Goal: Task Accomplishment & Management: Complete application form

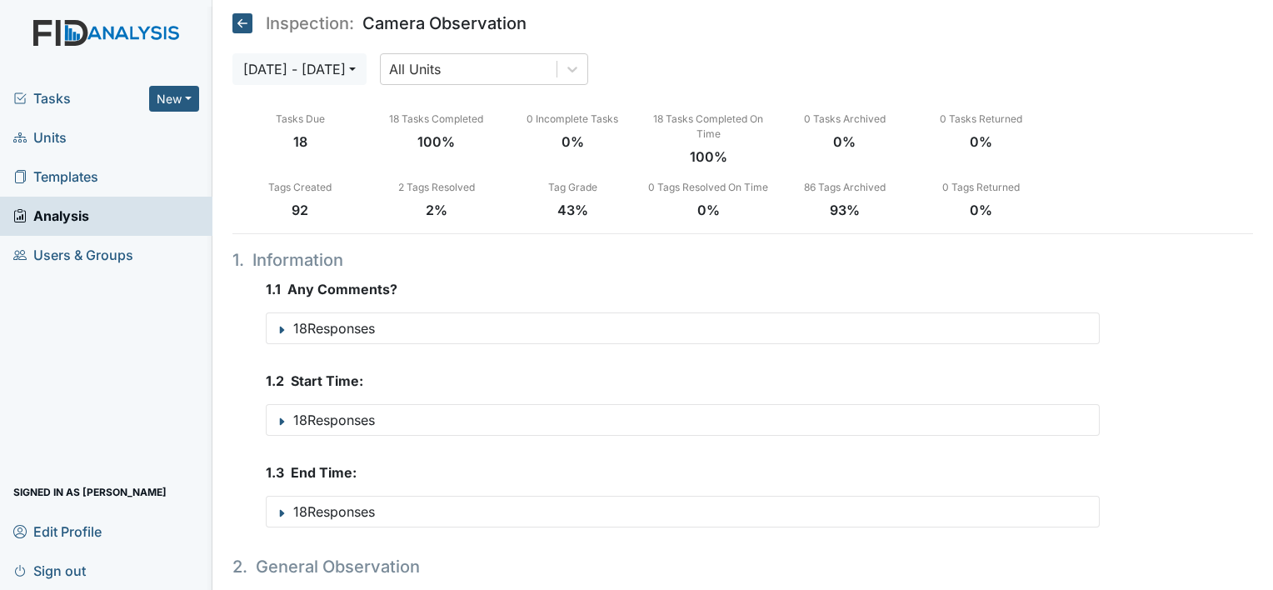
click at [48, 145] on span "Units" at bounding box center [39, 138] width 53 height 26
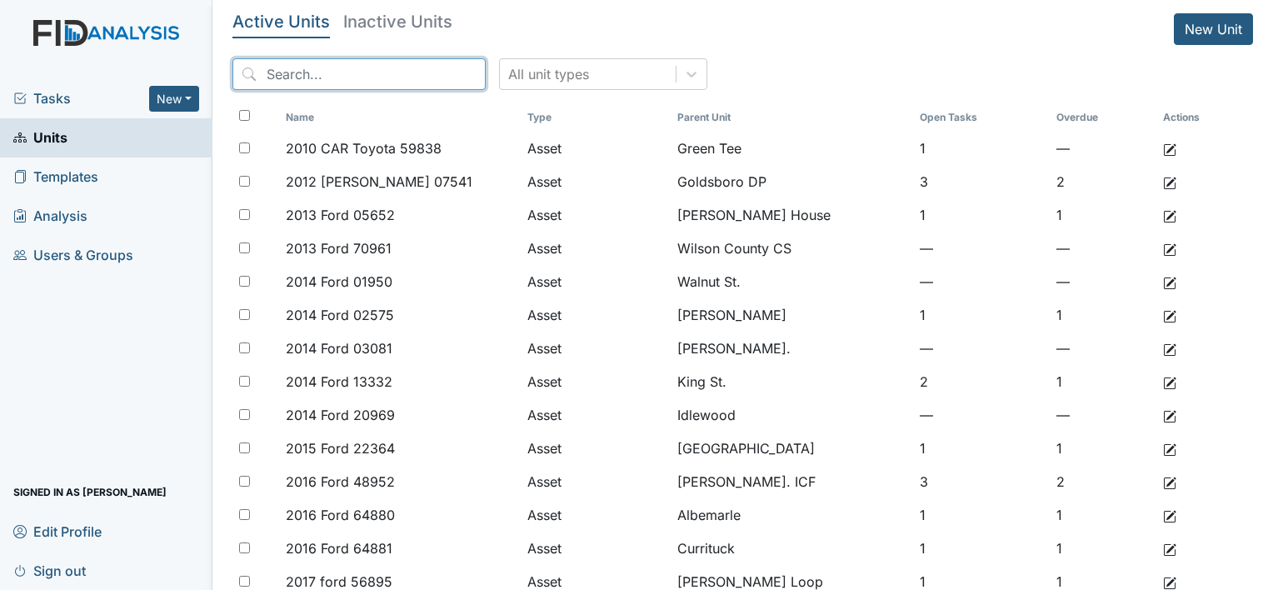
drag, startPoint x: 365, startPoint y: 70, endPoint x: 350, endPoint y: 27, distance: 45.0
click at [362, 67] on input "search" at bounding box center [358, 74] width 253 height 32
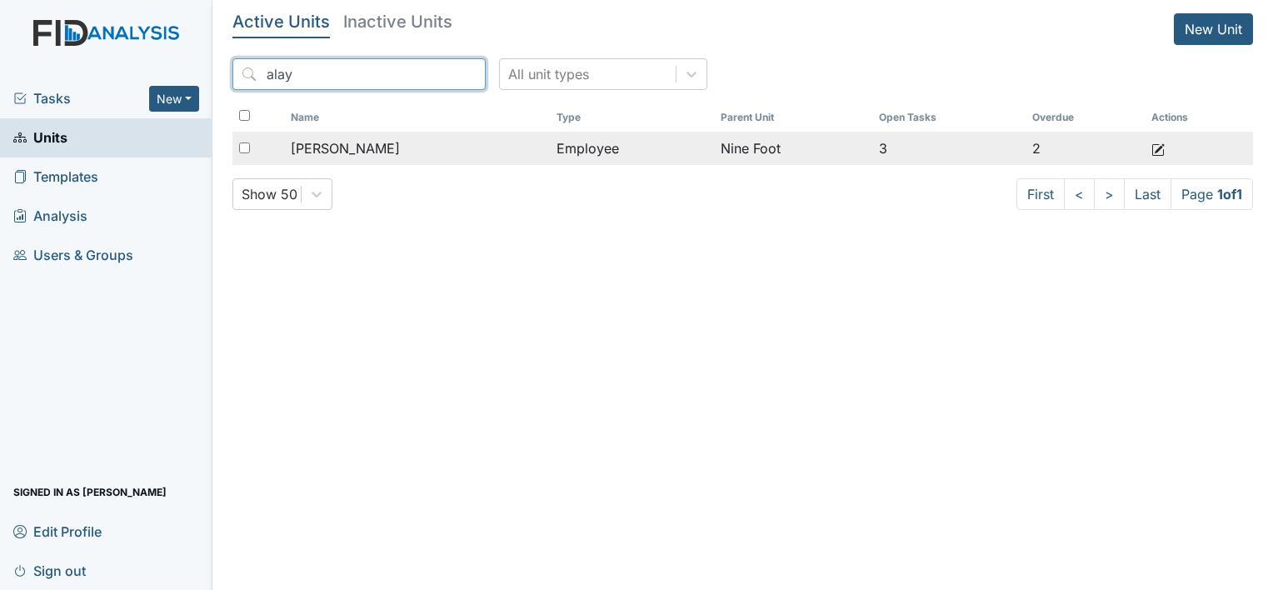
type input "alay"
click at [356, 150] on span "[PERSON_NAME]" at bounding box center [345, 148] width 109 height 20
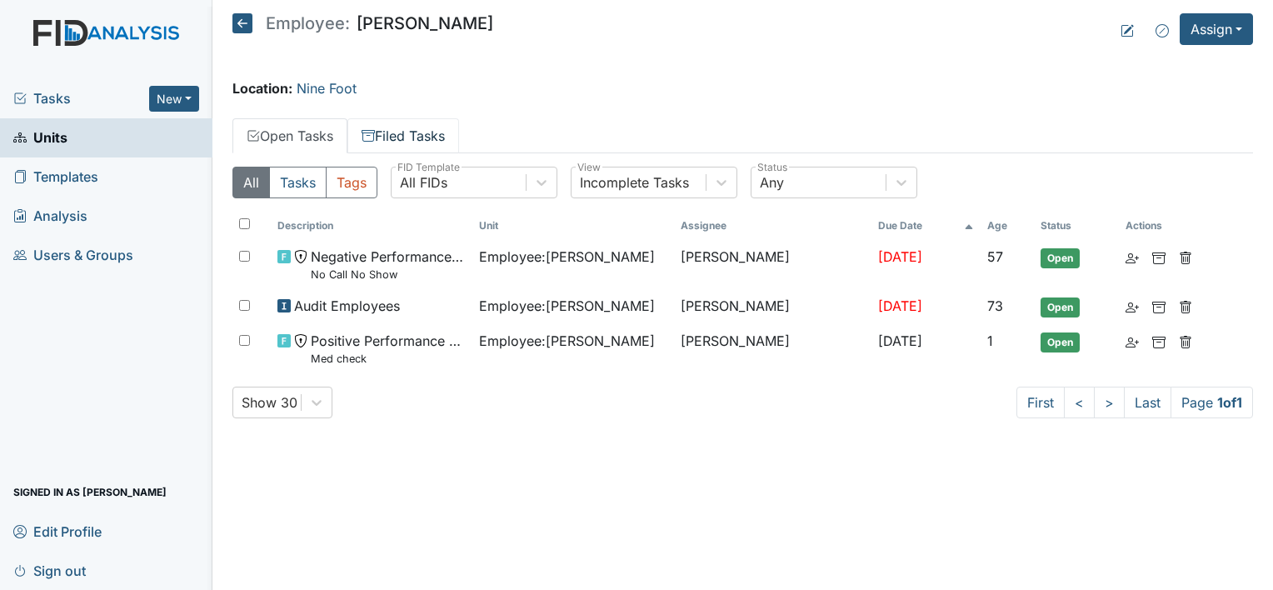
click at [433, 137] on link "Filed Tasks" at bounding box center [403, 135] width 112 height 35
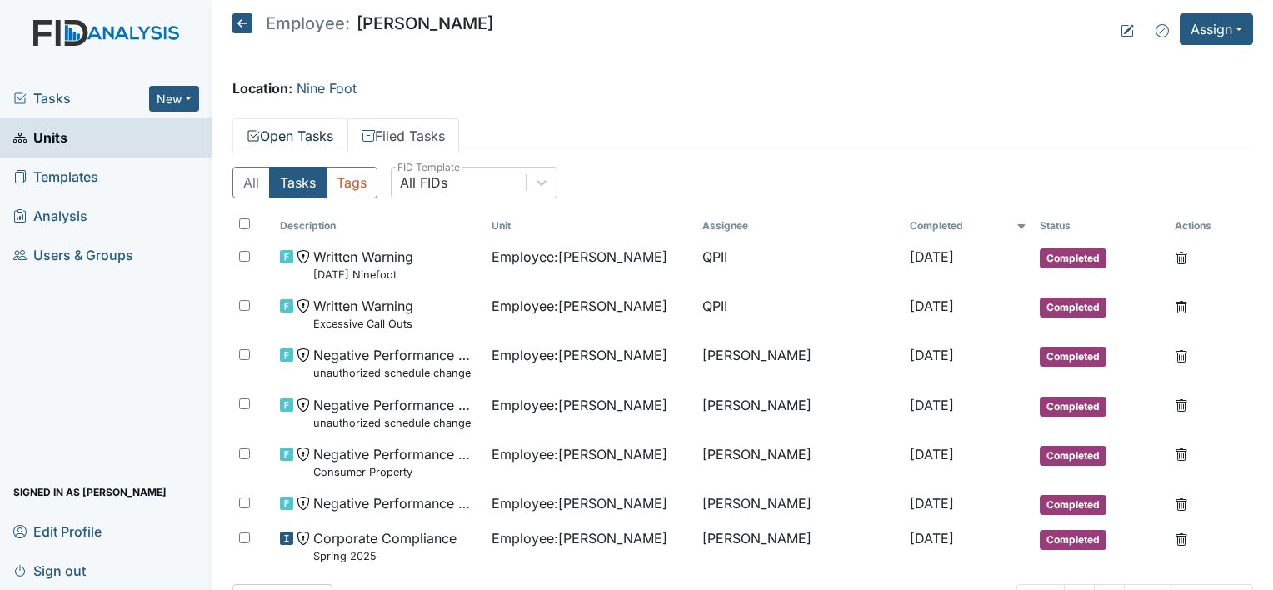
click at [315, 128] on link "Open Tasks" at bounding box center [289, 135] width 115 height 35
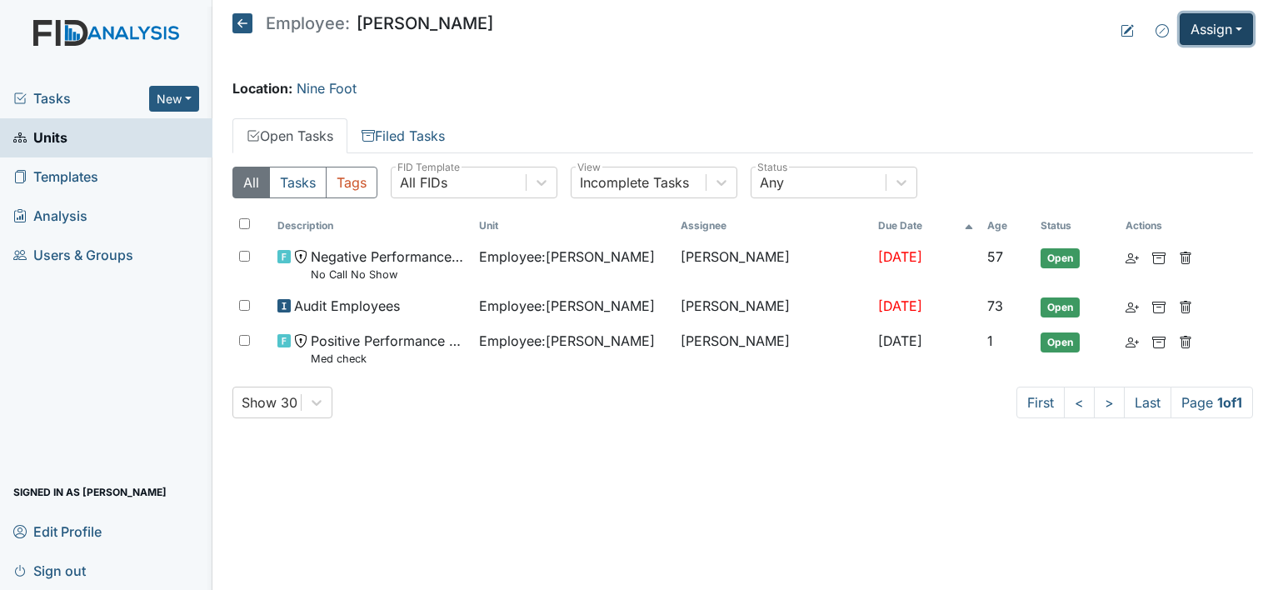
click at [1218, 22] on button "Assign" at bounding box center [1215, 29] width 73 height 32
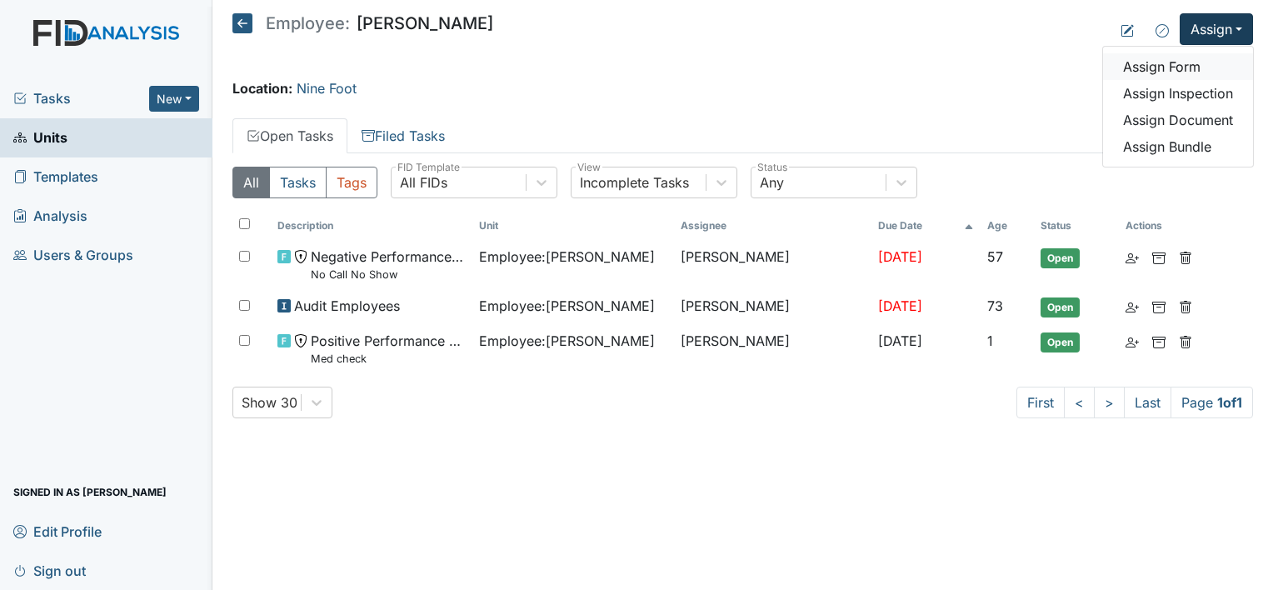
click at [1179, 67] on link "Assign Form" at bounding box center [1178, 66] width 150 height 27
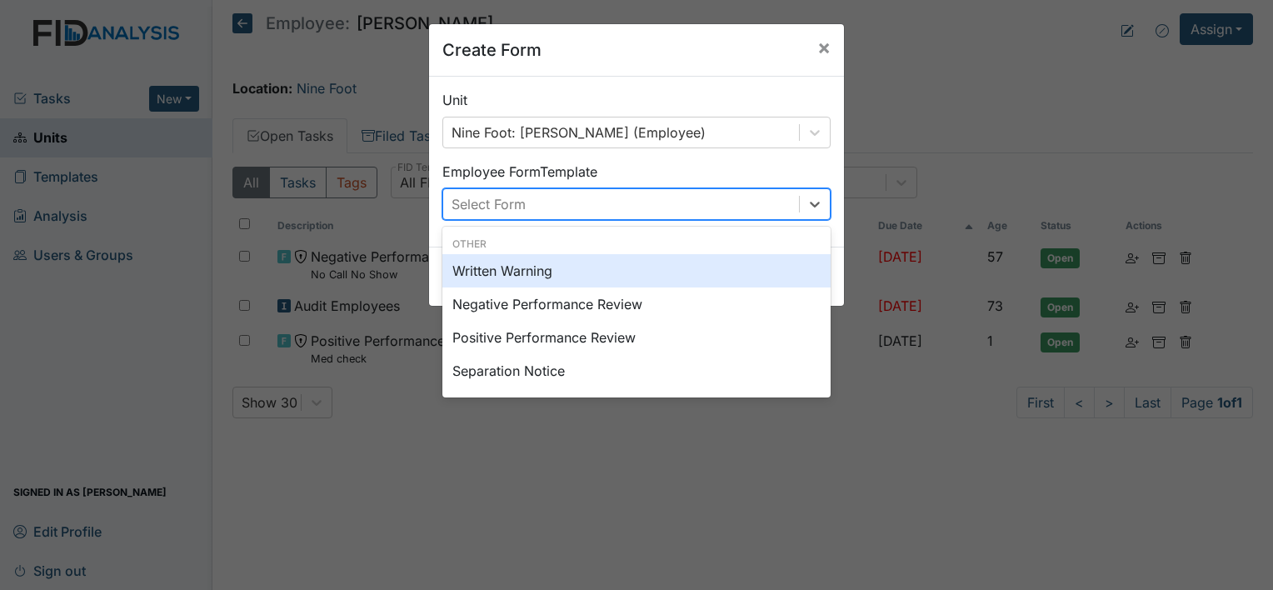
click at [545, 198] on div "Select Form" at bounding box center [621, 204] width 356 height 30
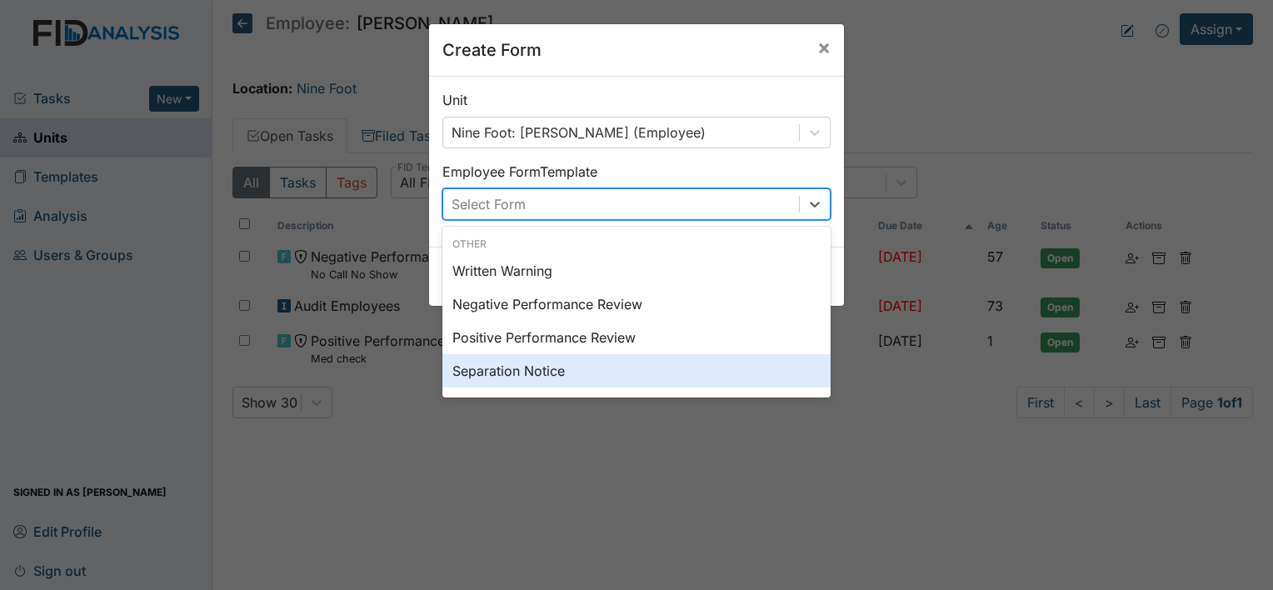
click at [529, 371] on div "Separation Notice" at bounding box center [636, 370] width 388 height 33
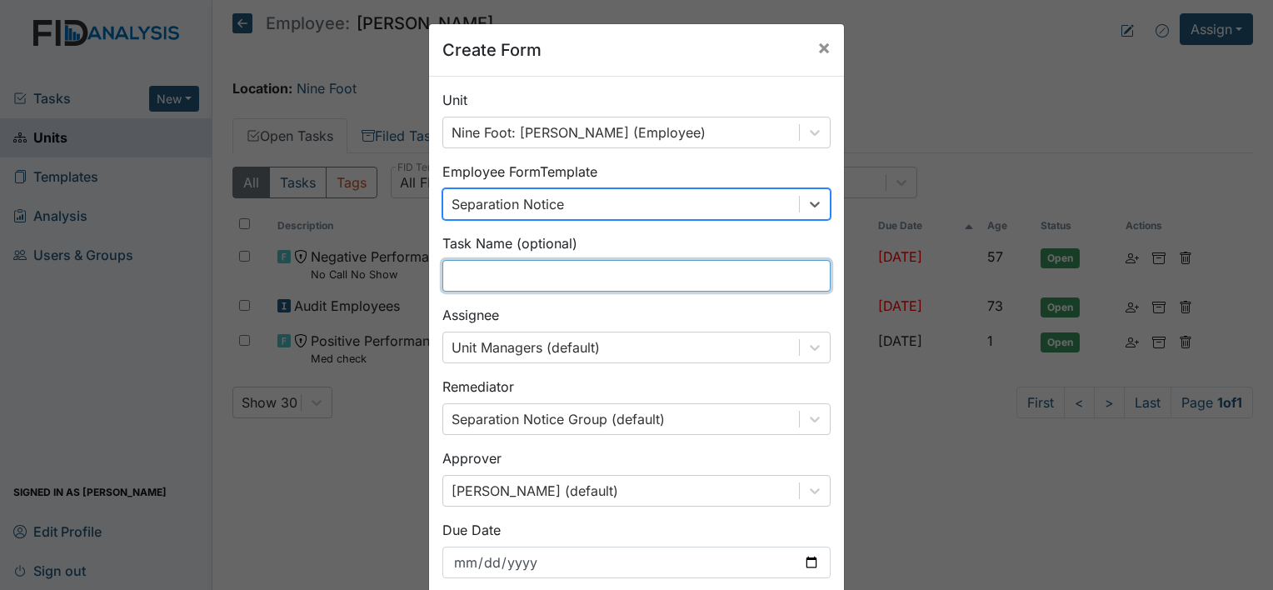
click at [544, 278] on input "text" at bounding box center [636, 276] width 388 height 32
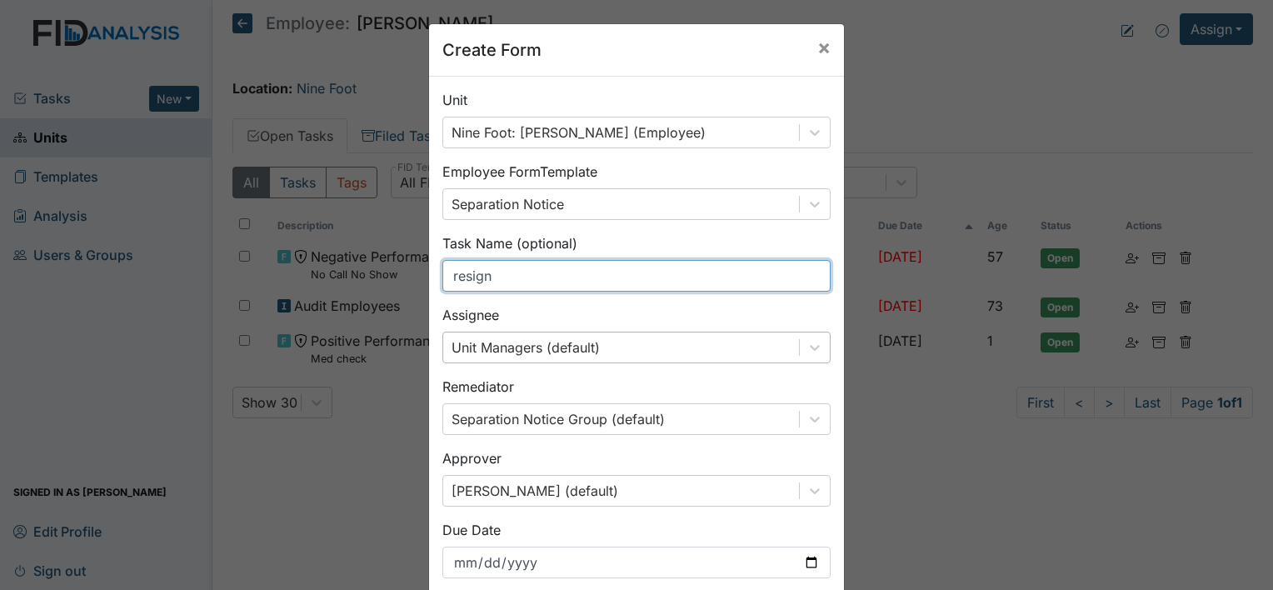
type input "resigned without notice"
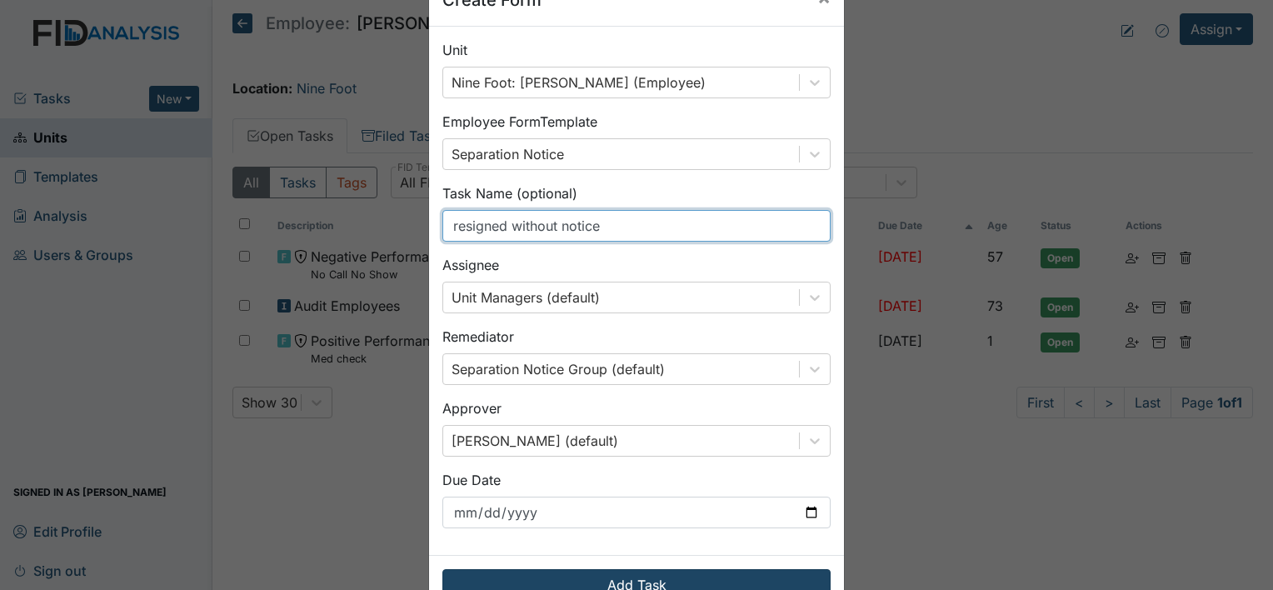
scroll to position [97, 0]
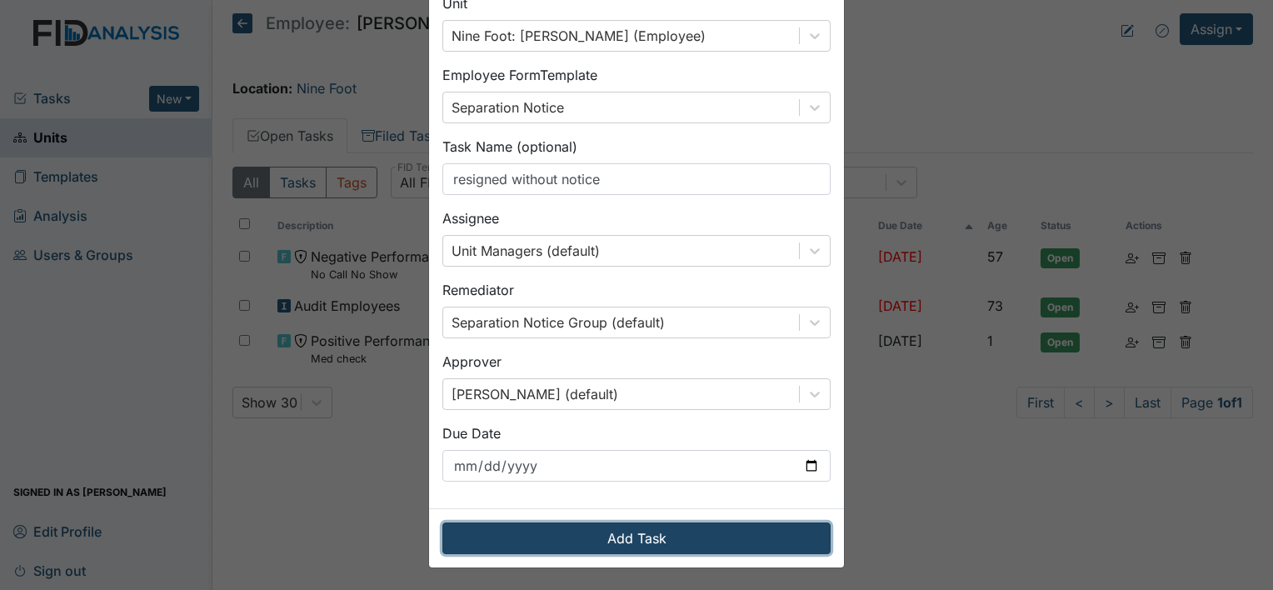
click at [783, 535] on button "Add Task" at bounding box center [636, 538] width 388 height 32
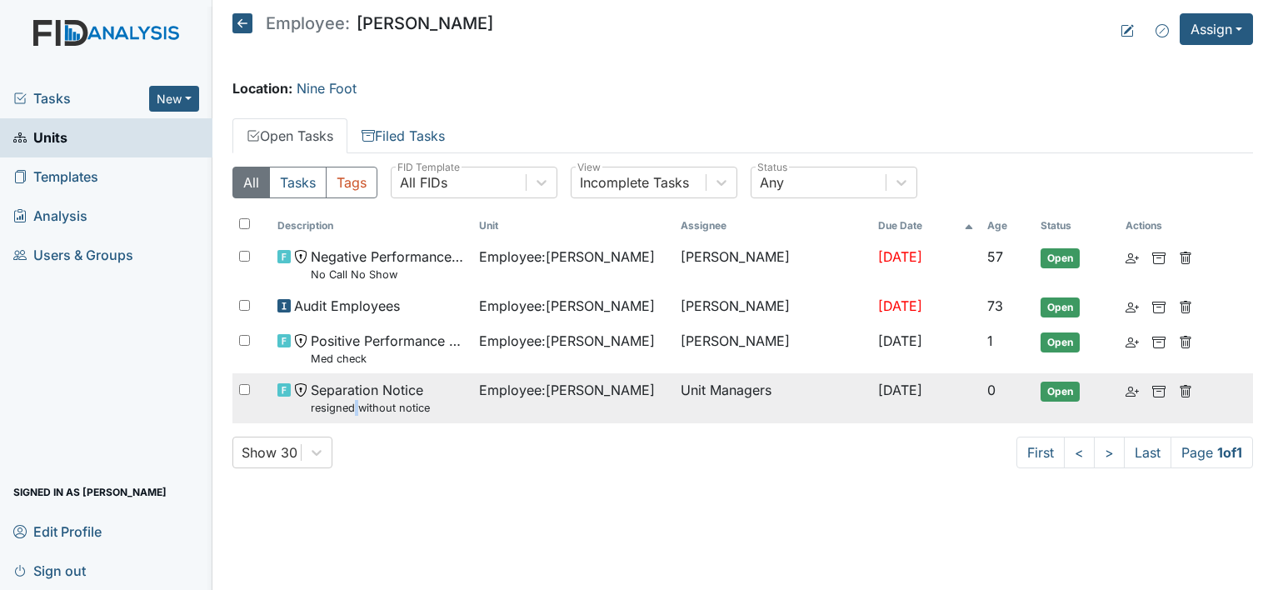
click at [356, 405] on small "resigned without notice" at bounding box center [370, 408] width 119 height 16
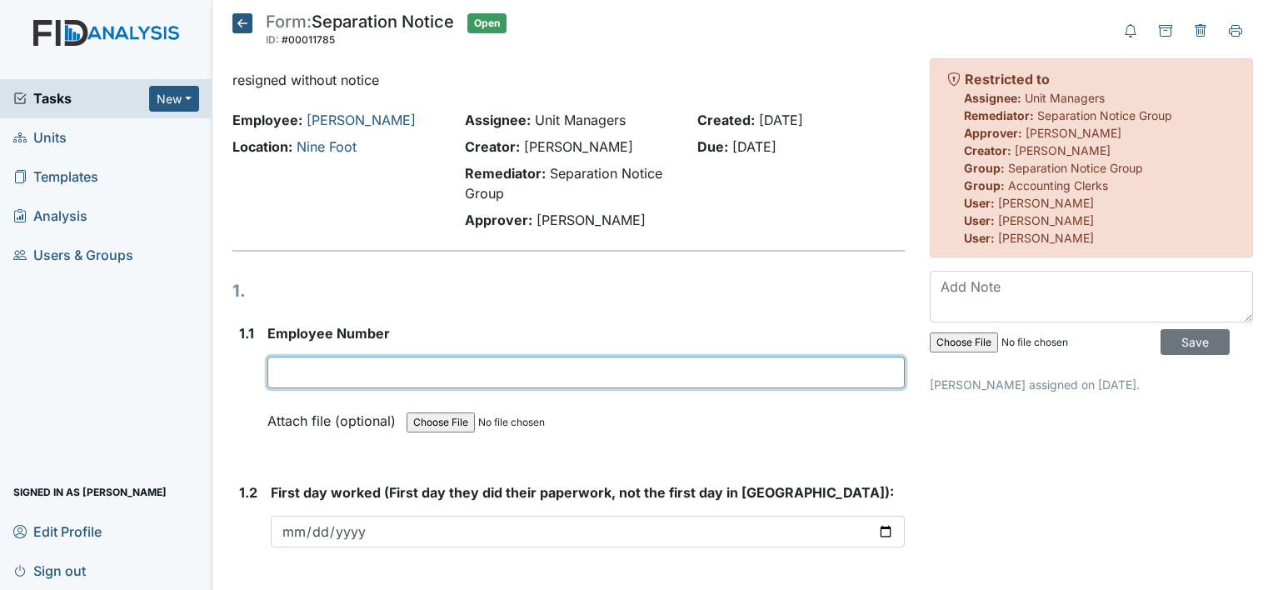
click at [322, 374] on input "text" at bounding box center [585, 372] width 637 height 32
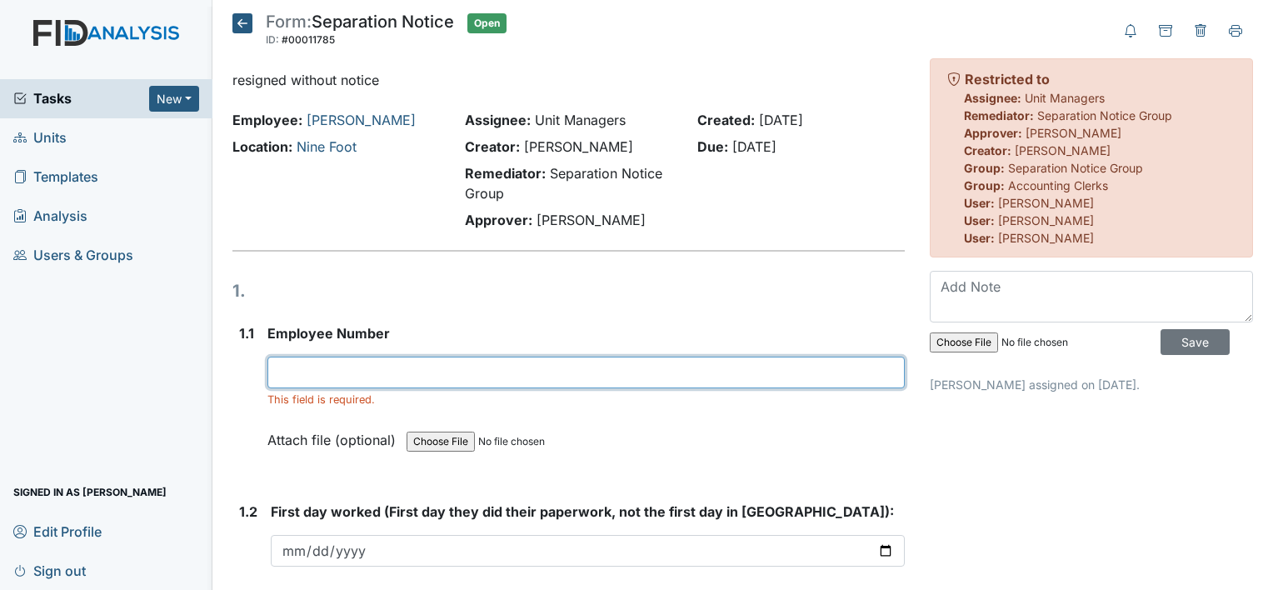
drag, startPoint x: 351, startPoint y: 371, endPoint x: 353, endPoint y: 362, distance: 9.3
click at [351, 371] on input "text" at bounding box center [585, 372] width 637 height 32
type input "16499"
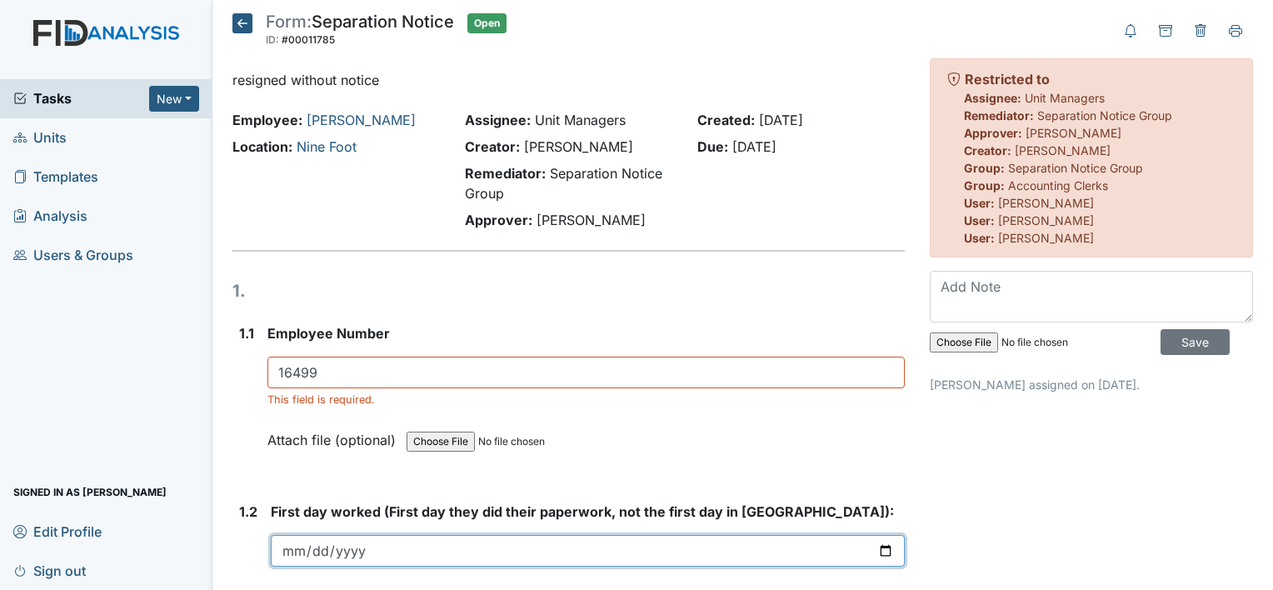
click at [391, 546] on input "date" at bounding box center [588, 551] width 634 height 32
type input "2025-01-02"
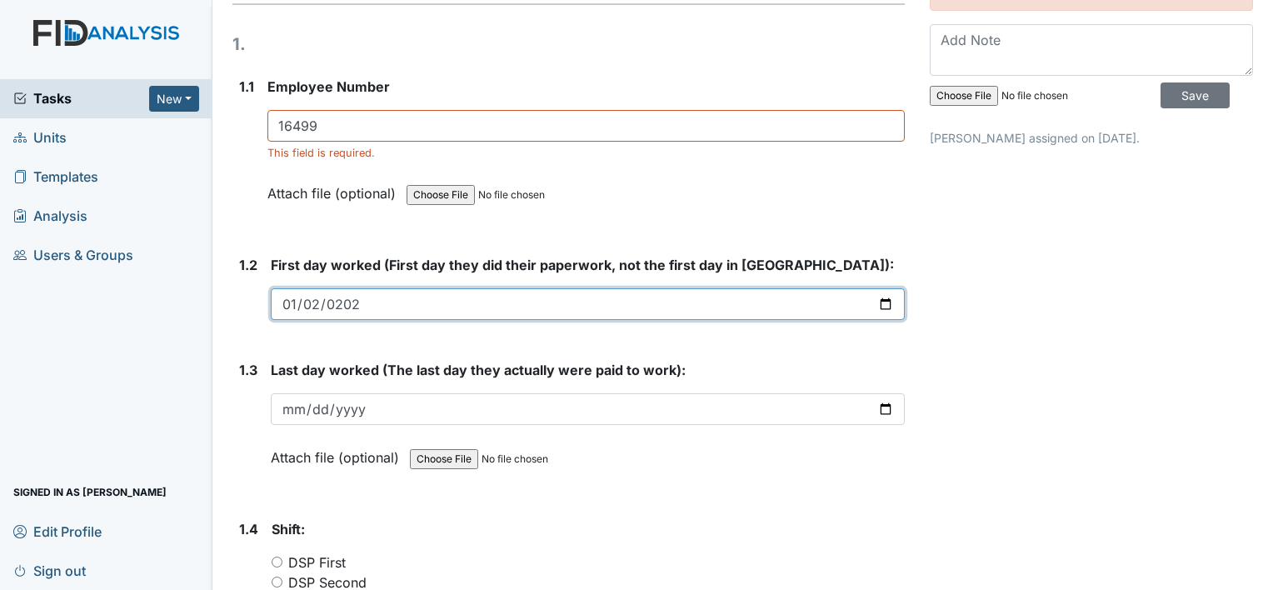
scroll to position [250, 0]
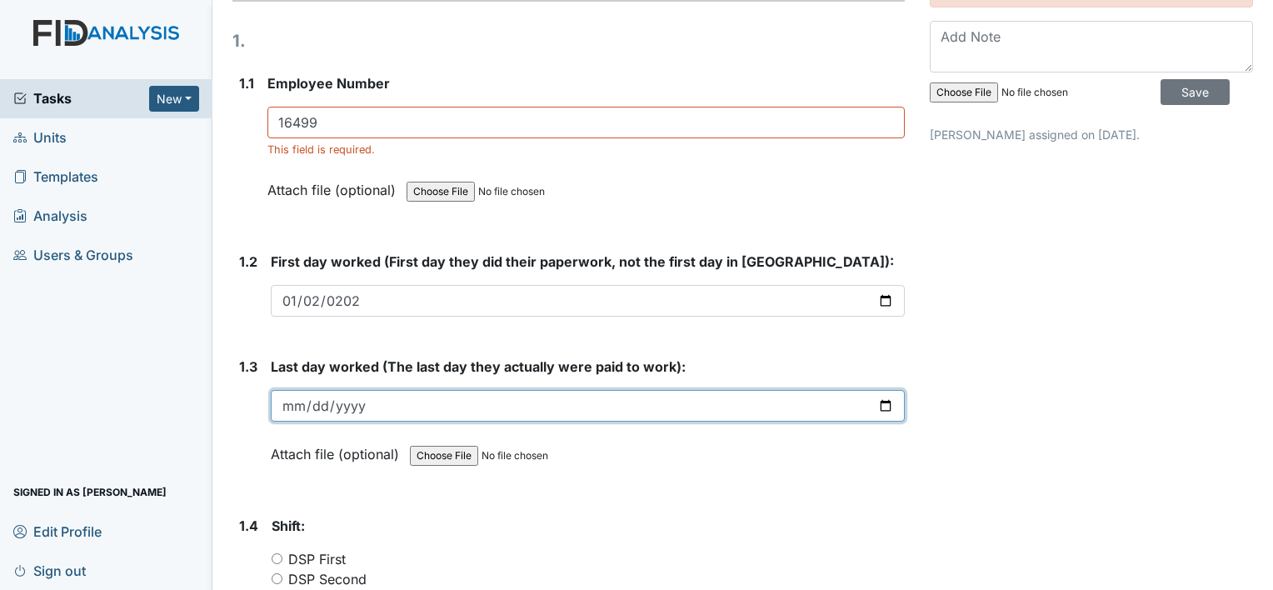
click at [363, 404] on input "date" at bounding box center [588, 406] width 634 height 32
click at [289, 409] on input "date" at bounding box center [588, 406] width 634 height 32
type input "2025-09-01"
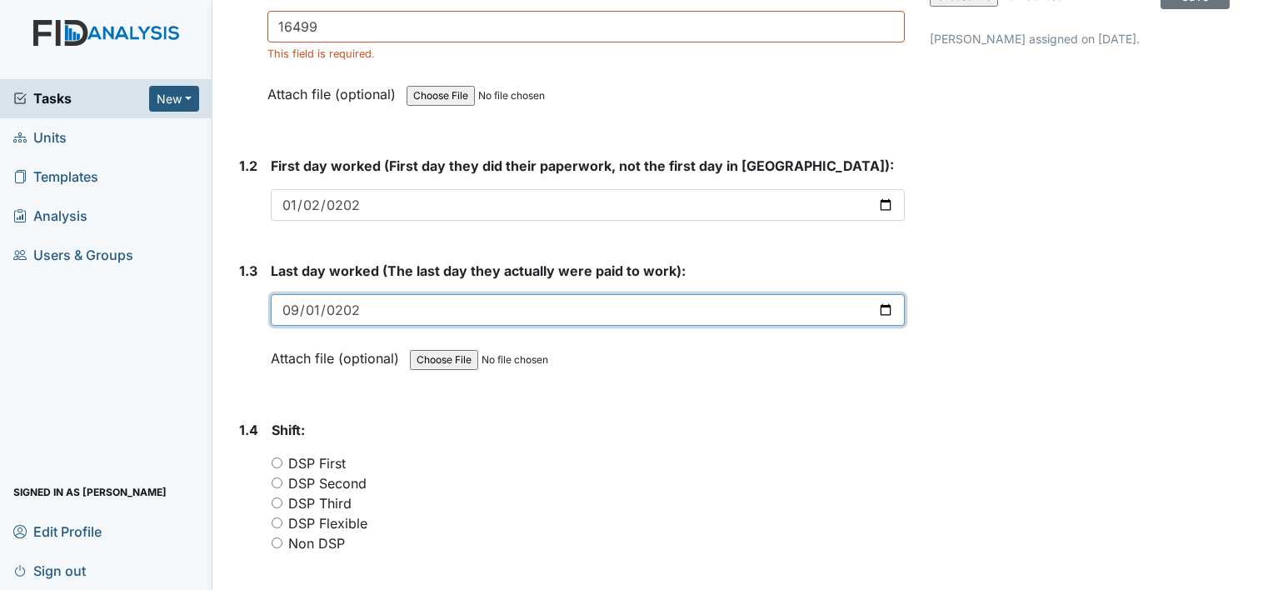
scroll to position [416, 0]
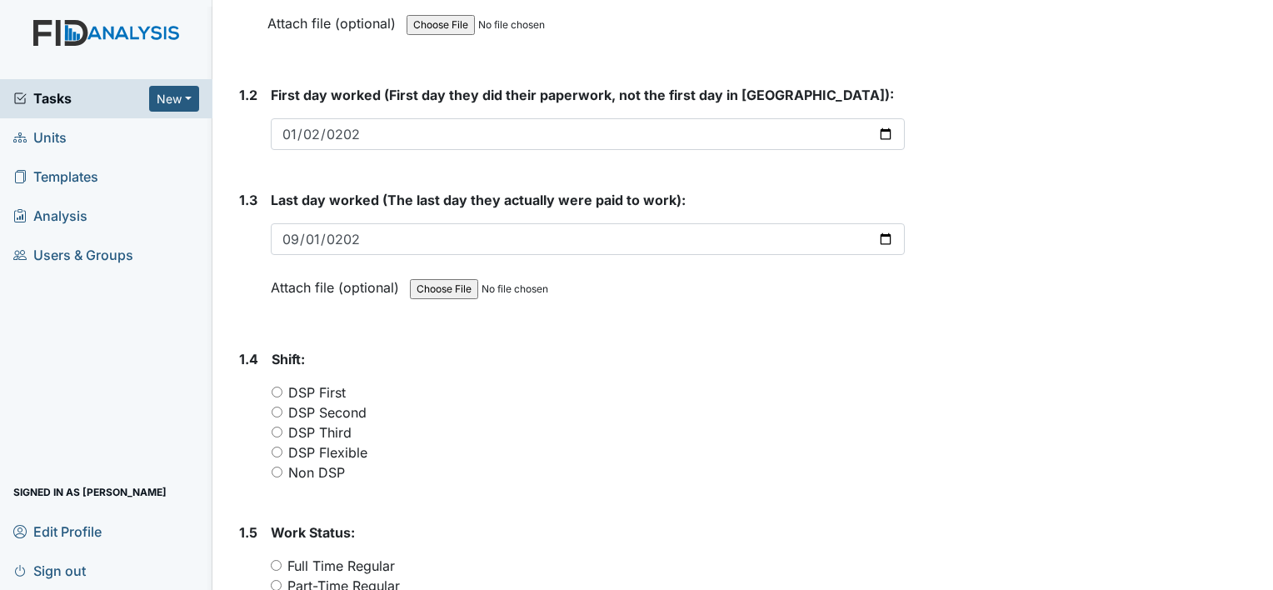
click at [351, 412] on label "DSP Second" at bounding box center [327, 412] width 78 height 20
click at [282, 412] on input "DSP Second" at bounding box center [276, 411] width 11 height 11
radio input "true"
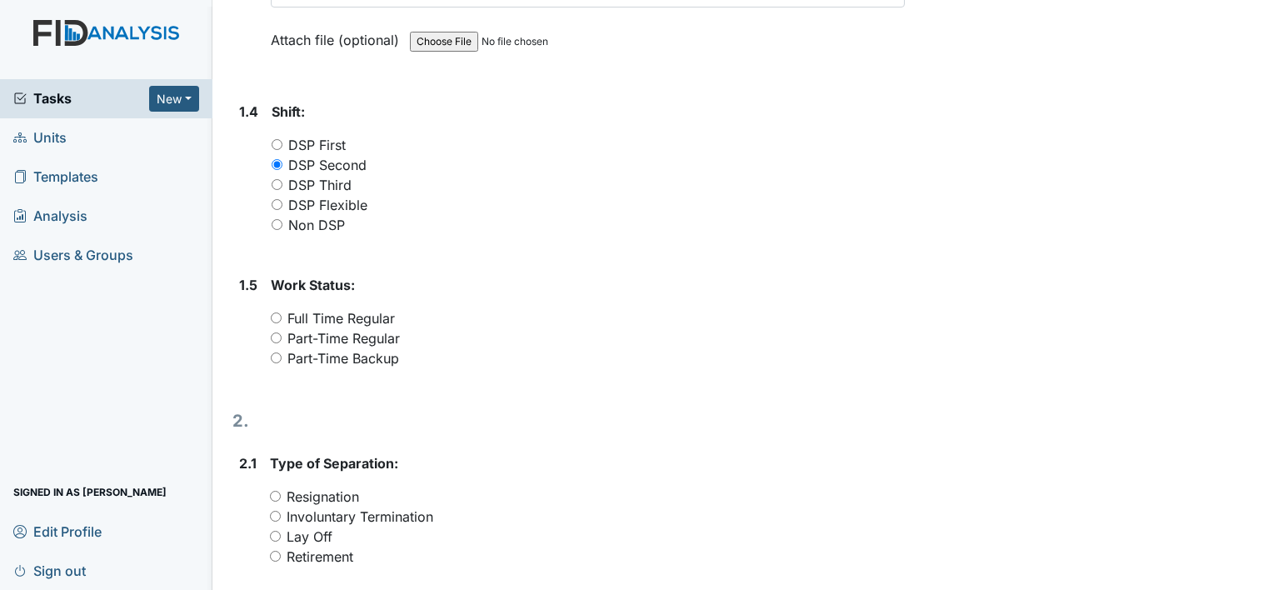
scroll to position [666, 0]
click at [358, 308] on label "Full Time Regular" at bounding box center [340, 316] width 107 height 20
click at [281, 310] on input "Full Time Regular" at bounding box center [276, 315] width 11 height 11
radio input "true"
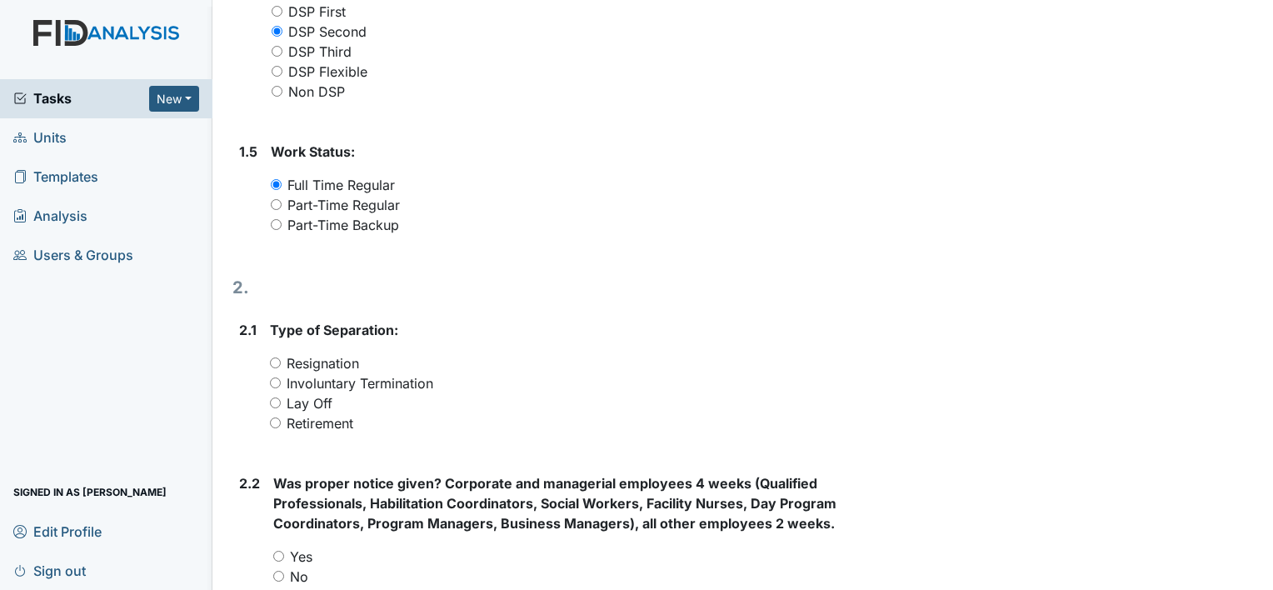
scroll to position [833, 0]
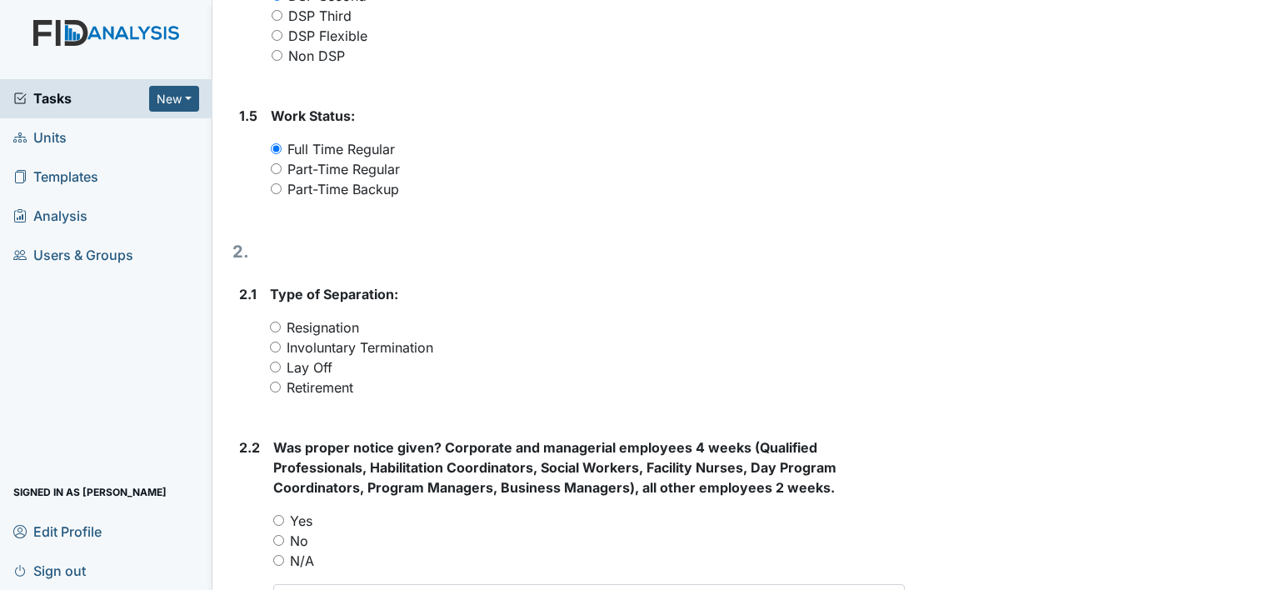
click at [406, 337] on label "Involuntary Termination" at bounding box center [359, 347] width 147 height 20
click at [281, 341] on input "Involuntary Termination" at bounding box center [275, 346] width 11 height 11
radio input "true"
click at [344, 328] on label "Resignation" at bounding box center [322, 327] width 72 height 20
click at [281, 328] on input "Resignation" at bounding box center [275, 326] width 11 height 11
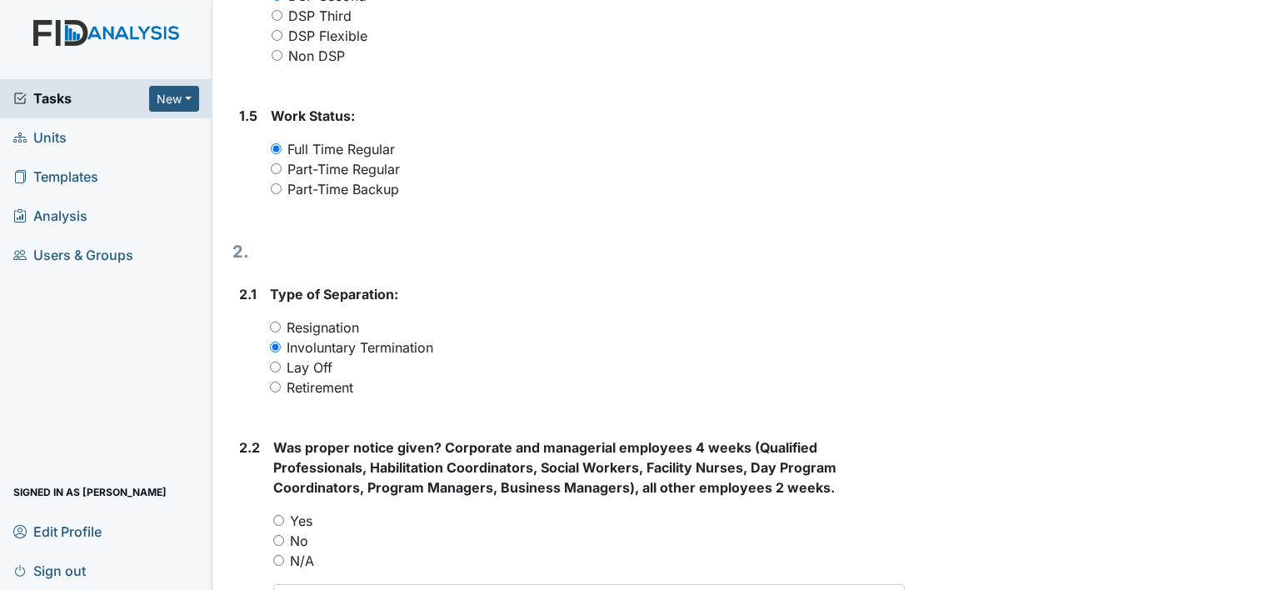
radio input "true"
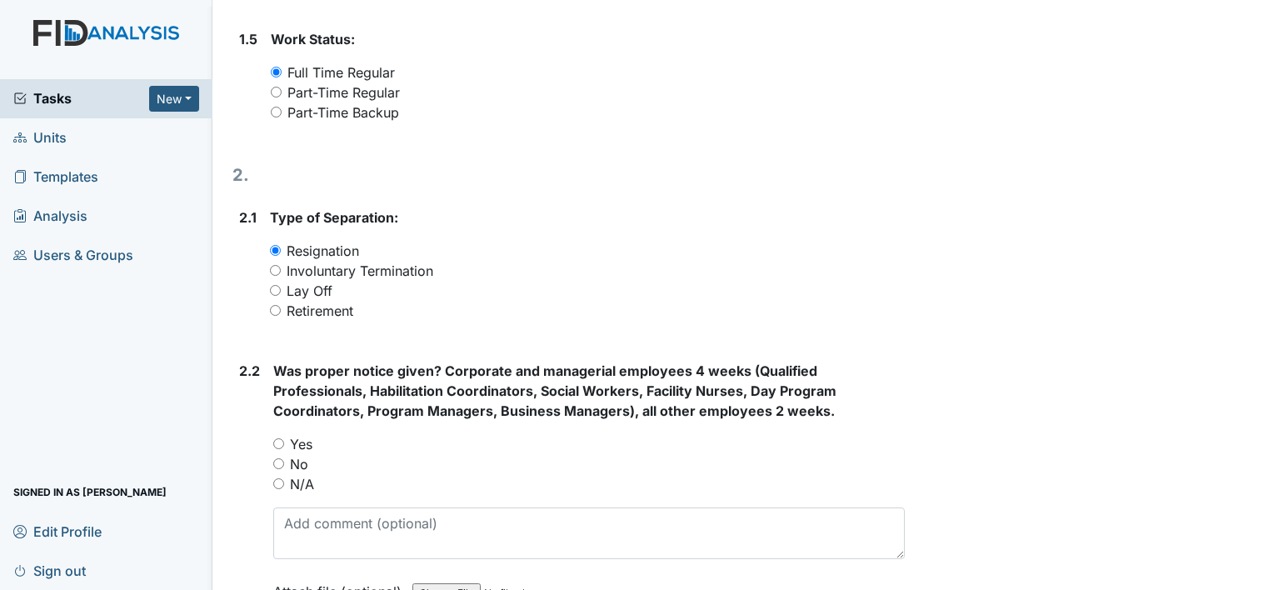
scroll to position [999, 0]
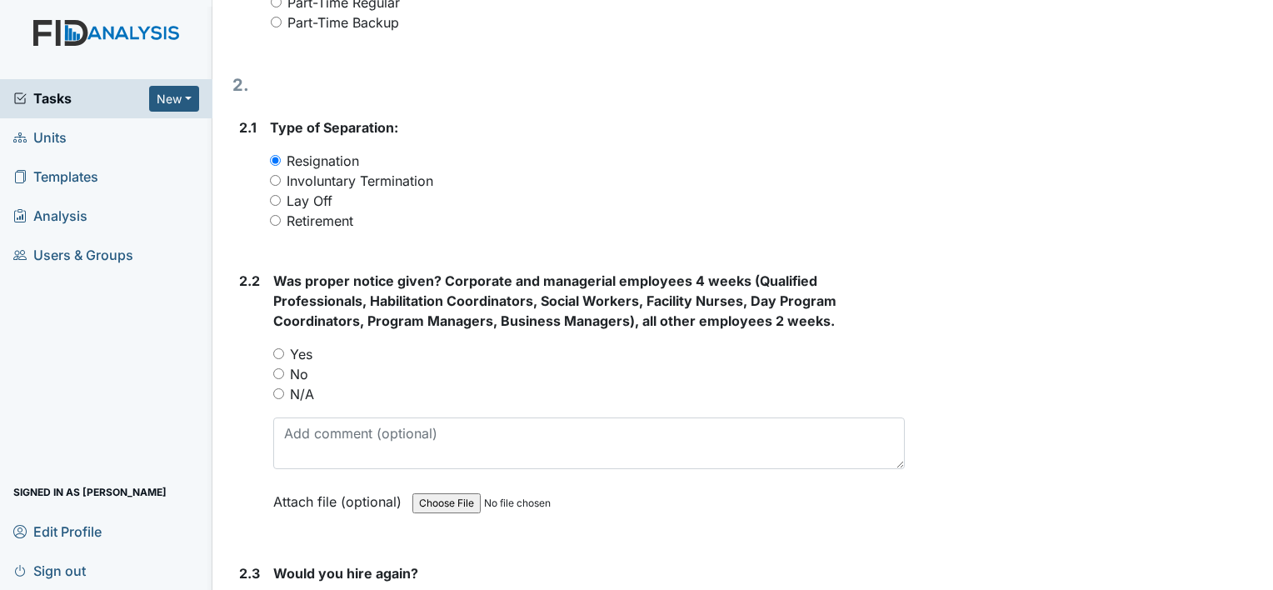
click at [305, 372] on label "No" at bounding box center [299, 374] width 18 height 20
click at [284, 372] on input "No" at bounding box center [278, 373] width 11 height 11
radio input "true"
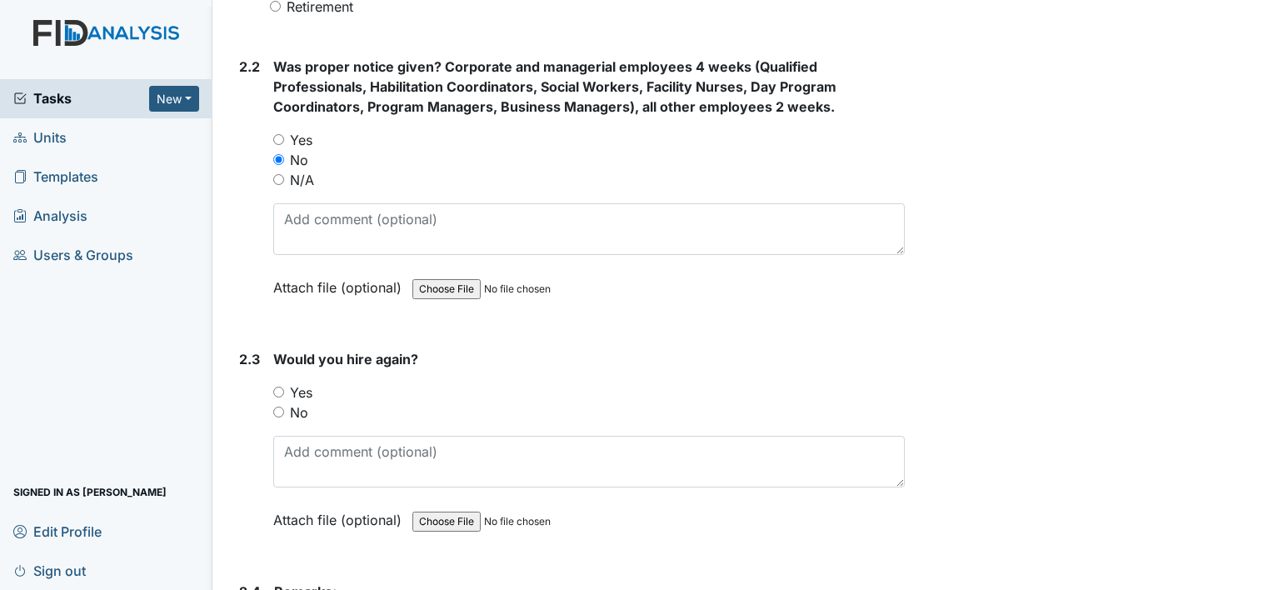
scroll to position [1249, 0]
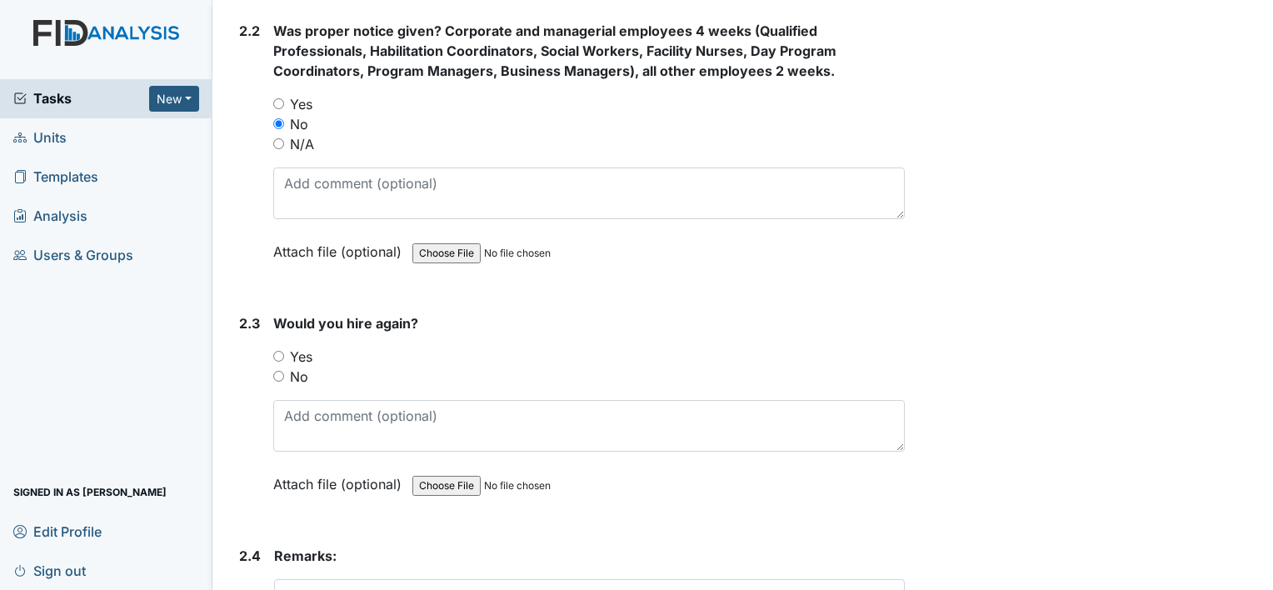
click at [301, 373] on label "No" at bounding box center [299, 376] width 18 height 20
click at [284, 373] on input "No" at bounding box center [278, 376] width 11 height 11
radio input "true"
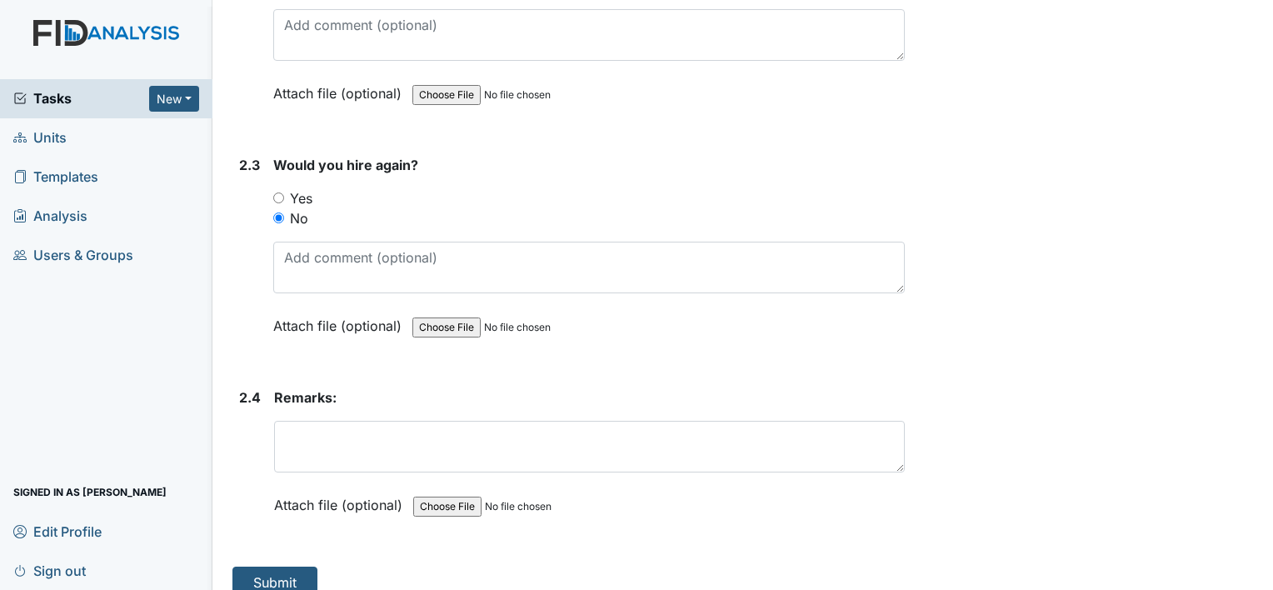
scroll to position [1425, 0]
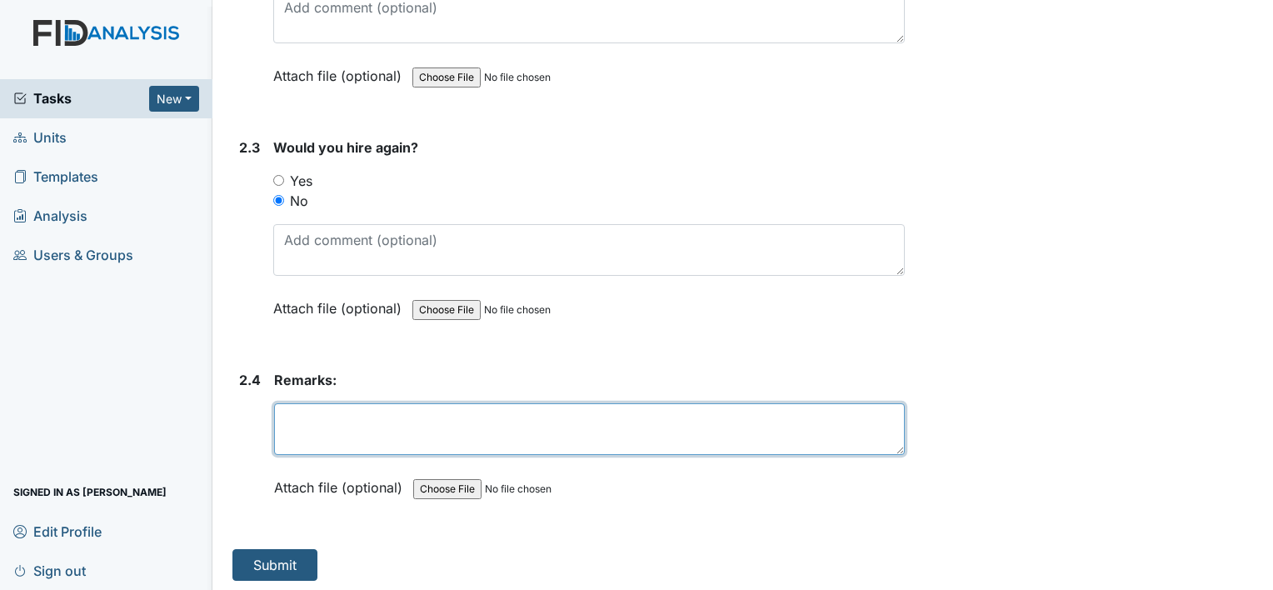
click at [318, 421] on textarea at bounding box center [589, 429] width 630 height 52
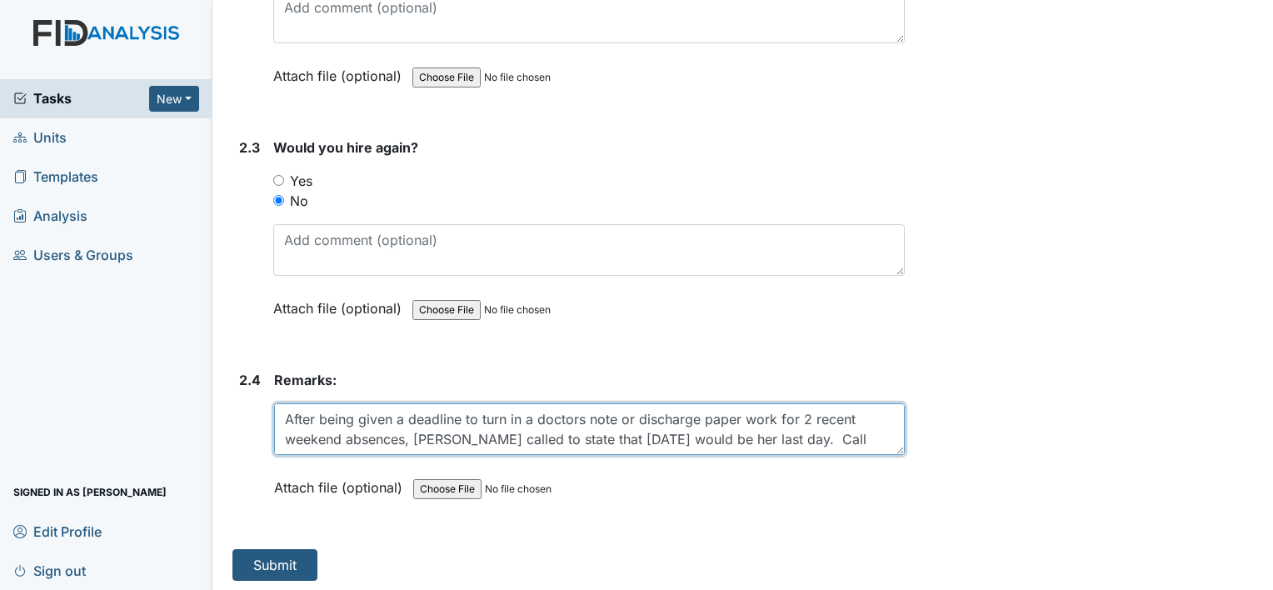
scroll to position [13, 0]
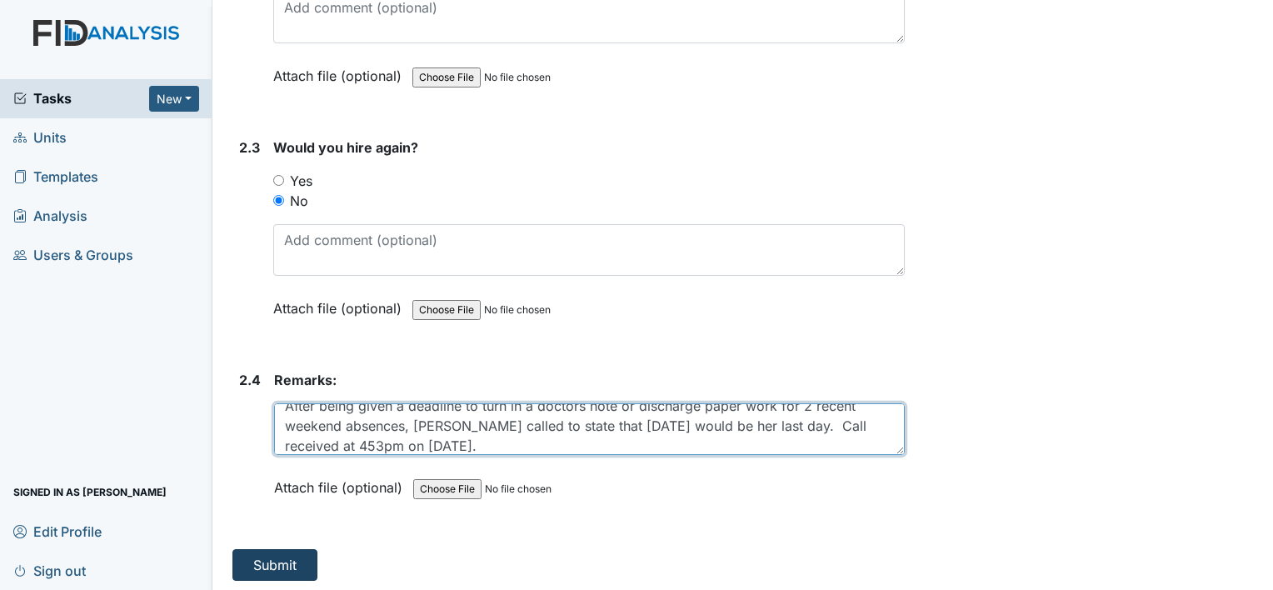
type textarea "After being given a deadline to turn in a doctors note or discharge paper work …"
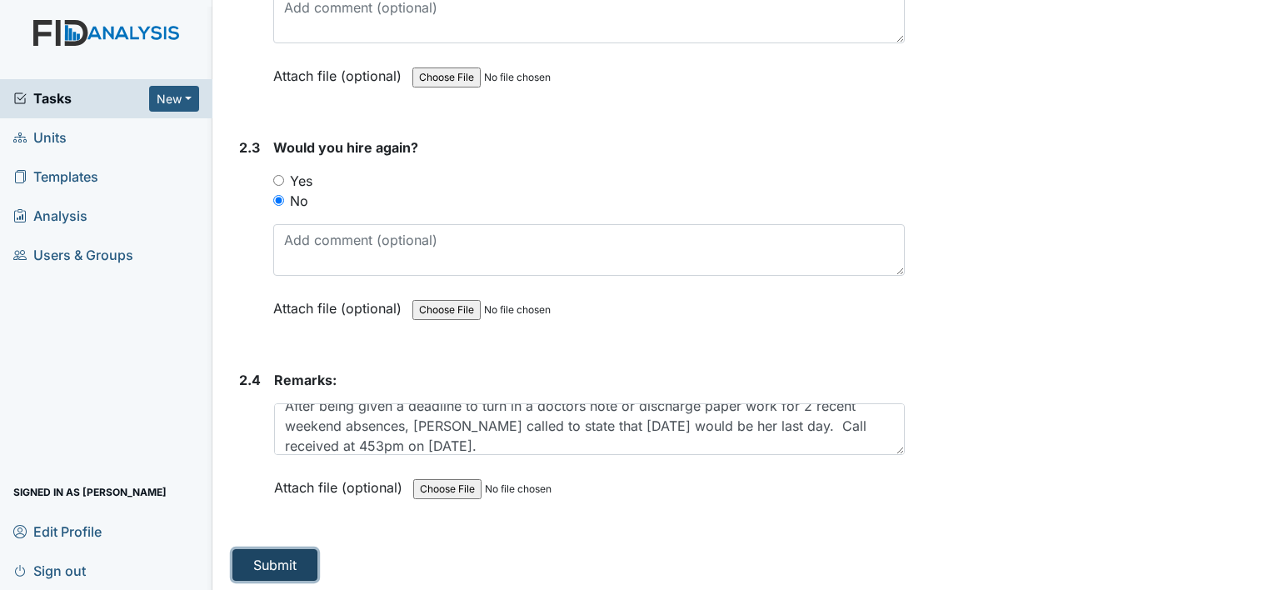
click at [276, 555] on button "Submit" at bounding box center [274, 565] width 85 height 32
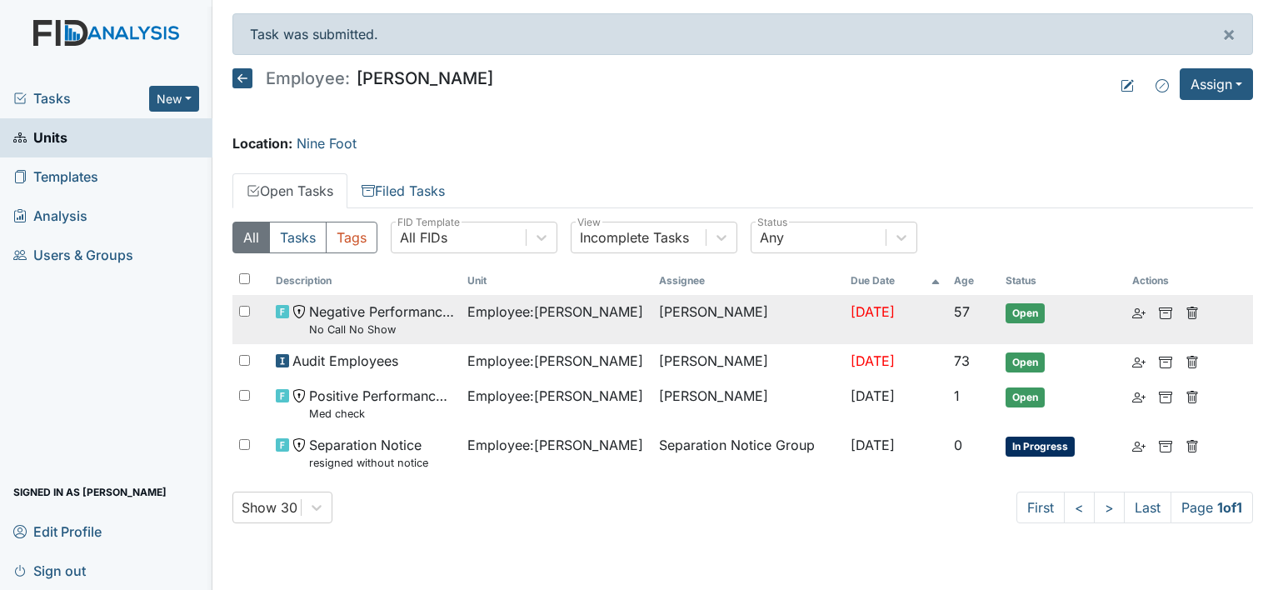
click at [379, 330] on small "No Call No Show" at bounding box center [381, 329] width 145 height 16
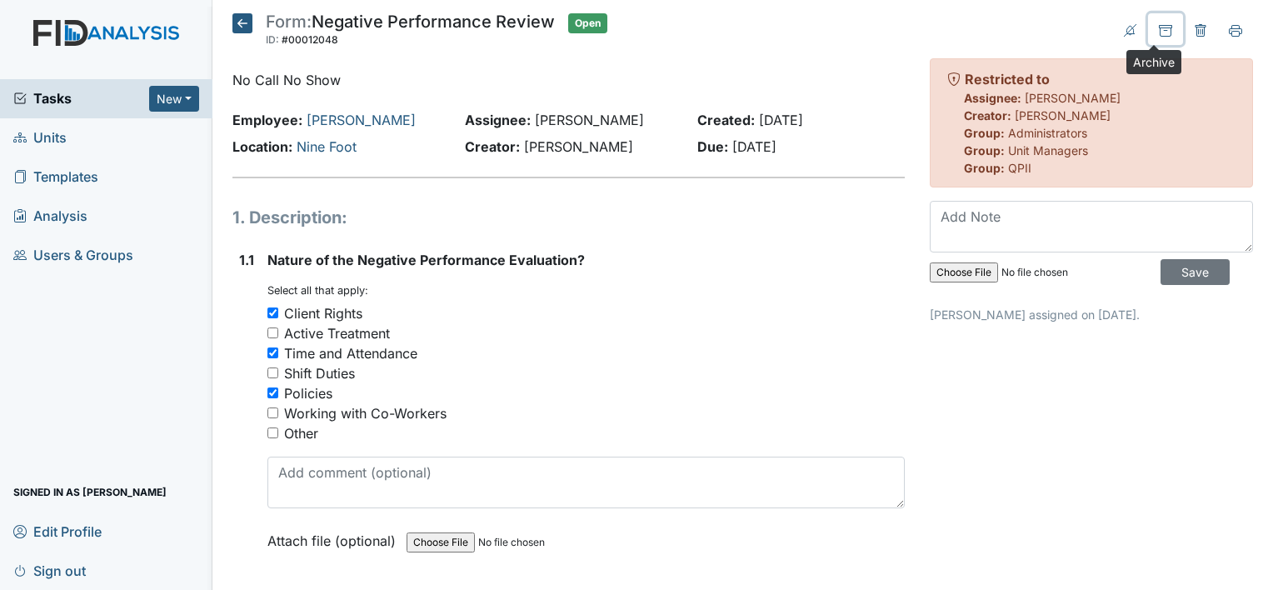
click at [1158, 30] on icon at bounding box center [1164, 30] width 13 height 13
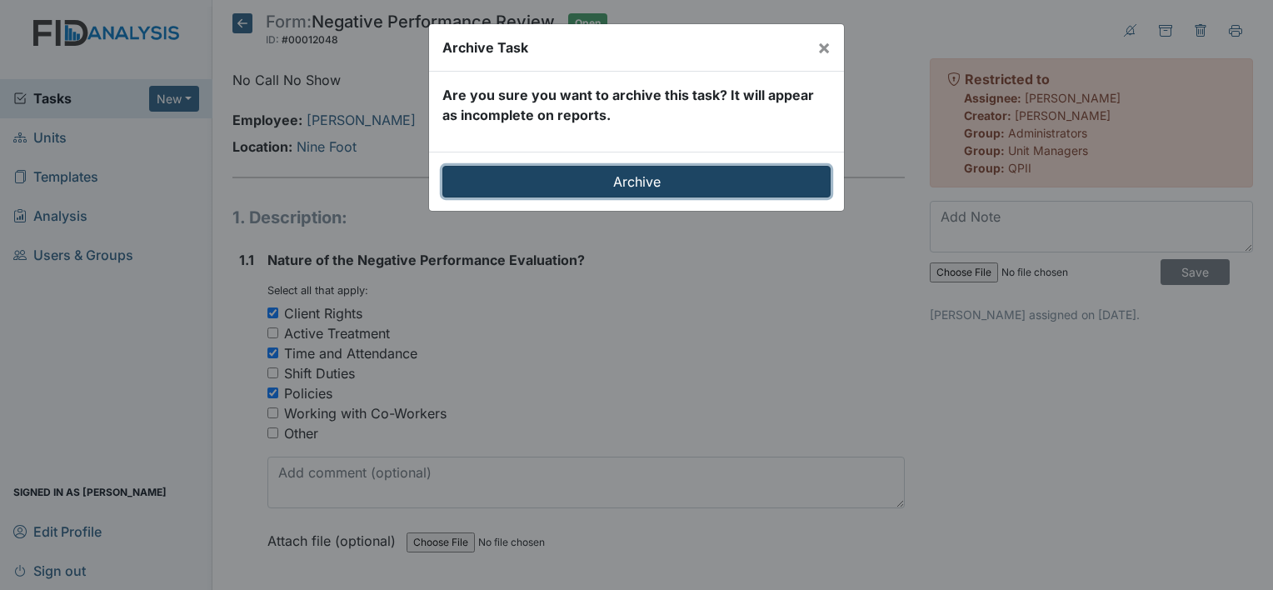
click at [538, 180] on input "Archive" at bounding box center [636, 182] width 388 height 32
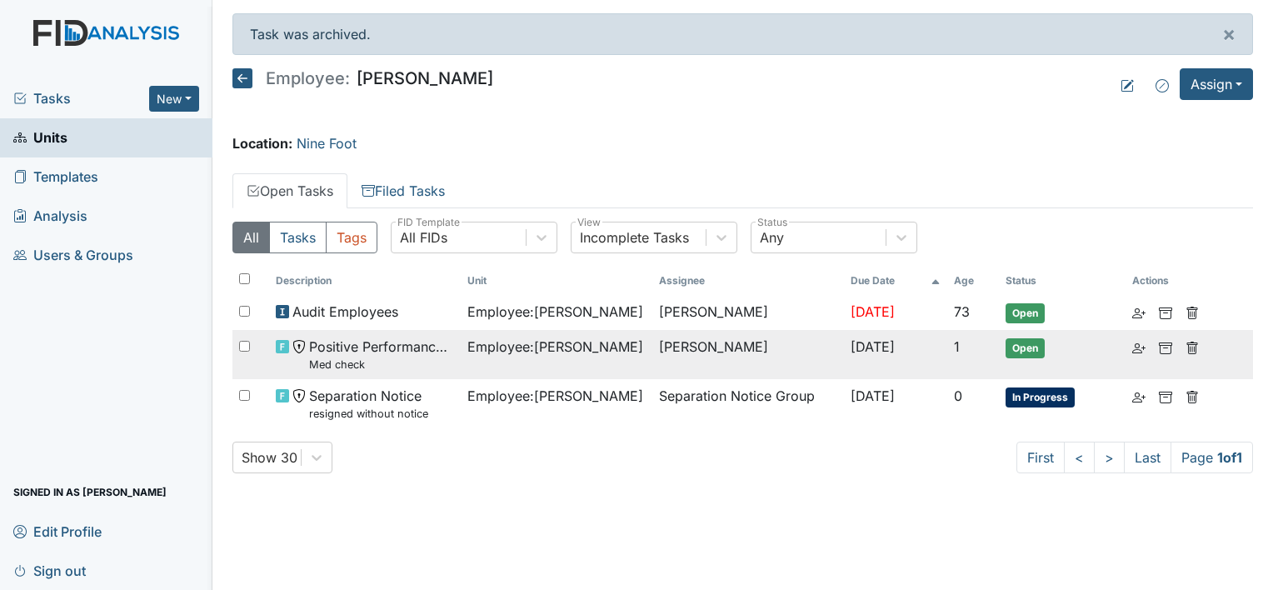
click at [373, 356] on small "Med check" at bounding box center [381, 364] width 145 height 16
click at [605, 359] on td "Employee : [PERSON_NAME]" at bounding box center [557, 354] width 192 height 49
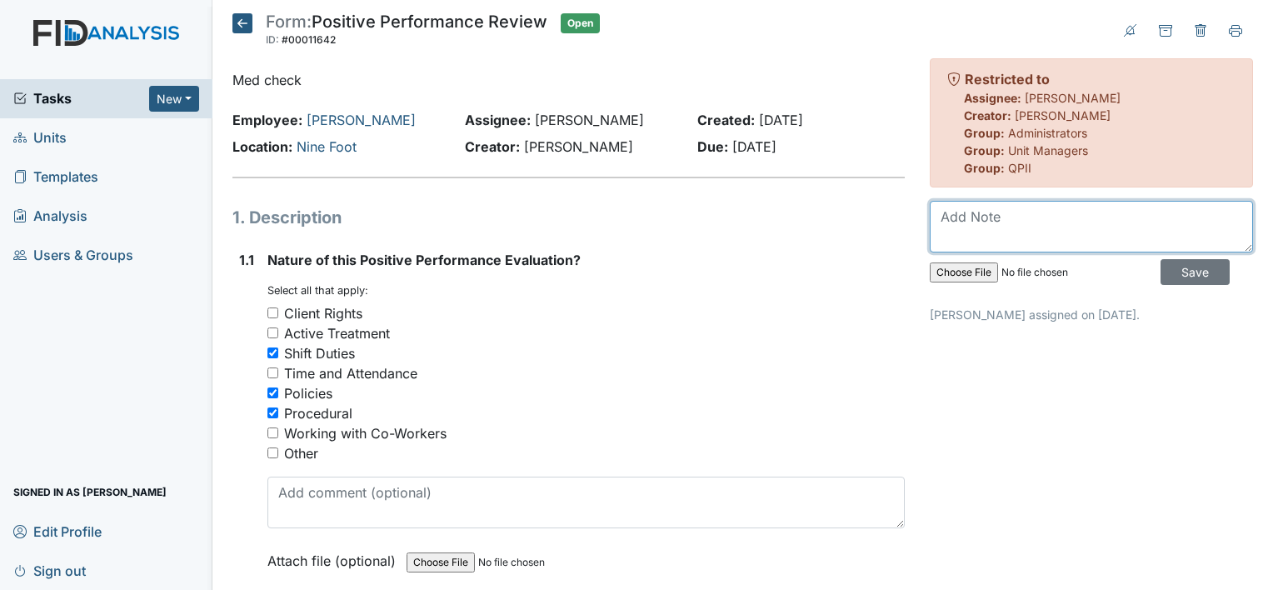
click at [1009, 213] on textarea at bounding box center [1090, 227] width 323 height 52
type textarea "did not sign prior to her resignation"
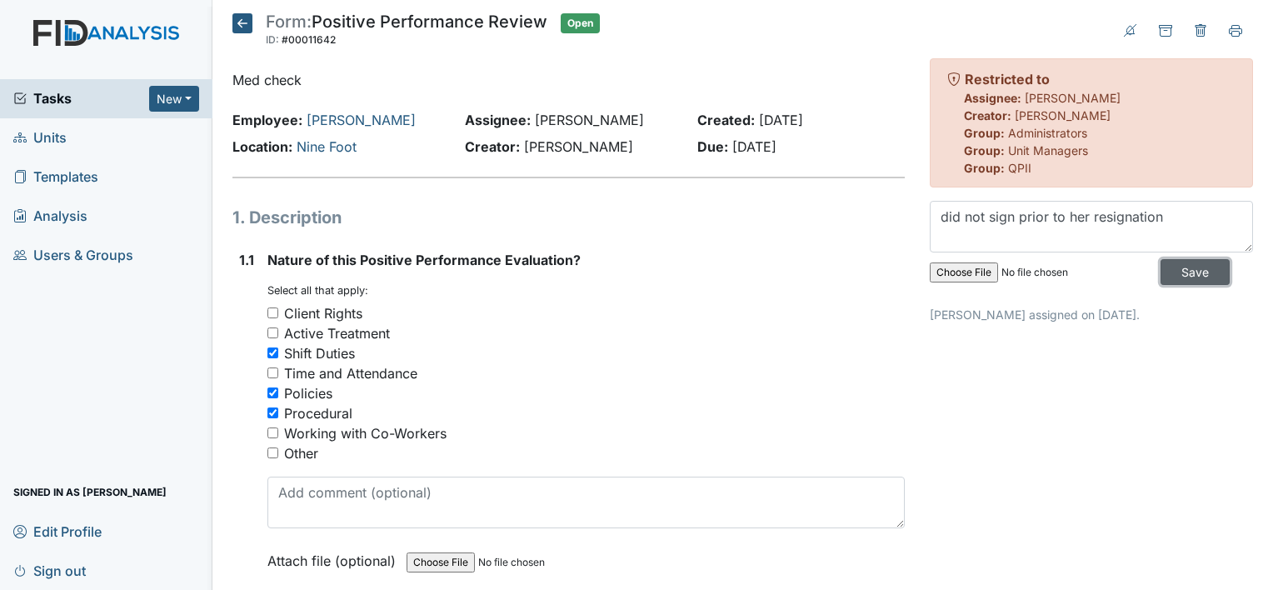
click at [1160, 265] on input "Save" at bounding box center [1194, 272] width 69 height 26
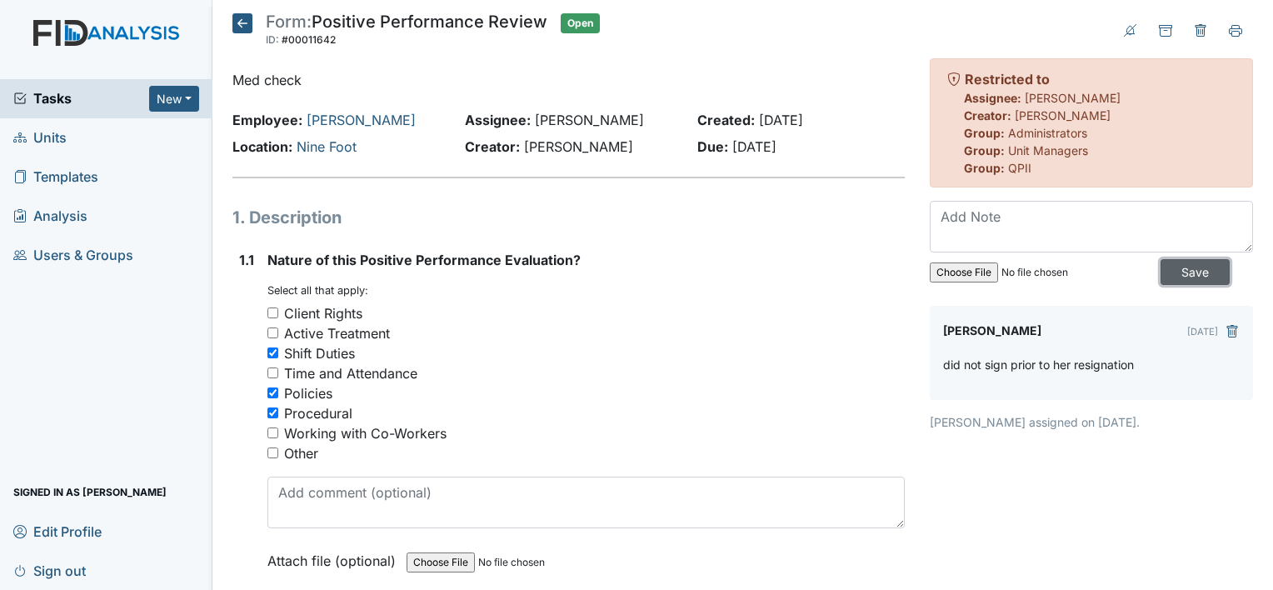
click at [1187, 275] on input "Save" at bounding box center [1194, 272] width 69 height 26
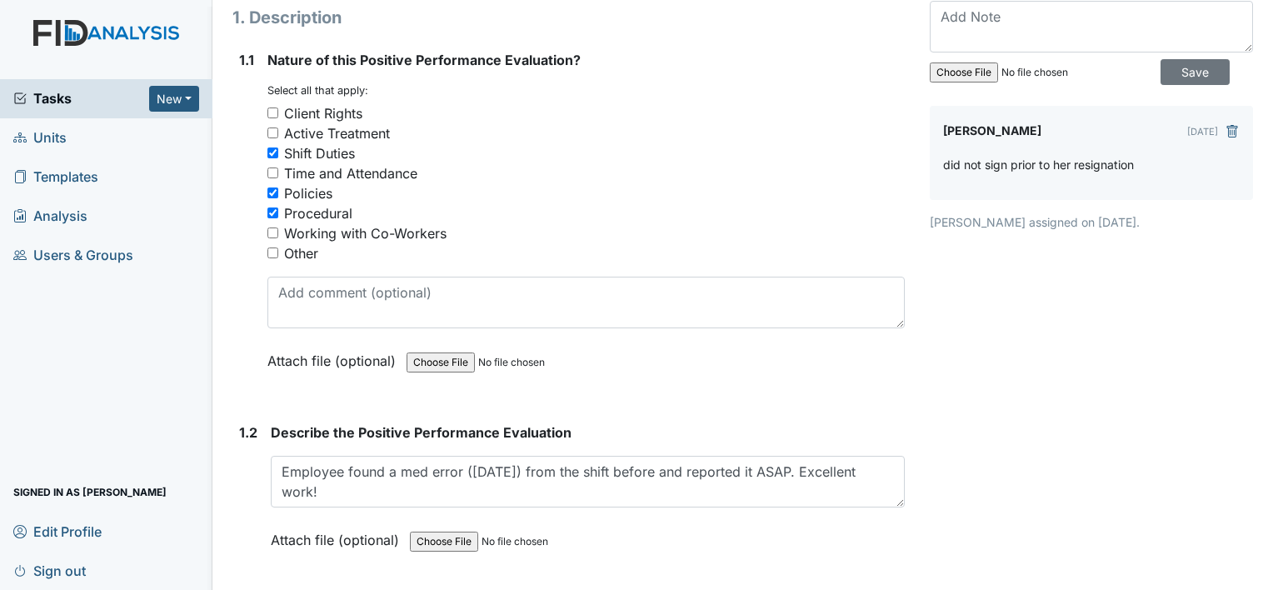
scroll to position [426, 0]
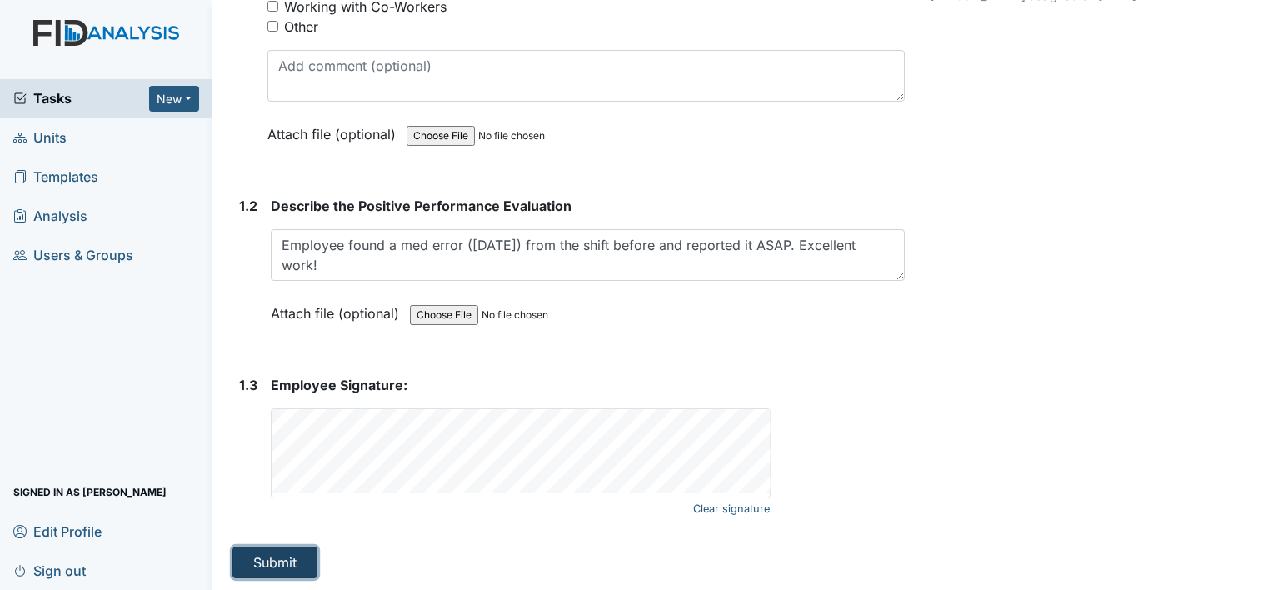
click at [280, 551] on button "Submit" at bounding box center [274, 562] width 85 height 32
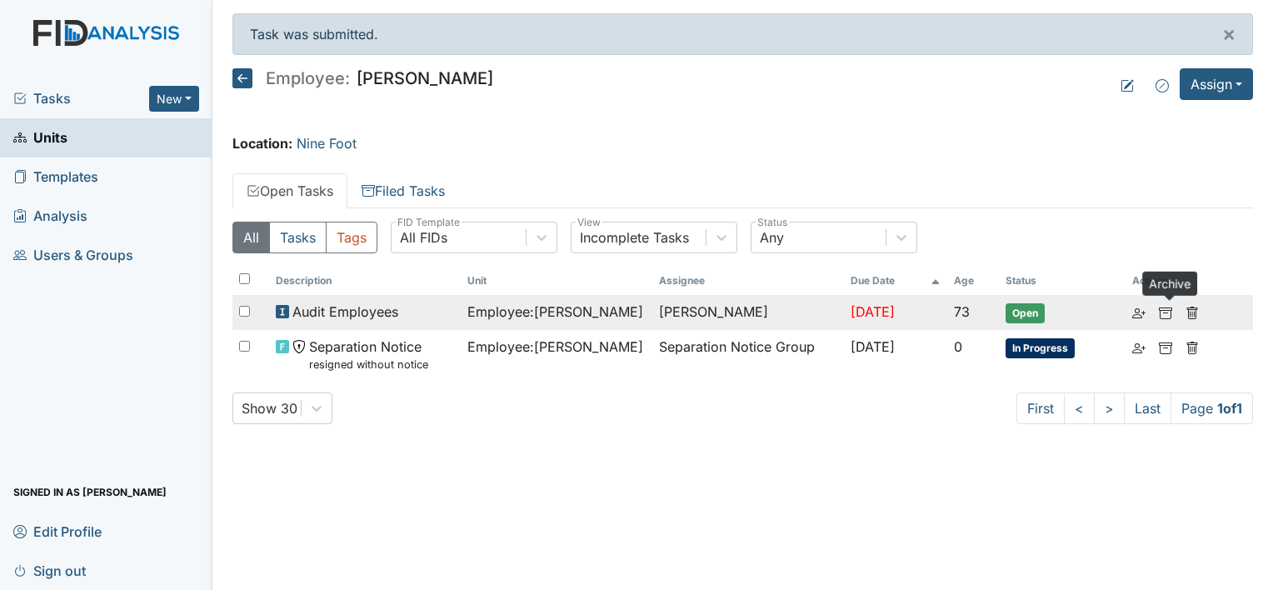
click at [1172, 311] on icon at bounding box center [1164, 312] width 13 height 13
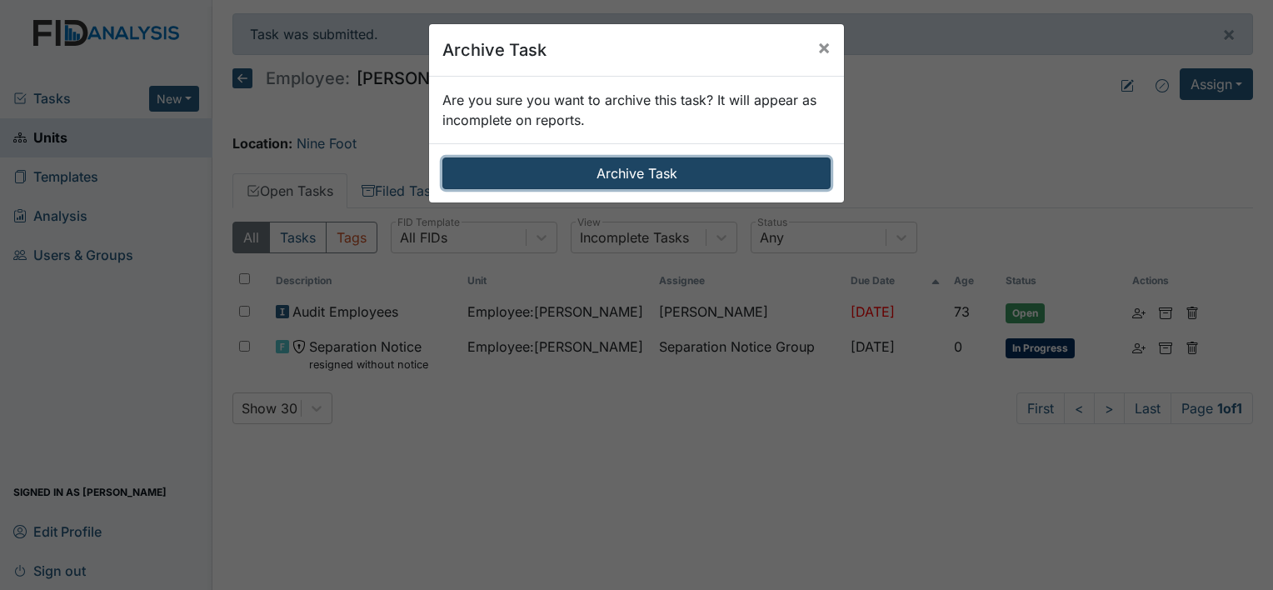
click at [738, 170] on button "Archive Task" at bounding box center [636, 173] width 388 height 32
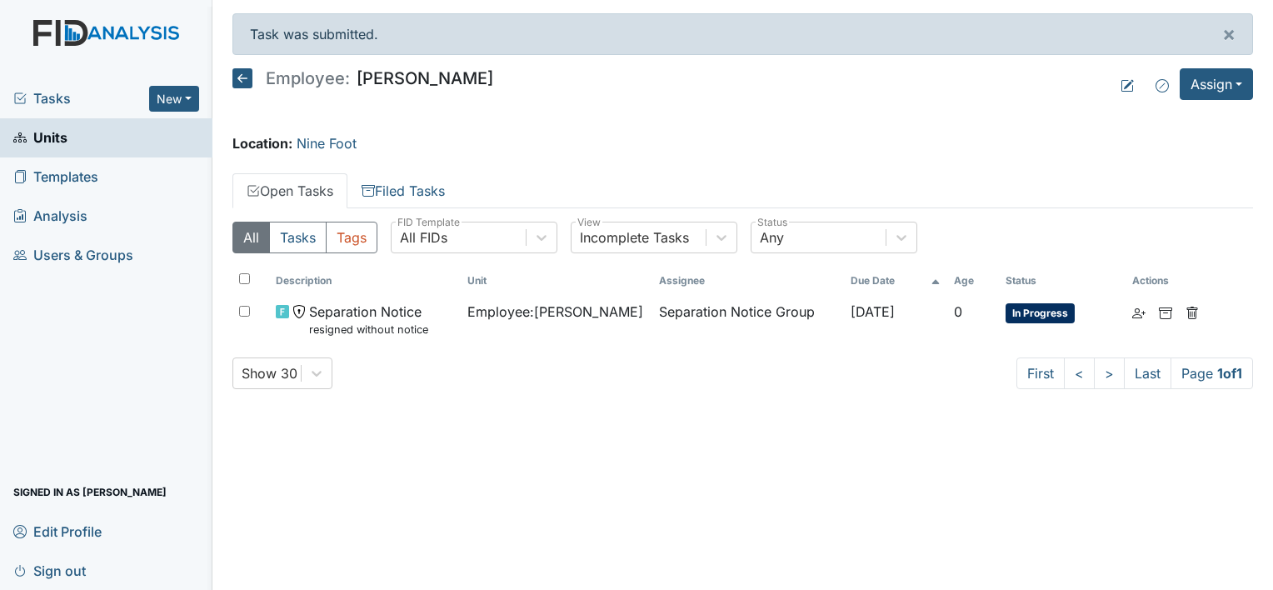
click at [52, 137] on span "Units" at bounding box center [40, 138] width 54 height 26
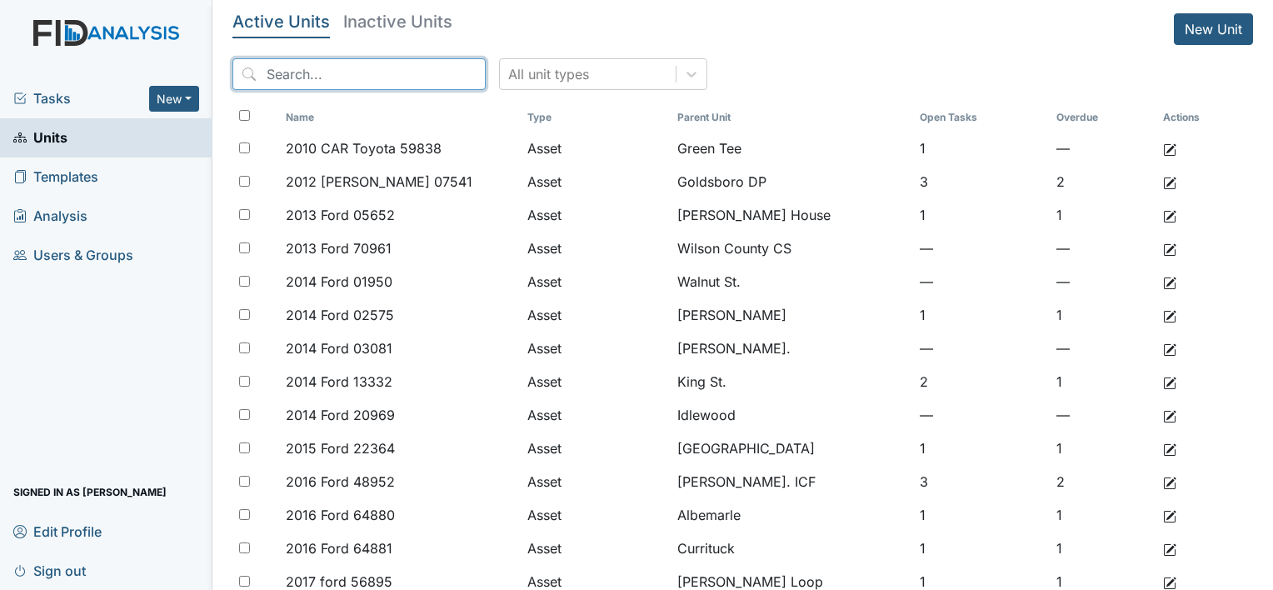
drag, startPoint x: 370, startPoint y: 59, endPoint x: 361, endPoint y: 63, distance: 9.3
click at [368, 59] on input "search" at bounding box center [358, 74] width 253 height 32
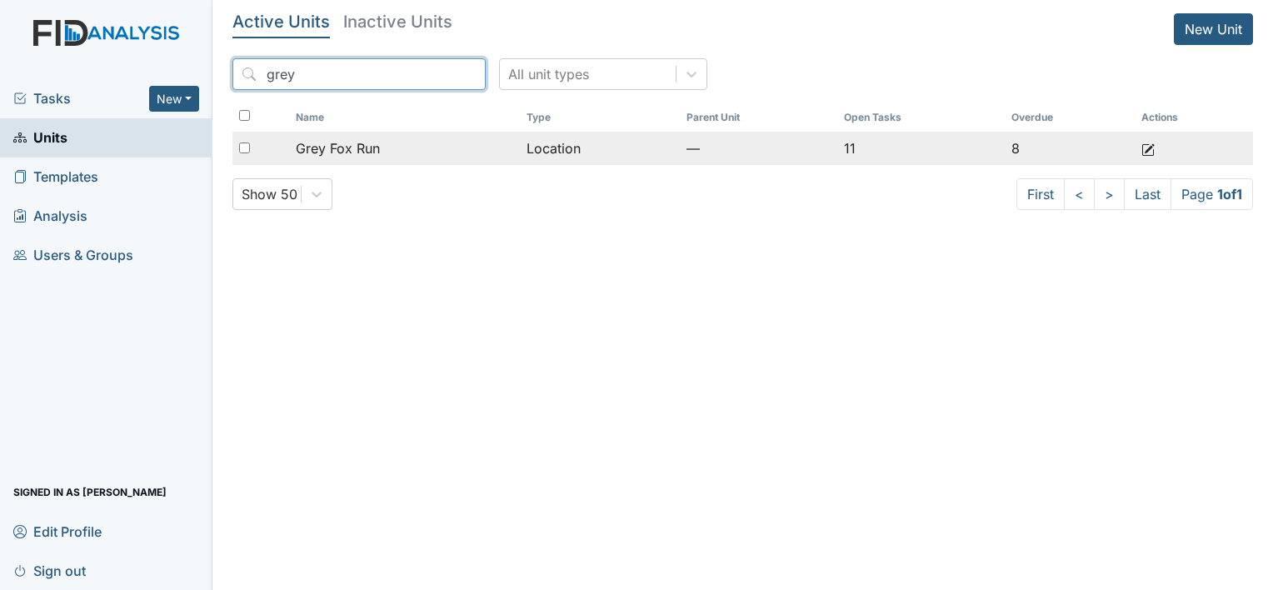
type input "grey"
click at [365, 143] on span "Grey Fox Run" at bounding box center [338, 148] width 84 height 20
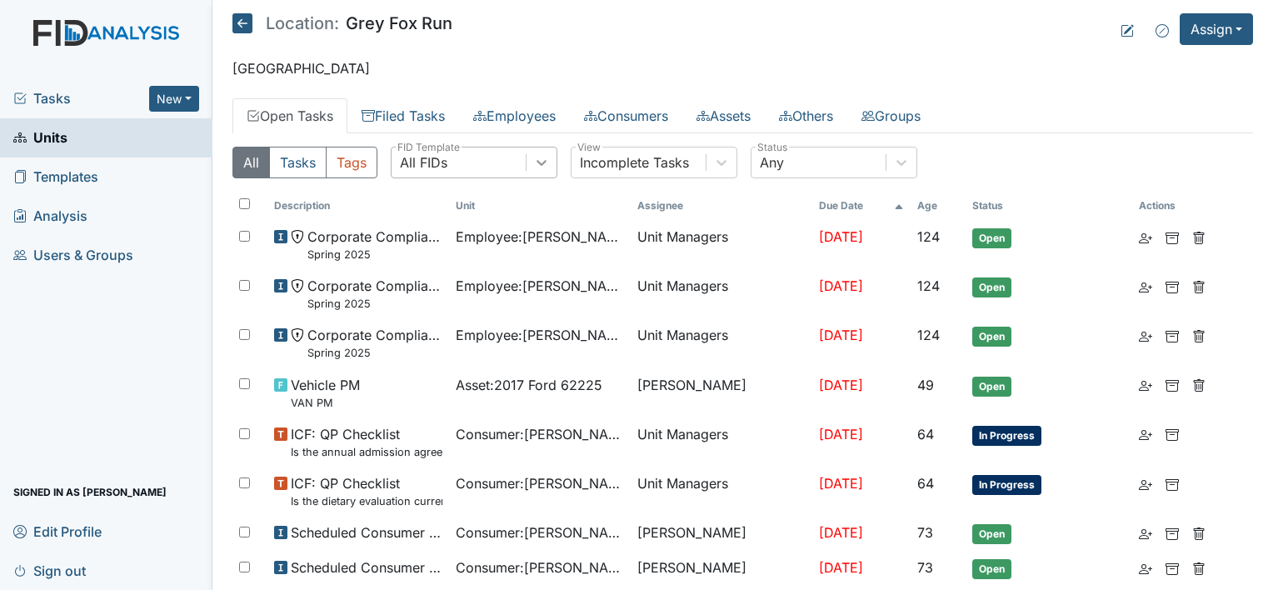
click at [540, 169] on icon at bounding box center [541, 162] width 17 height 17
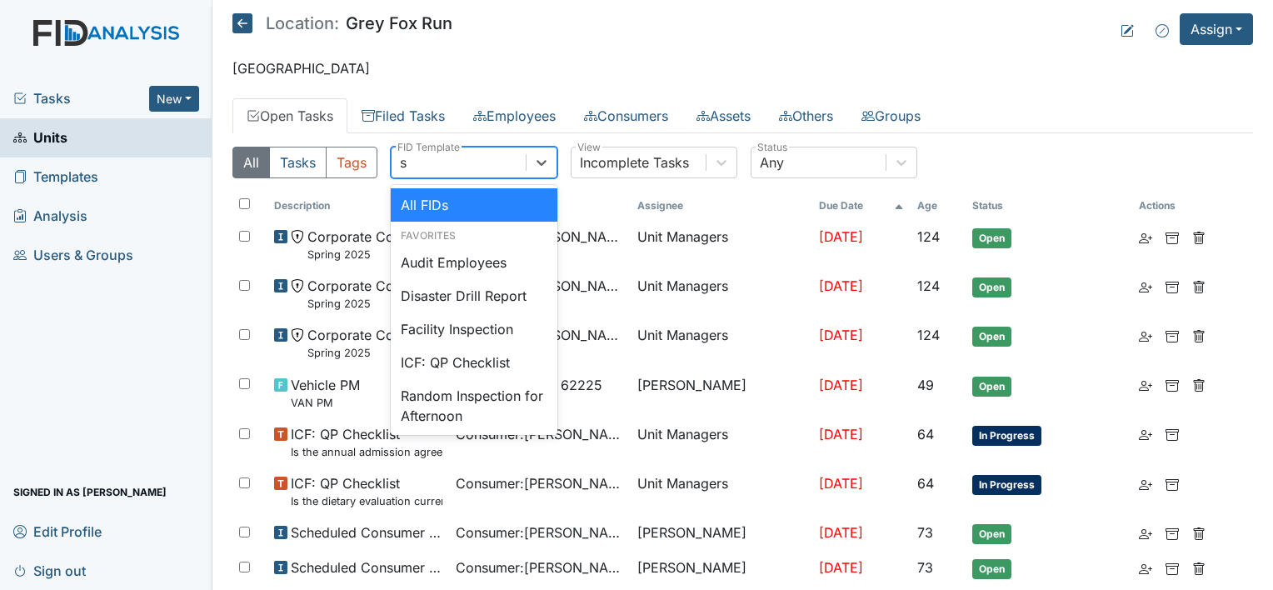
type input "sa"
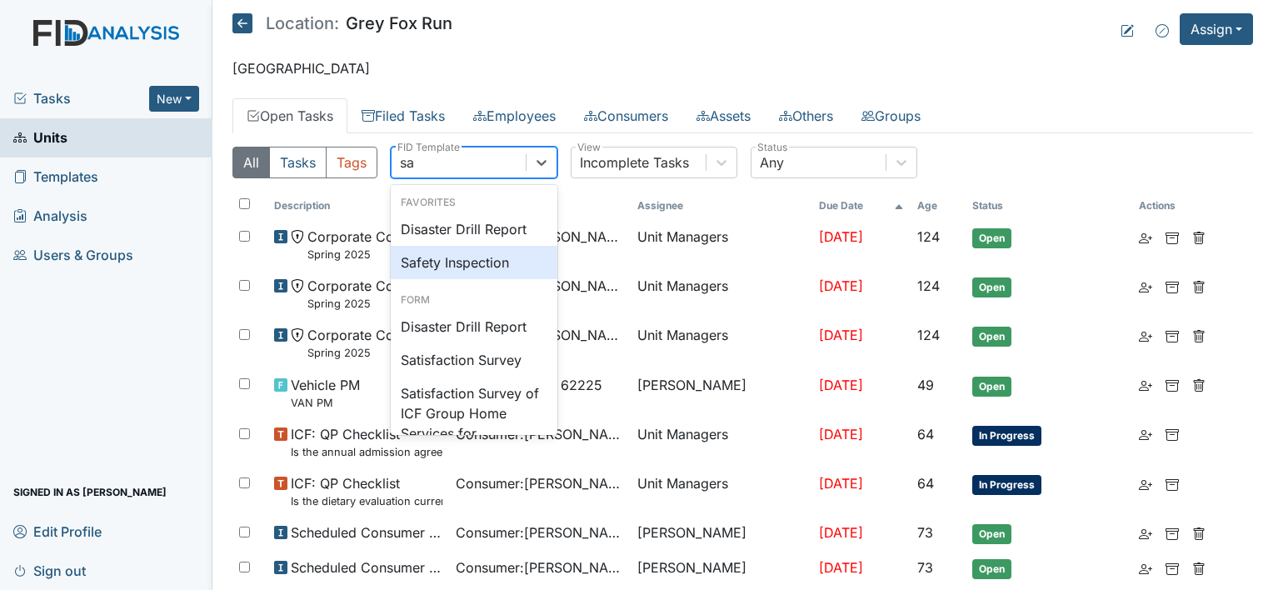
click at [484, 253] on div "Safety Inspection" at bounding box center [474, 262] width 167 height 33
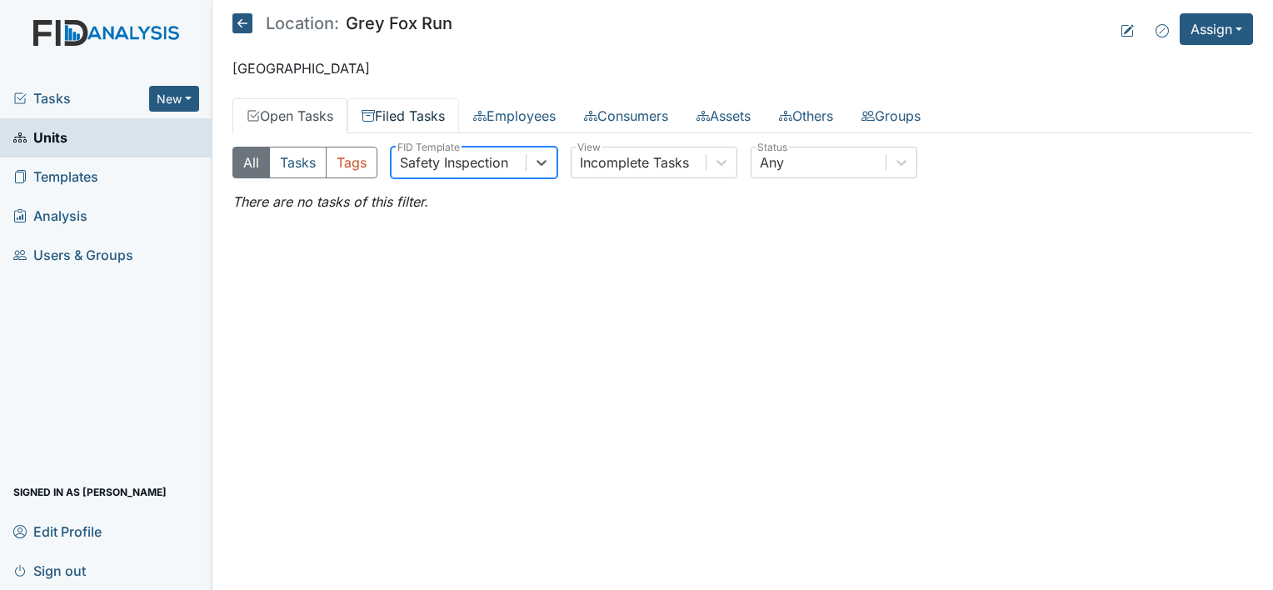
click at [412, 112] on link "Filed Tasks" at bounding box center [403, 115] width 112 height 35
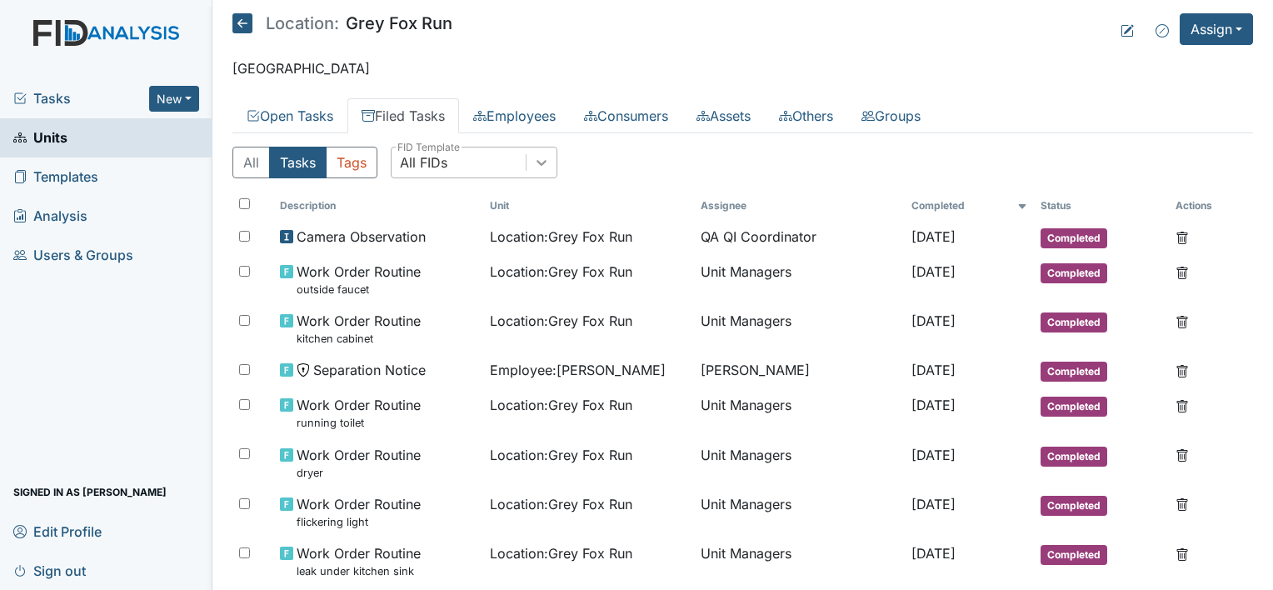
click at [541, 166] on icon at bounding box center [541, 162] width 17 height 17
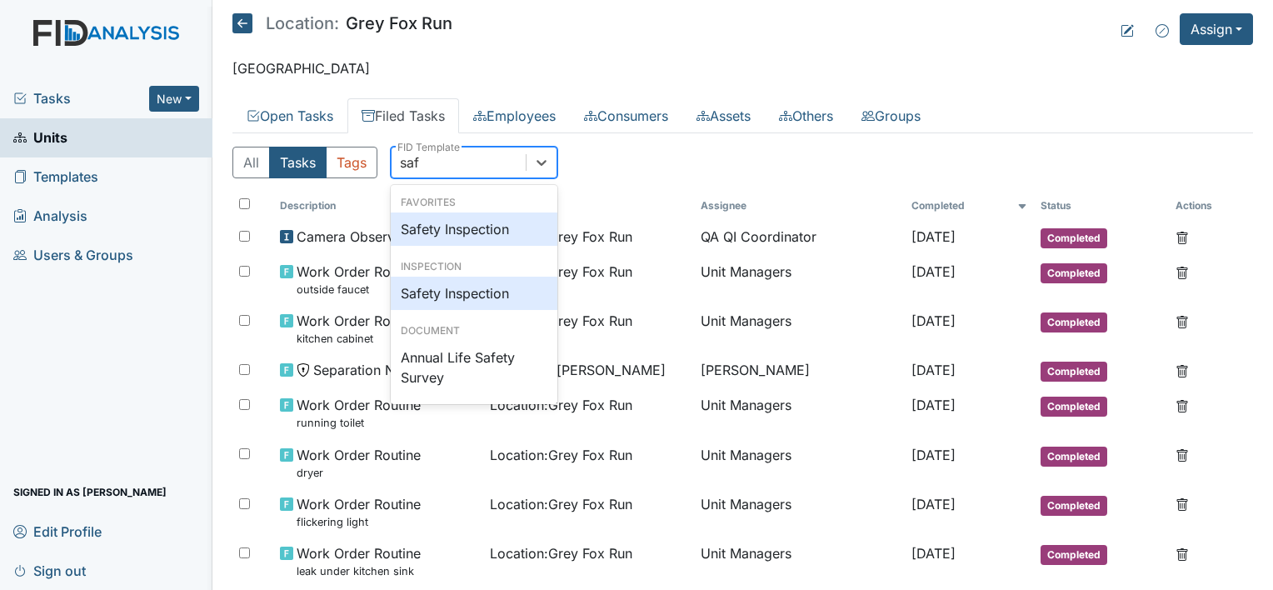
type input "safe"
click at [507, 228] on div "Safety Inspection" at bounding box center [474, 228] width 167 height 33
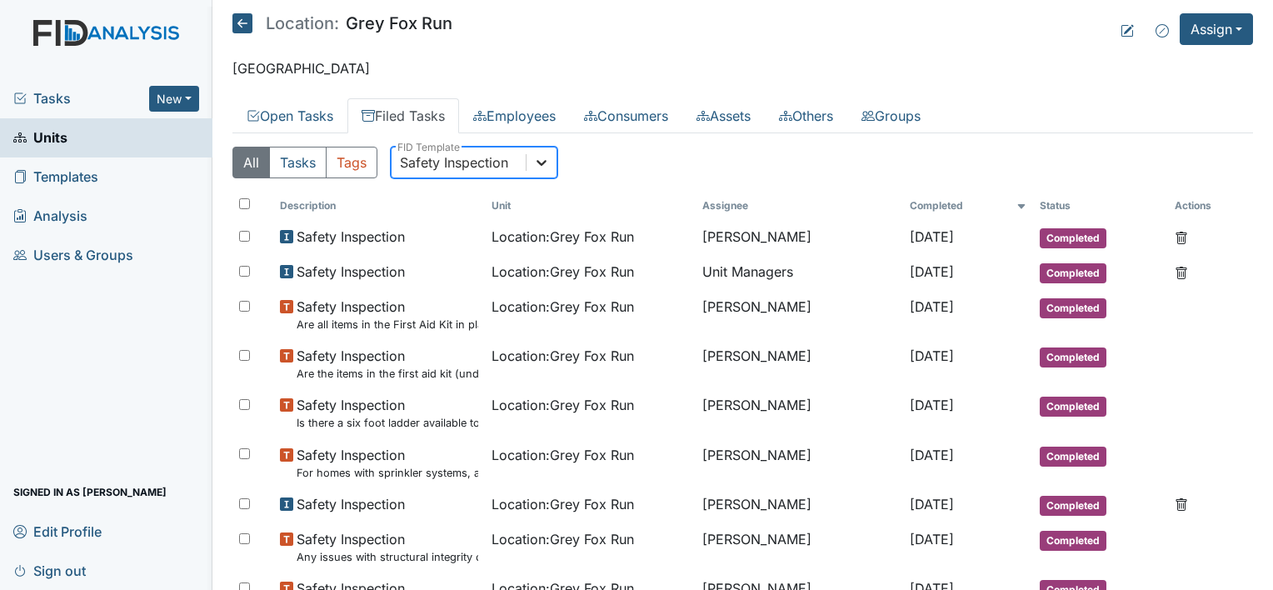
click at [550, 164] on div at bounding box center [541, 162] width 30 height 30
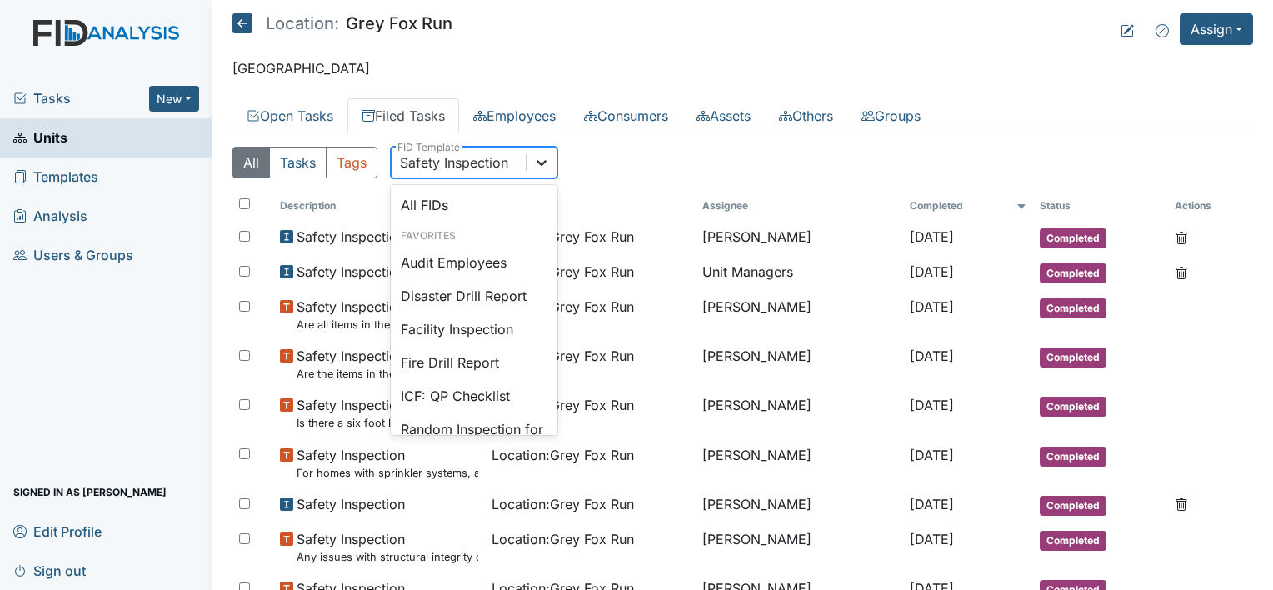
scroll to position [1942, 0]
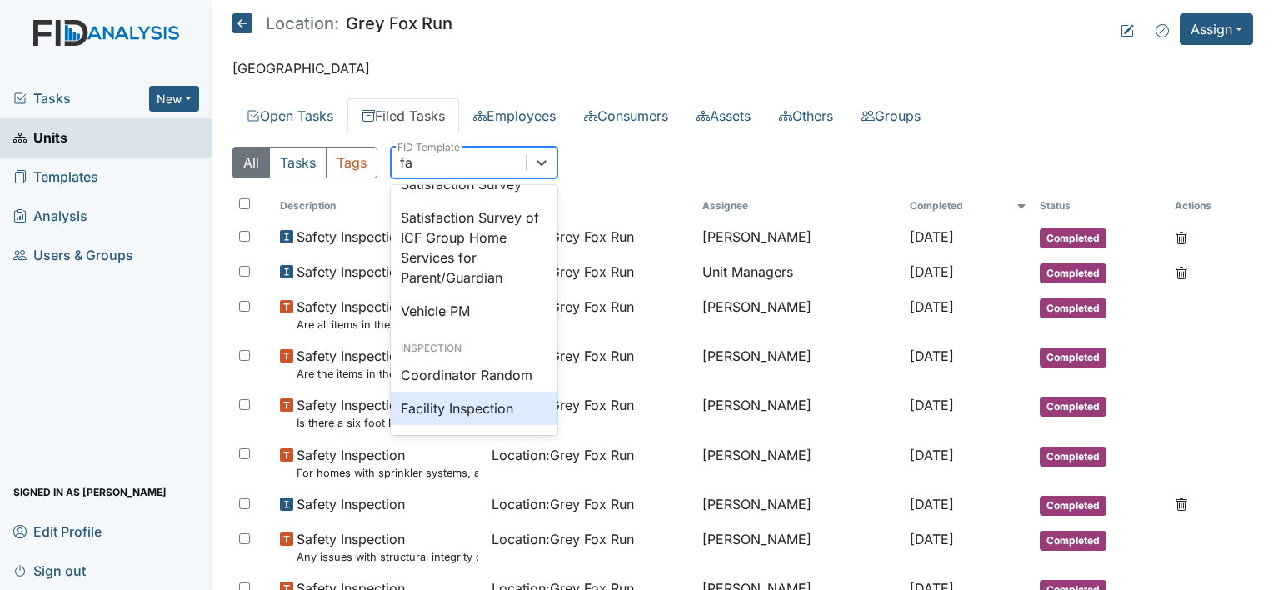
type input "fac"
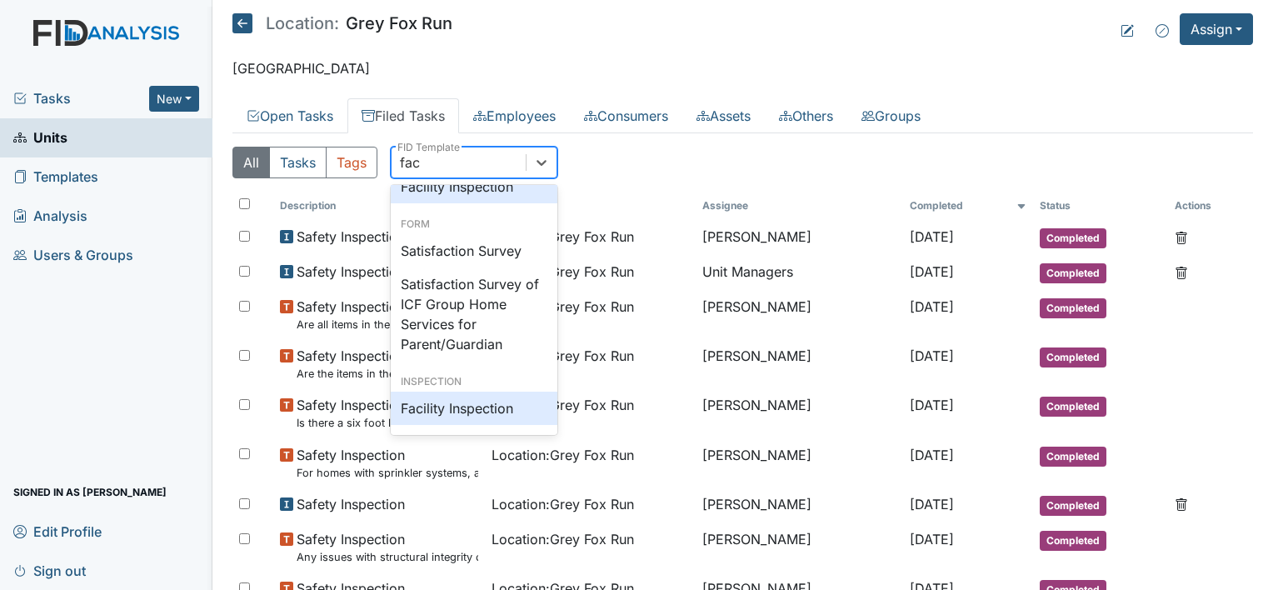
scroll to position [42, 0]
click at [494, 190] on div "Facility Inspection" at bounding box center [474, 186] width 167 height 33
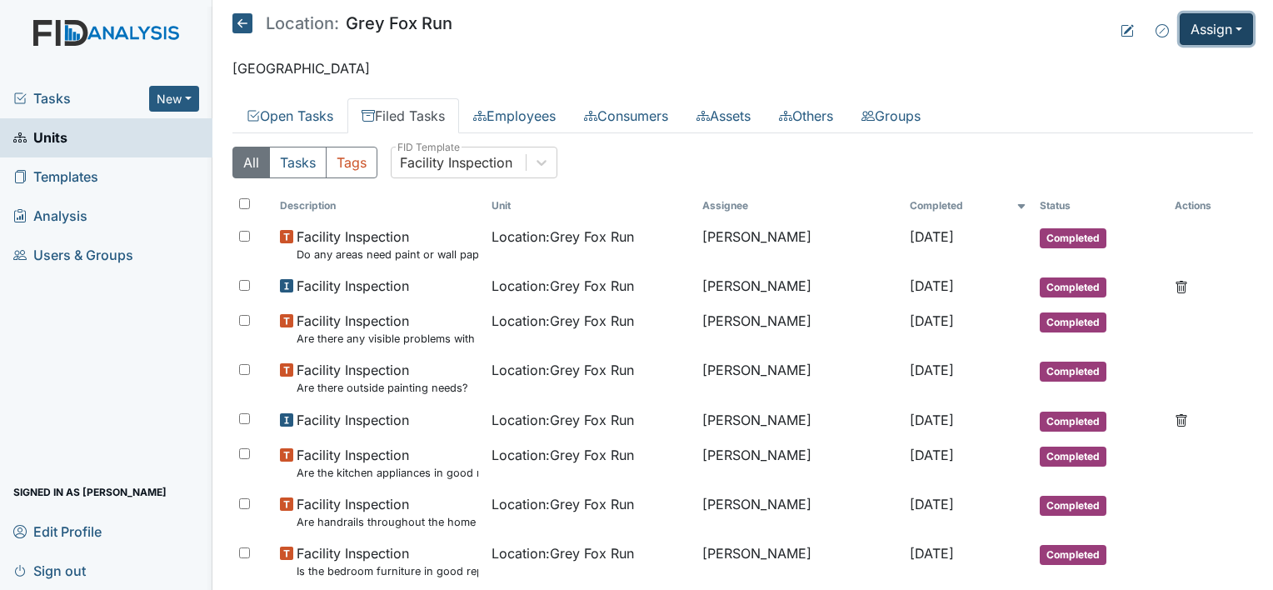
click at [1200, 40] on button "Assign" at bounding box center [1215, 29] width 73 height 32
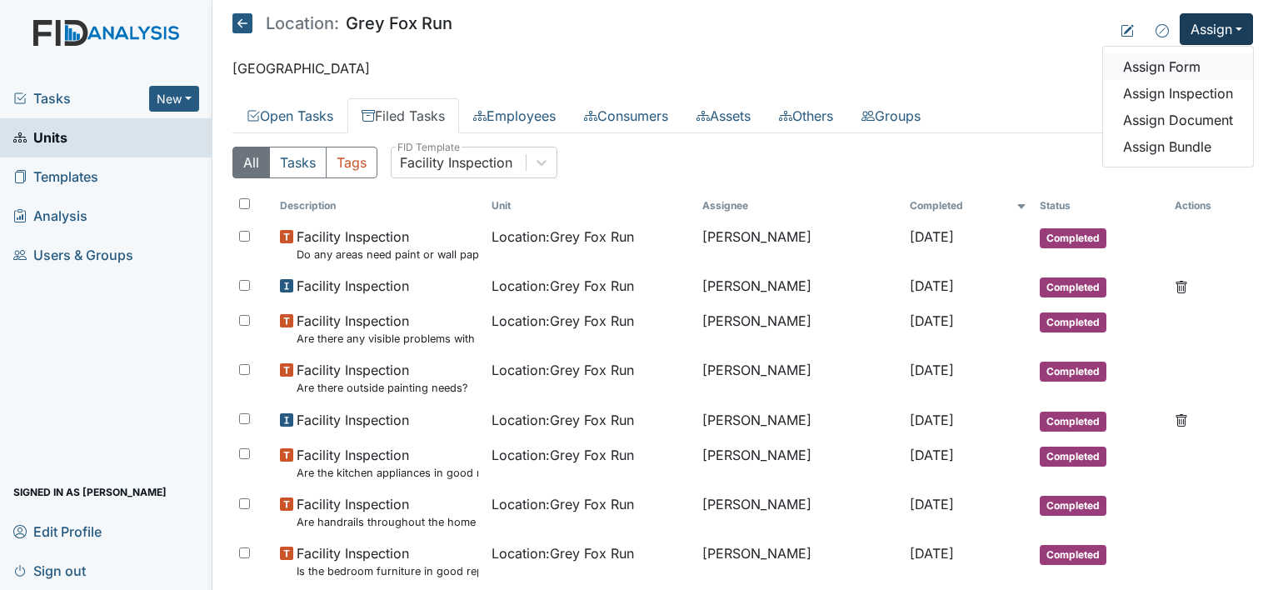
click at [1170, 67] on link "Assign Form" at bounding box center [1178, 66] width 150 height 27
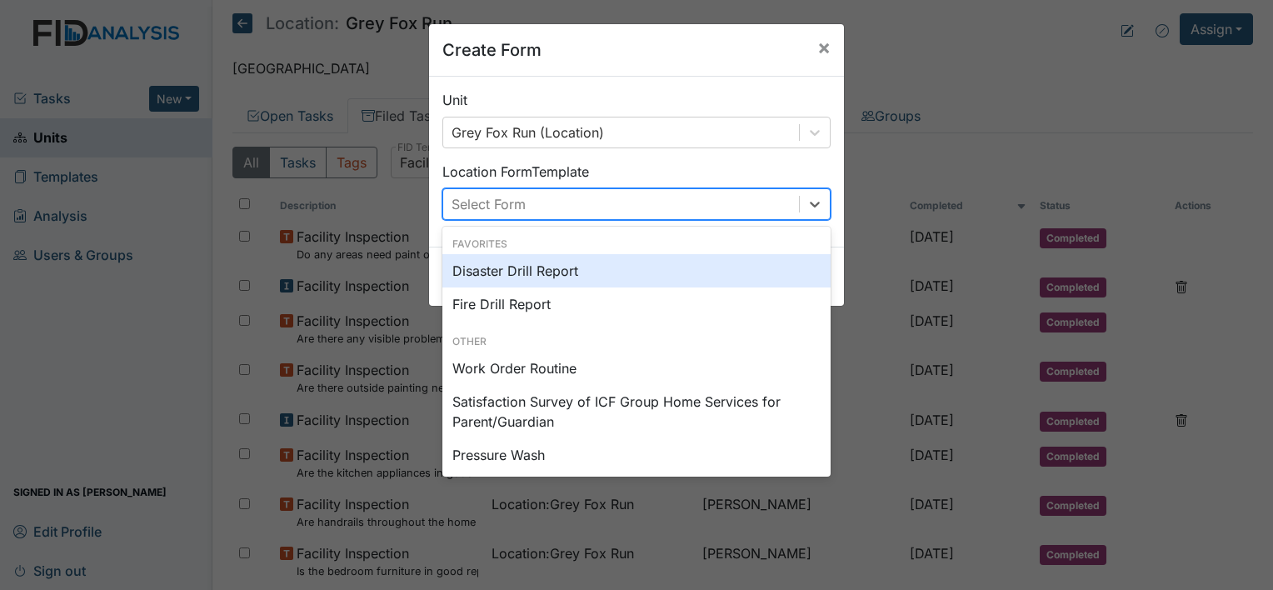
click at [513, 207] on div "Select Form" at bounding box center [488, 204] width 74 height 20
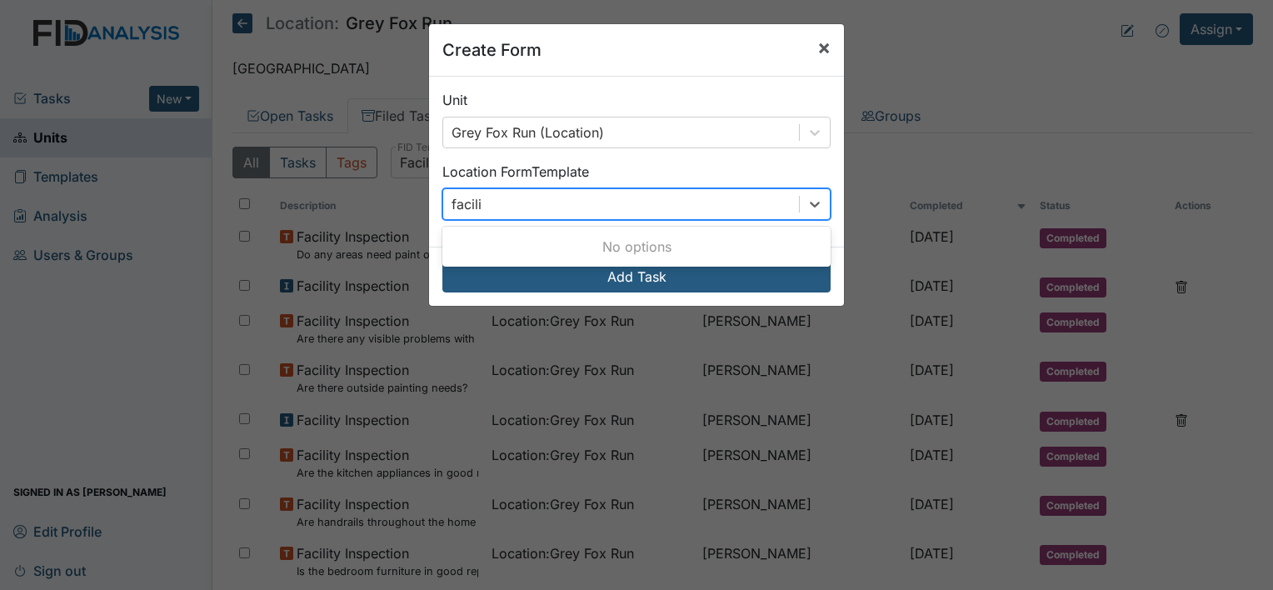
type input "facili"
click at [817, 42] on span "×" at bounding box center [823, 47] width 13 height 24
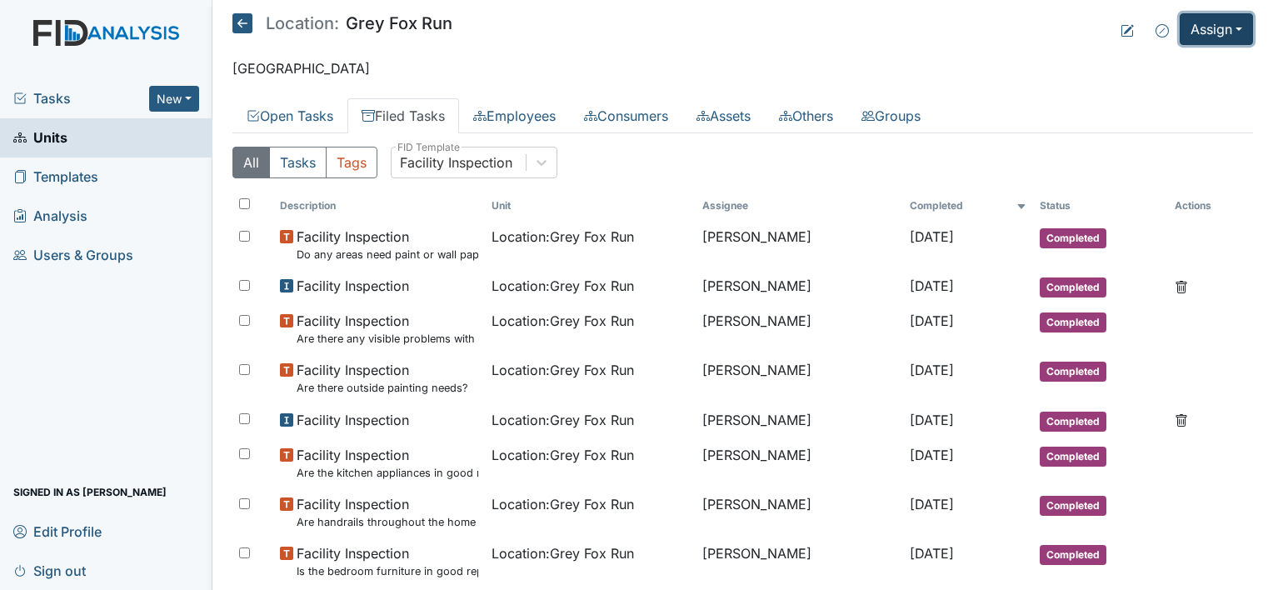
click at [1210, 32] on button "Assign" at bounding box center [1215, 29] width 73 height 32
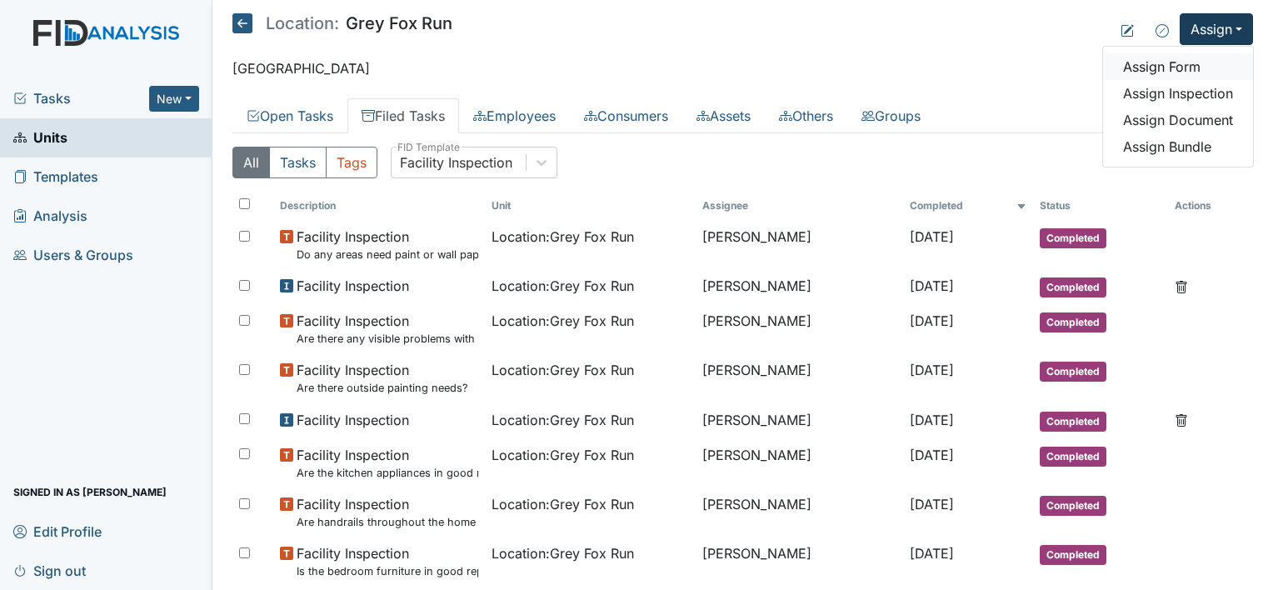
click at [1148, 69] on link "Assign Form" at bounding box center [1178, 66] width 150 height 27
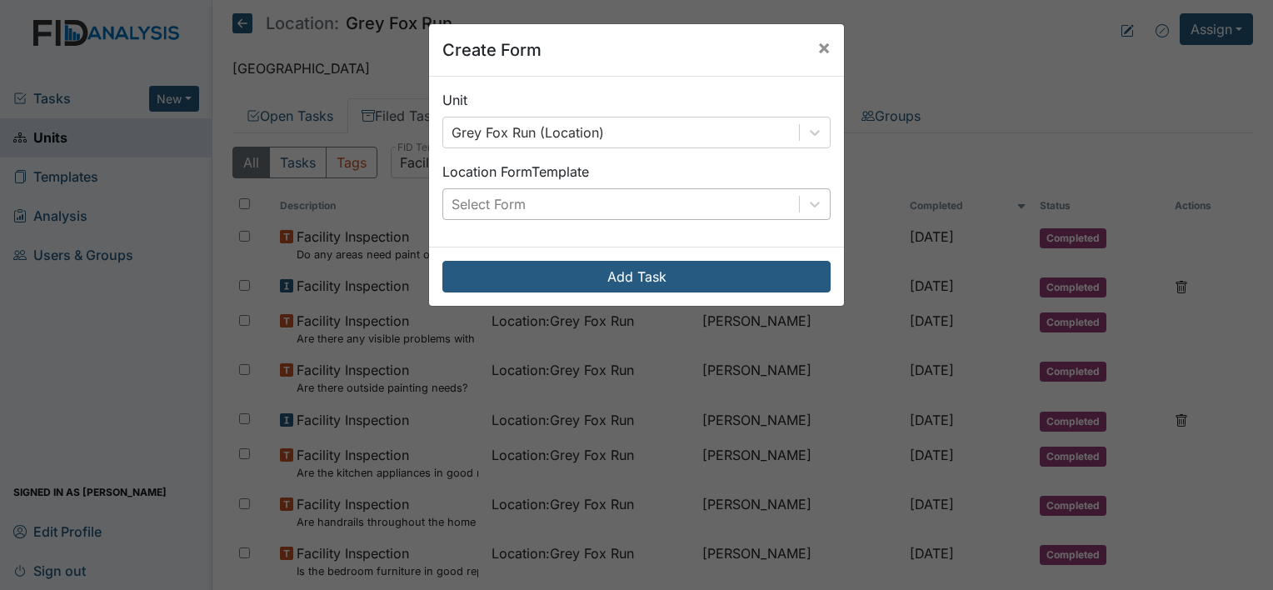
click at [525, 202] on div "Select Form" at bounding box center [621, 204] width 356 height 30
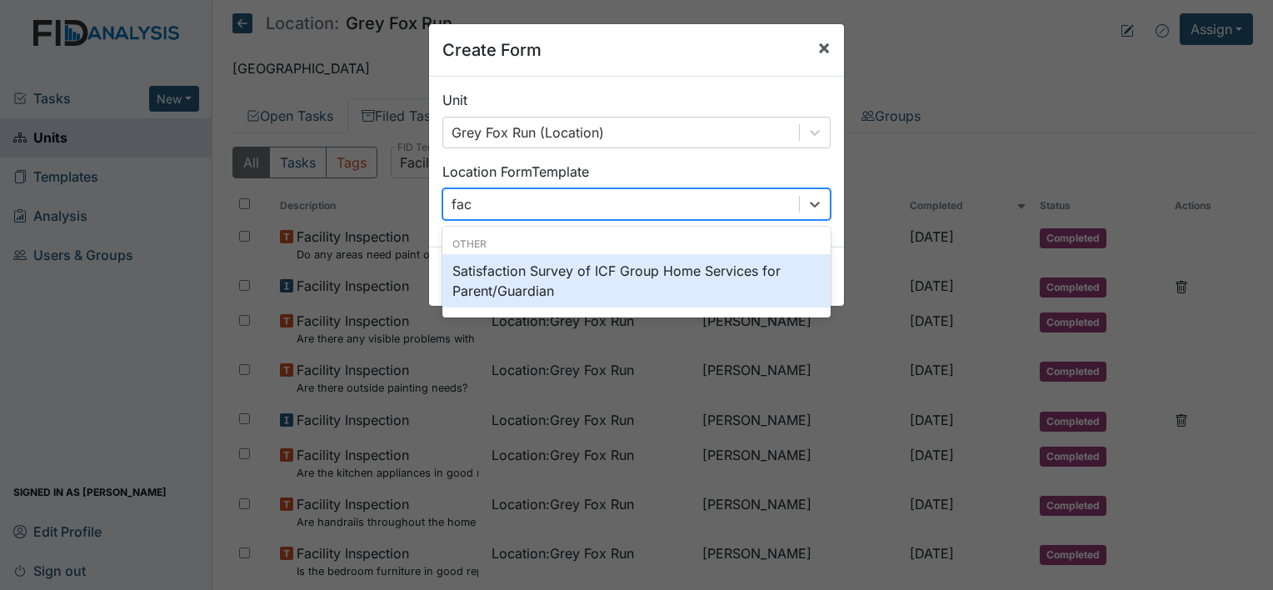
type input "fac"
click at [817, 51] on span "×" at bounding box center [823, 47] width 13 height 24
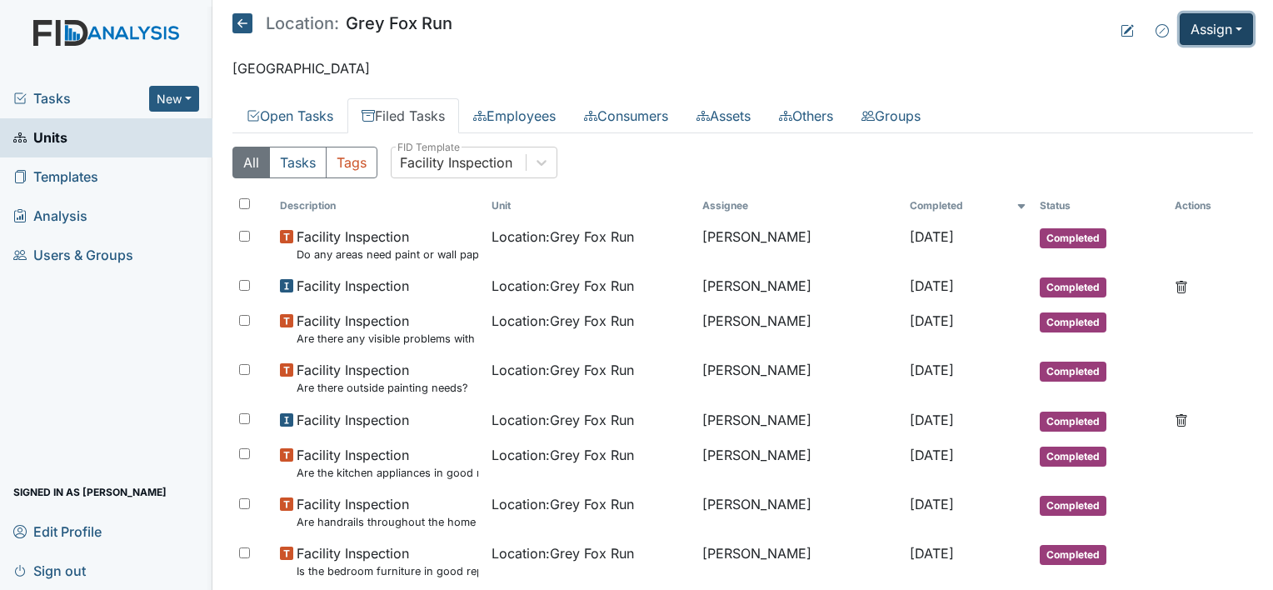
click at [1199, 25] on button "Assign" at bounding box center [1215, 29] width 73 height 32
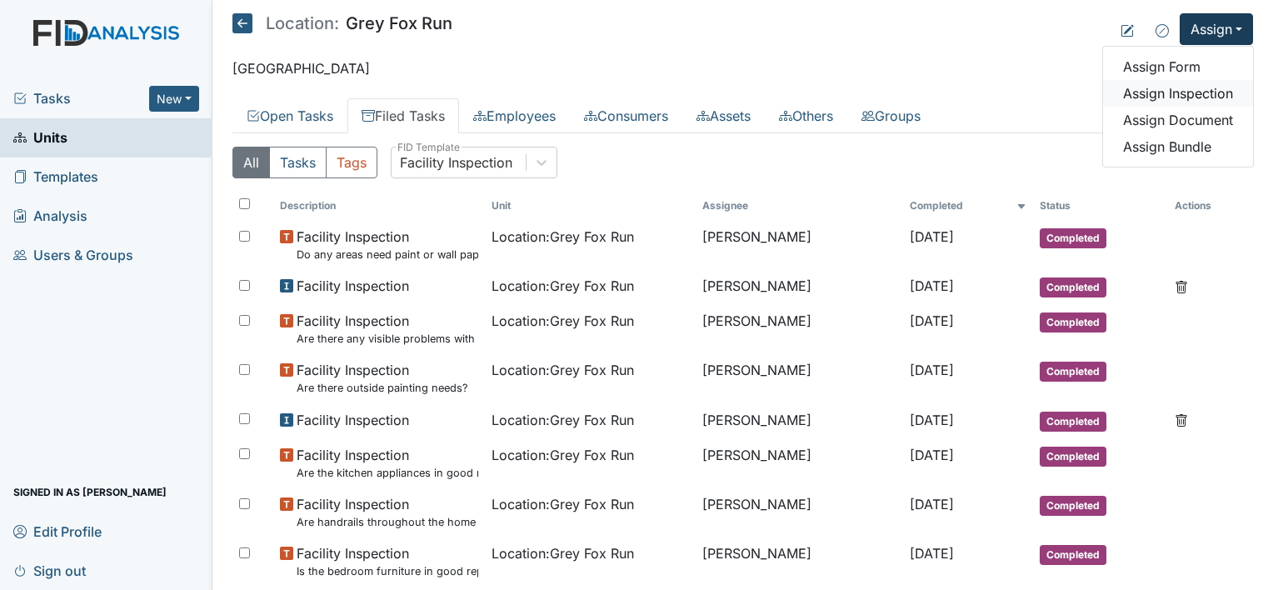
click at [1169, 93] on link "Assign Inspection" at bounding box center [1178, 93] width 150 height 27
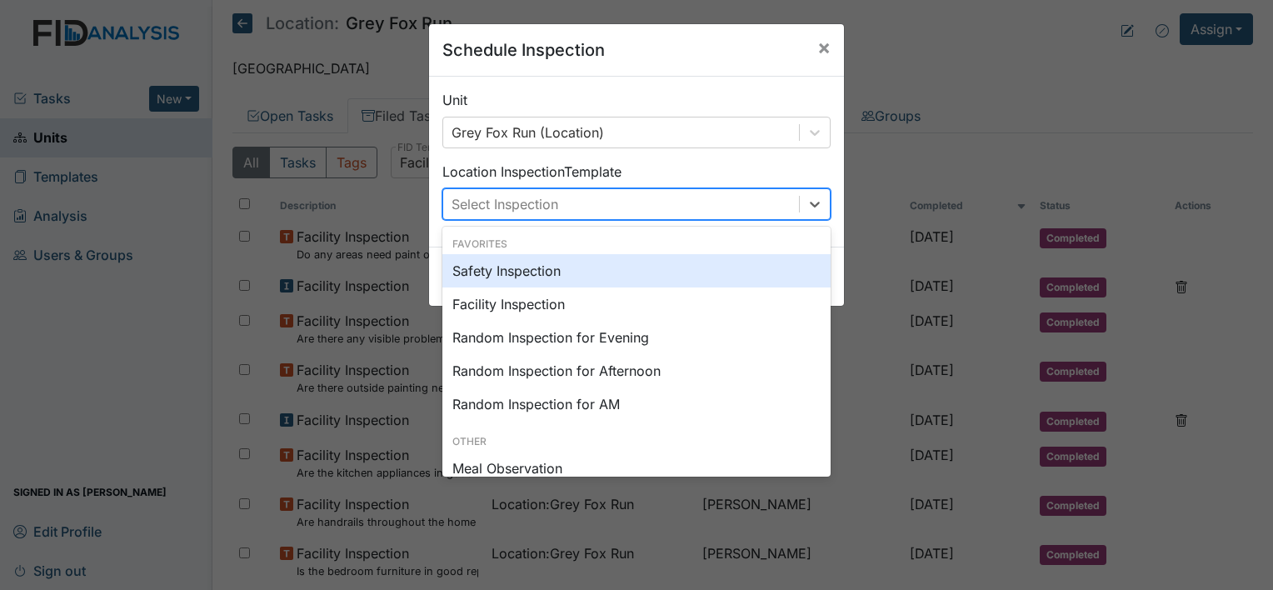
click at [564, 207] on div "Select Inspection" at bounding box center [621, 204] width 356 height 30
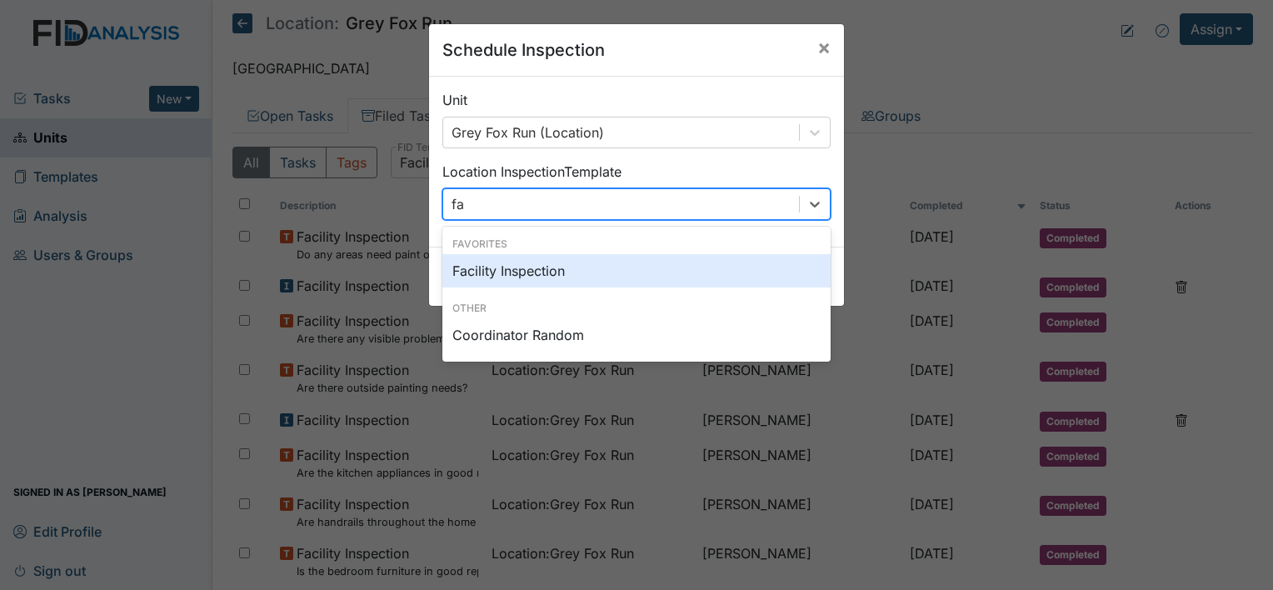
type input "fac"
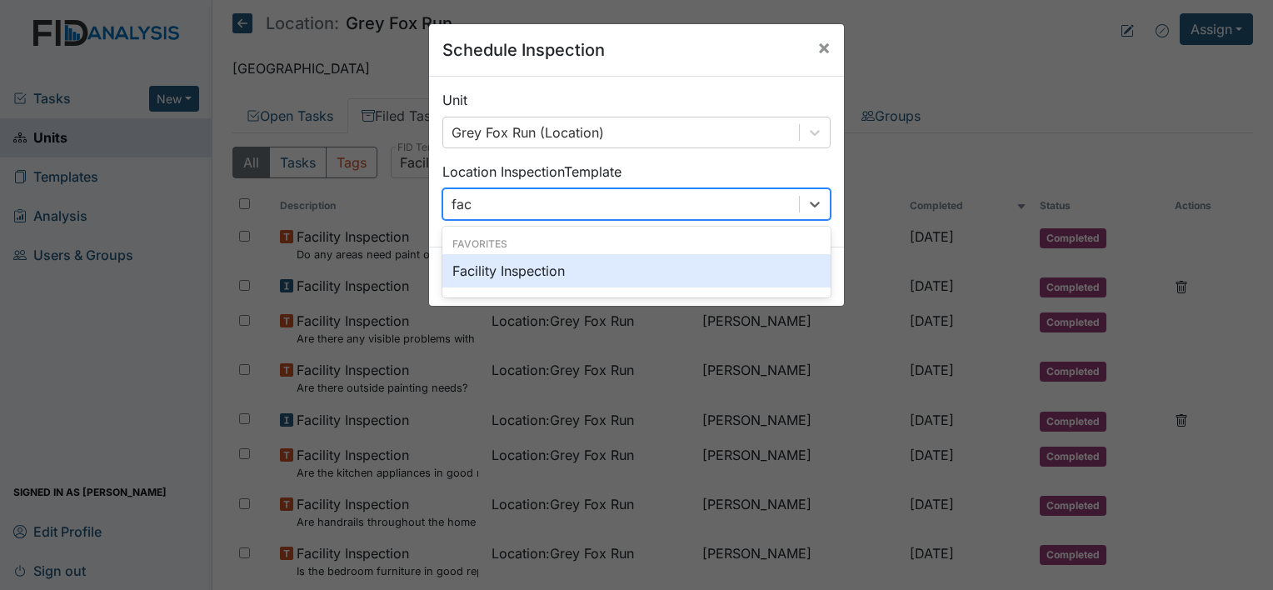
click at [531, 271] on div "Facility Inspection" at bounding box center [636, 270] width 388 height 33
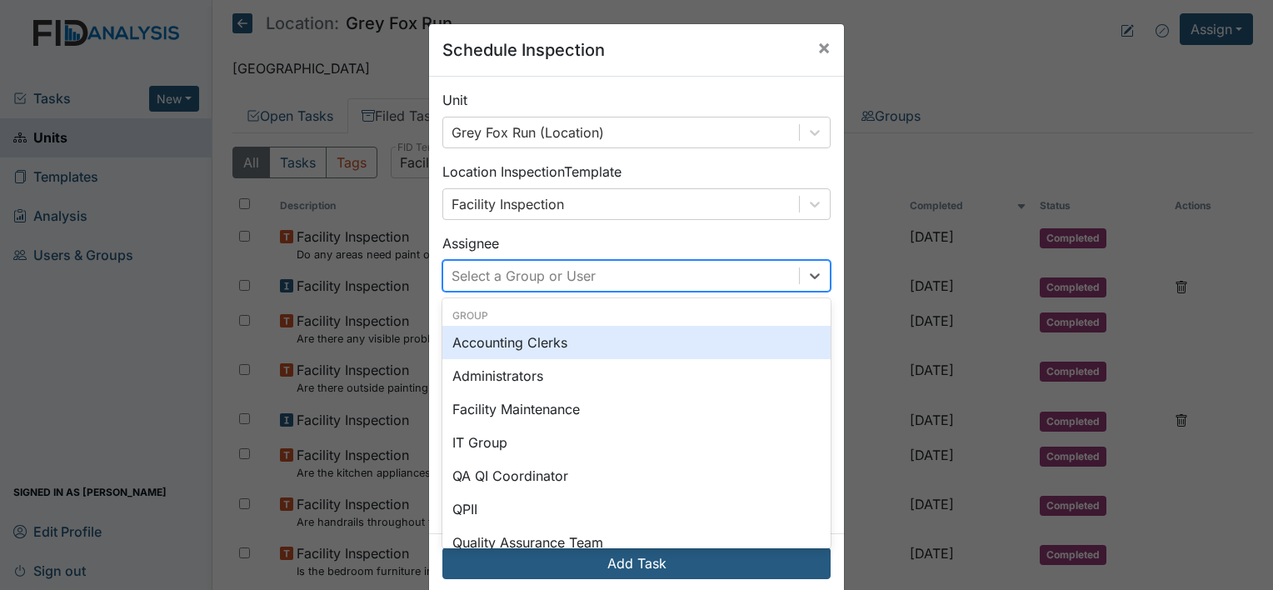
click at [626, 279] on div "Select a Group or User" at bounding box center [621, 276] width 356 height 30
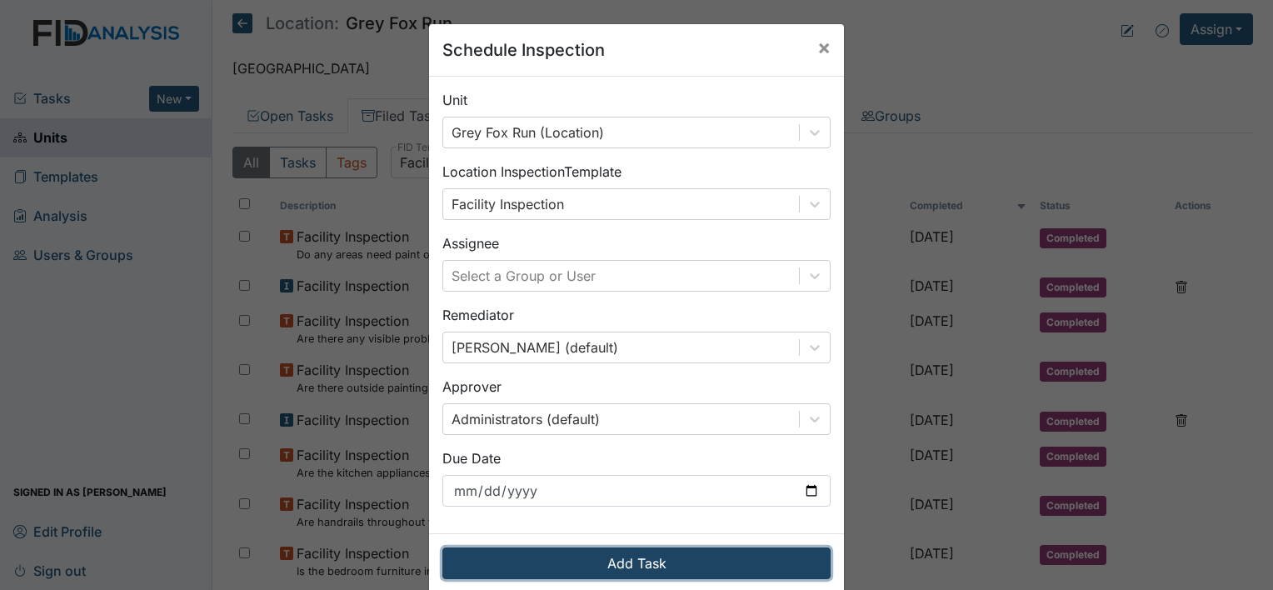
click at [715, 563] on button "Add Task" at bounding box center [636, 563] width 388 height 32
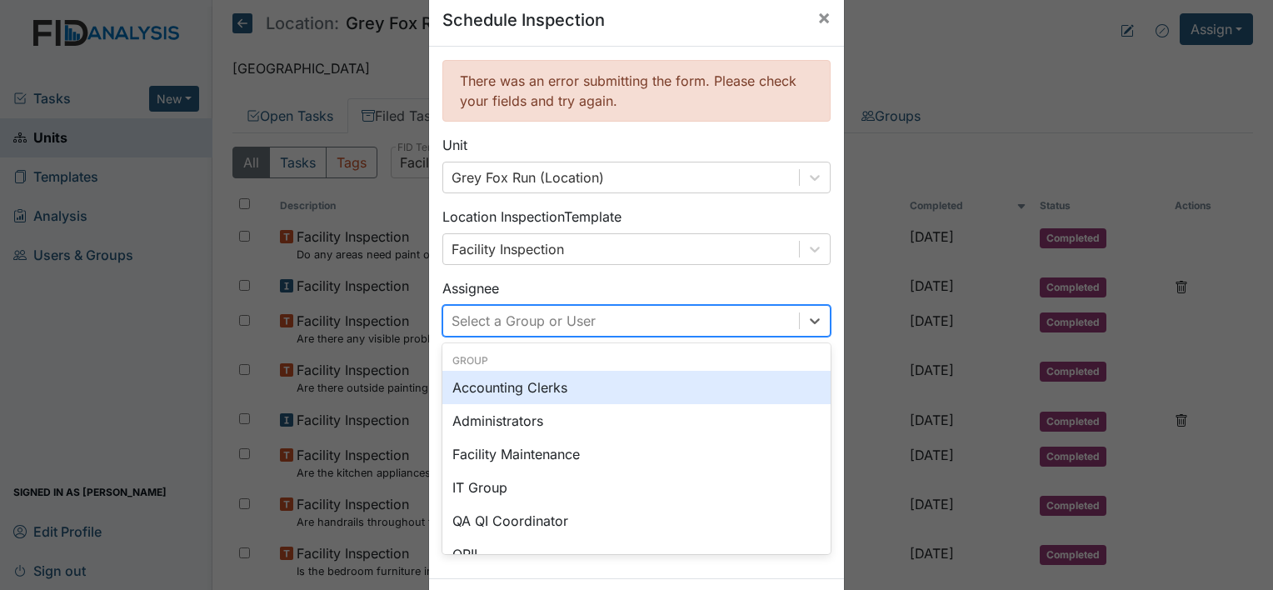
click at [562, 336] on div "option Accounting Clerks focused, 0 of 2. 128 results available. Use Up and Dow…" at bounding box center [636, 321] width 388 height 32
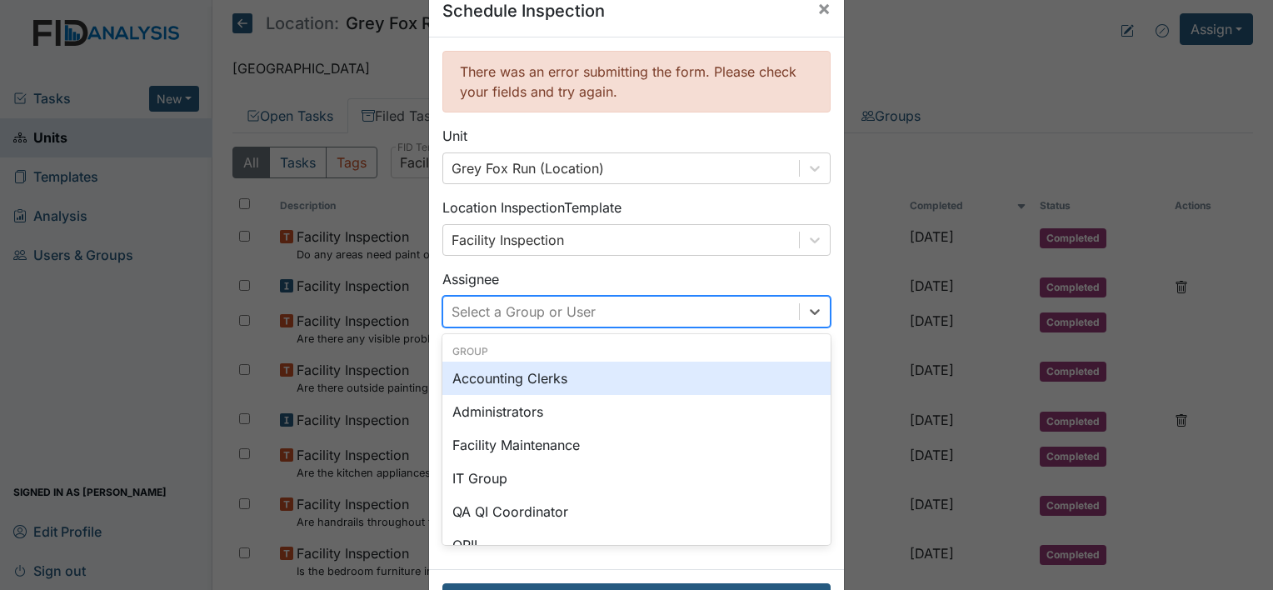
scroll to position [39, 0]
type input "sus"
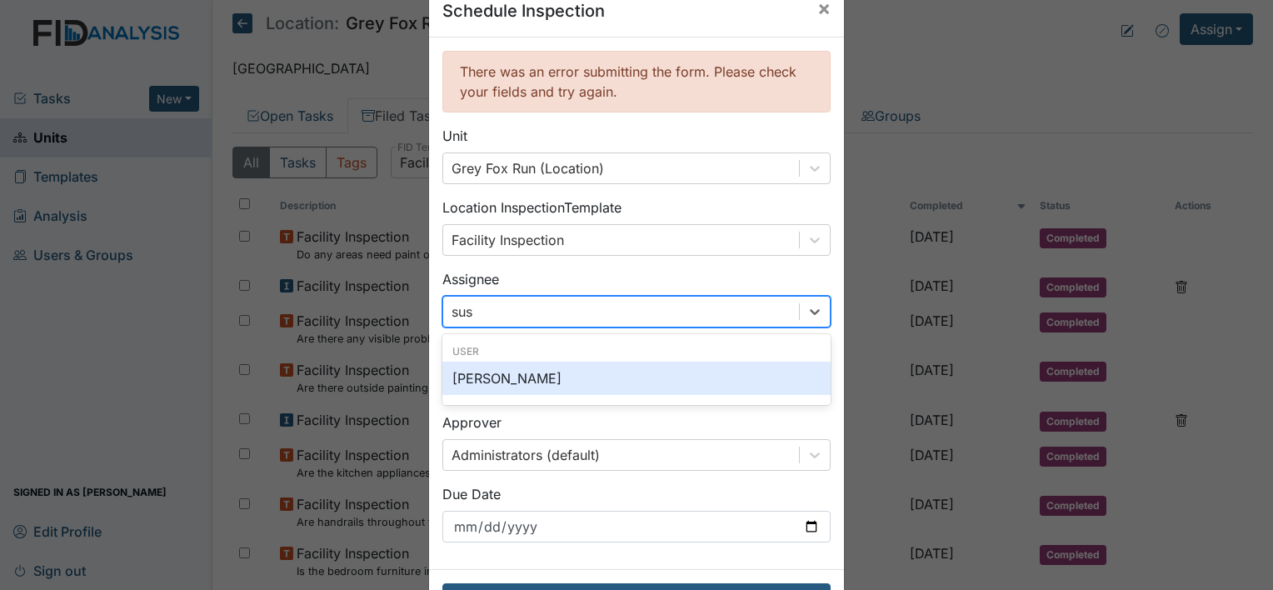
click at [572, 376] on div "Susan Ayers" at bounding box center [636, 377] width 388 height 33
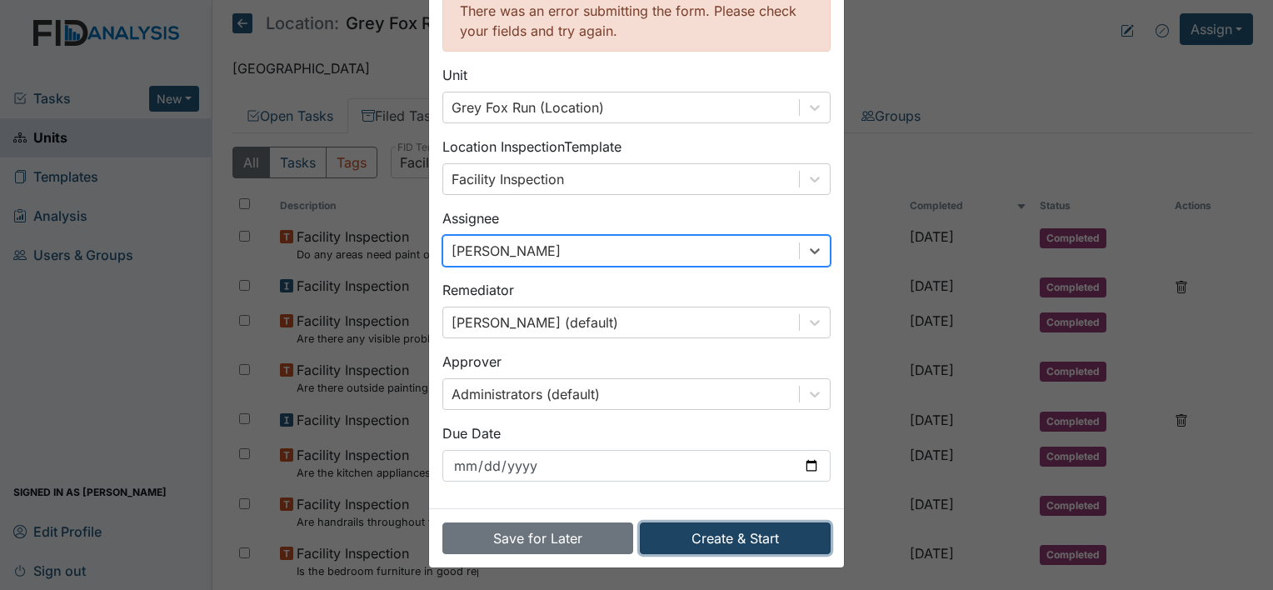
click at [720, 541] on button "Create & Start" at bounding box center [735, 538] width 191 height 32
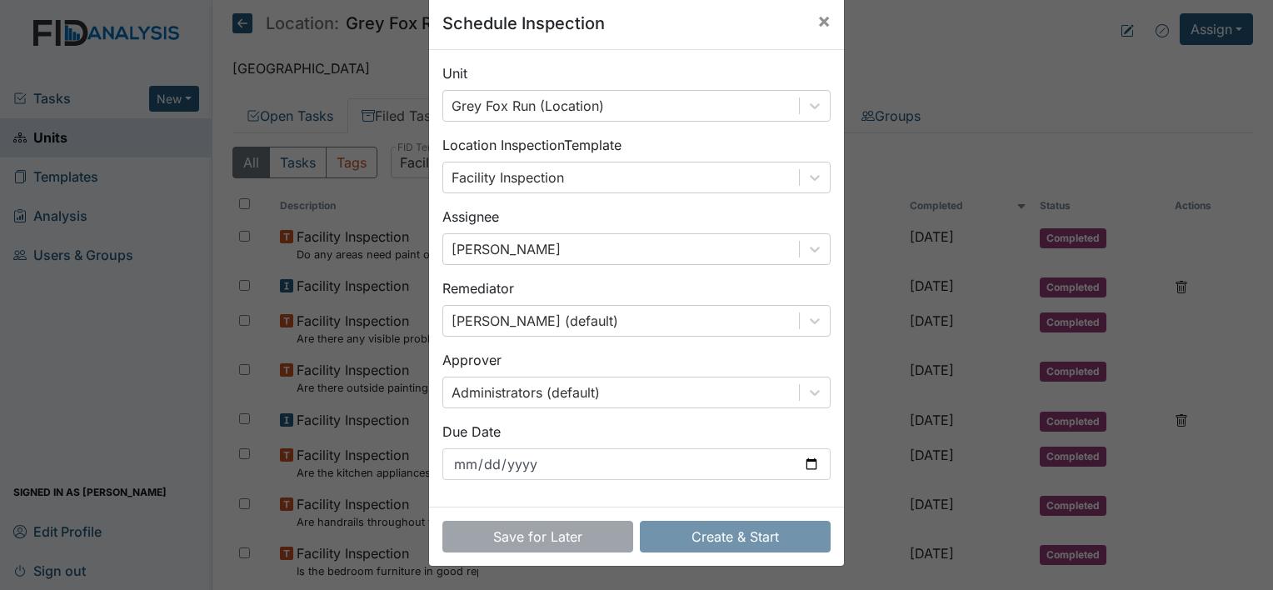
scroll to position [26, 0]
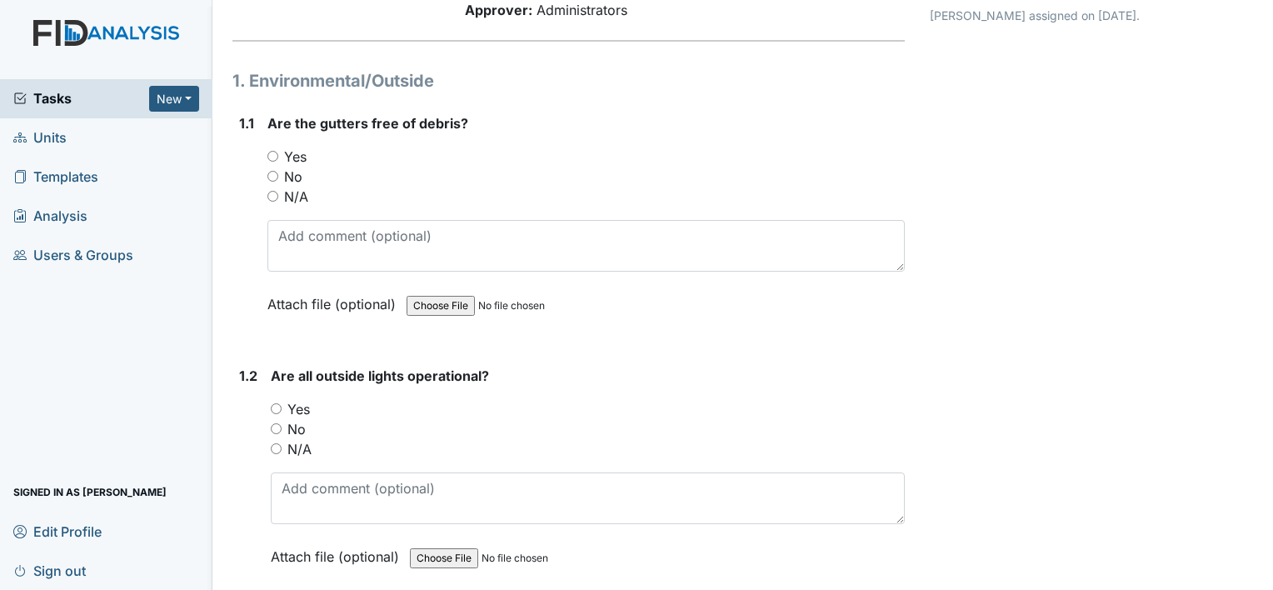
scroll to position [167, 0]
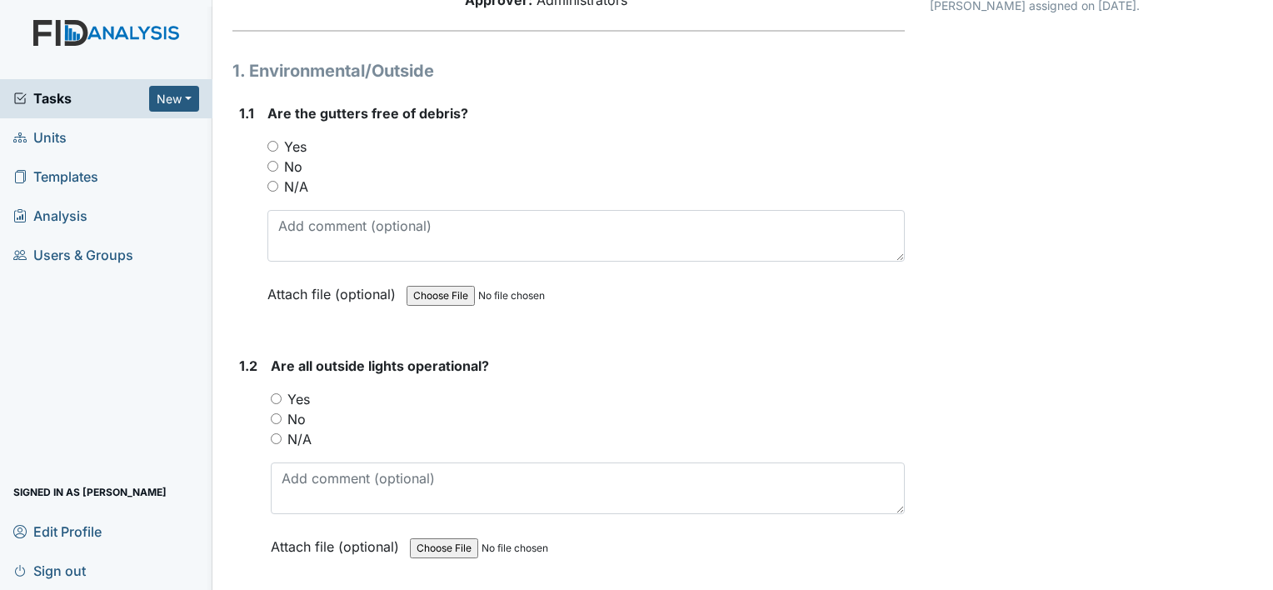
click at [308, 396] on label "Yes" at bounding box center [298, 399] width 22 height 20
click at [281, 396] on input "Yes" at bounding box center [276, 398] width 11 height 11
radio input "true"
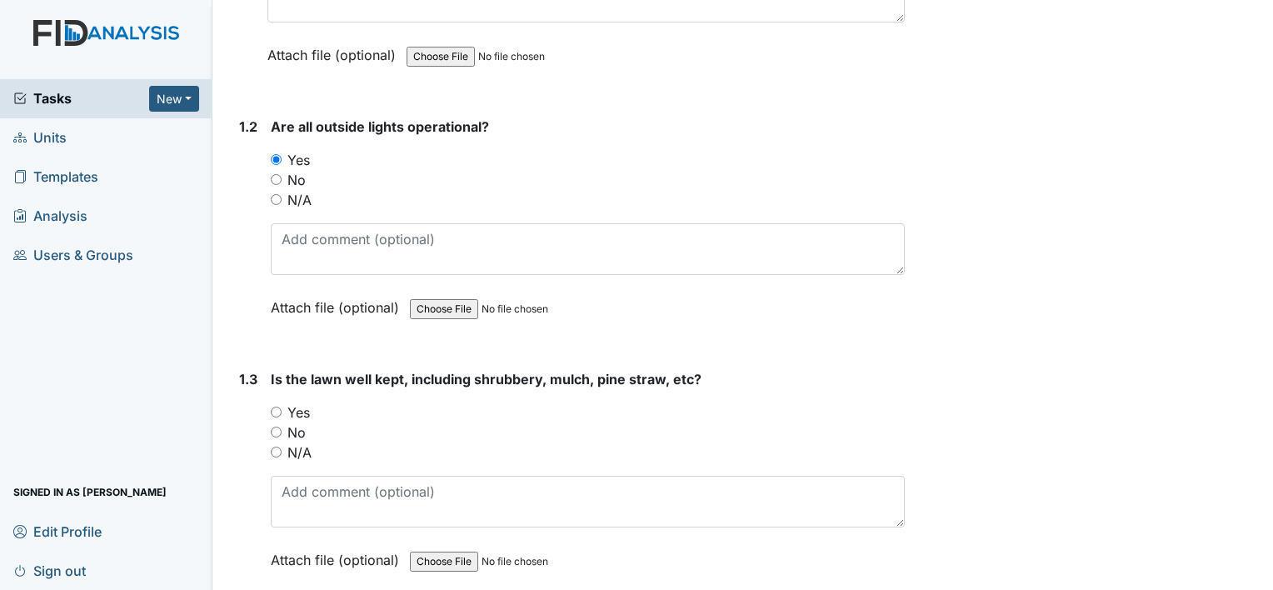
scroll to position [416, 0]
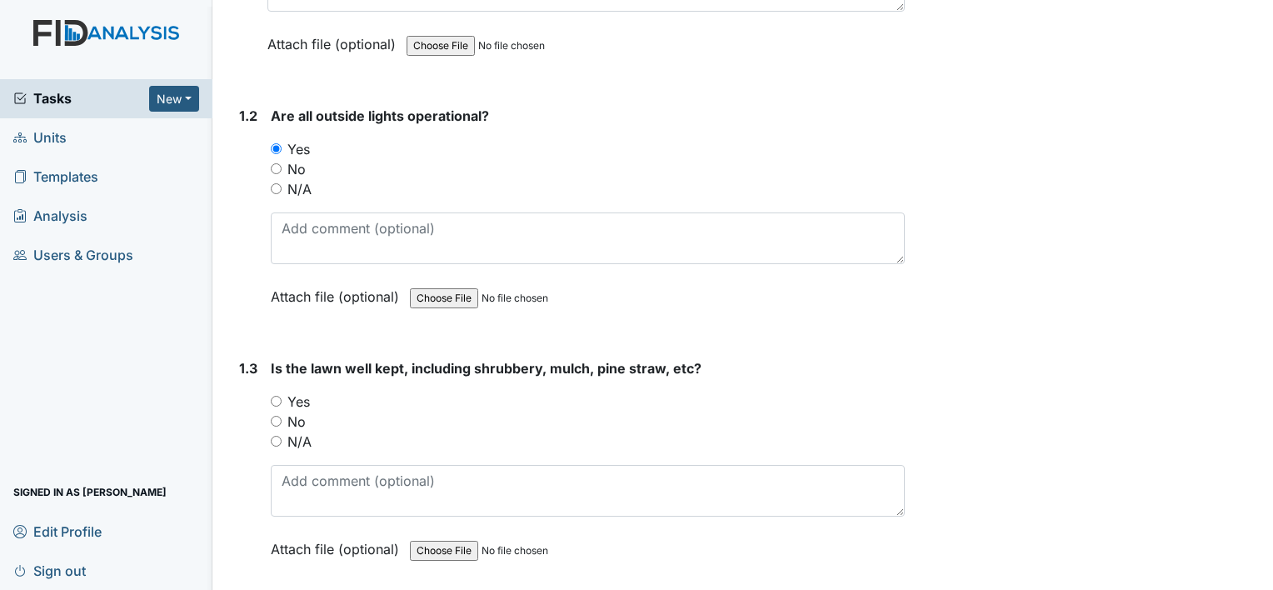
click at [299, 418] on label "No" at bounding box center [296, 421] width 18 height 20
click at [281, 418] on input "No" at bounding box center [276, 421] width 11 height 11
radio input "true"
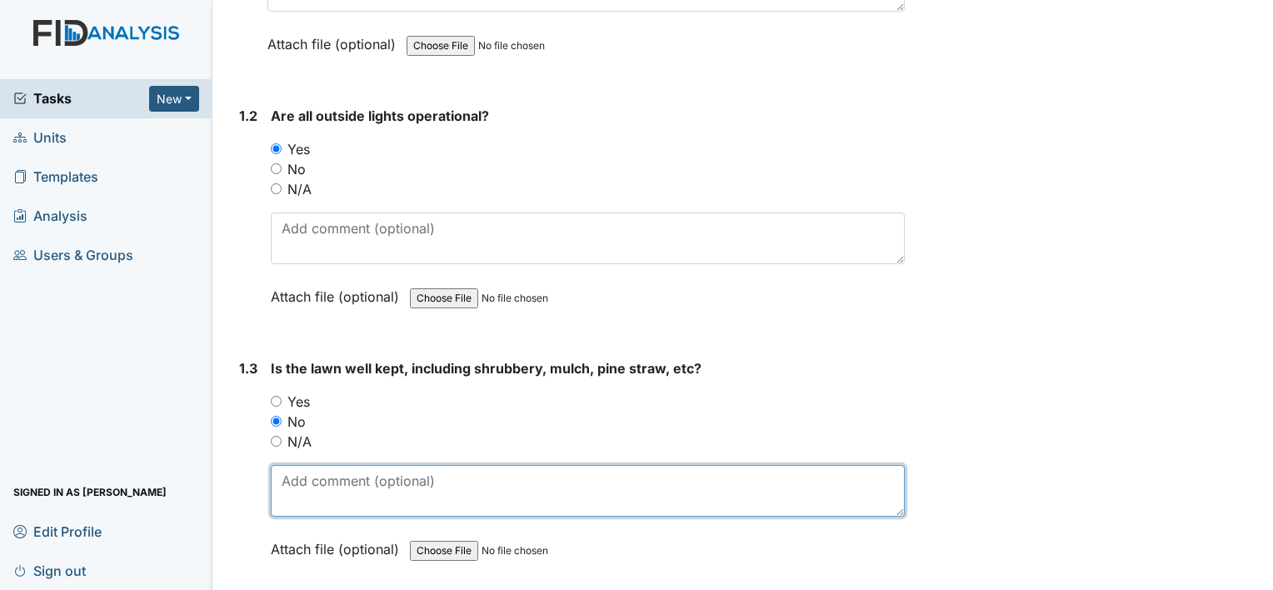
click at [362, 486] on textarea at bounding box center [588, 491] width 634 height 52
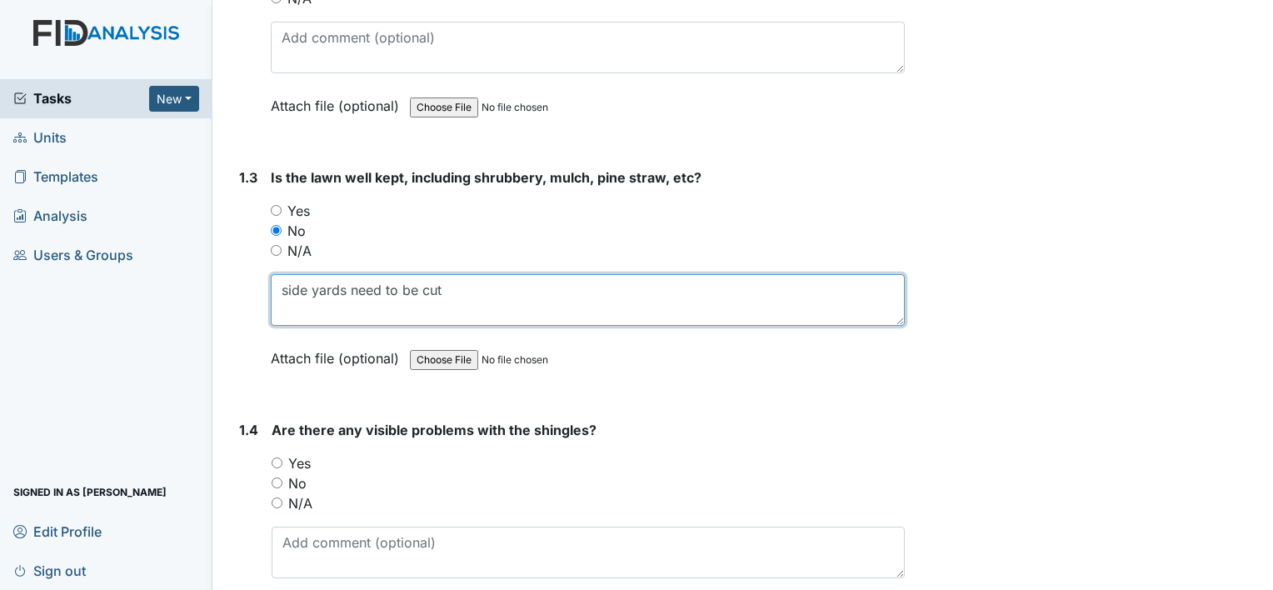
scroll to position [666, 0]
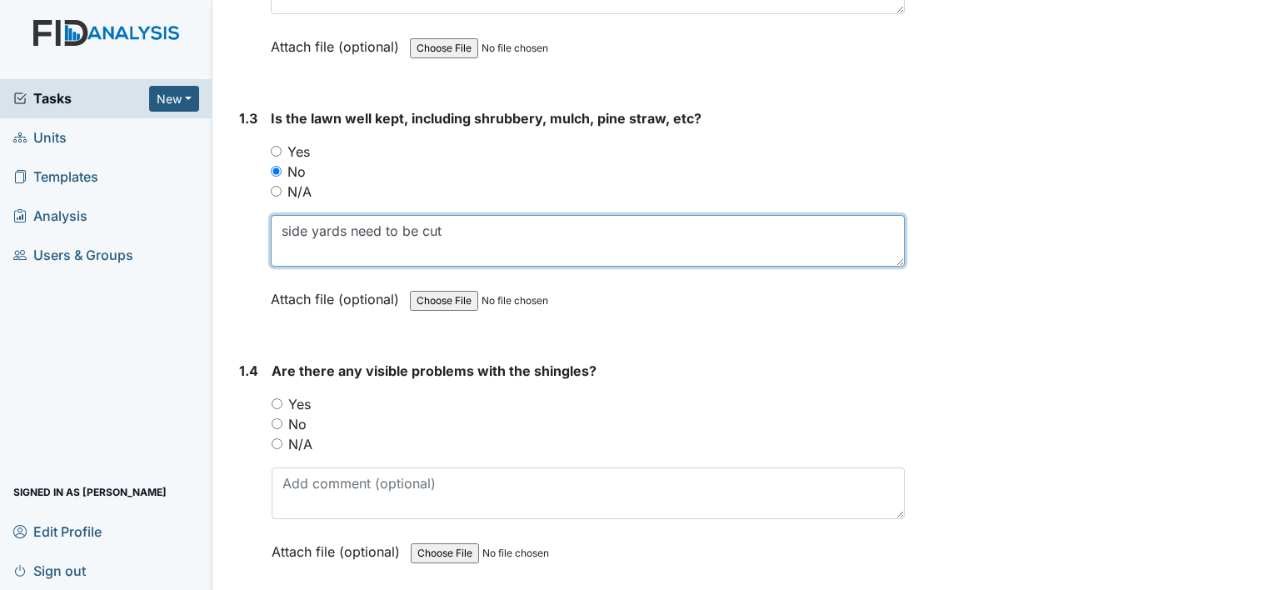
type textarea "side yards need to be cut"
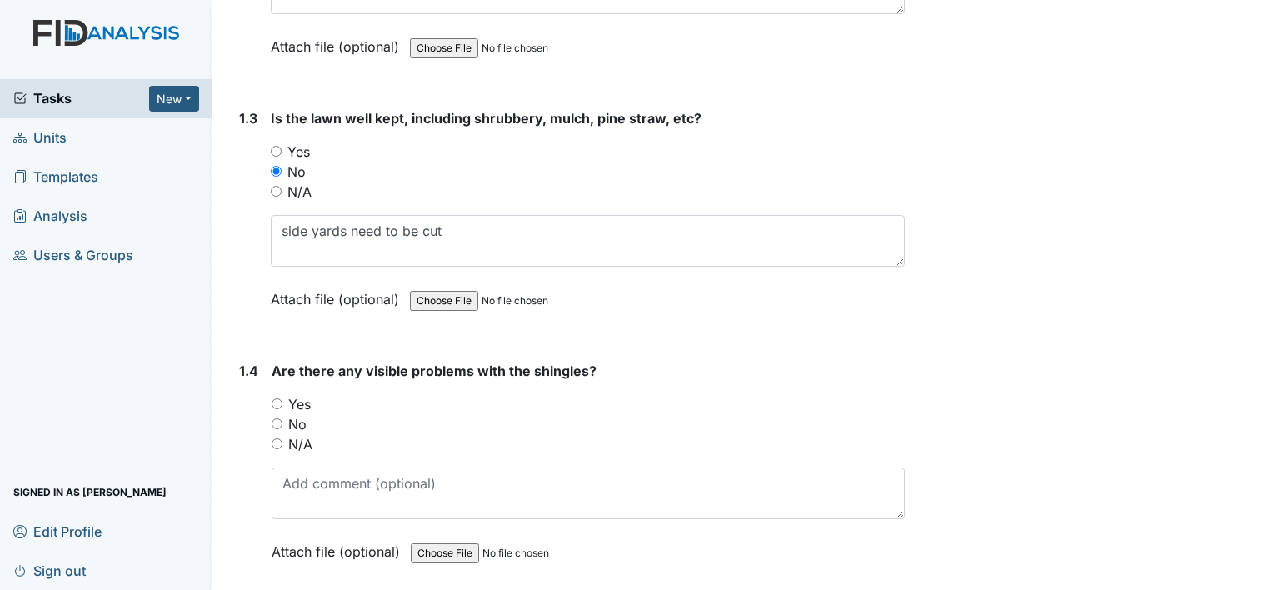
click at [303, 422] on label "No" at bounding box center [297, 424] width 18 height 20
click at [282, 422] on input "No" at bounding box center [276, 423] width 11 height 11
radio input "true"
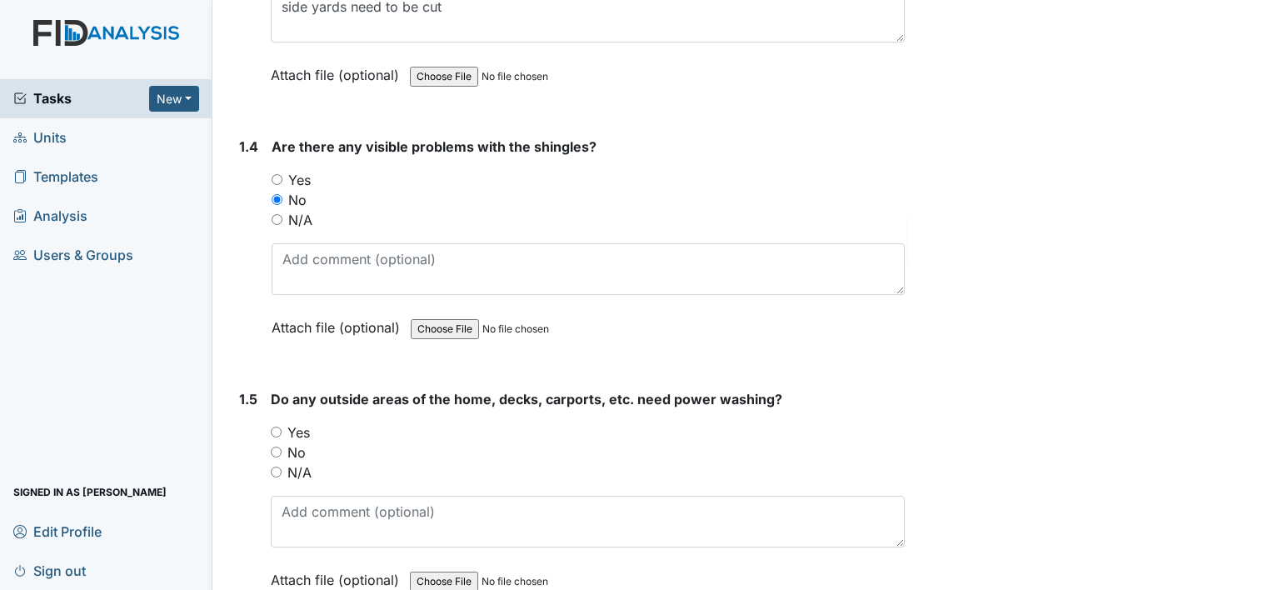
scroll to position [916, 0]
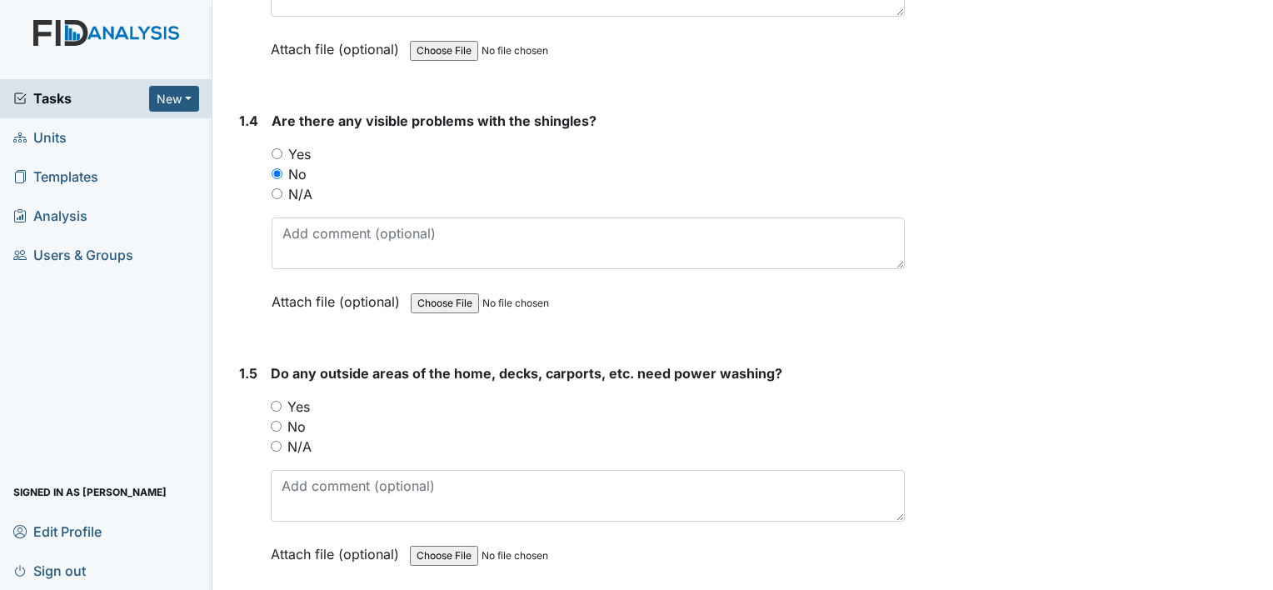
click at [310, 406] on label "Yes" at bounding box center [298, 406] width 22 height 20
click at [281, 406] on input "Yes" at bounding box center [276, 406] width 11 height 11
radio input "true"
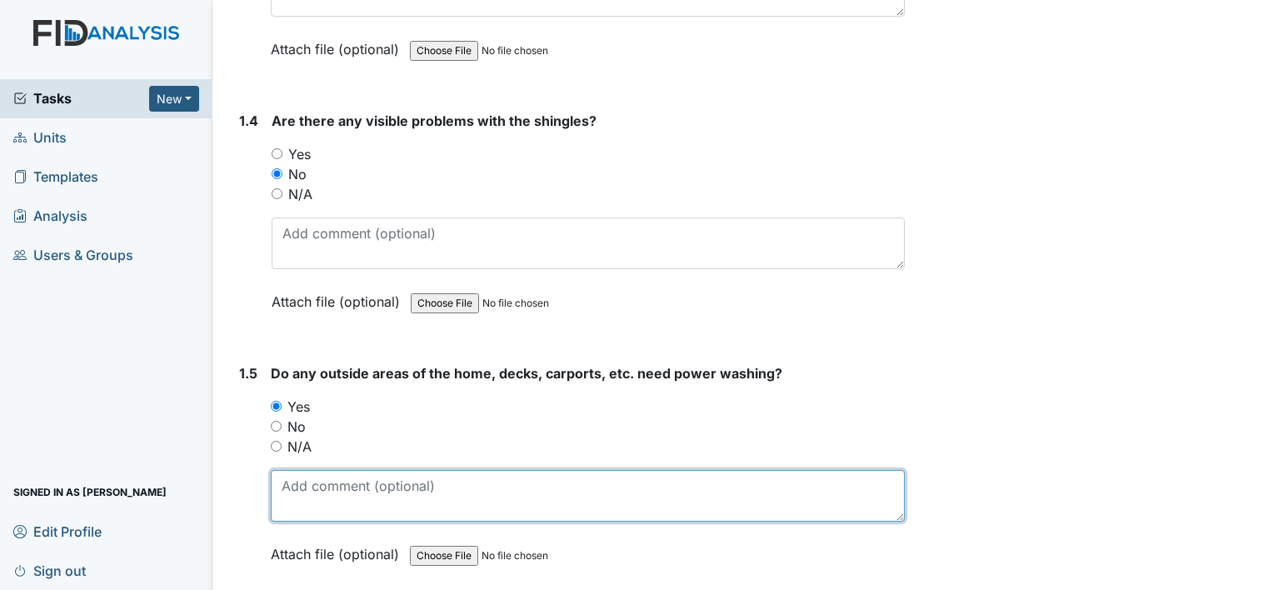
click at [353, 479] on textarea at bounding box center [588, 496] width 634 height 52
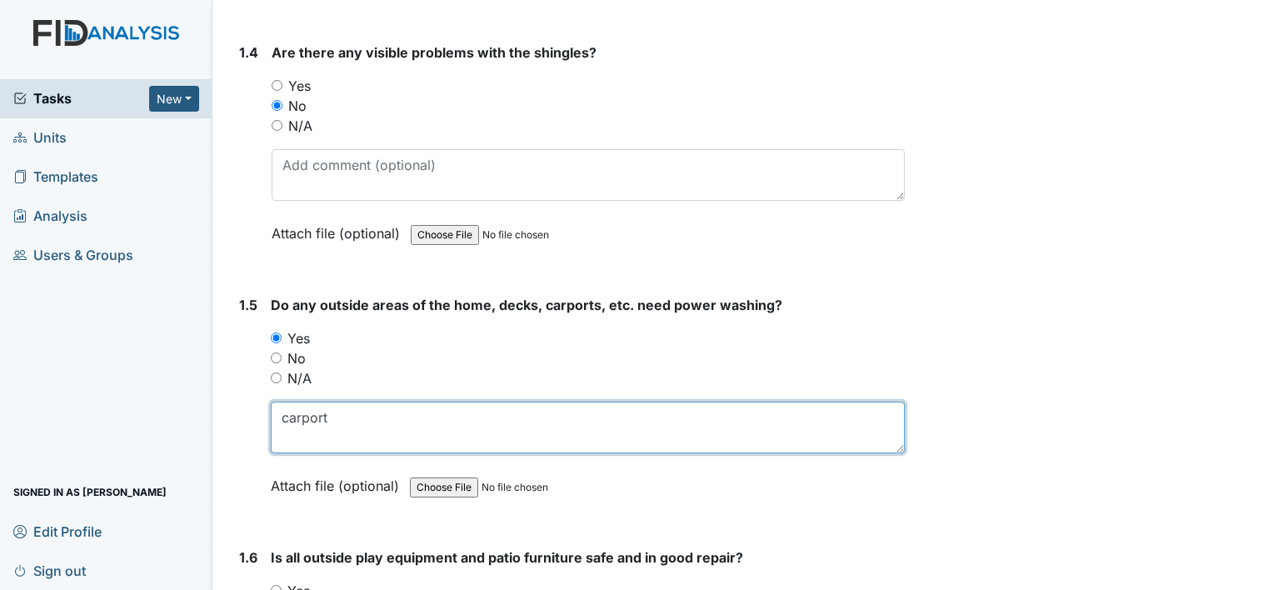
scroll to position [1083, 0]
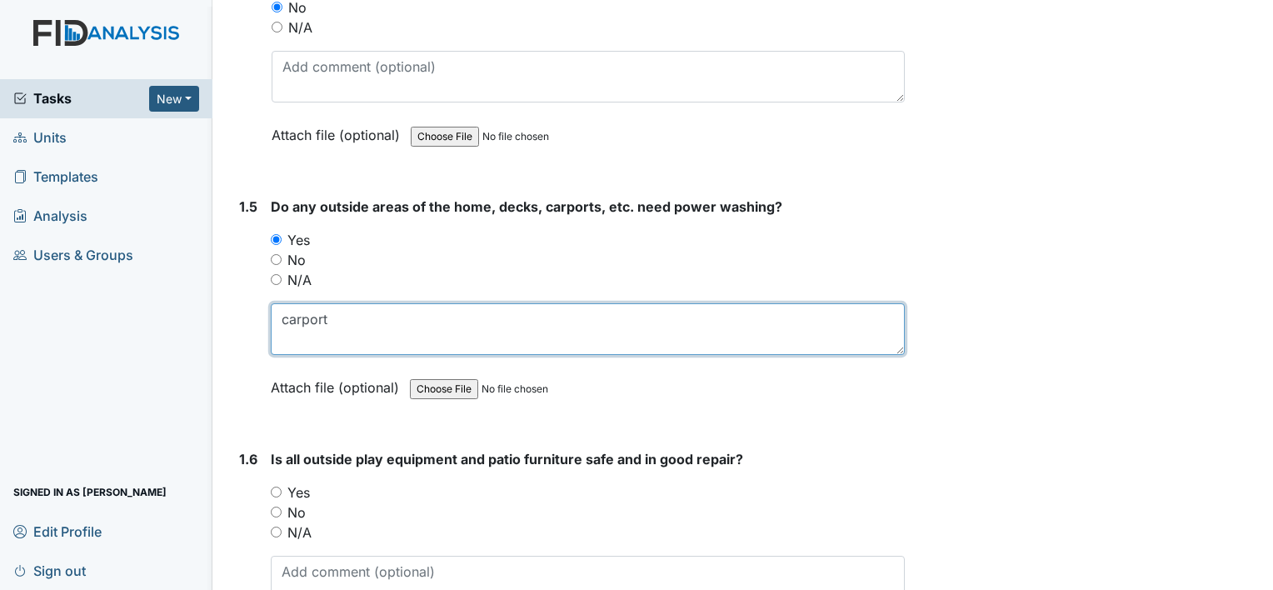
type textarea "carport"
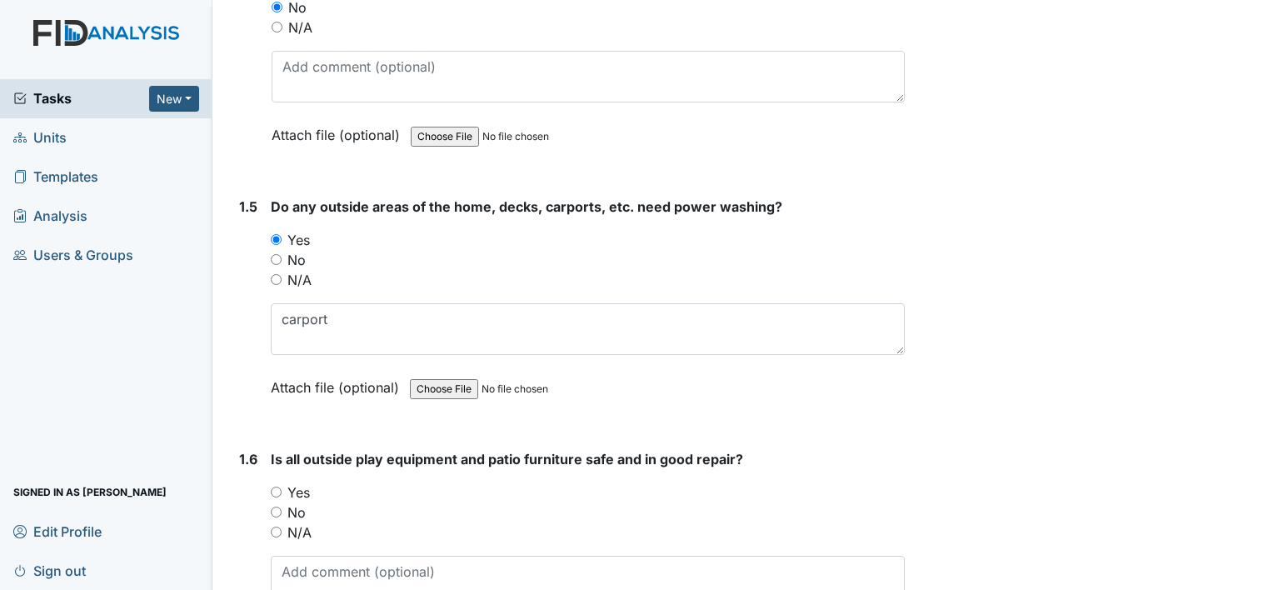
click at [304, 522] on label "N/A" at bounding box center [299, 532] width 24 height 20
click at [281, 526] on input "N/A" at bounding box center [276, 531] width 11 height 11
radio input "true"
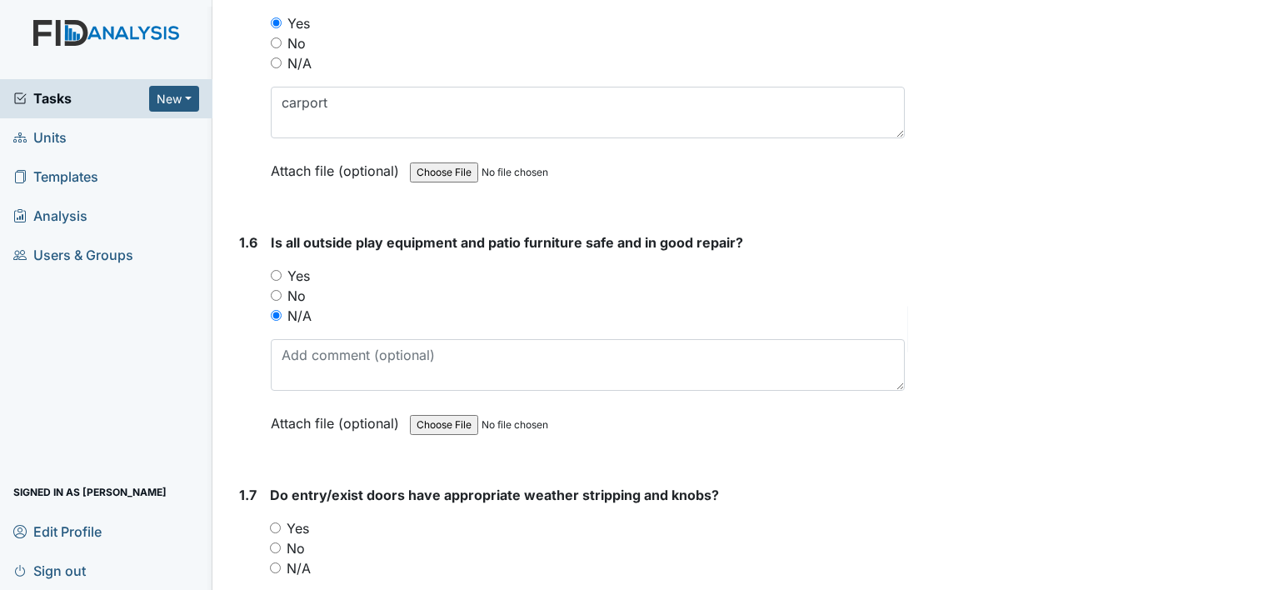
scroll to position [1333, 0]
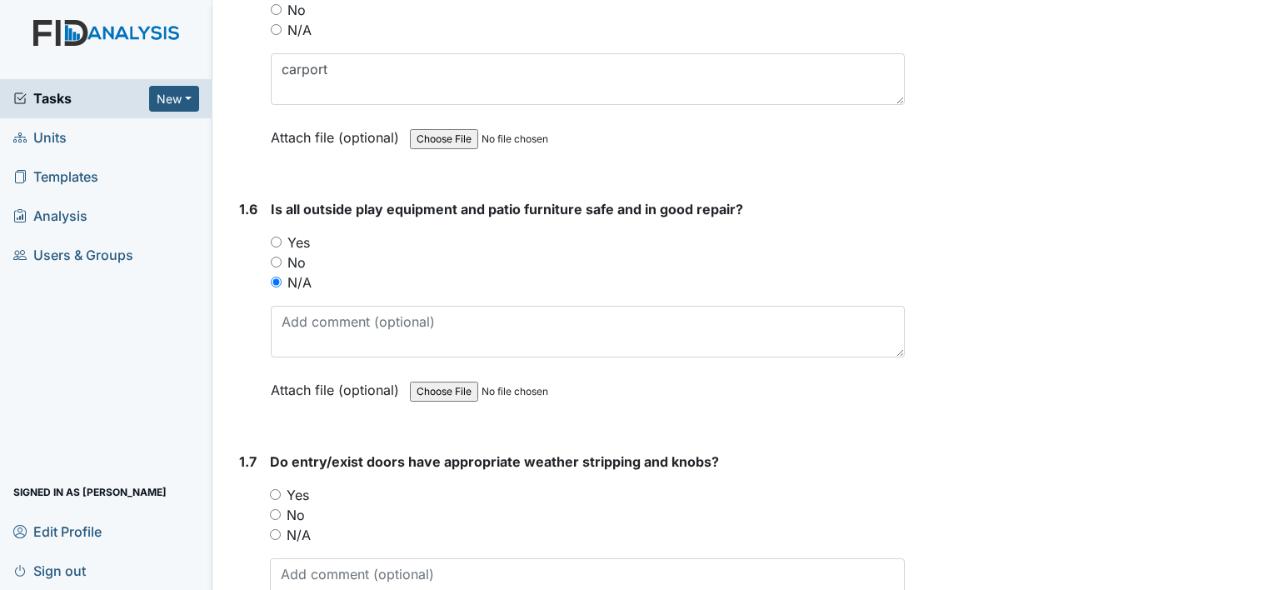
click at [301, 490] on label "Yes" at bounding box center [297, 495] width 22 height 20
click at [281, 490] on input "Yes" at bounding box center [275, 494] width 11 height 11
radio input "true"
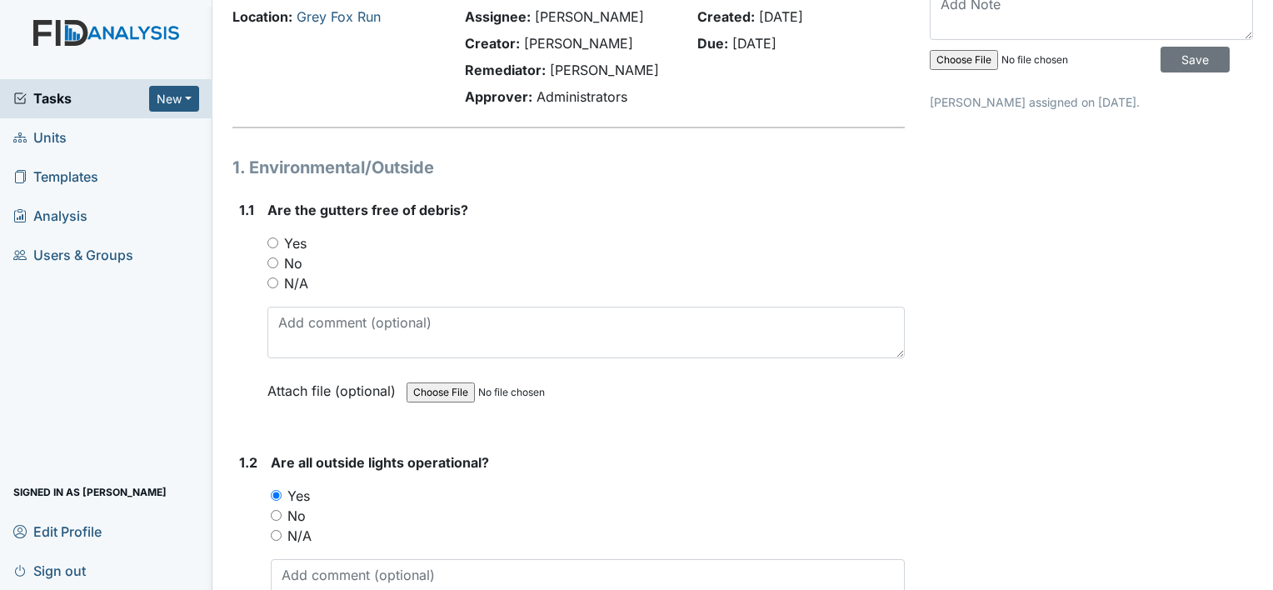
scroll to position [0, 0]
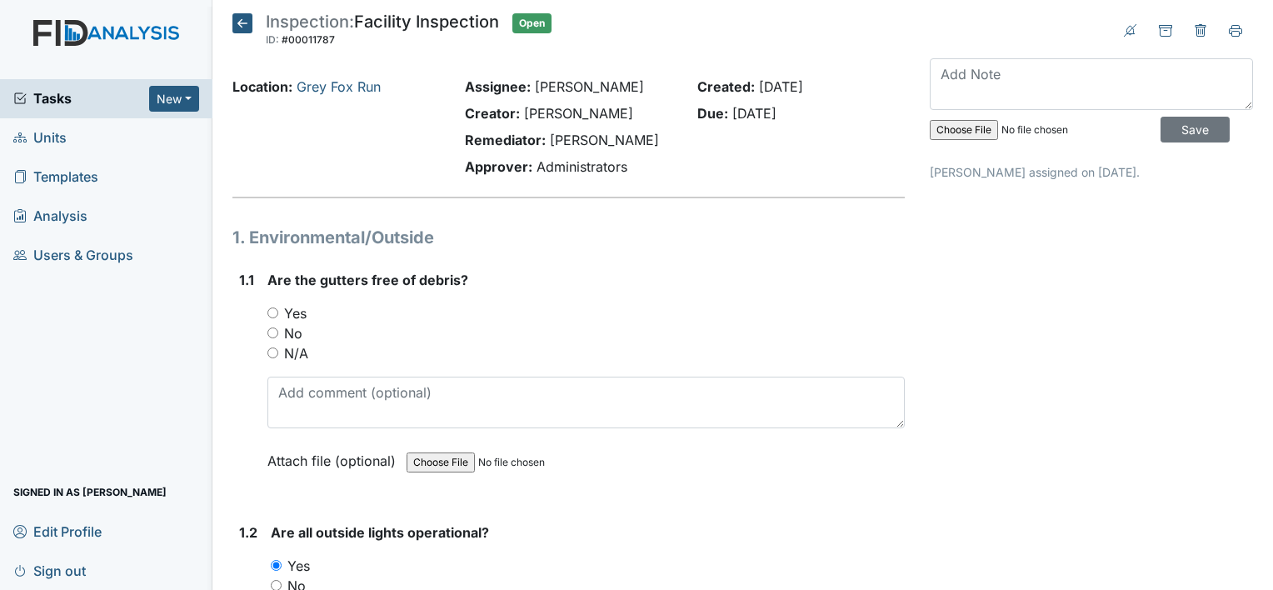
click at [299, 311] on label "Yes" at bounding box center [295, 313] width 22 height 20
click at [278, 311] on input "Yes" at bounding box center [272, 312] width 11 height 11
radio input "true"
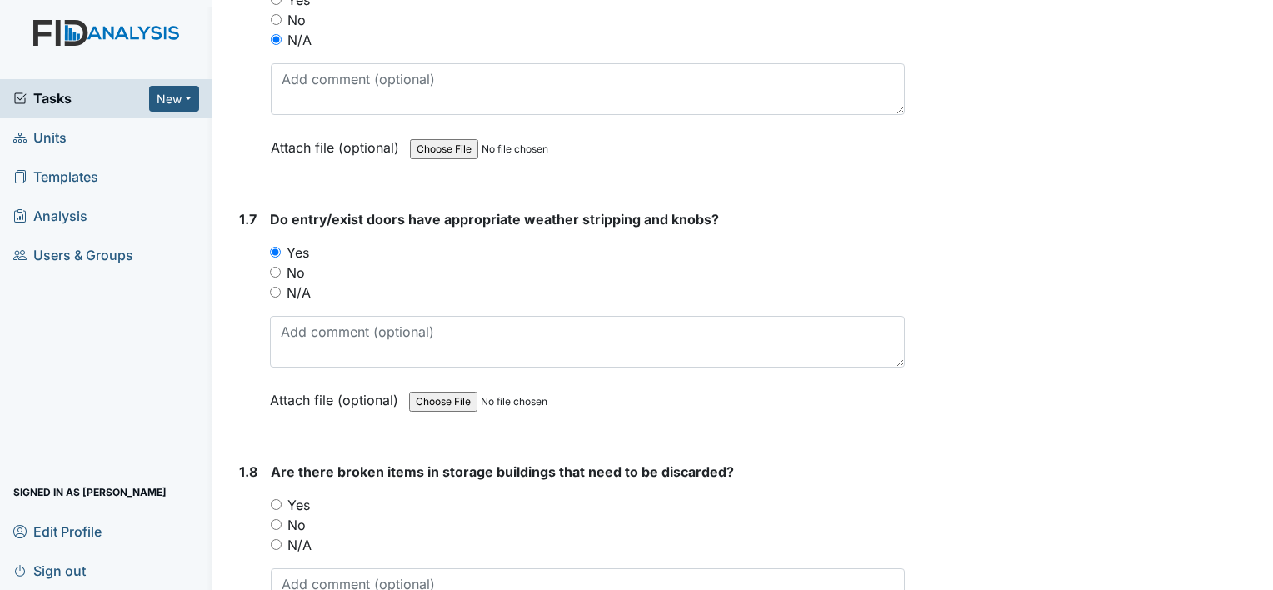
scroll to position [1582, 0]
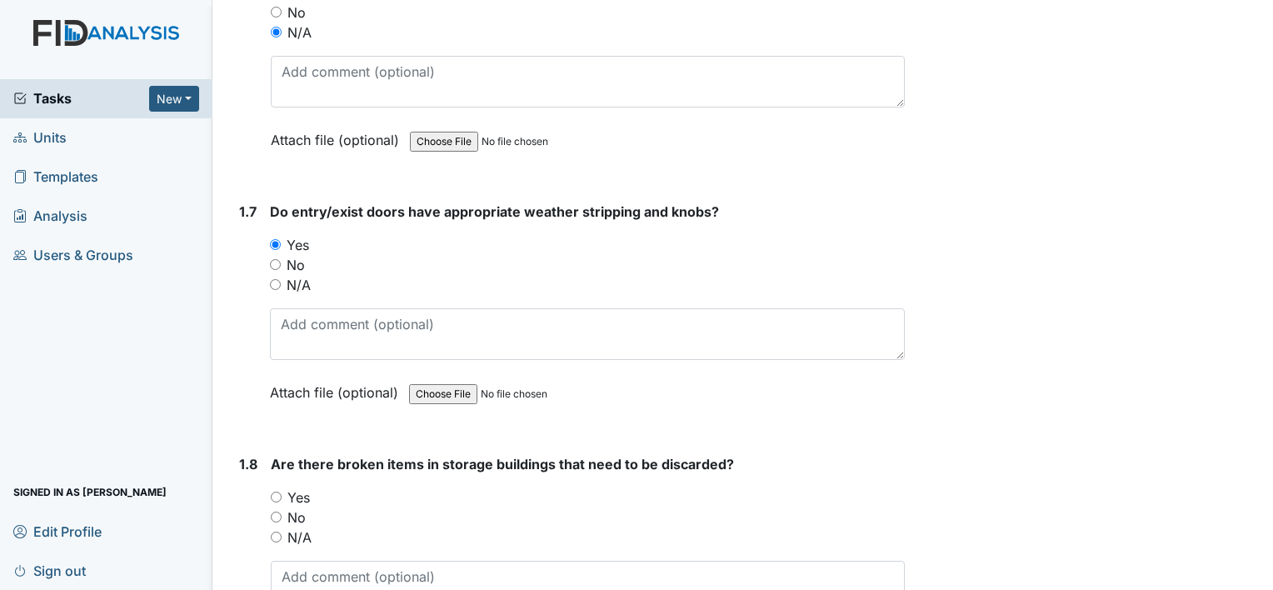
click at [300, 492] on label "Yes" at bounding box center [298, 497] width 22 height 20
click at [281, 492] on input "Yes" at bounding box center [276, 496] width 11 height 11
radio input "true"
click at [444, 576] on textarea at bounding box center [588, 586] width 634 height 52
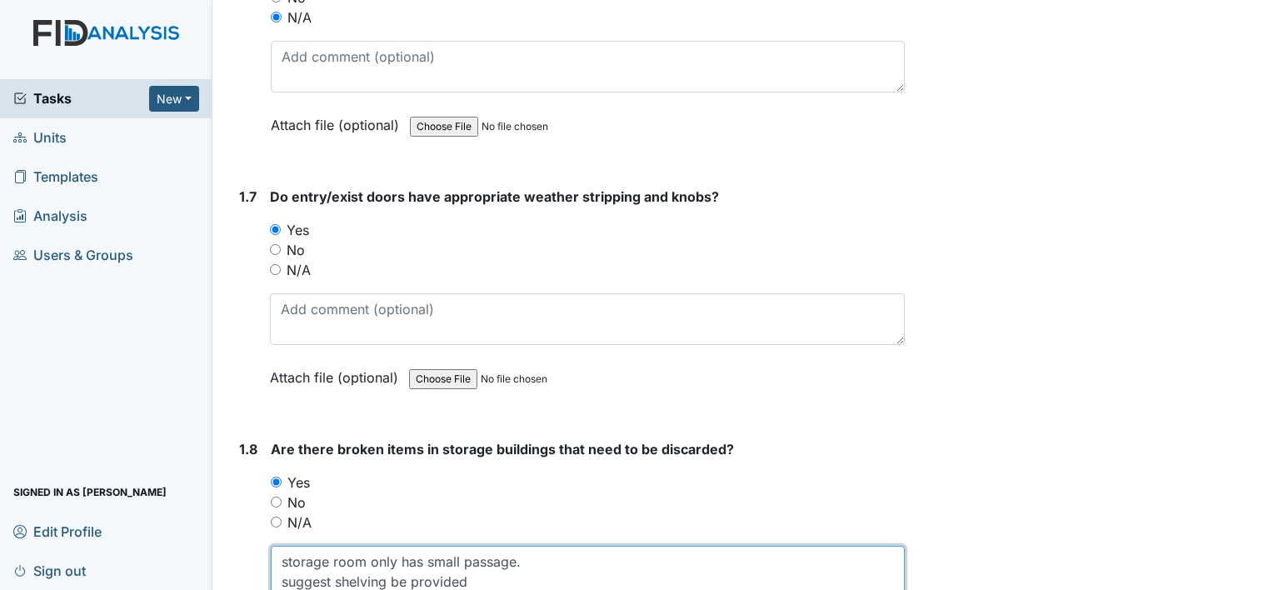
scroll to position [1764, 0]
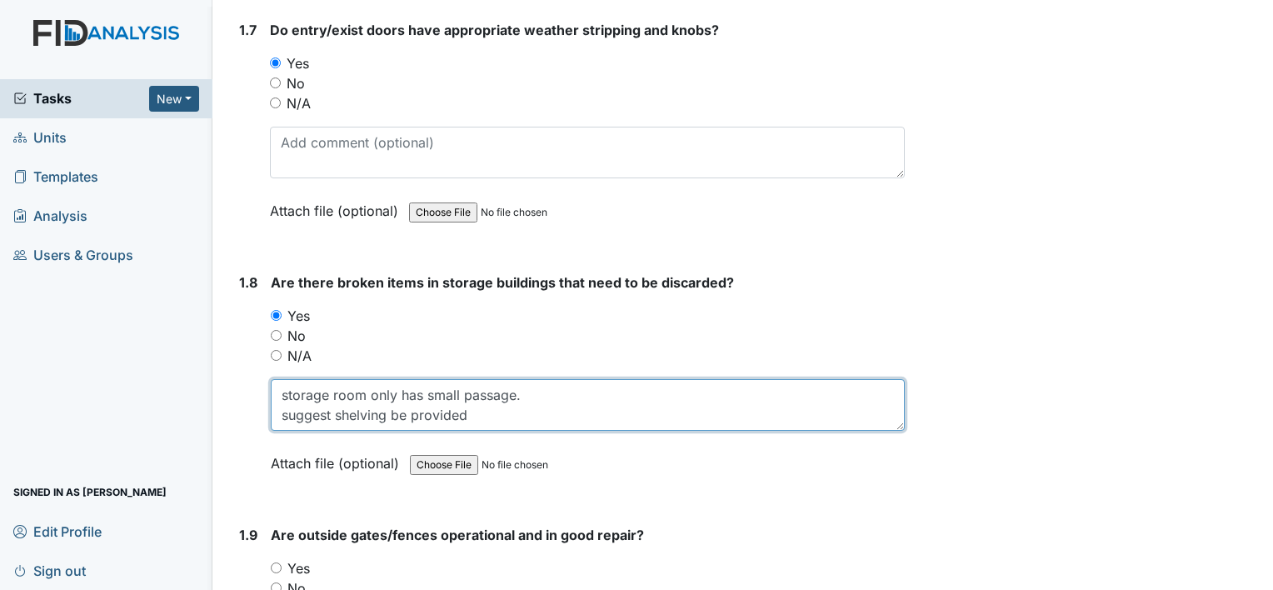
type textarea "storage room only has small passage. suggest shelving be provided"
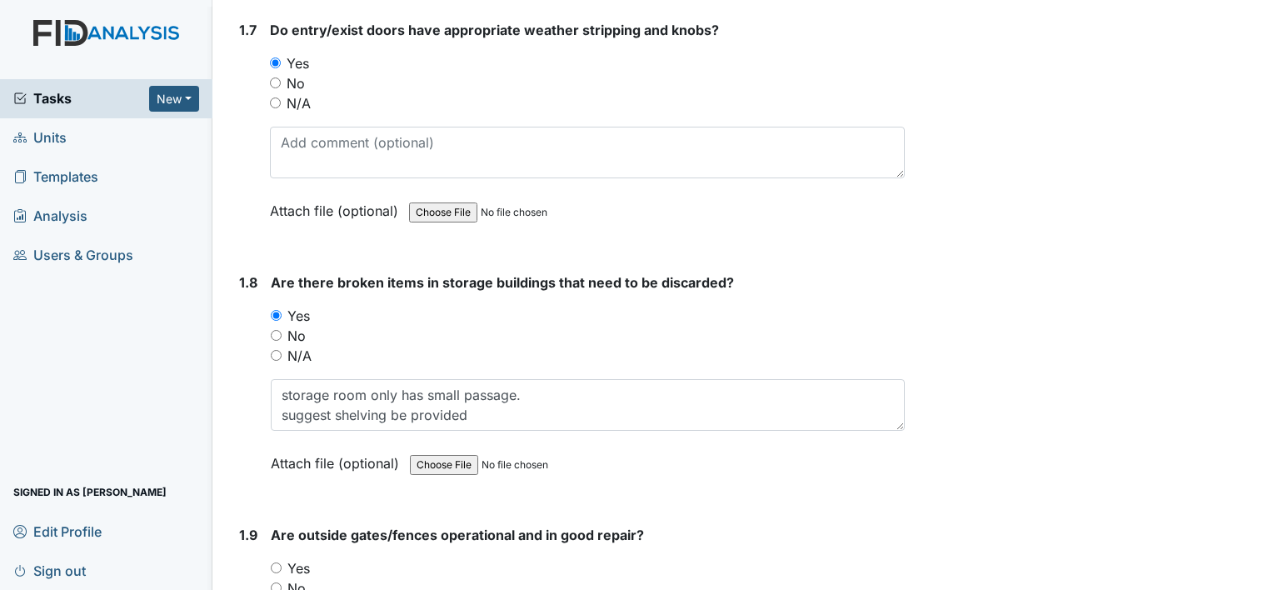
click at [311, 558] on div "Yes" at bounding box center [588, 568] width 634 height 20
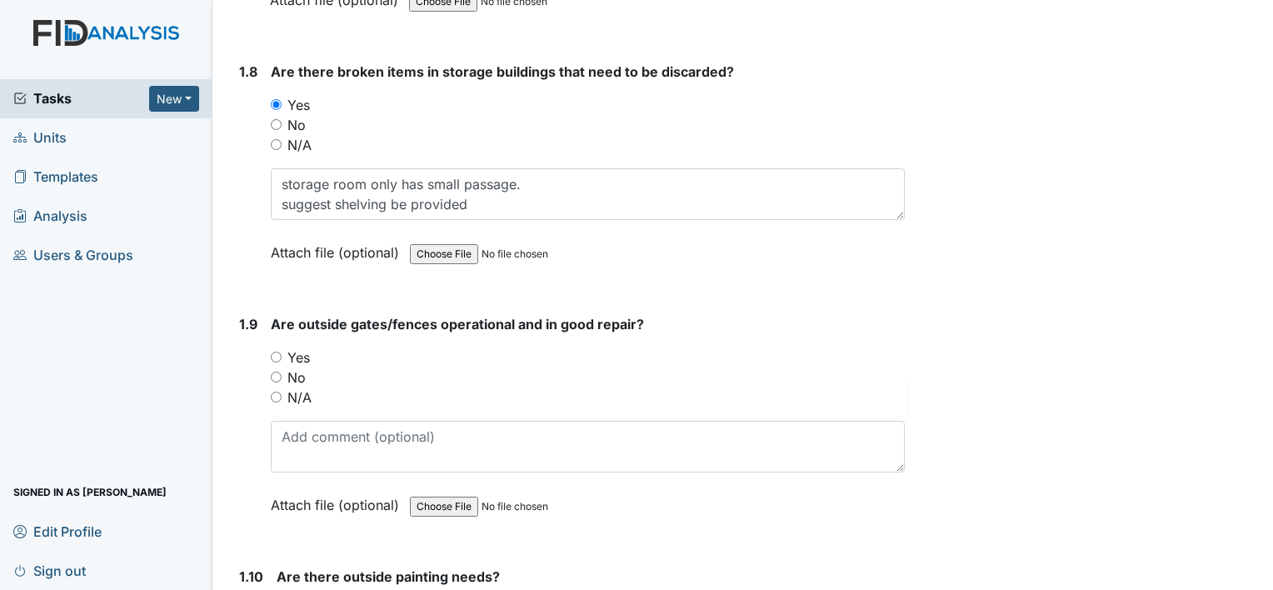
scroll to position [2014, 0]
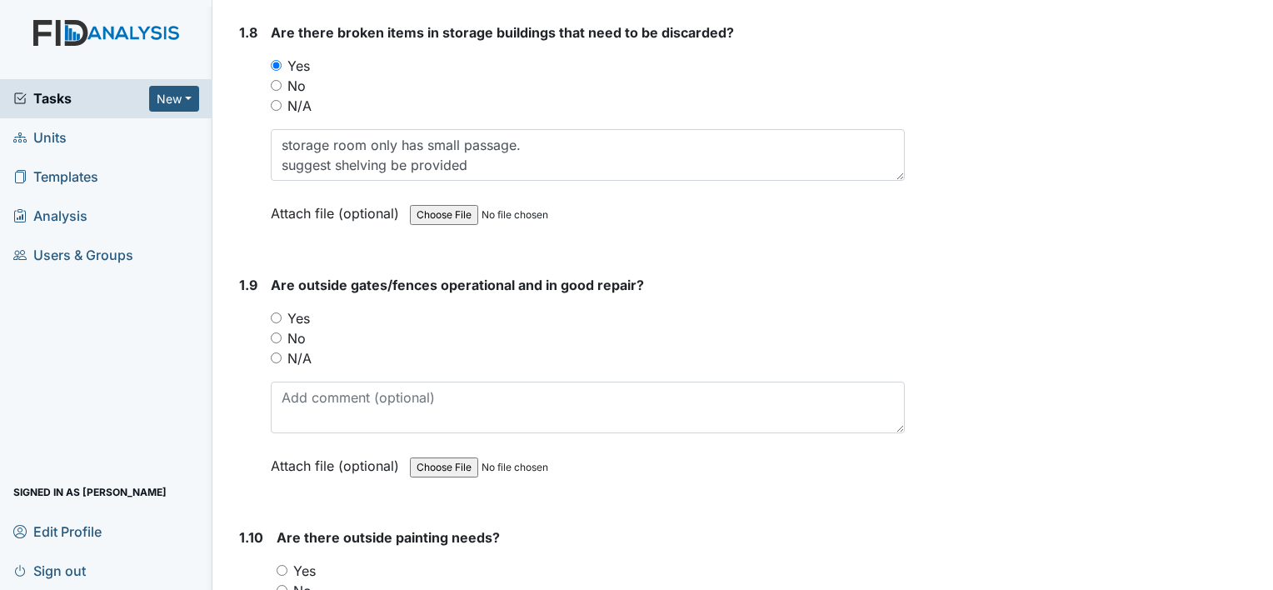
click at [299, 308] on label "Yes" at bounding box center [298, 318] width 22 height 20
click at [281, 312] on input "Yes" at bounding box center [276, 317] width 11 height 11
radio input "true"
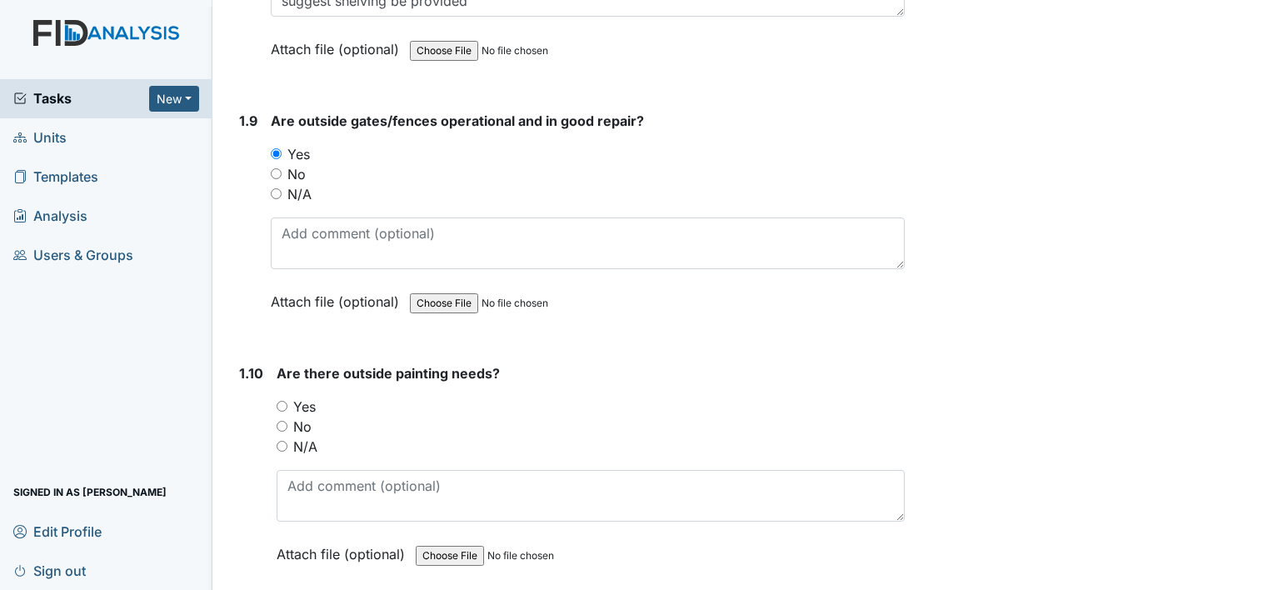
scroll to position [2180, 0]
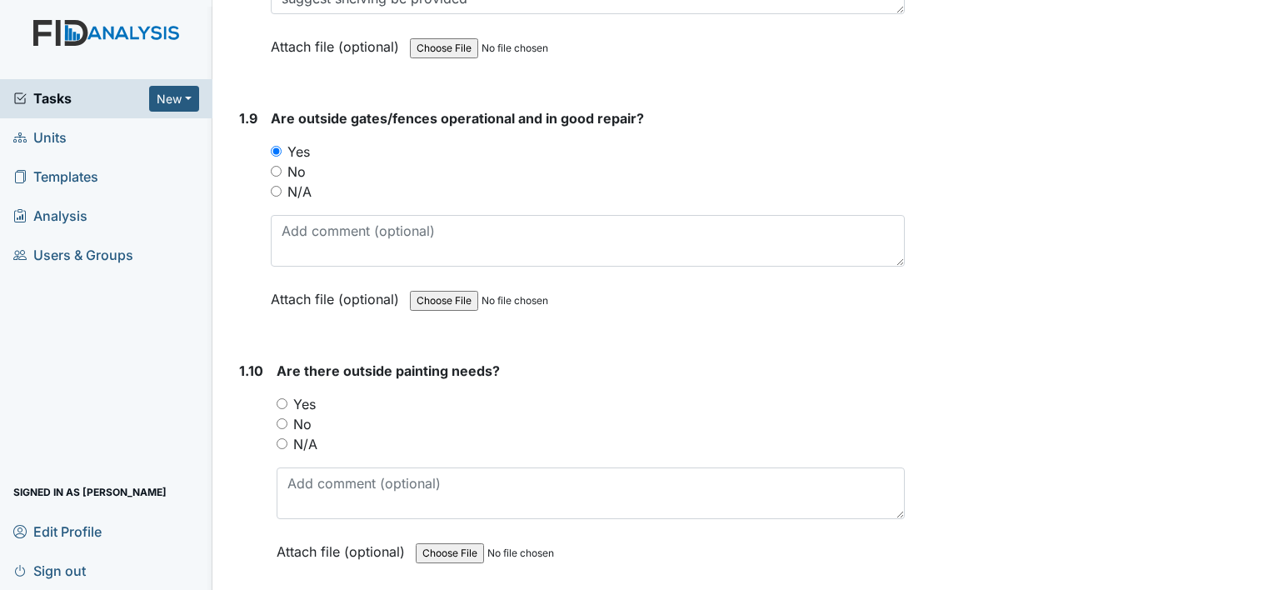
click at [310, 395] on label "Yes" at bounding box center [304, 404] width 22 height 20
click at [287, 398] on input "Yes" at bounding box center [281, 403] width 11 height 11
radio input "true"
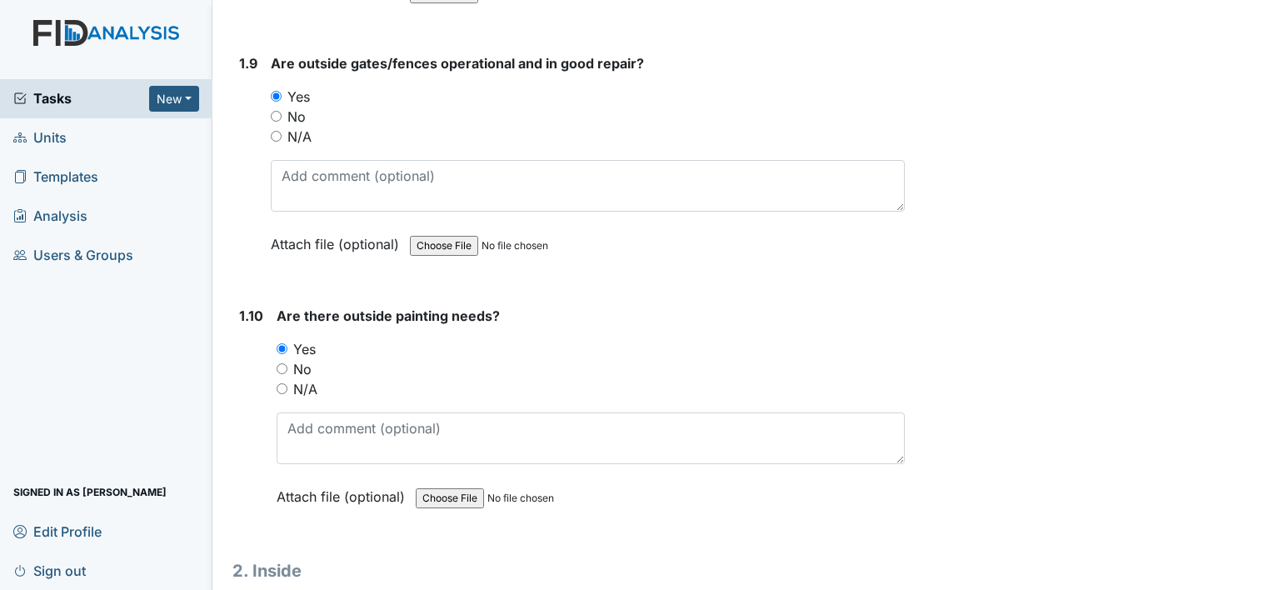
scroll to position [2264, 0]
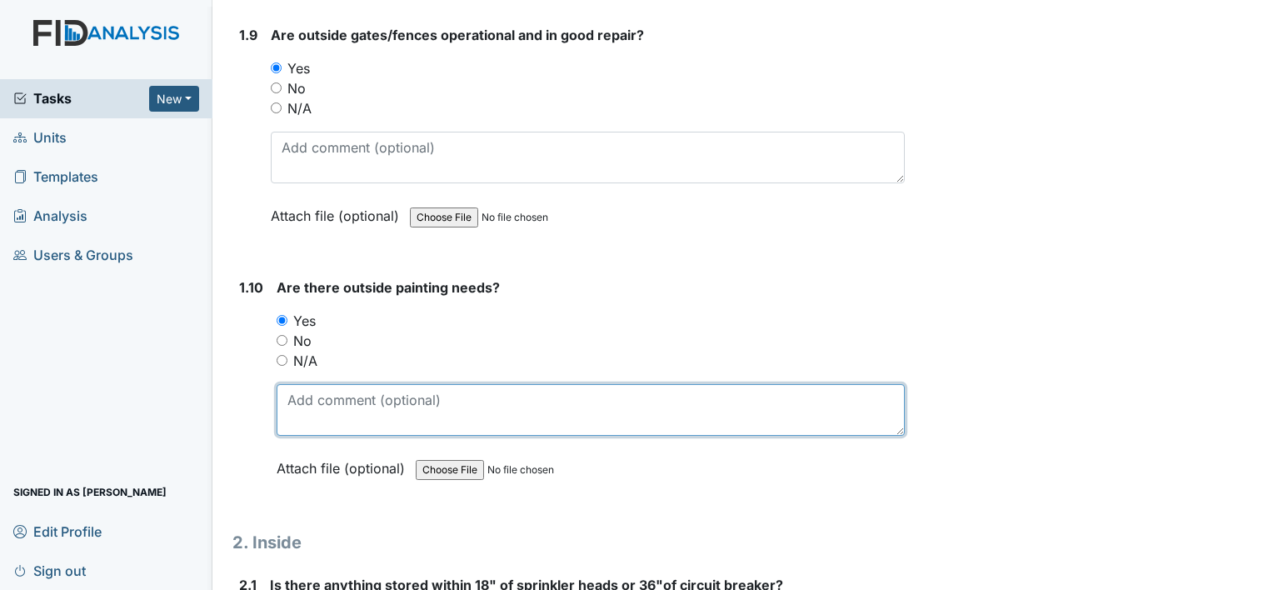
click at [342, 397] on textarea at bounding box center [590, 410] width 628 height 52
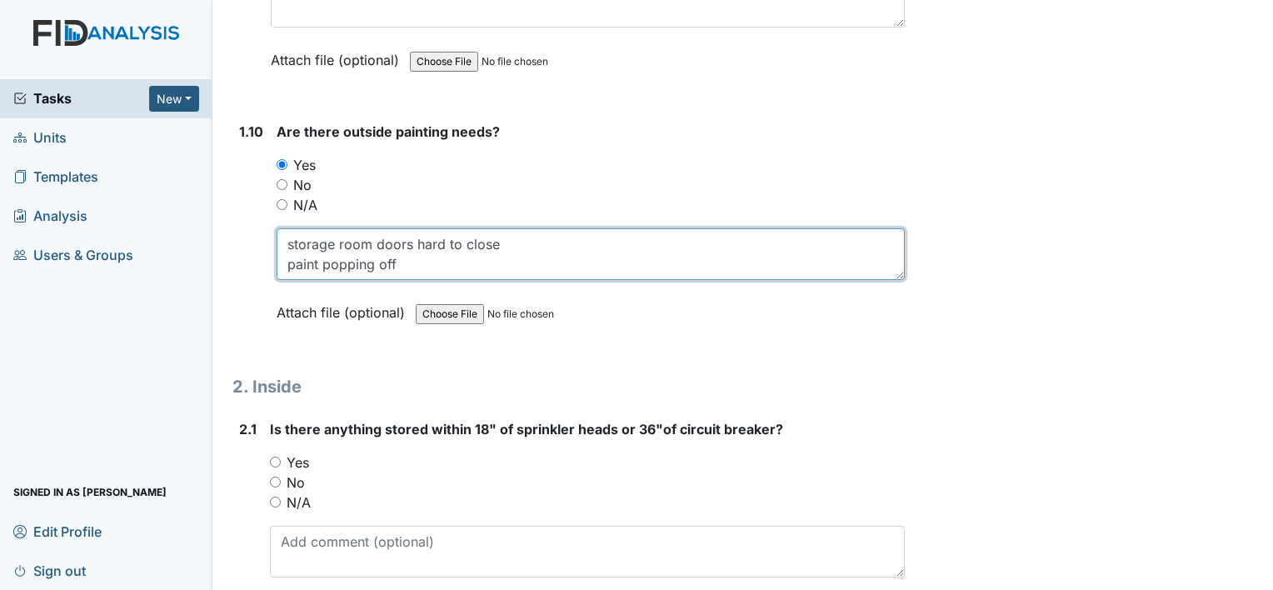
scroll to position [2430, 0]
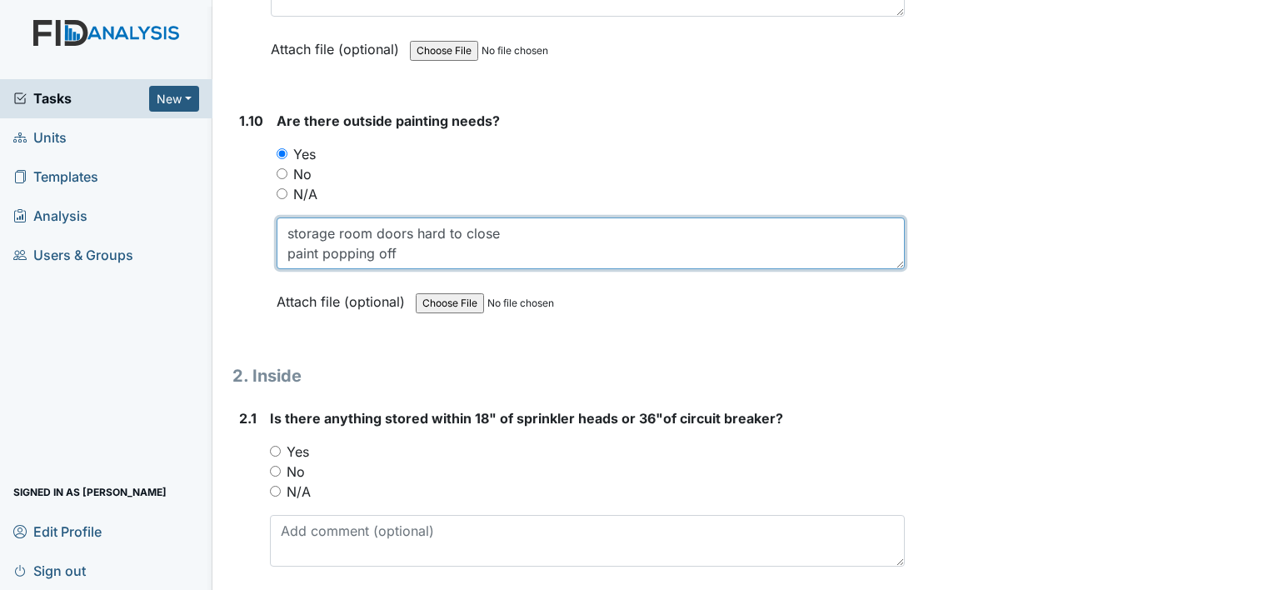
type textarea "storage room doors hard to close paint popping off"
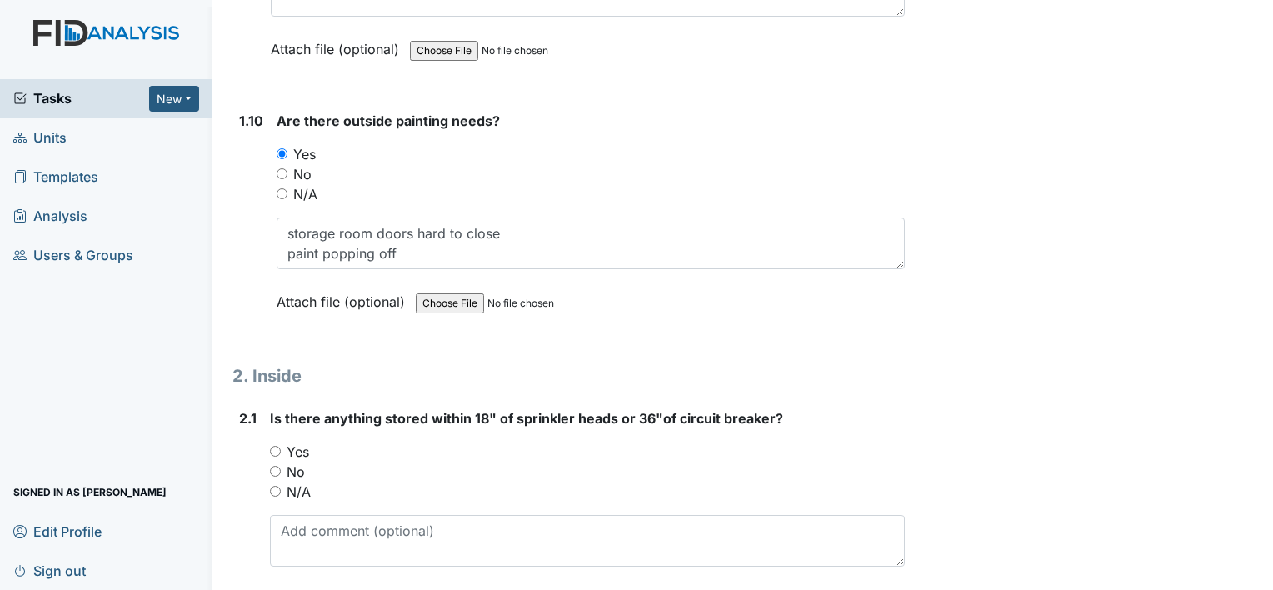
click at [297, 461] on label "No" at bounding box center [295, 471] width 18 height 20
click at [281, 466] on input "No" at bounding box center [275, 471] width 11 height 11
radio input "true"
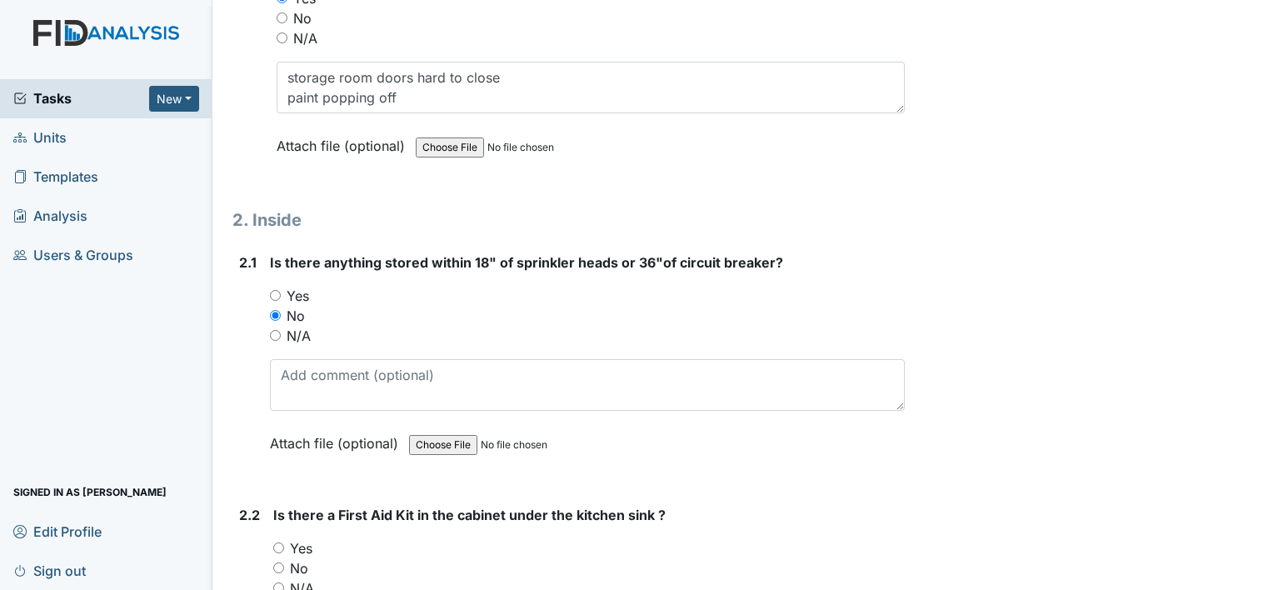
scroll to position [2597, 0]
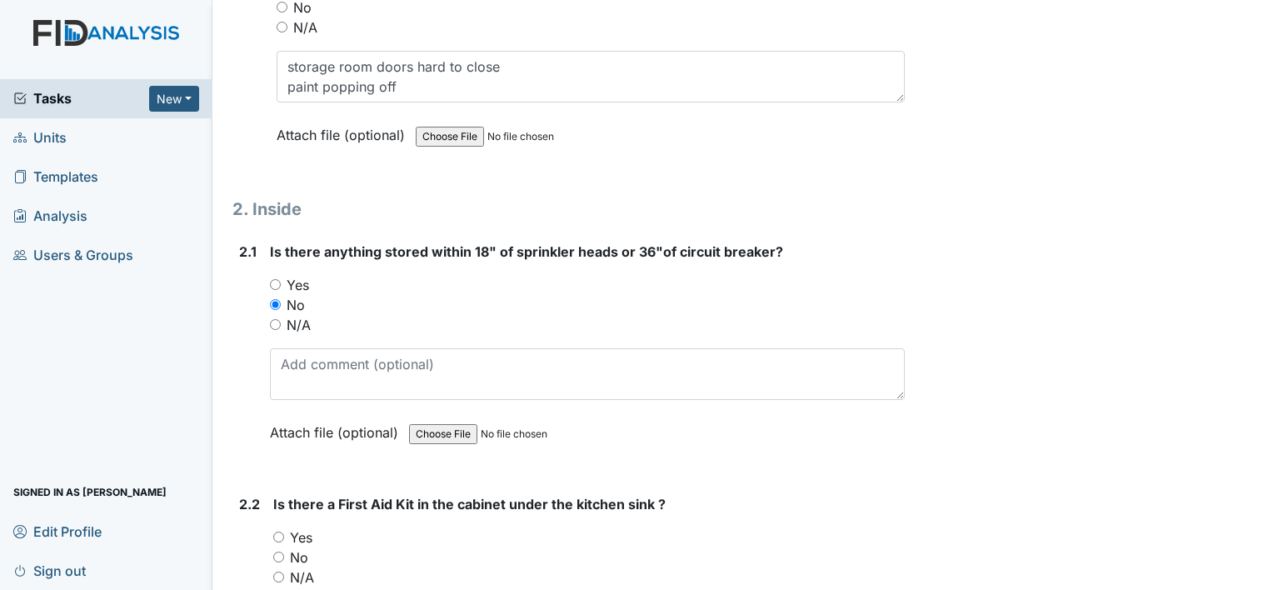
click at [301, 528] on label "Yes" at bounding box center [301, 537] width 22 height 20
click at [284, 531] on input "Yes" at bounding box center [278, 536] width 11 height 11
radio input "true"
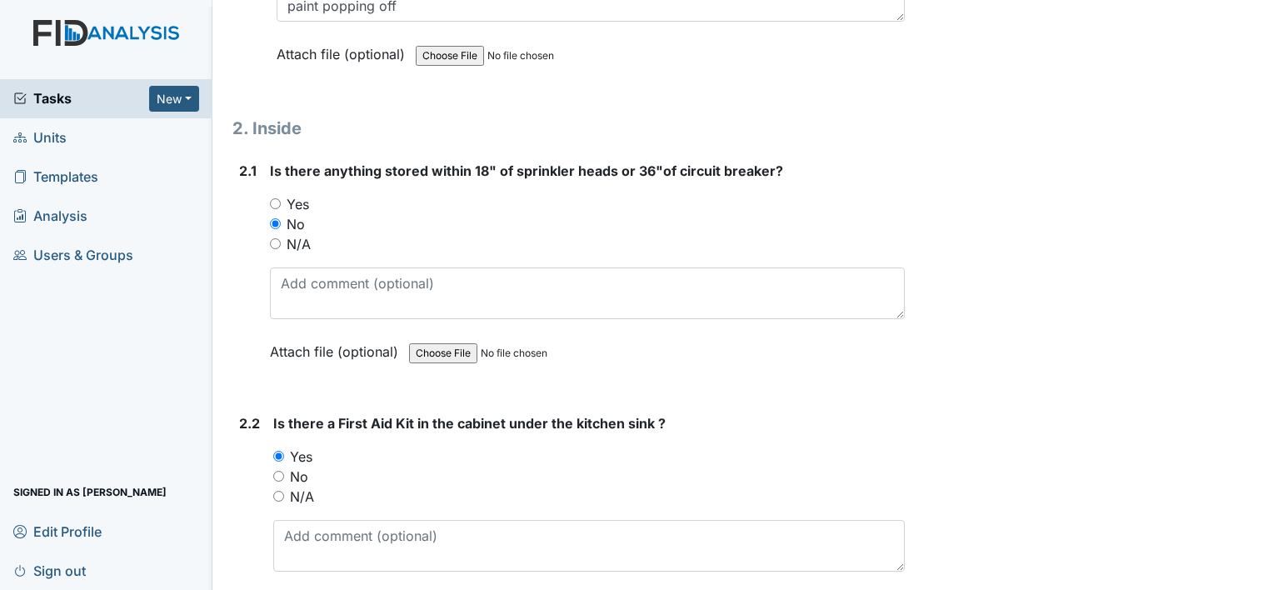
scroll to position [2763, 0]
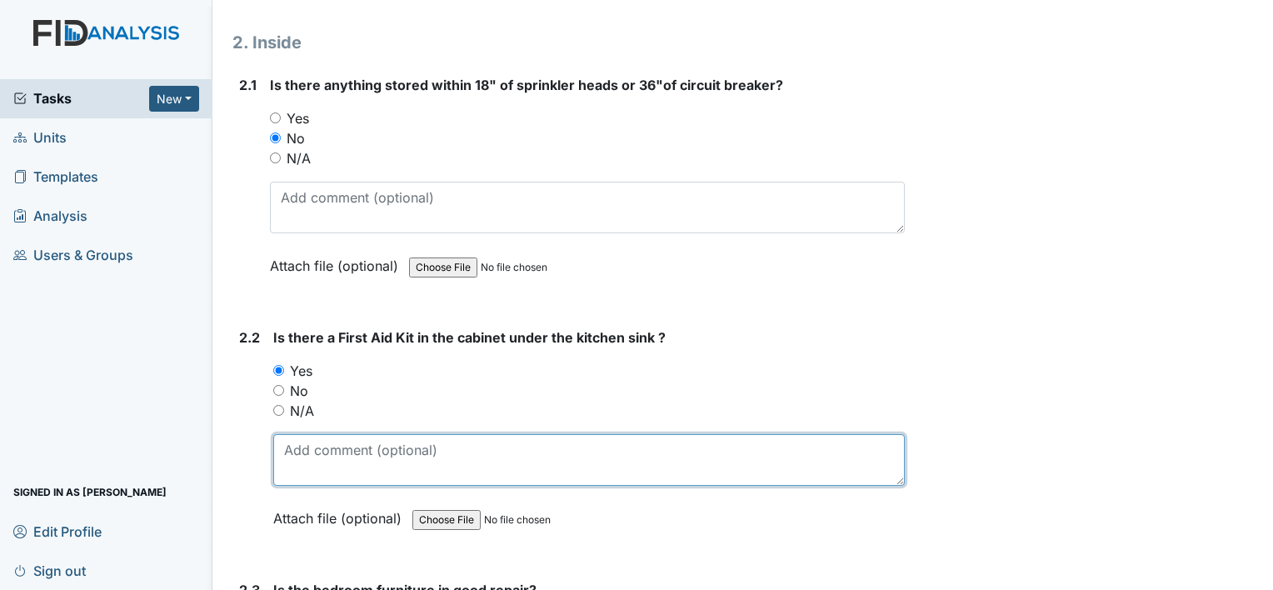
click at [356, 447] on textarea at bounding box center [588, 460] width 631 height 52
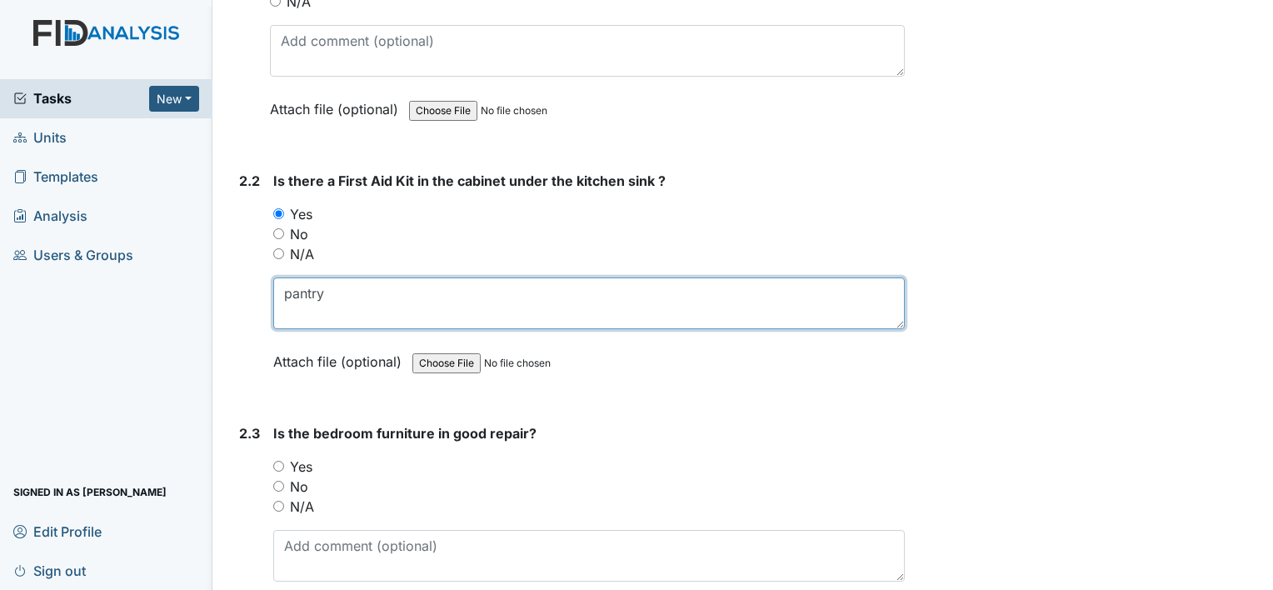
scroll to position [2930, 0]
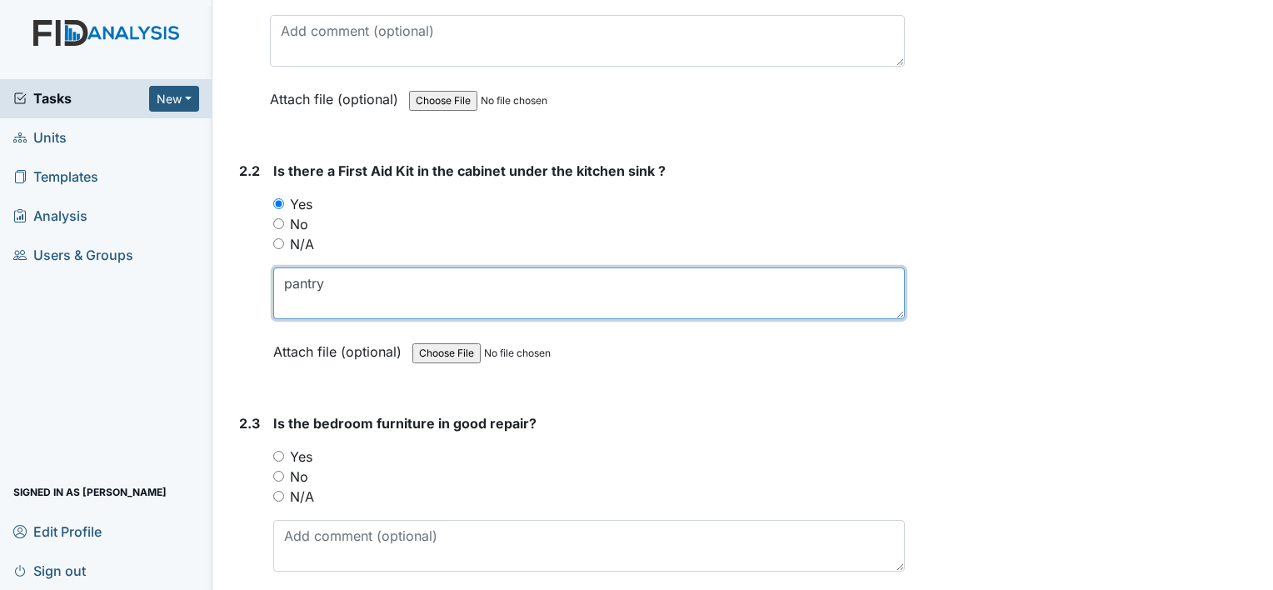
type textarea "pantry"
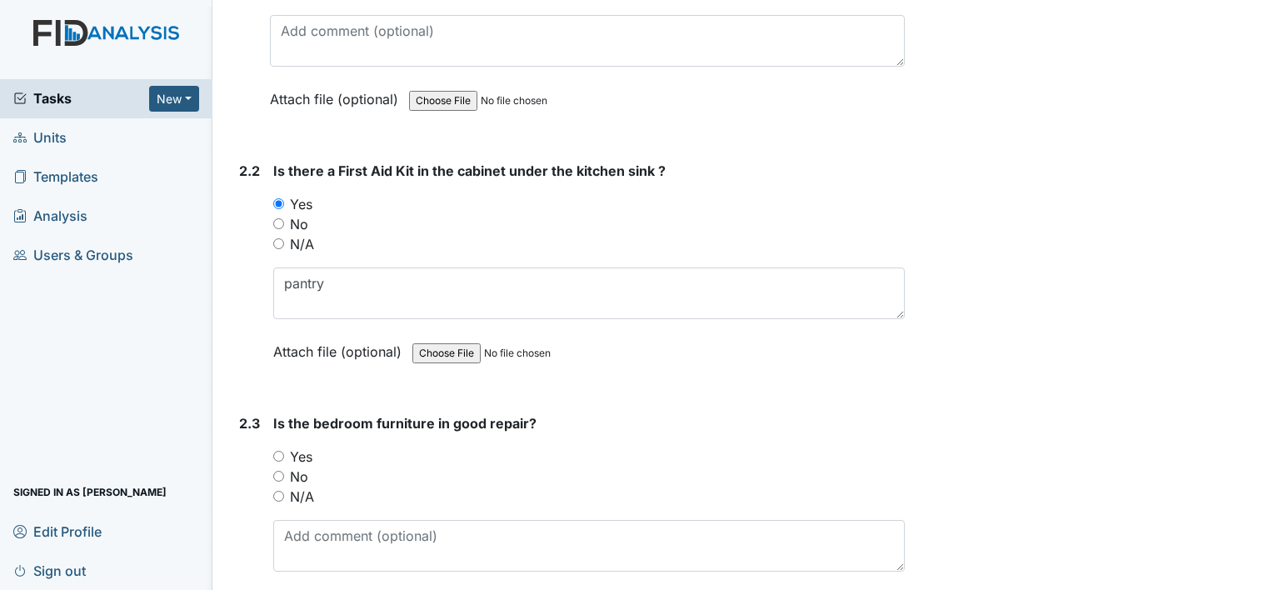
drag, startPoint x: 303, startPoint y: 442, endPoint x: 340, endPoint y: 441, distance: 36.7
click at [304, 446] on label "Yes" at bounding box center [301, 456] width 22 height 20
click at [284, 451] on input "Yes" at bounding box center [278, 456] width 11 height 11
radio input "true"
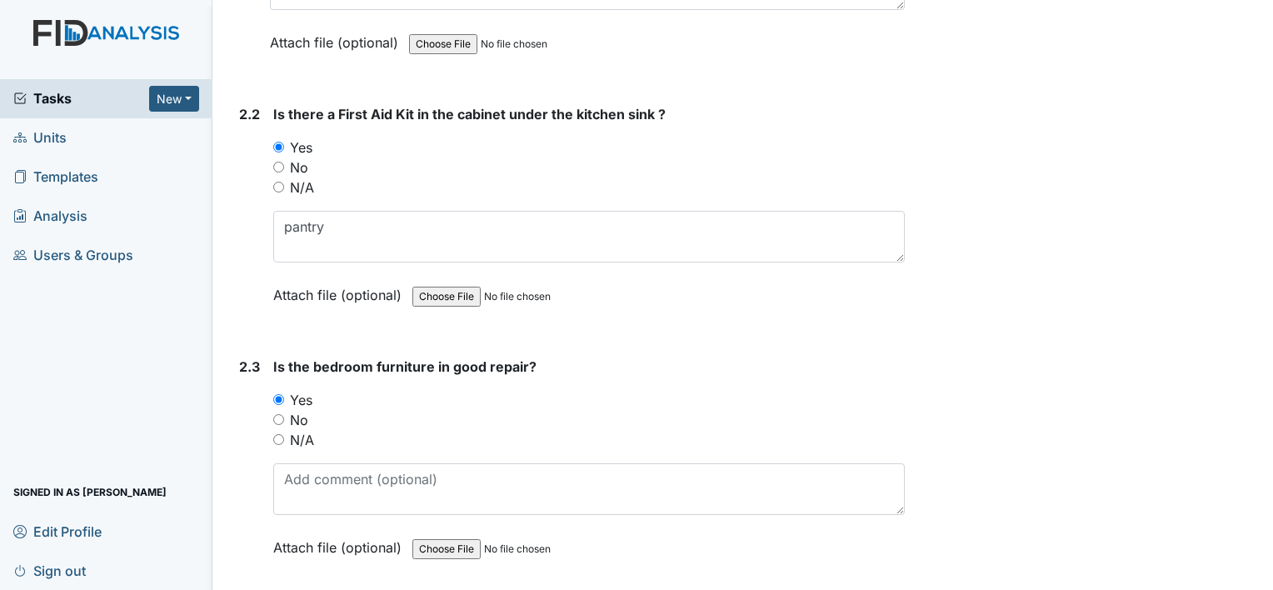
scroll to position [3180, 0]
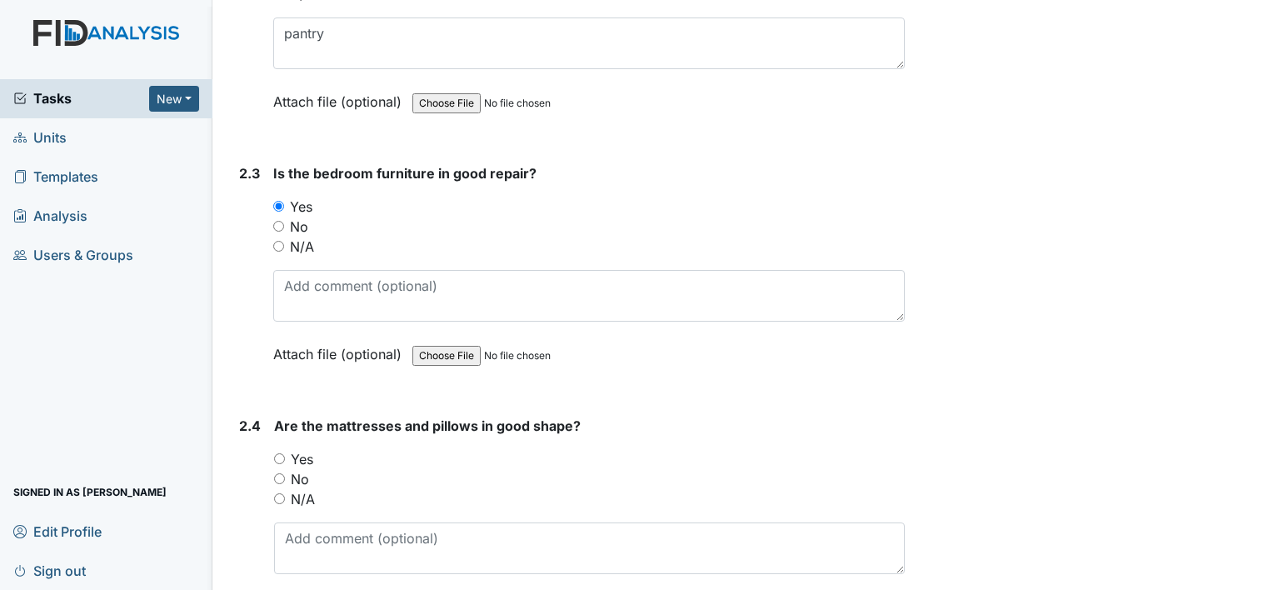
click at [304, 469] on label "No" at bounding box center [300, 479] width 18 height 20
click at [285, 473] on input "No" at bounding box center [279, 478] width 11 height 11
radio input "true"
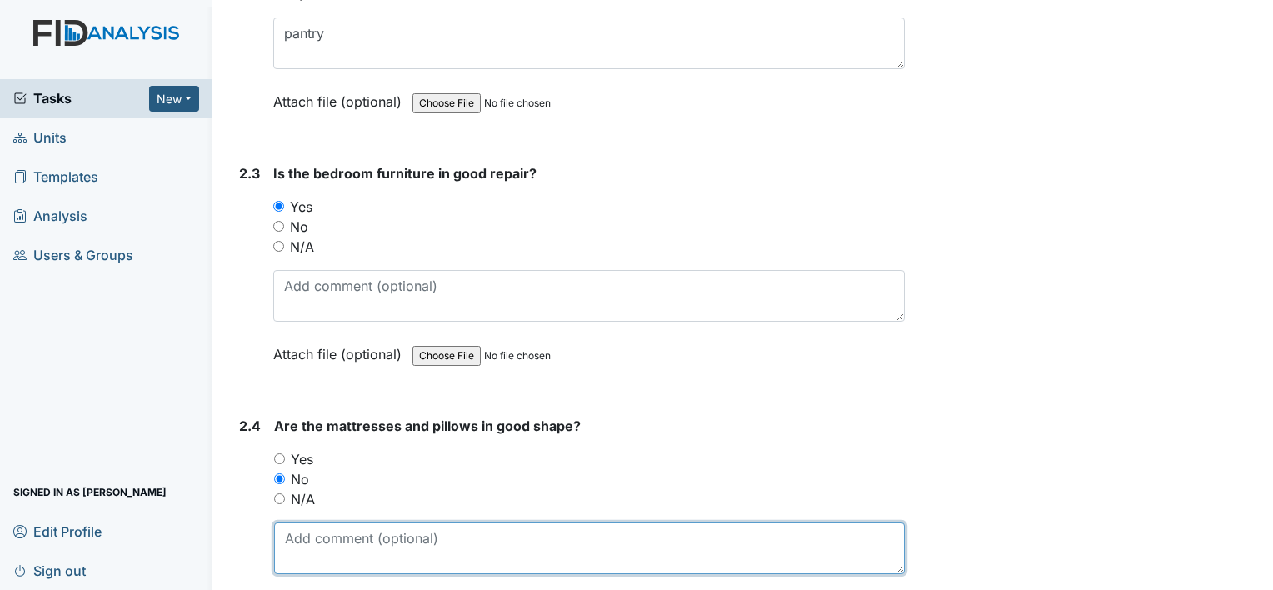
click at [351, 533] on textarea at bounding box center [589, 548] width 630 height 52
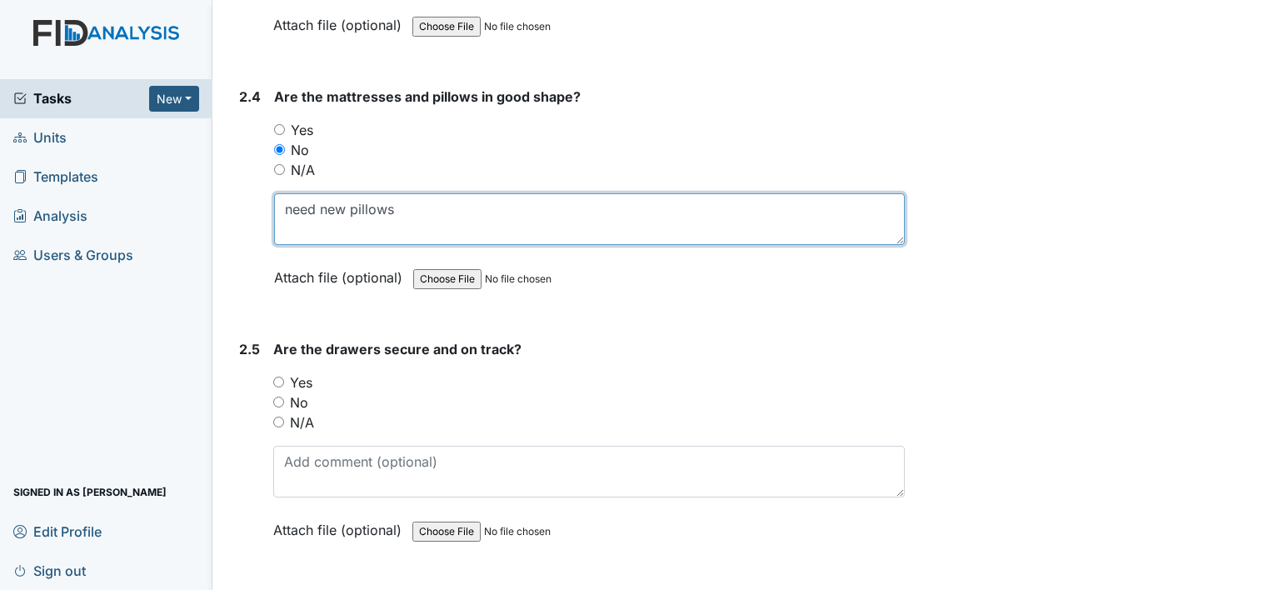
scroll to position [3513, 0]
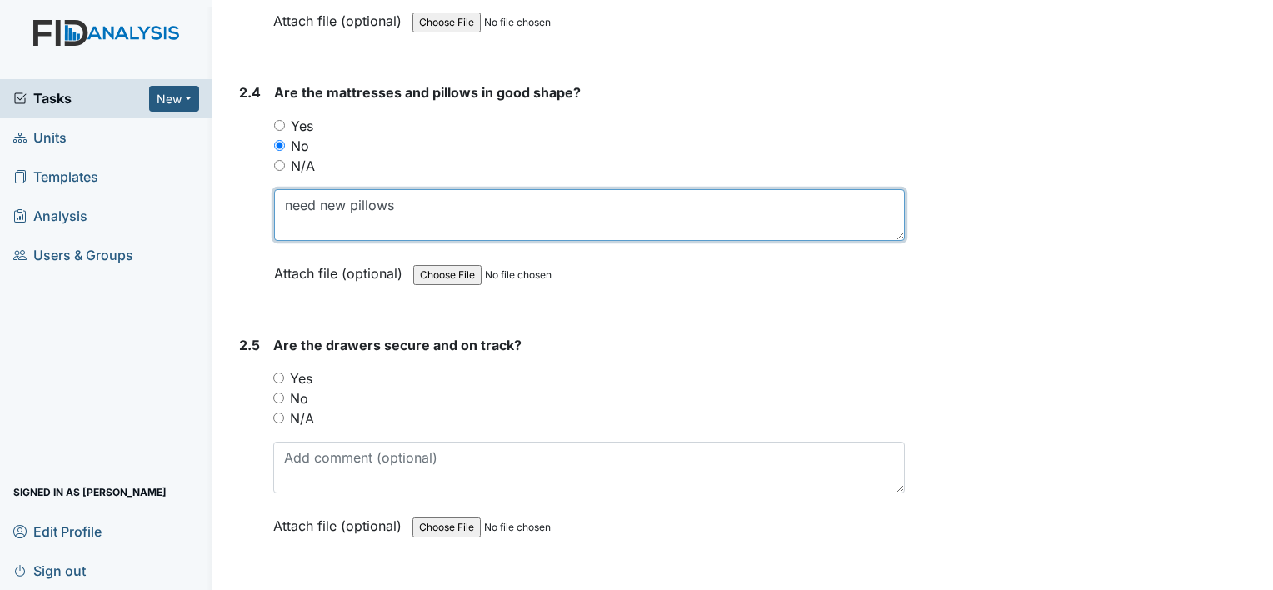
type textarea "need new pillows"
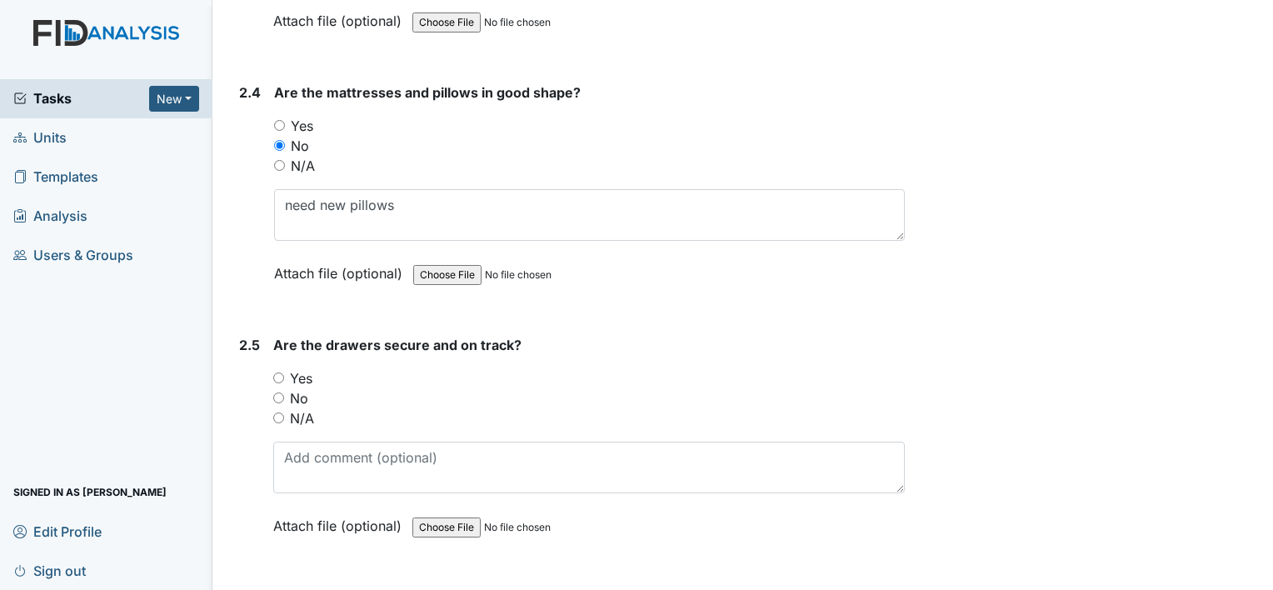
click at [305, 368] on label "Yes" at bounding box center [301, 378] width 22 height 20
click at [284, 372] on input "Yes" at bounding box center [278, 377] width 11 height 11
radio input "true"
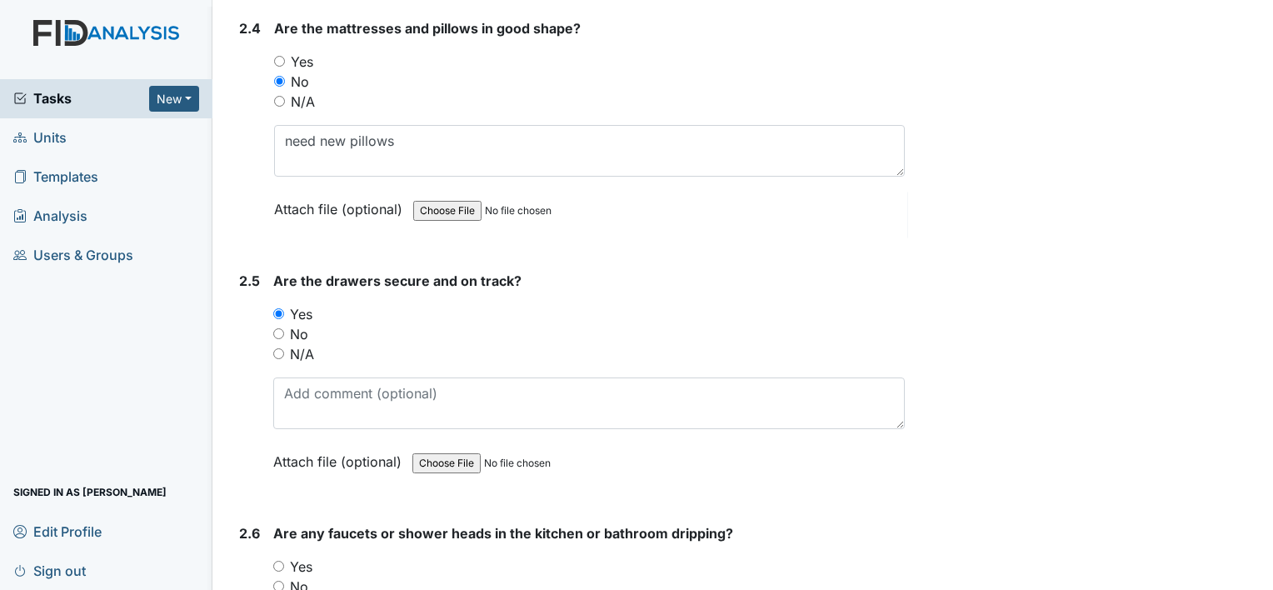
scroll to position [3679, 0]
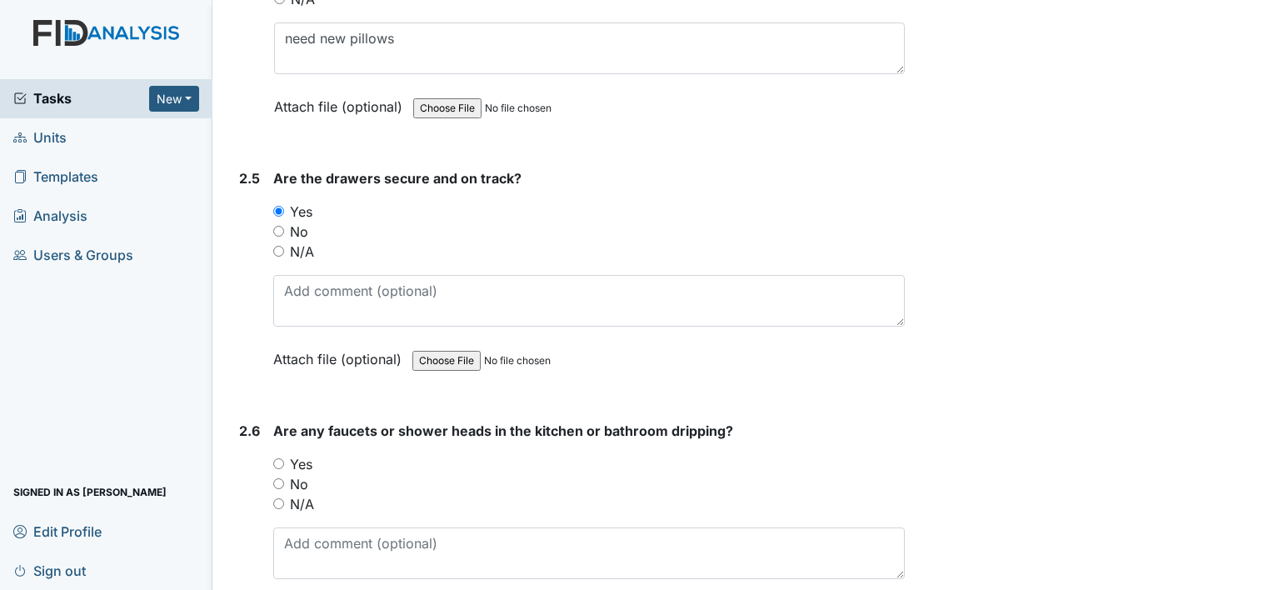
click at [293, 474] on label "No" at bounding box center [299, 484] width 18 height 20
click at [284, 478] on input "No" at bounding box center [278, 483] width 11 height 11
radio input "true"
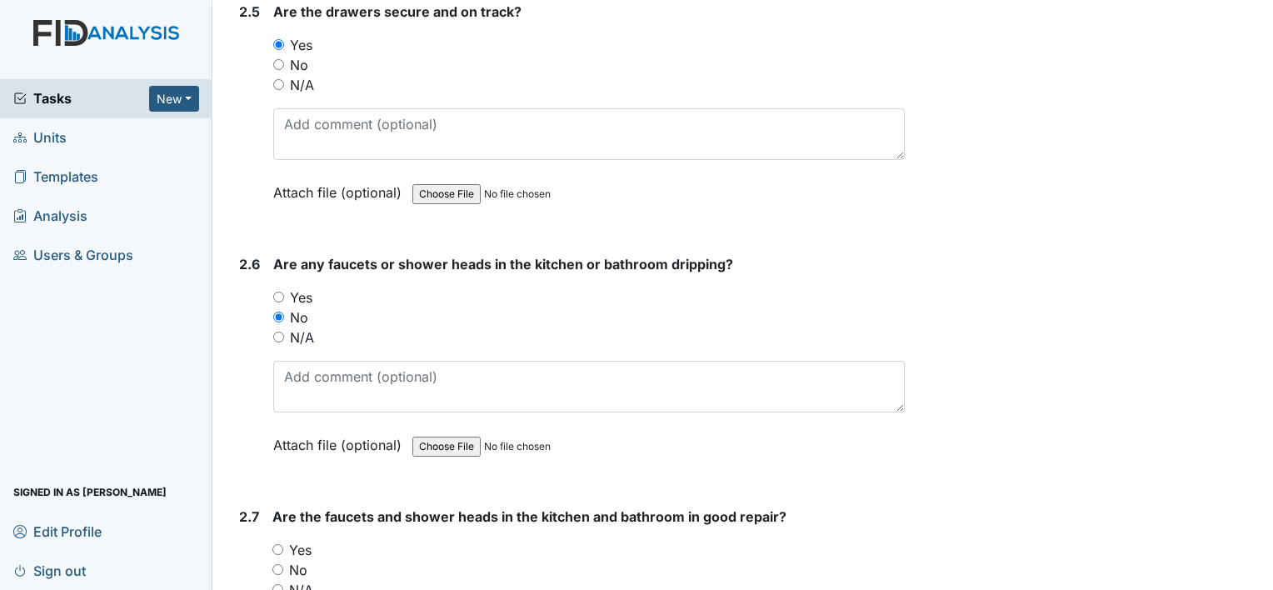
click at [282, 544] on input "Yes" at bounding box center [277, 549] width 11 height 11
radio input "true"
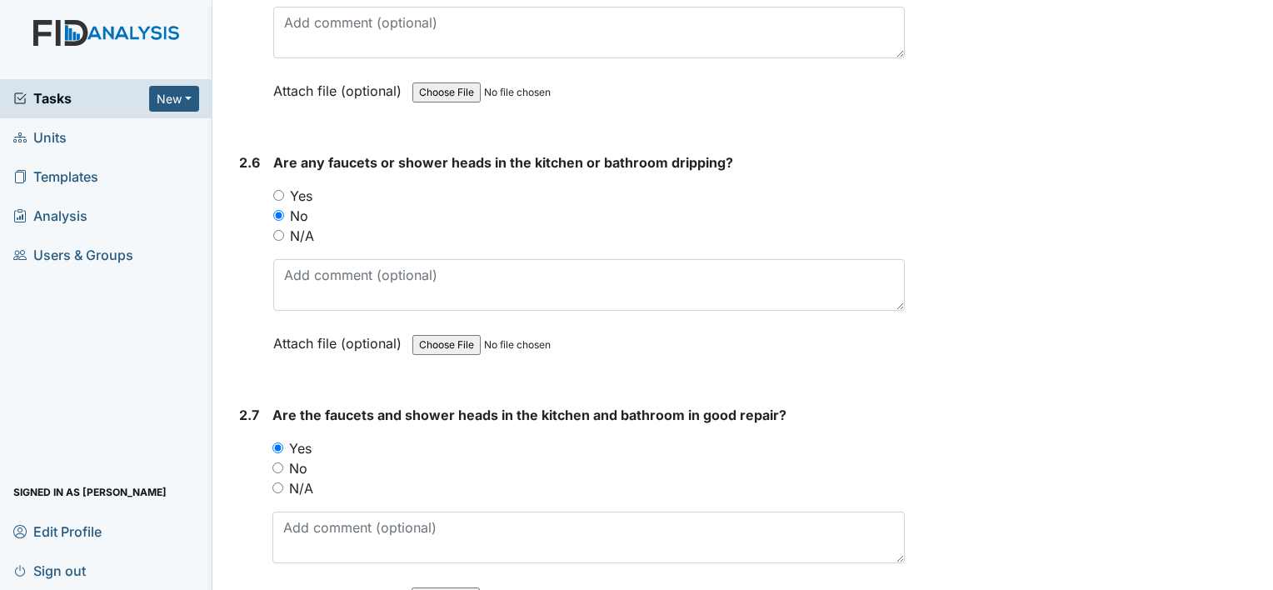
scroll to position [4096, 0]
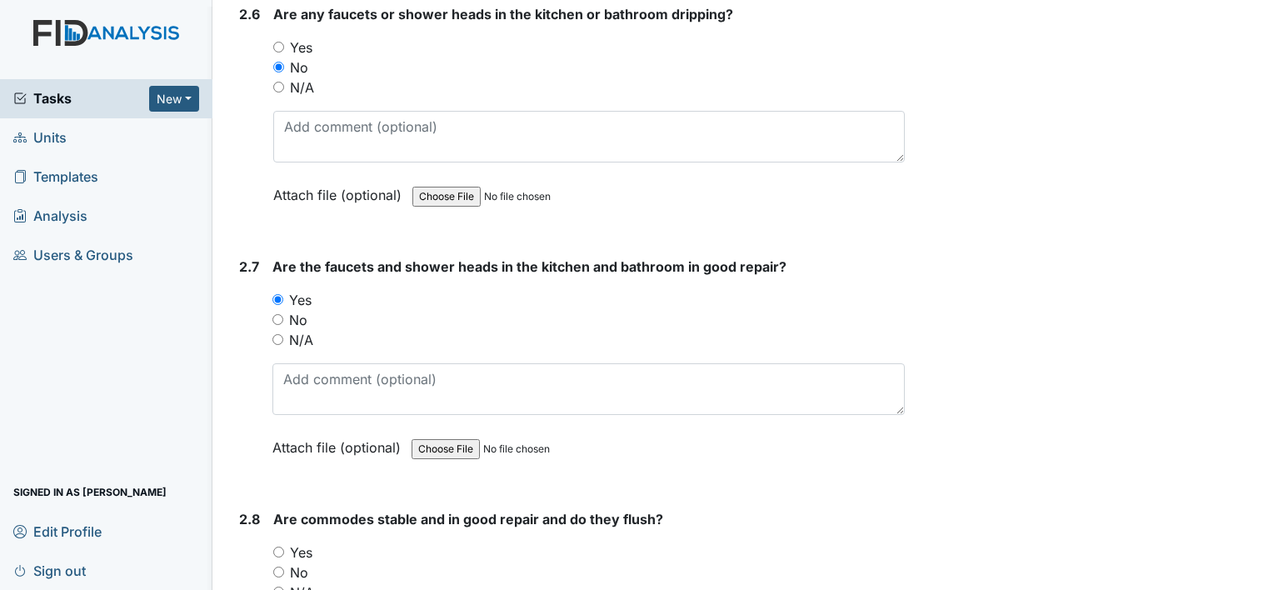
drag, startPoint x: 310, startPoint y: 535, endPoint x: 322, endPoint y: 531, distance: 12.9
click at [310, 542] on label "Yes" at bounding box center [301, 552] width 22 height 20
click at [284, 546] on input "Yes" at bounding box center [278, 551] width 11 height 11
radio input "true"
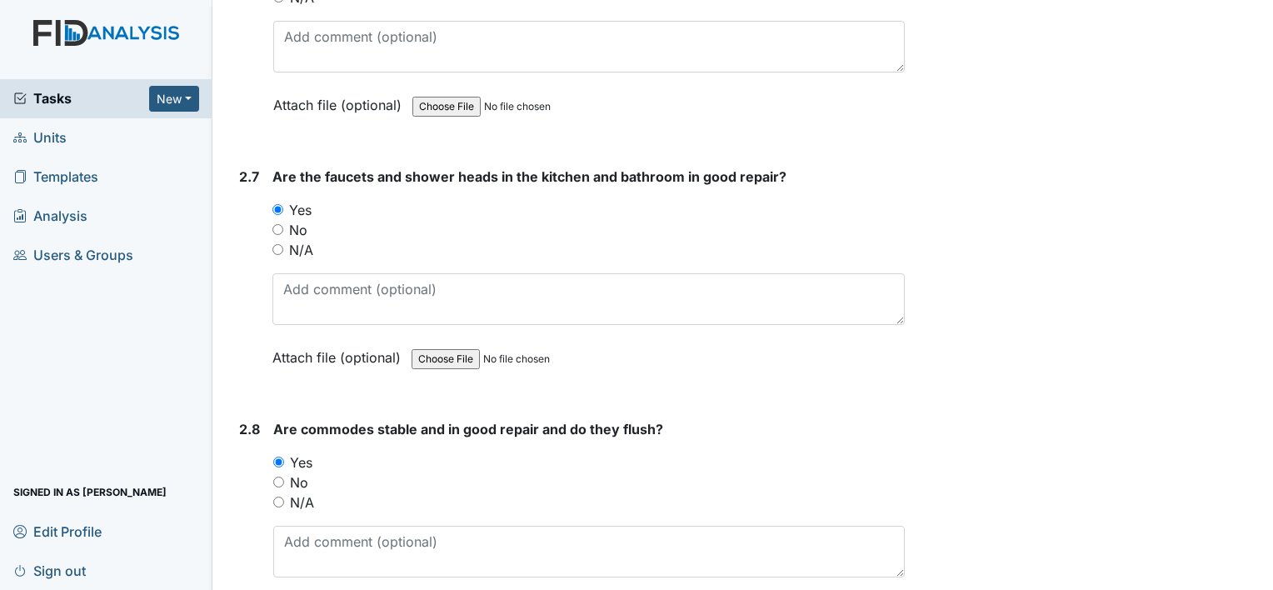
scroll to position [4429, 0]
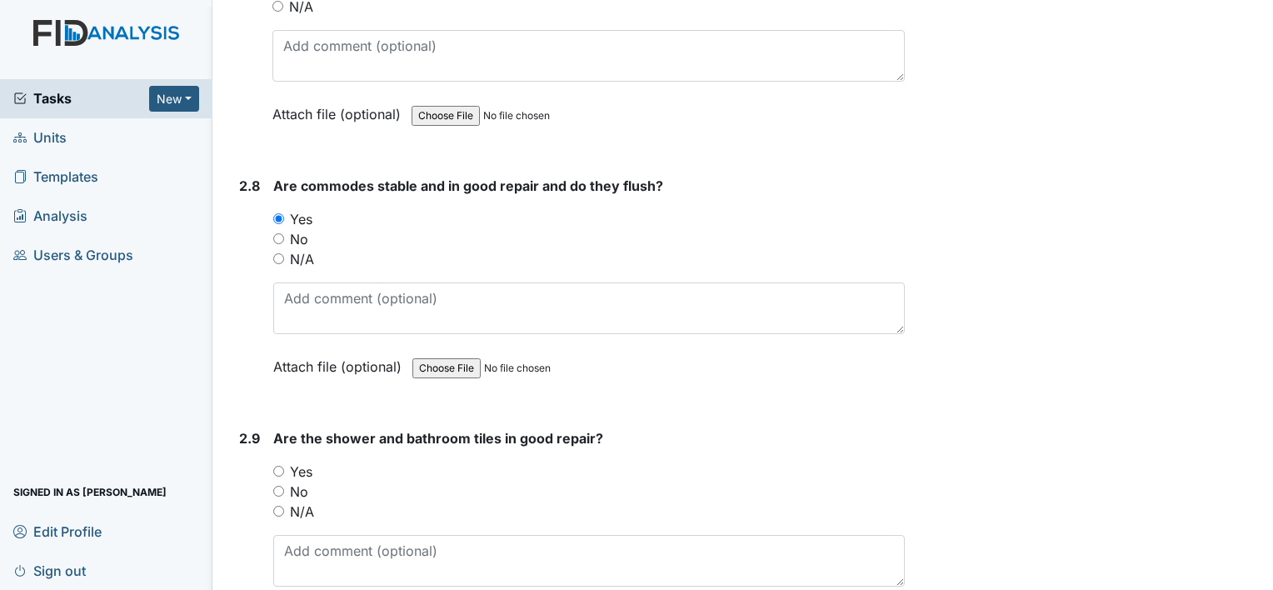
click at [300, 461] on label "Yes" at bounding box center [301, 471] width 22 height 20
click at [284, 466] on input "Yes" at bounding box center [278, 471] width 11 height 11
radio input "true"
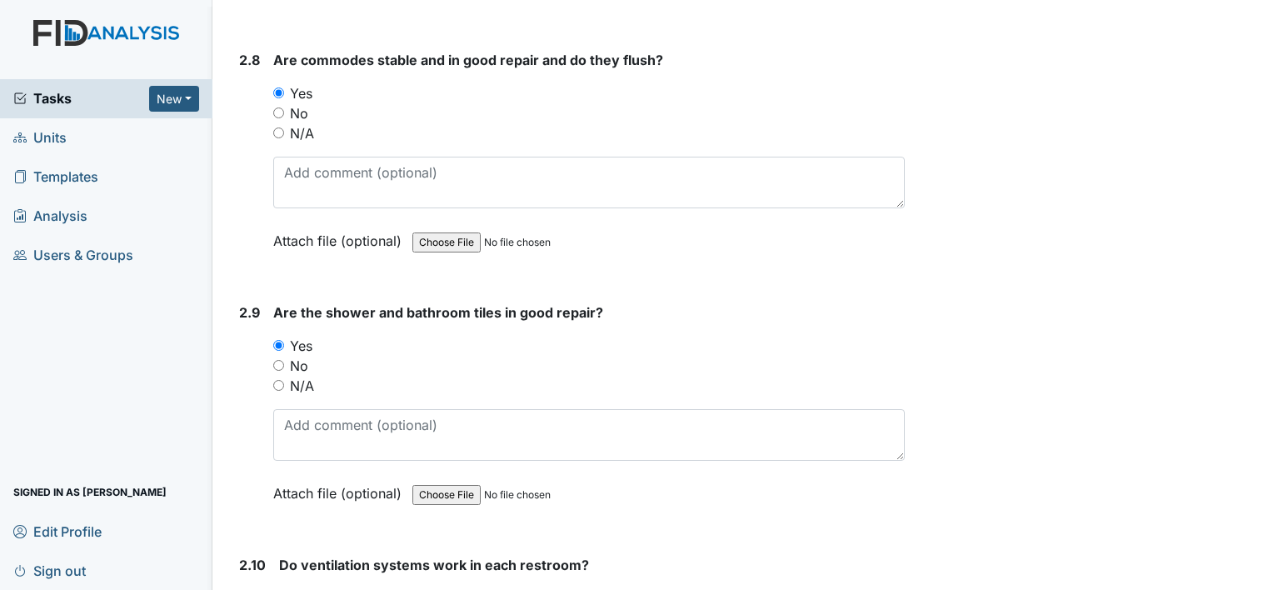
scroll to position [4679, 0]
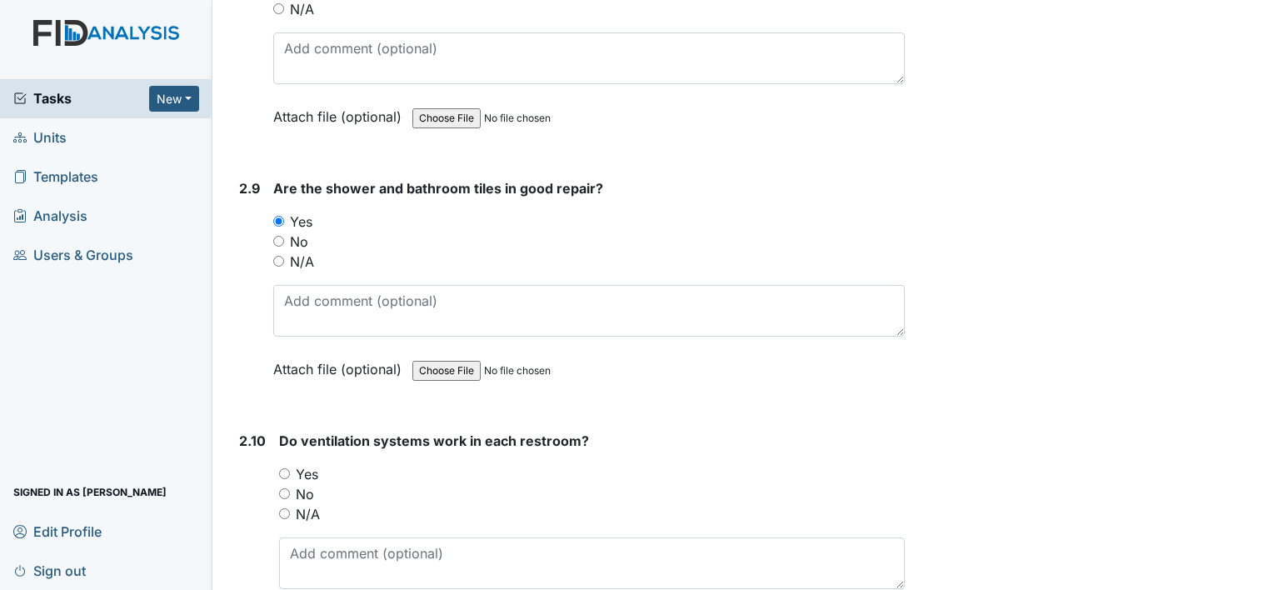
click at [303, 464] on label "Yes" at bounding box center [307, 474] width 22 height 20
click at [290, 468] on input "Yes" at bounding box center [284, 473] width 11 height 11
radio input "true"
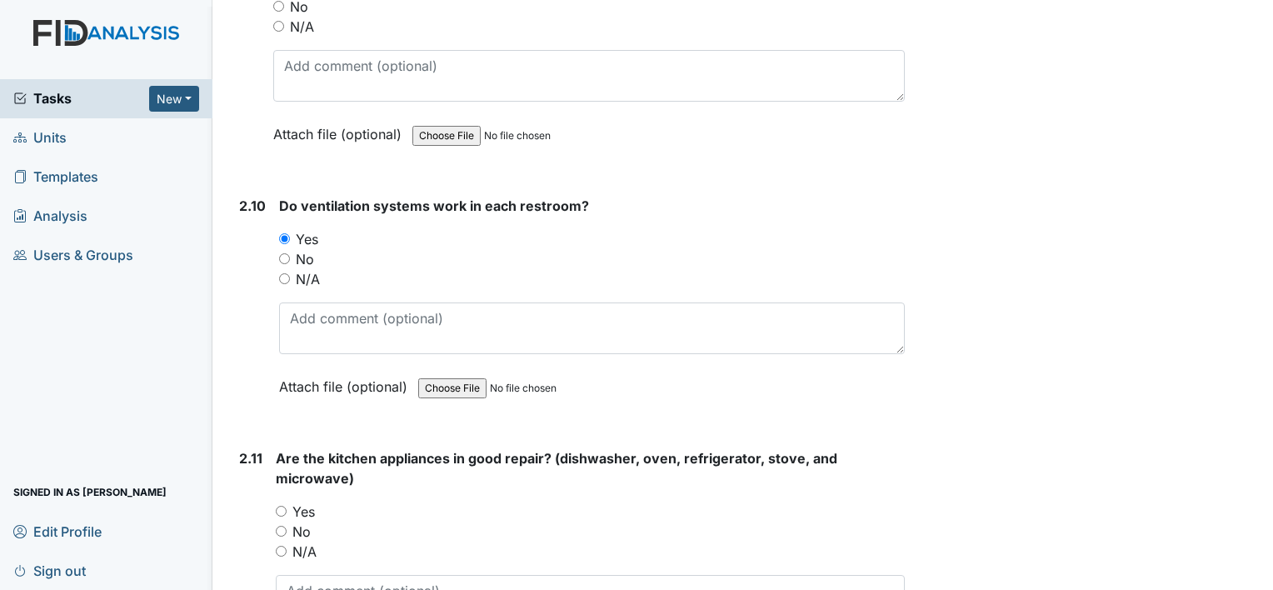
scroll to position [4929, 0]
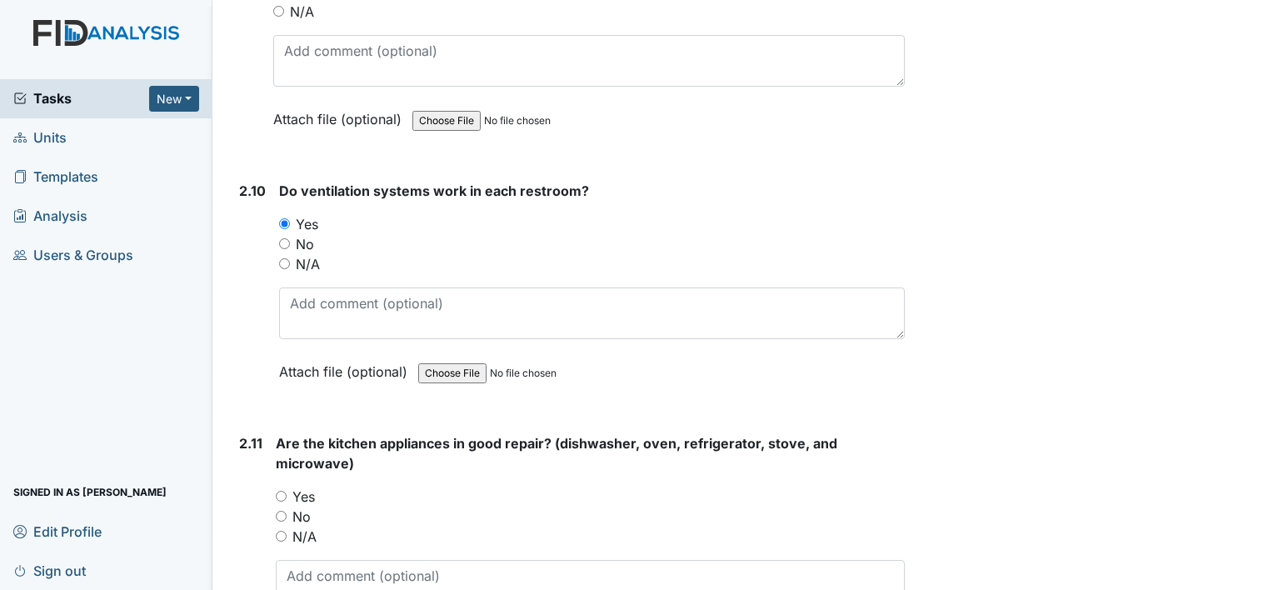
click at [308, 486] on label "Yes" at bounding box center [303, 496] width 22 height 20
click at [286, 491] on input "Yes" at bounding box center [281, 496] width 11 height 11
radio input "true"
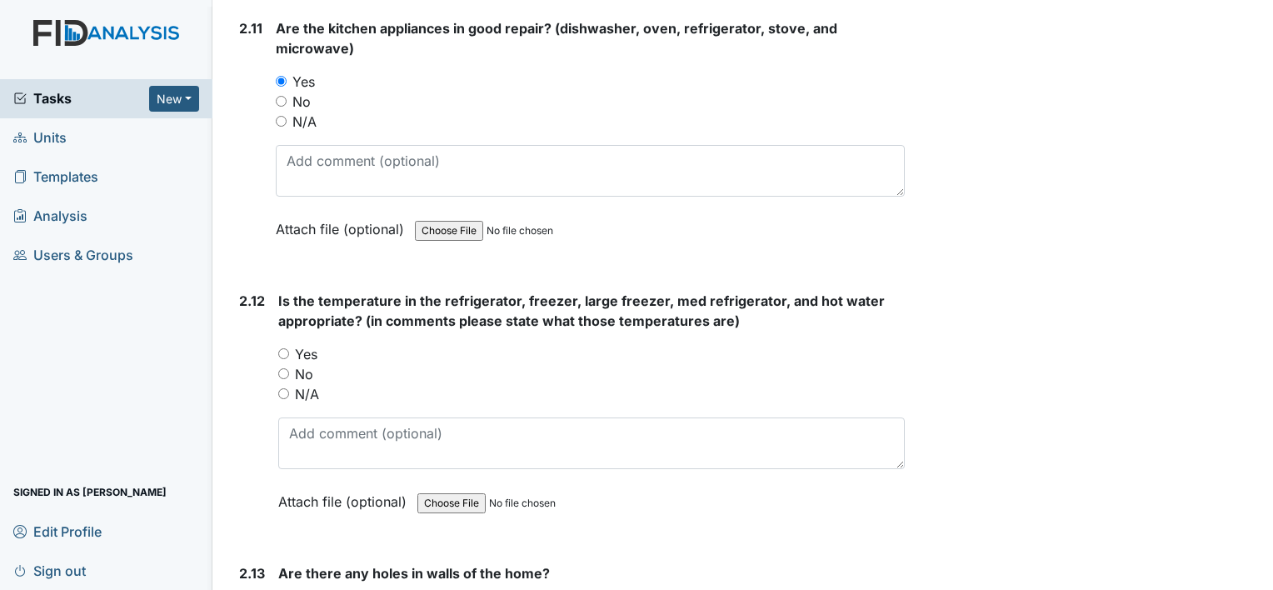
scroll to position [5345, 0]
click at [312, 342] on label "Yes" at bounding box center [306, 352] width 22 height 20
click at [289, 346] on input "Yes" at bounding box center [283, 351] width 11 height 11
radio input "true"
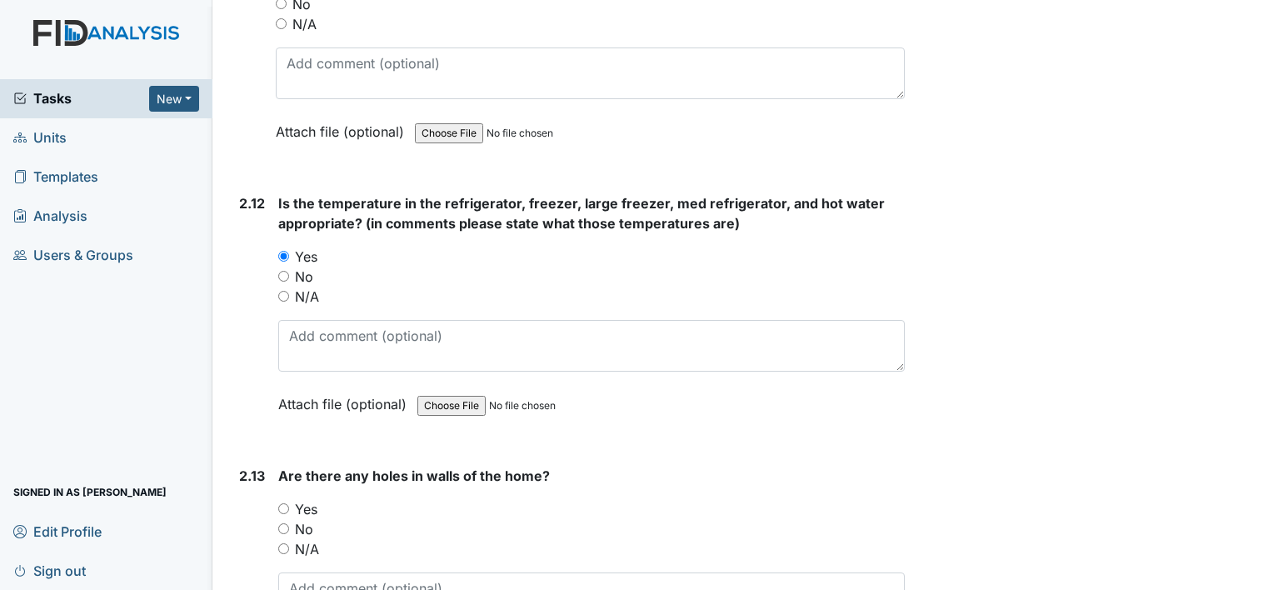
scroll to position [5512, 0]
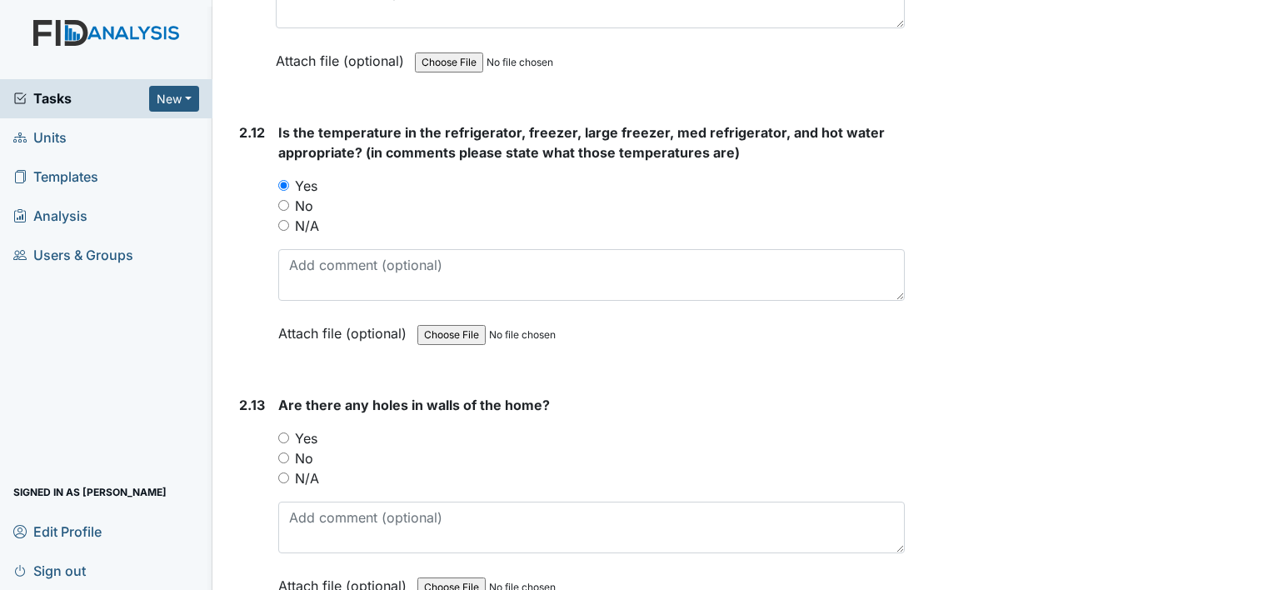
click at [303, 428] on label "Yes" at bounding box center [306, 438] width 22 height 20
click at [289, 432] on input "Yes" at bounding box center [283, 437] width 11 height 11
radio input "true"
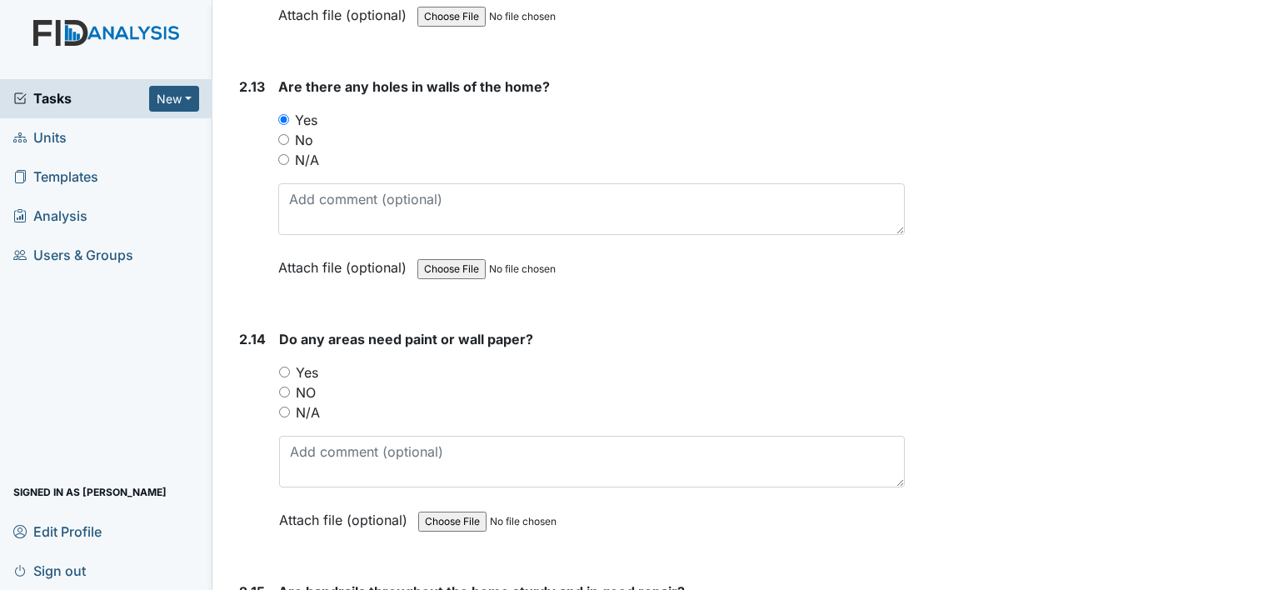
scroll to position [5845, 0]
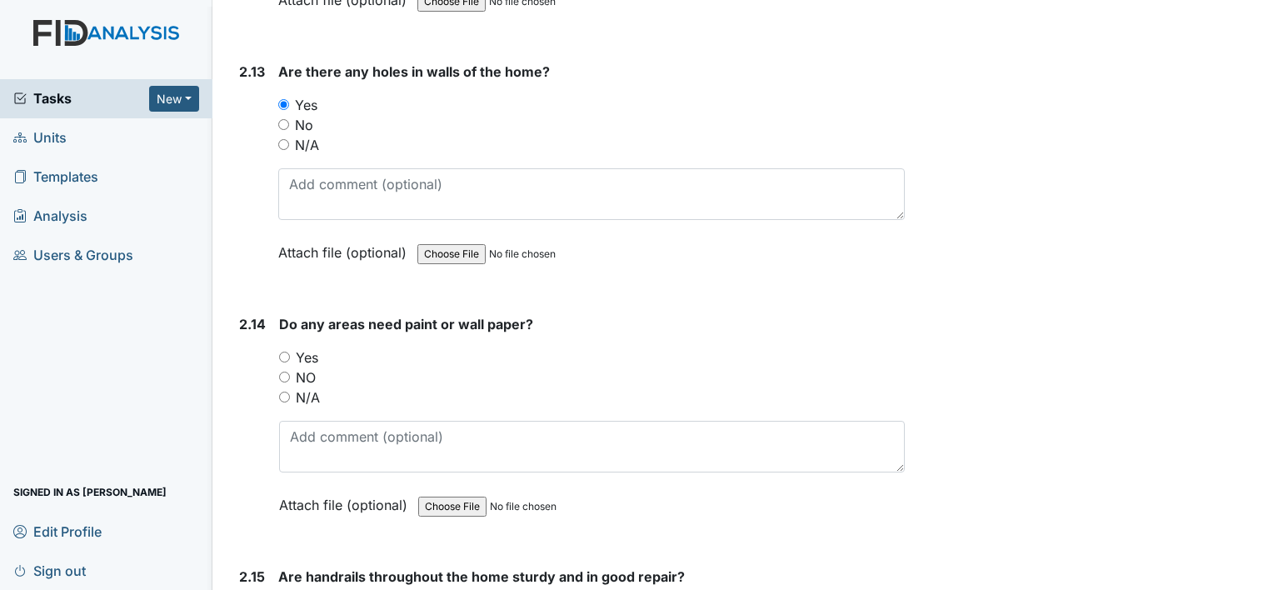
click at [306, 347] on label "Yes" at bounding box center [307, 357] width 22 height 20
click at [290, 351] on input "Yes" at bounding box center [284, 356] width 11 height 11
radio input "true"
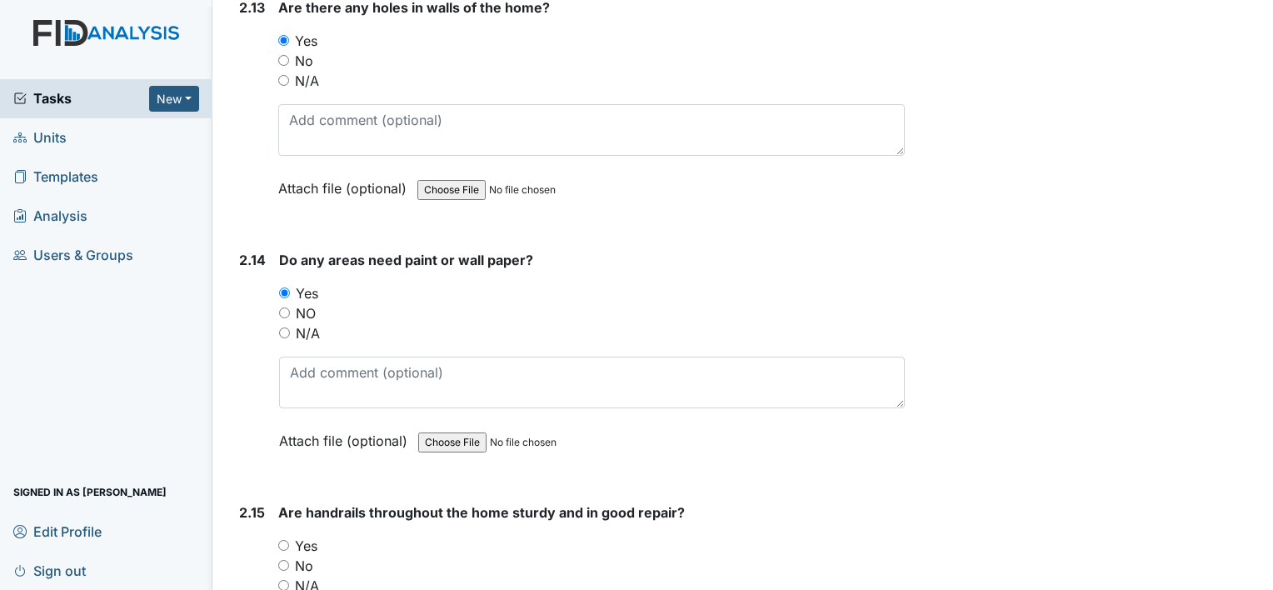
scroll to position [6011, 0]
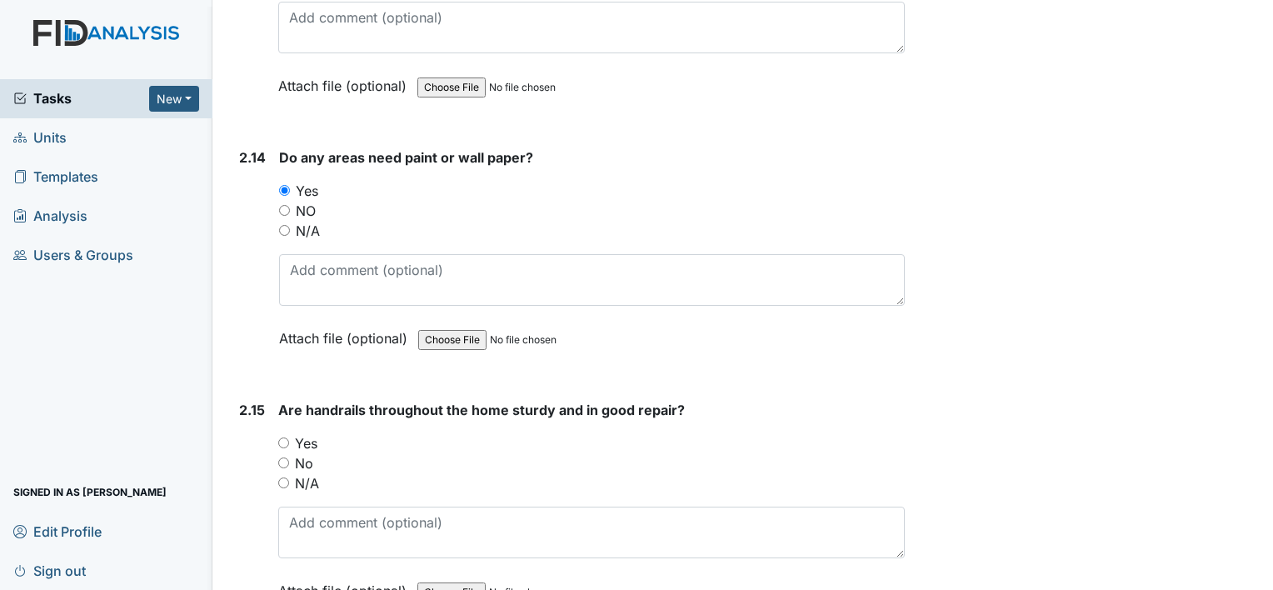
click at [315, 433] on label "Yes" at bounding box center [306, 443] width 22 height 20
click at [289, 437] on input "Yes" at bounding box center [283, 442] width 11 height 11
radio input "true"
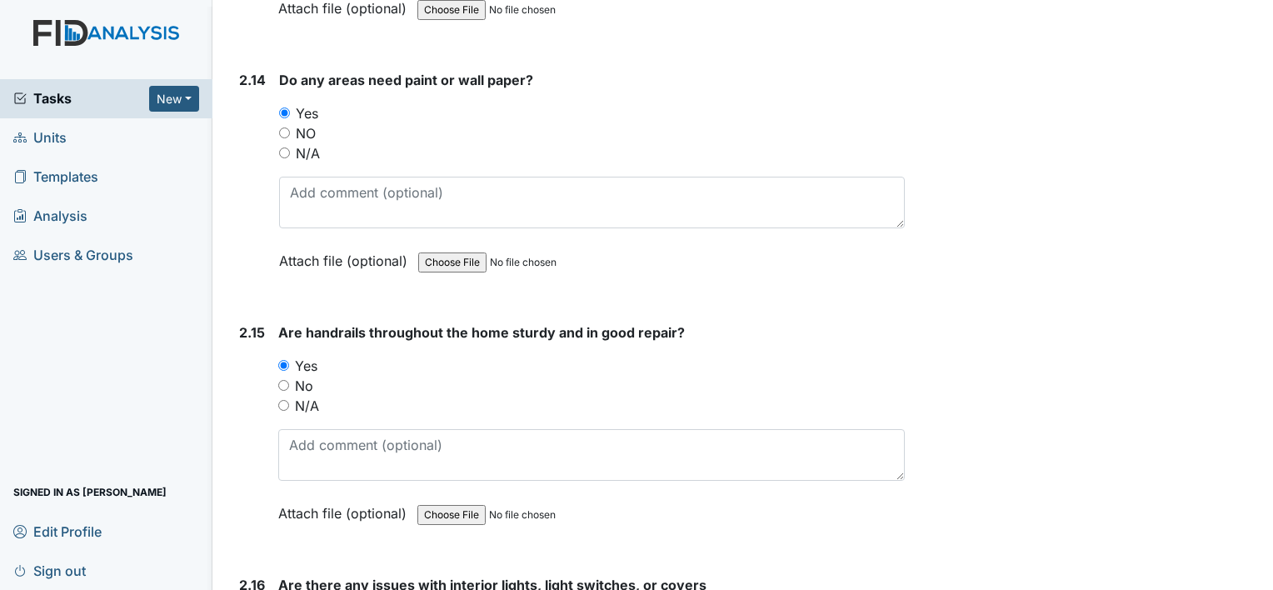
scroll to position [6178, 0]
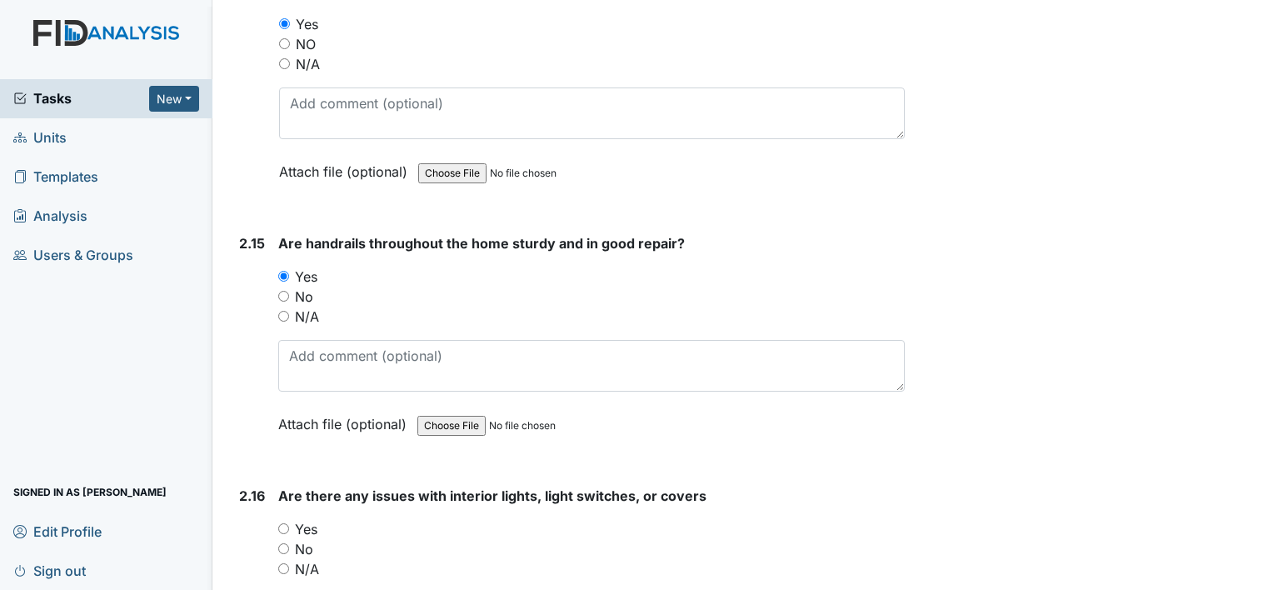
click at [311, 539] on label "No" at bounding box center [304, 549] width 18 height 20
click at [289, 543] on input "No" at bounding box center [283, 548] width 11 height 11
radio input "true"
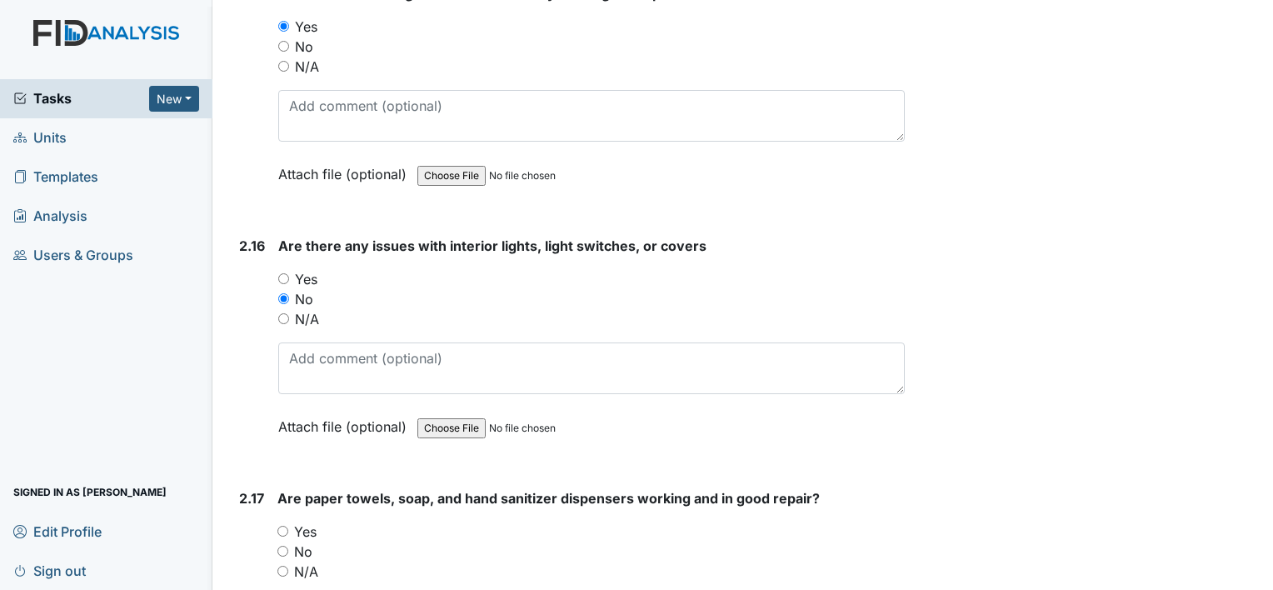
click at [303, 521] on label "Yes" at bounding box center [305, 531] width 22 height 20
click at [288, 526] on input "Yes" at bounding box center [282, 531] width 11 height 11
radio input "true"
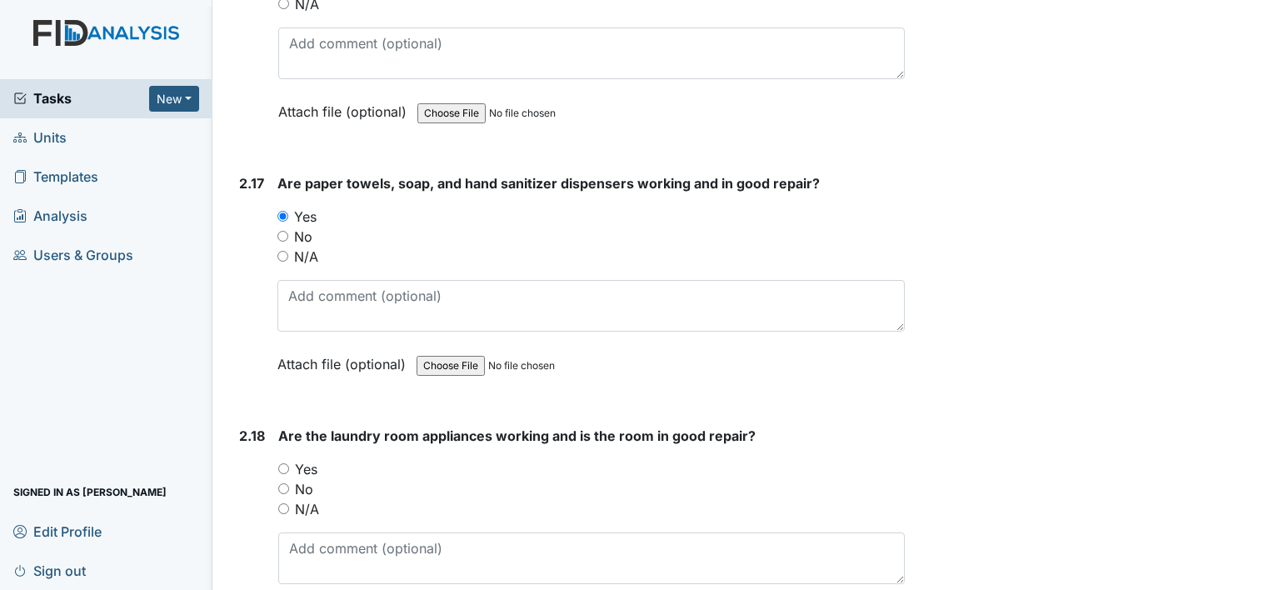
scroll to position [6761, 0]
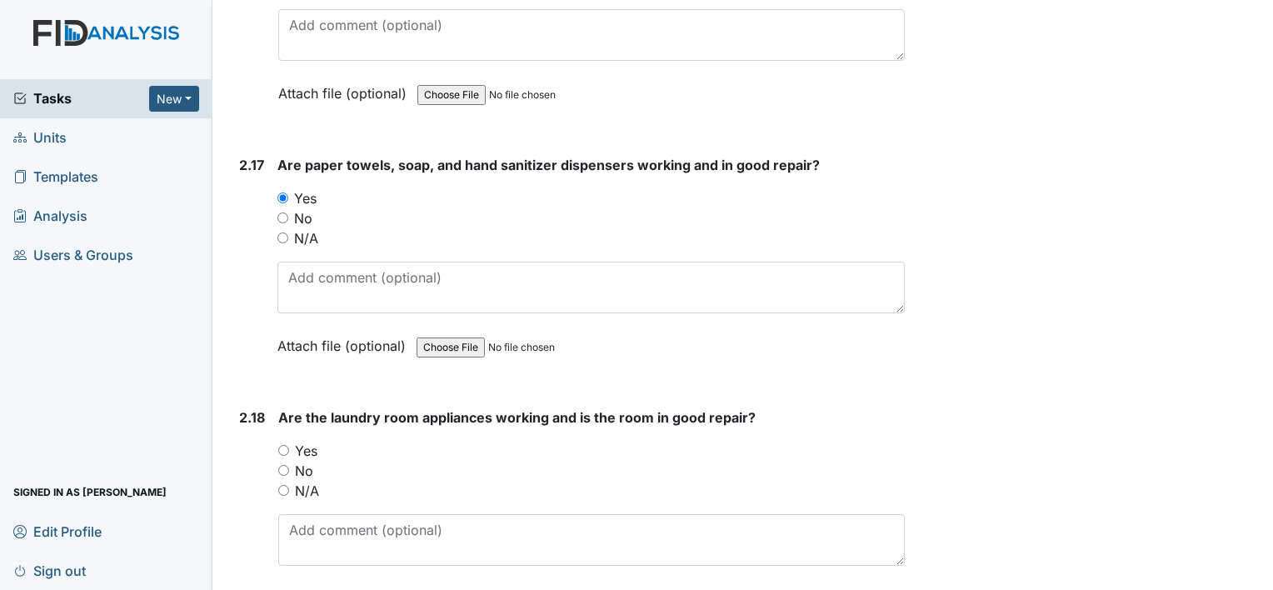
click at [308, 441] on label "Yes" at bounding box center [306, 451] width 22 height 20
click at [289, 445] on input "Yes" at bounding box center [283, 450] width 11 height 11
radio input "true"
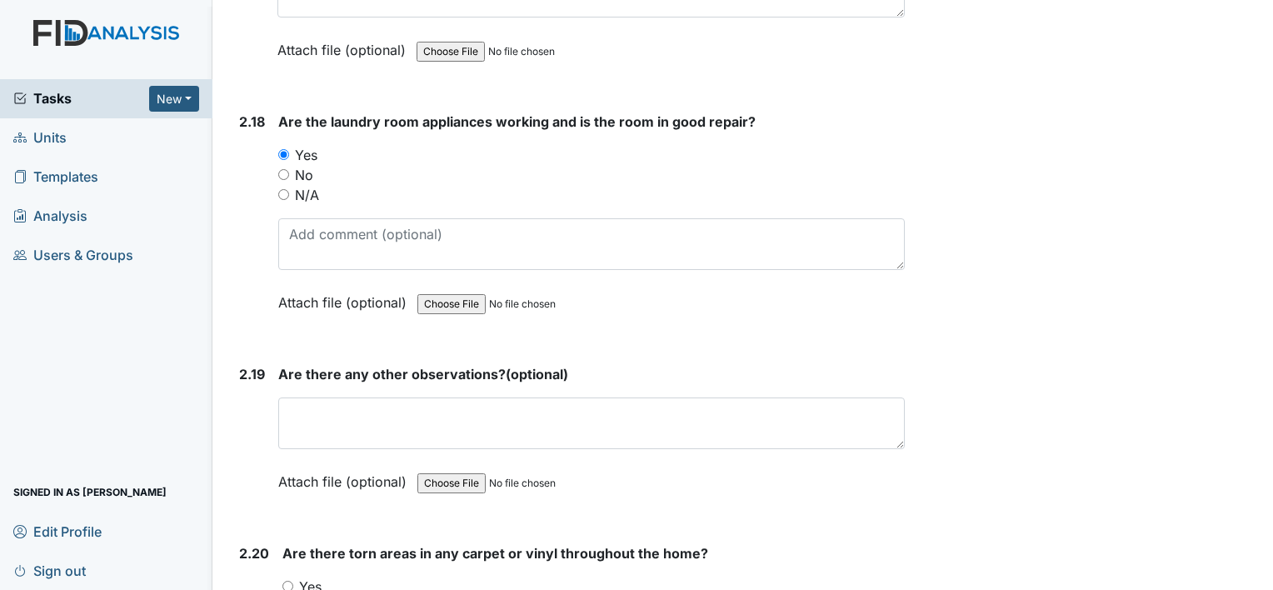
scroll to position [7094, 0]
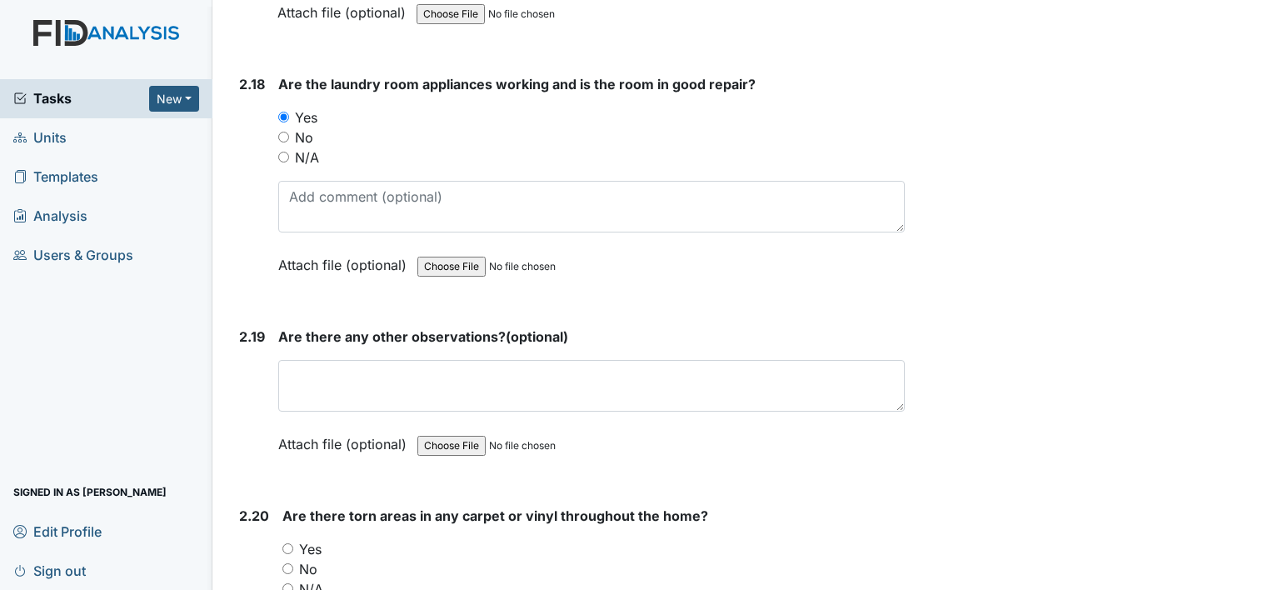
click at [316, 559] on label "No" at bounding box center [308, 569] width 18 height 20
click at [293, 563] on input "No" at bounding box center [287, 568] width 11 height 11
radio input "true"
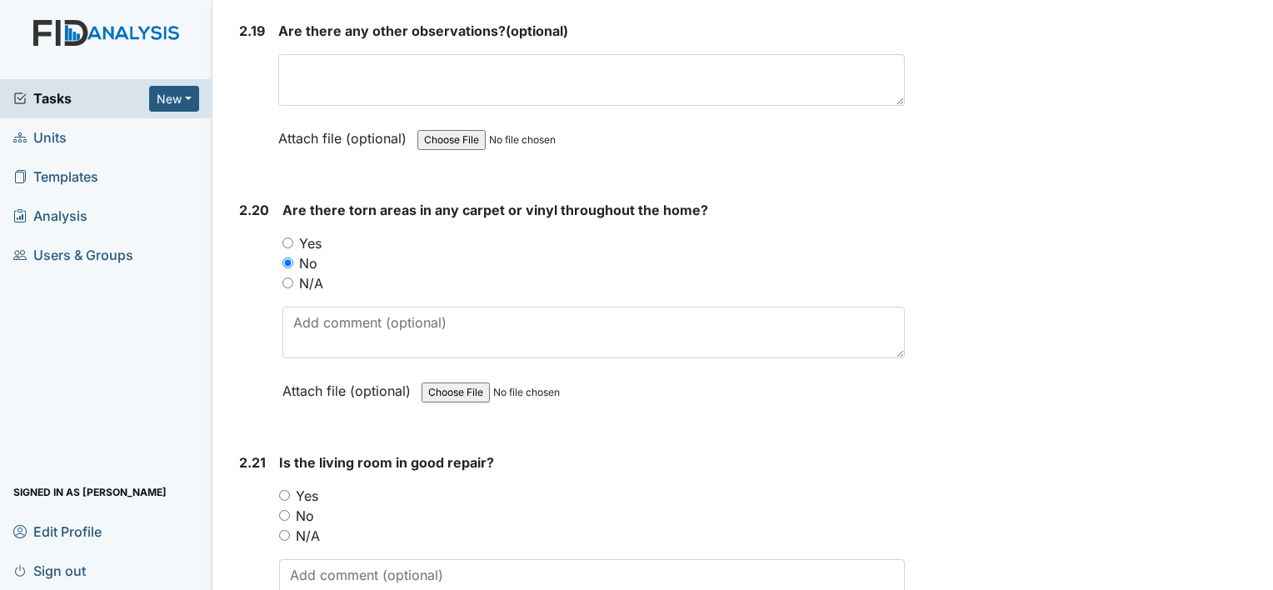
scroll to position [7427, 0]
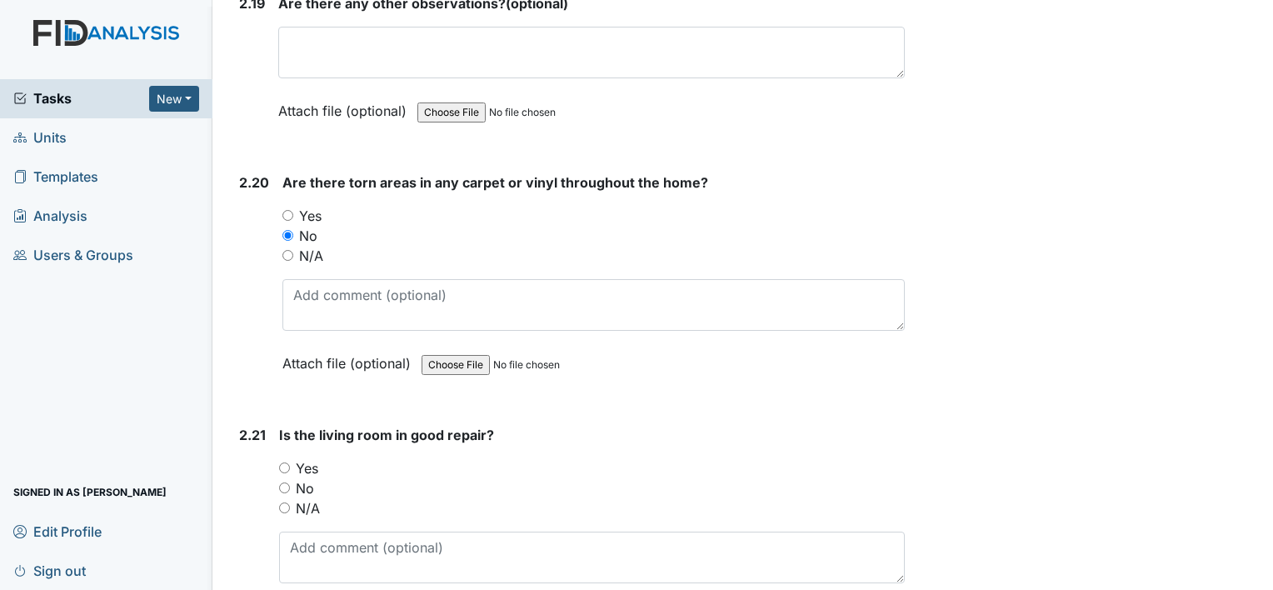
click at [311, 458] on label "Yes" at bounding box center [307, 468] width 22 height 20
click at [290, 462] on input "Yes" at bounding box center [284, 467] width 11 height 11
radio input "true"
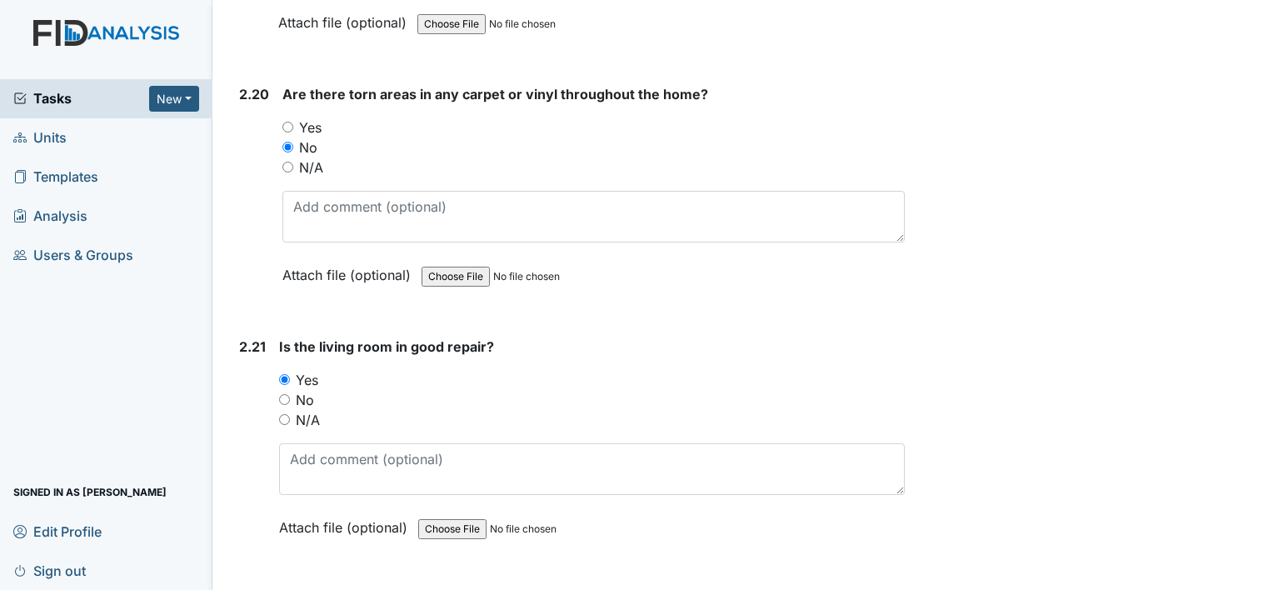
scroll to position [7677, 0]
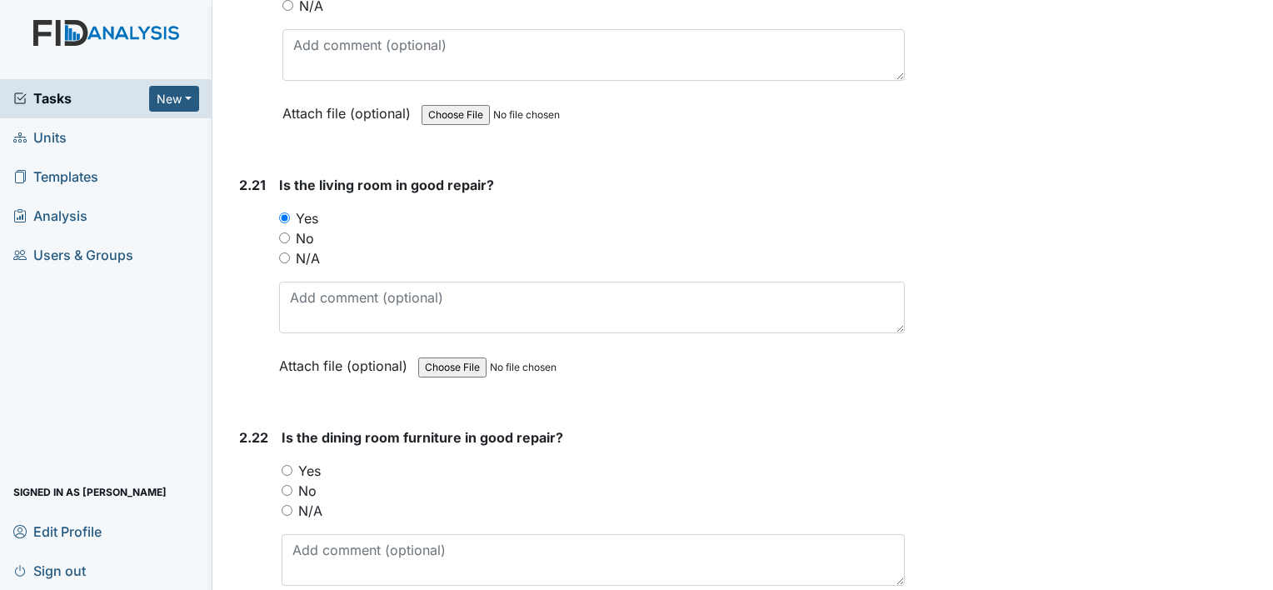
click at [312, 461] on label "Yes" at bounding box center [309, 471] width 22 height 20
click at [292, 465] on input "Yes" at bounding box center [286, 470] width 11 height 11
radio input "true"
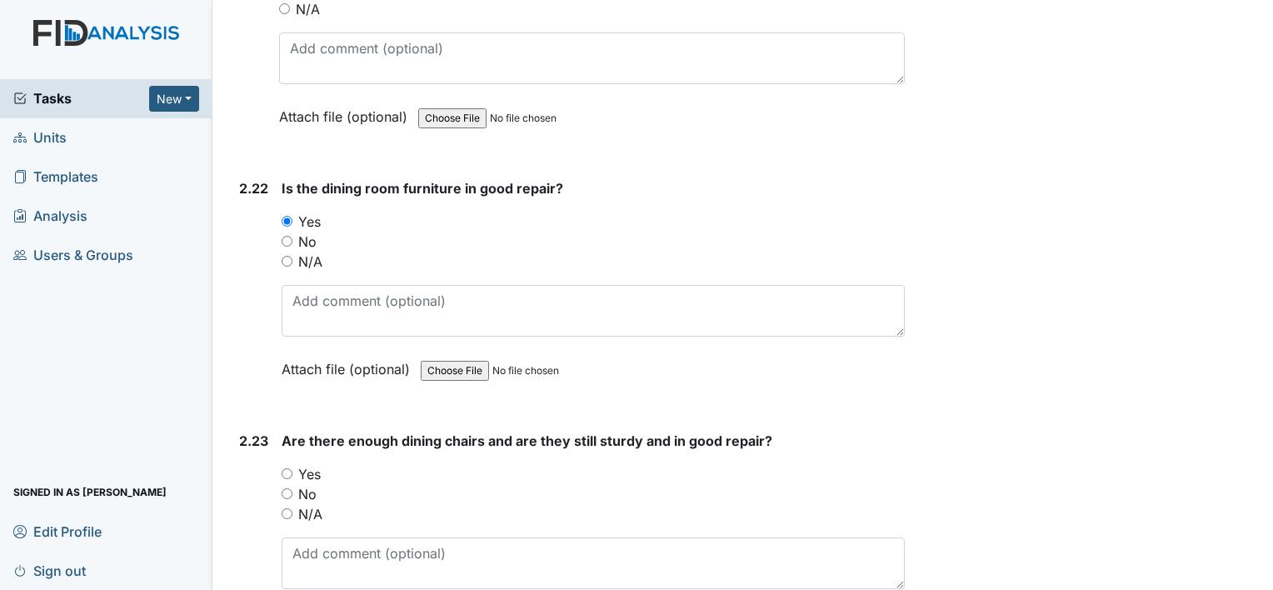
scroll to position [7927, 0]
click at [309, 463] on label "Yes" at bounding box center [309, 473] width 22 height 20
click at [292, 467] on input "Yes" at bounding box center [286, 472] width 11 height 11
radio input "true"
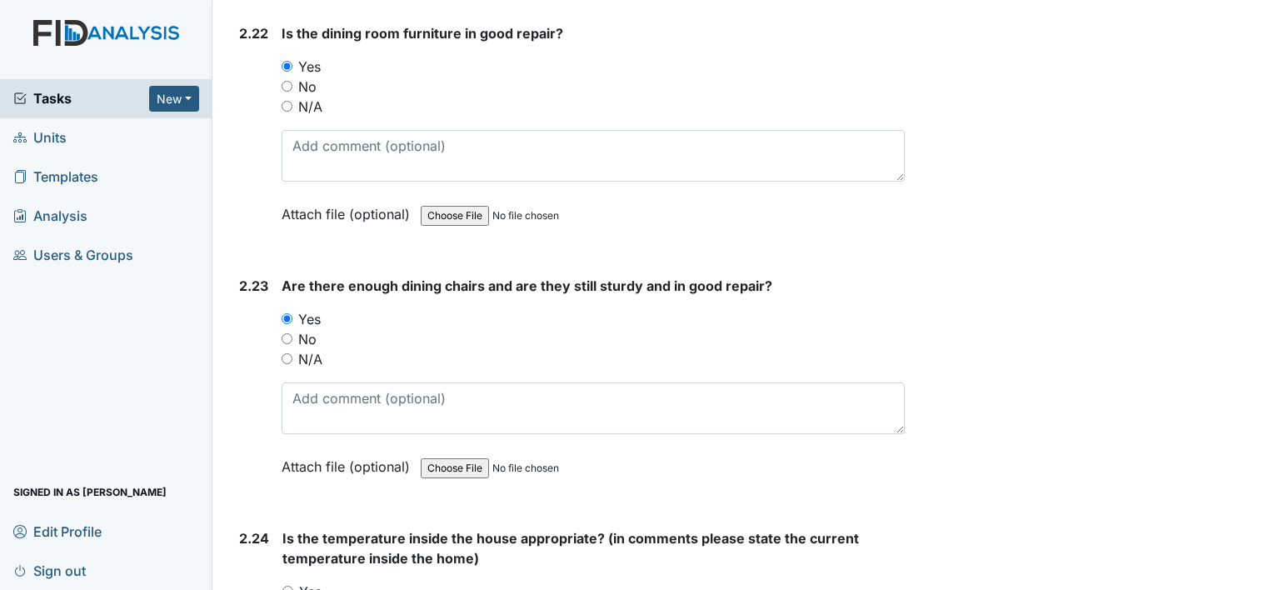
scroll to position [8260, 0]
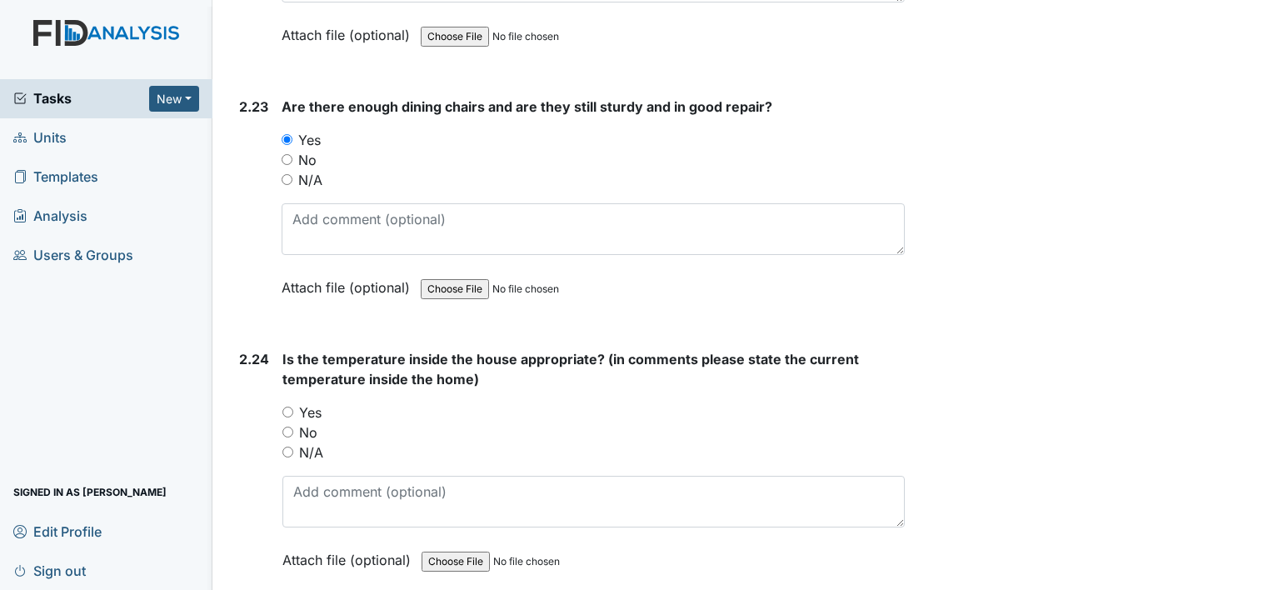
click at [319, 402] on label "Yes" at bounding box center [310, 412] width 22 height 20
click at [293, 406] on input "Yes" at bounding box center [287, 411] width 11 height 11
radio input "true"
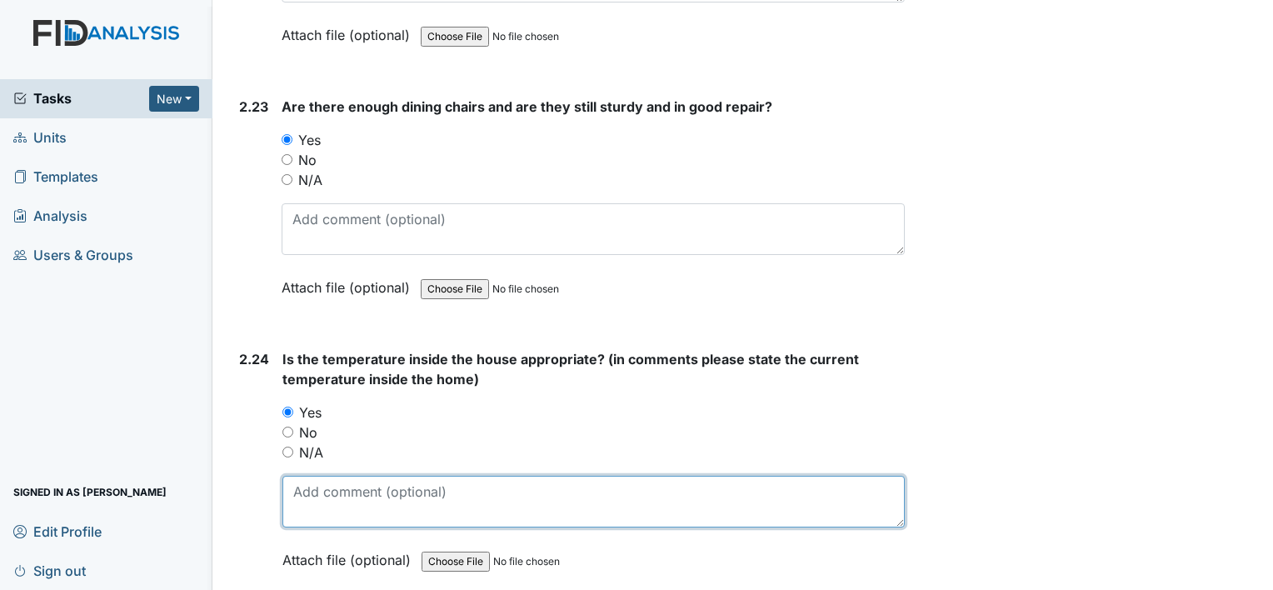
drag, startPoint x: 336, startPoint y: 463, endPoint x: 347, endPoint y: 409, distance: 55.2
click at [337, 476] on textarea at bounding box center [593, 502] width 622 height 52
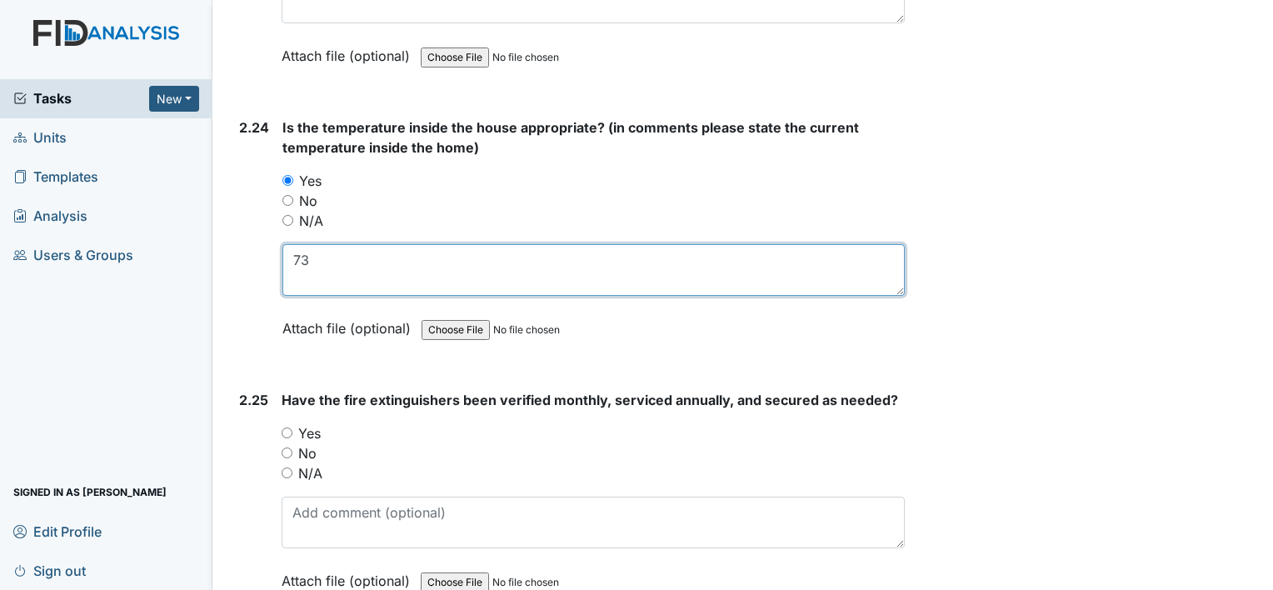
scroll to position [8510, 0]
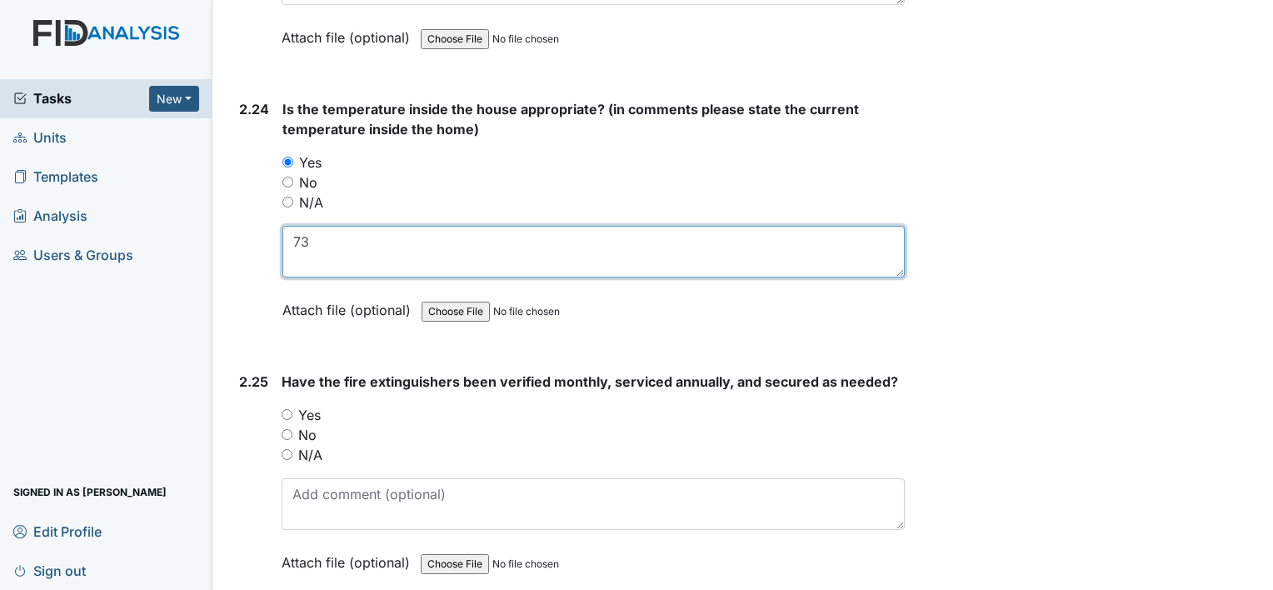
type textarea "73"
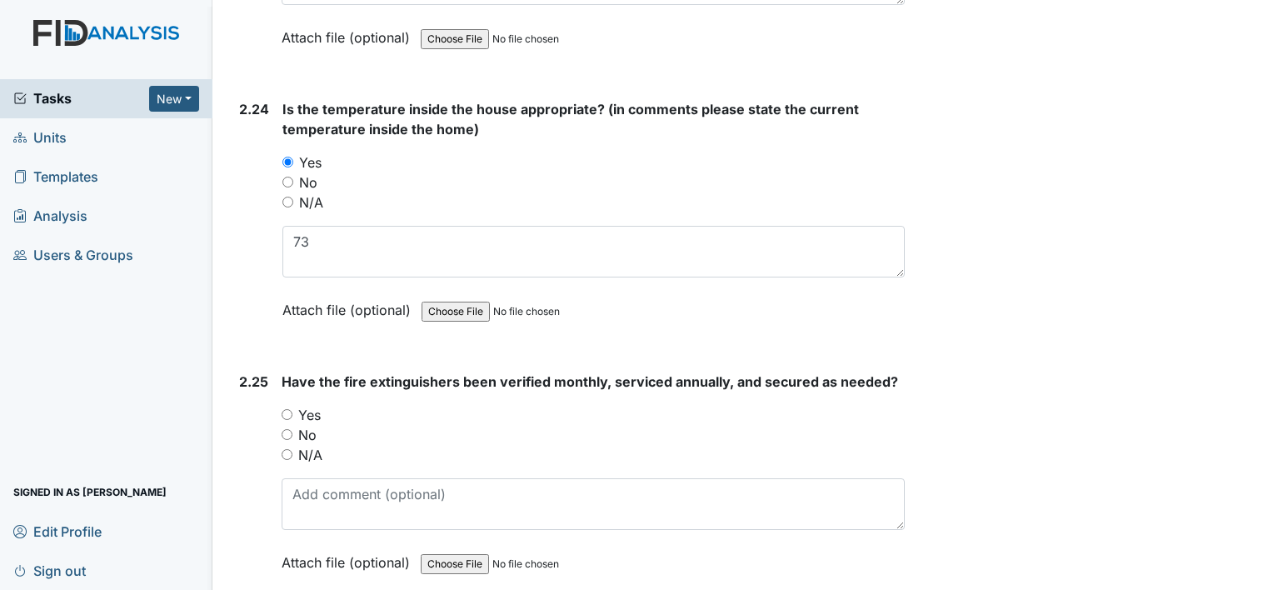
drag, startPoint x: 315, startPoint y: 383, endPoint x: 341, endPoint y: 379, distance: 26.2
click at [315, 405] on label "Yes" at bounding box center [309, 415] width 22 height 20
click at [292, 409] on input "Yes" at bounding box center [286, 414] width 11 height 11
radio input "true"
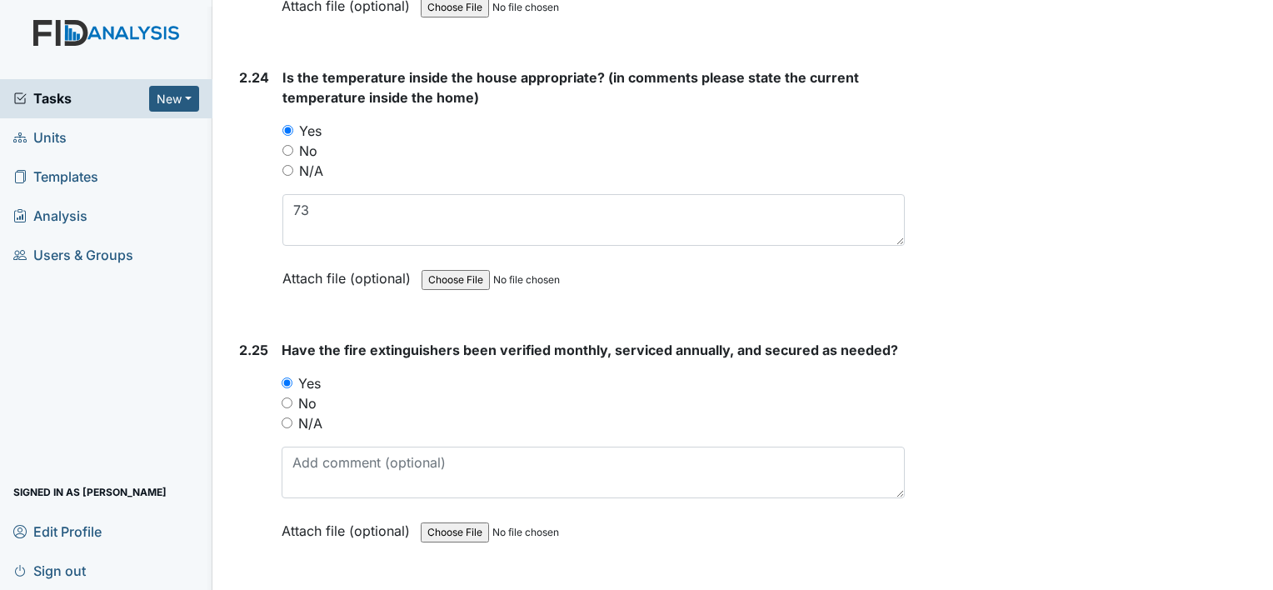
scroll to position [8559, 0]
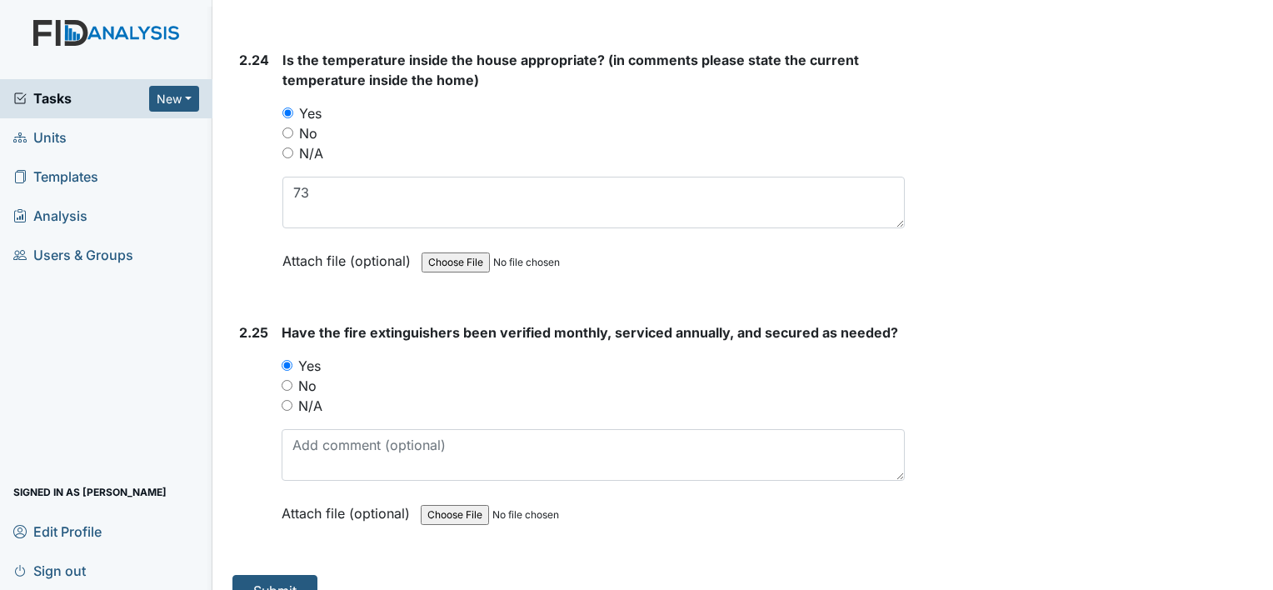
click at [314, 376] on label "No" at bounding box center [307, 386] width 18 height 20
click at [292, 380] on input "No" at bounding box center [286, 385] width 11 height 11
radio input "true"
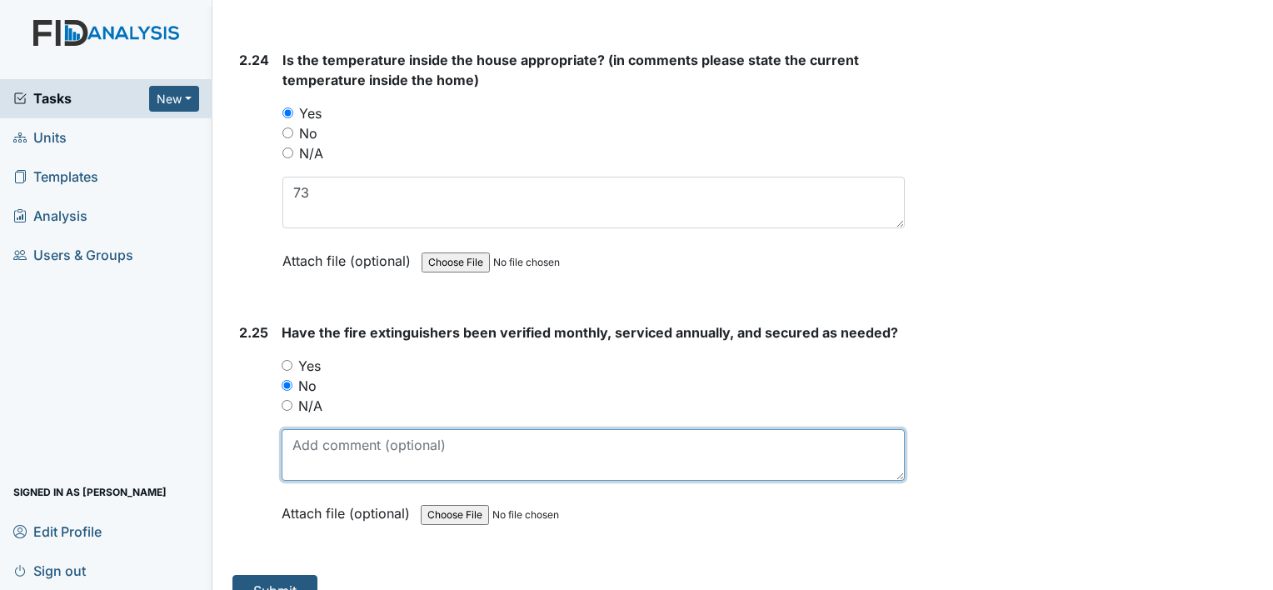
click at [398, 429] on textarea at bounding box center [592, 455] width 623 height 52
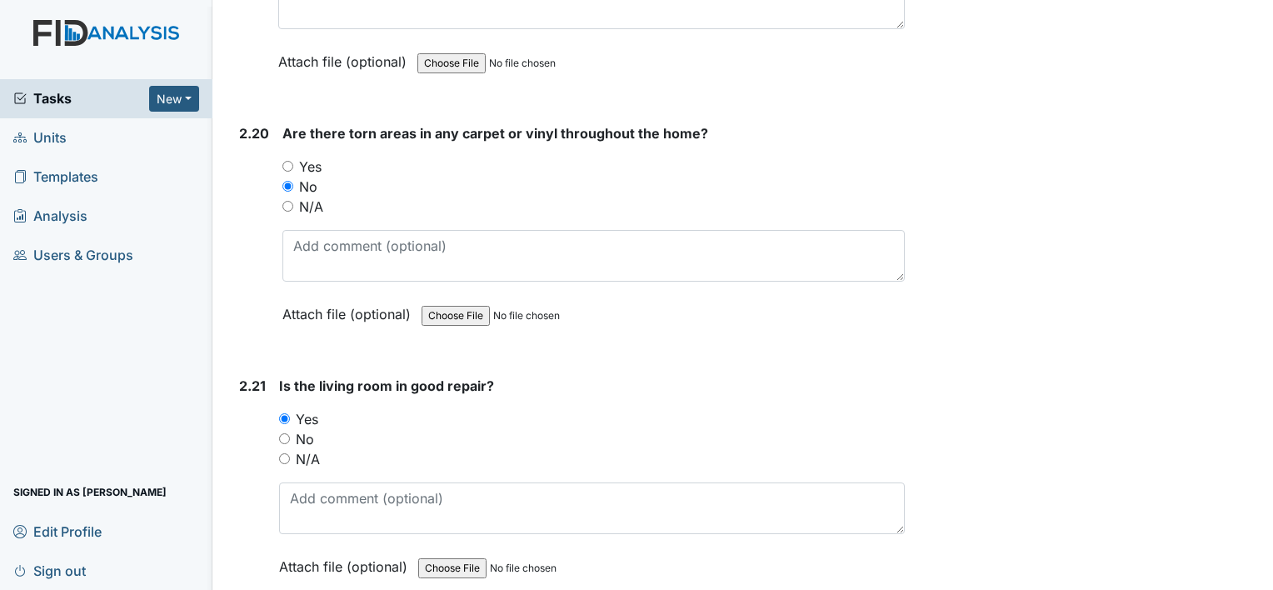
scroll to position [7143, 0]
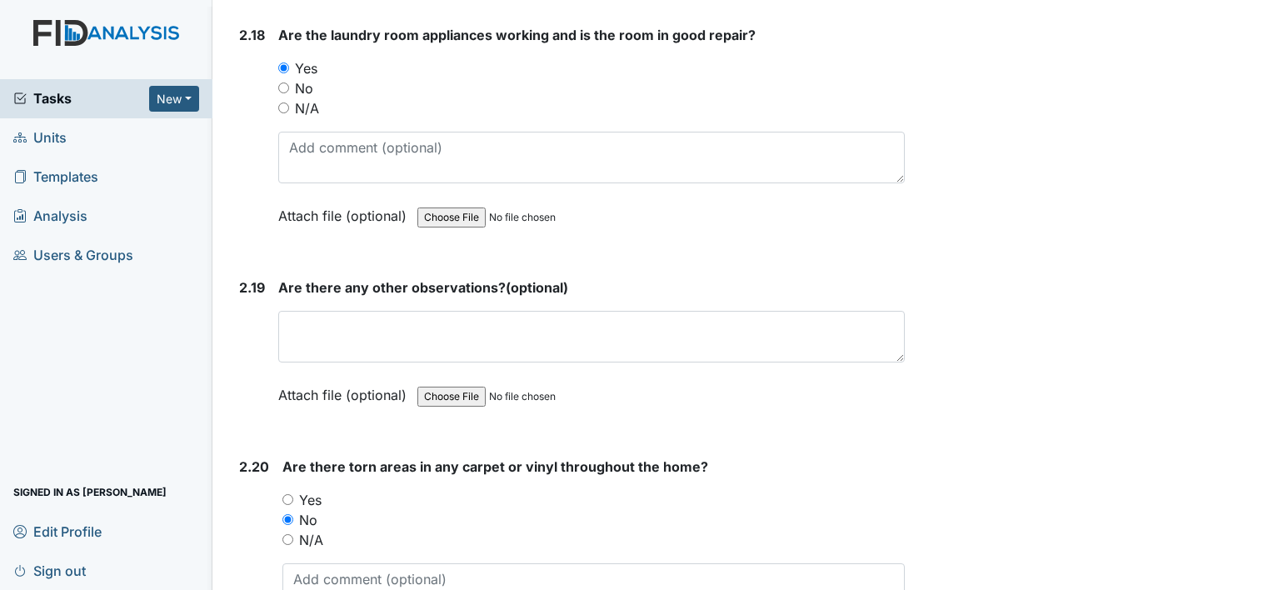
type textarea "due for annual service"
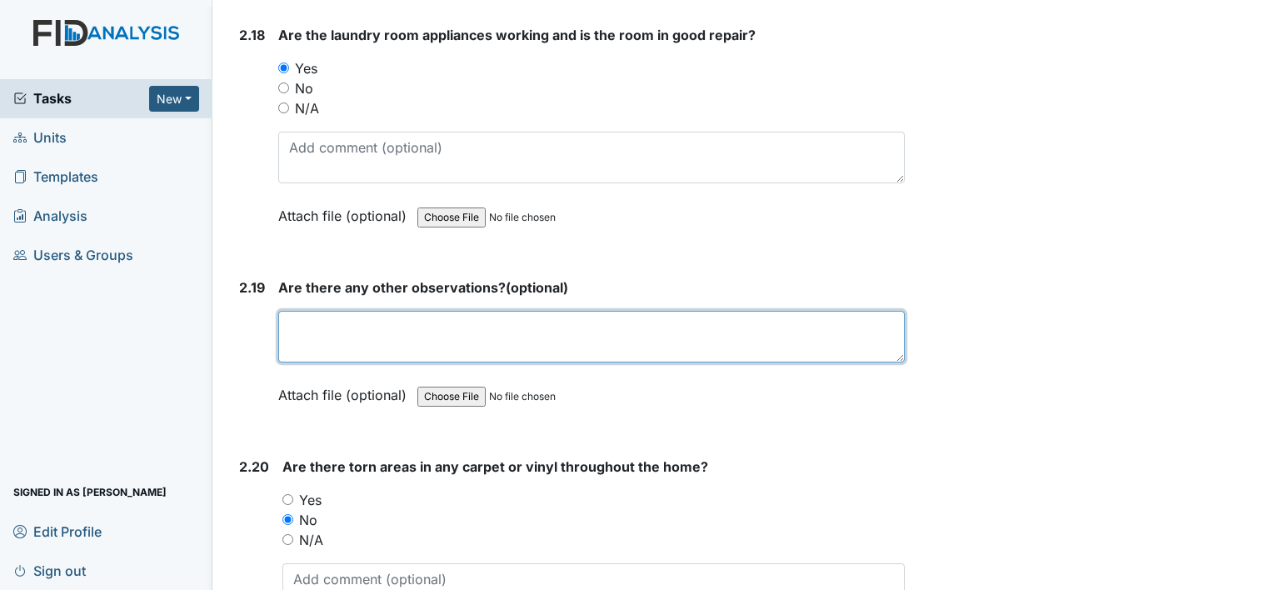
click at [423, 311] on textarea at bounding box center [591, 337] width 626 height 52
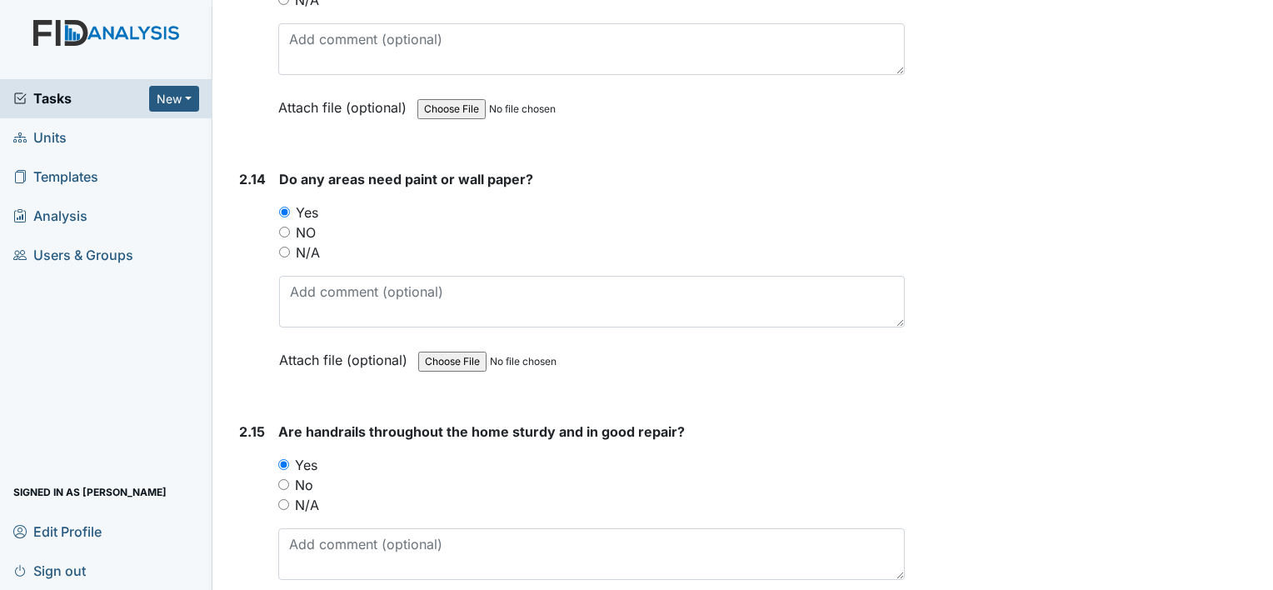
scroll to position [5977, 0]
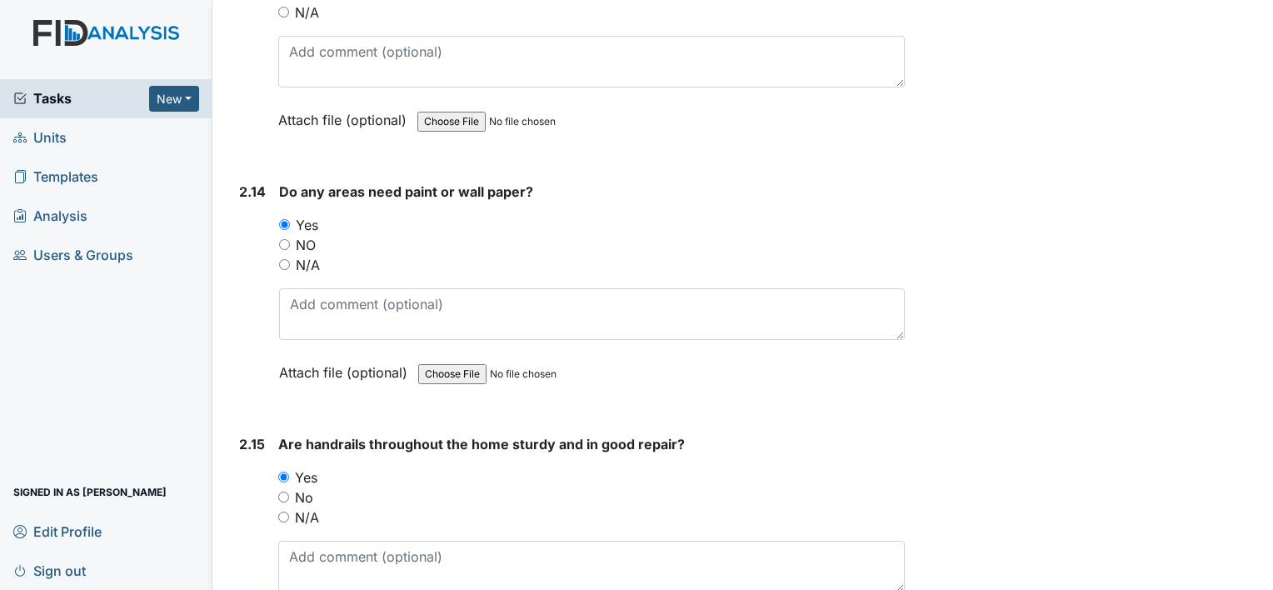
type textarea "na"
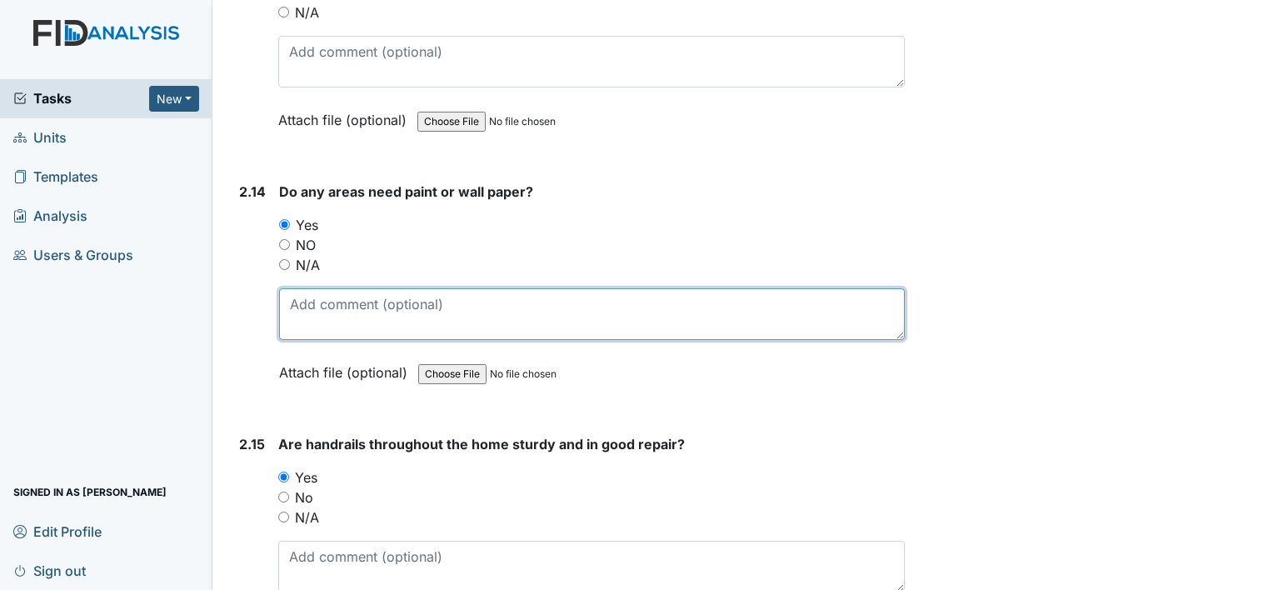
click at [343, 288] on textarea at bounding box center [591, 314] width 625 height 52
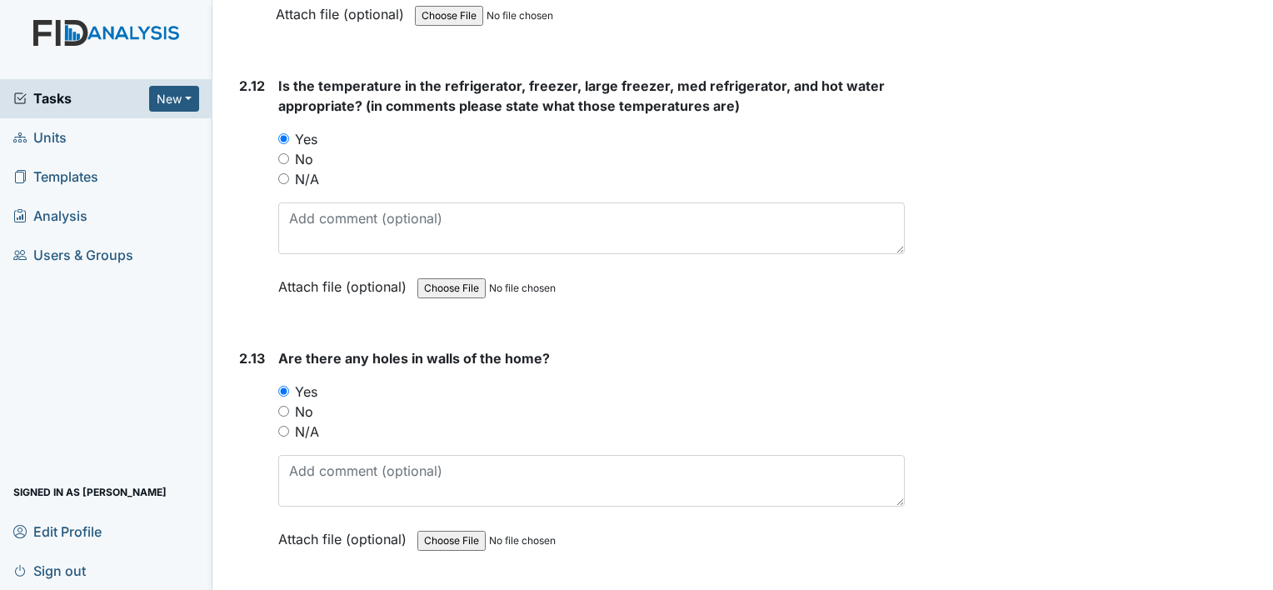
scroll to position [5477, 0]
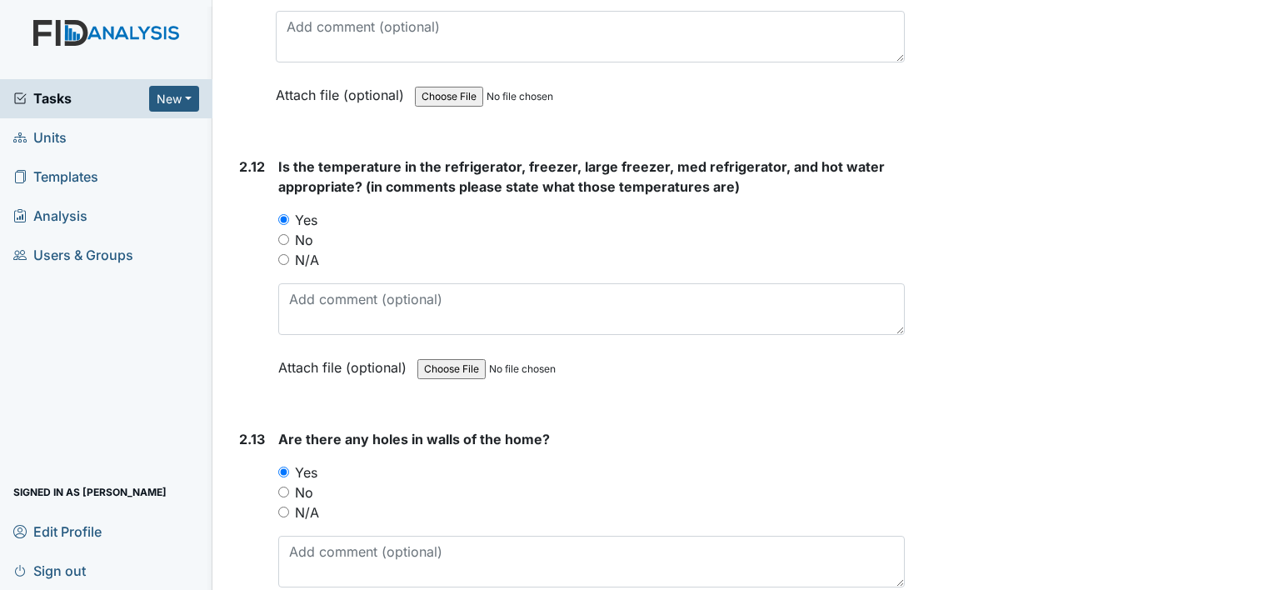
type textarea "door frames"
drag, startPoint x: 311, startPoint y: 496, endPoint x: 334, endPoint y: 483, distance: 26.1
click at [311, 502] on label "N/A" at bounding box center [307, 512] width 24 height 20
click at [289, 506] on input "N/A" at bounding box center [283, 511] width 11 height 11
radio input "true"
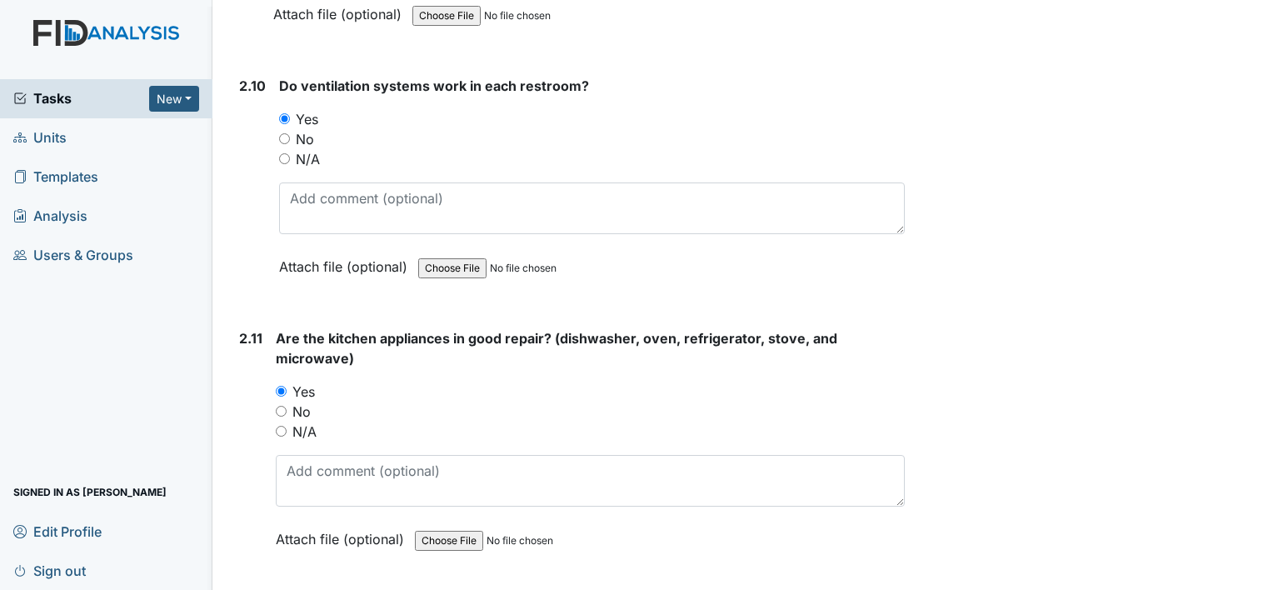
scroll to position [4978, 0]
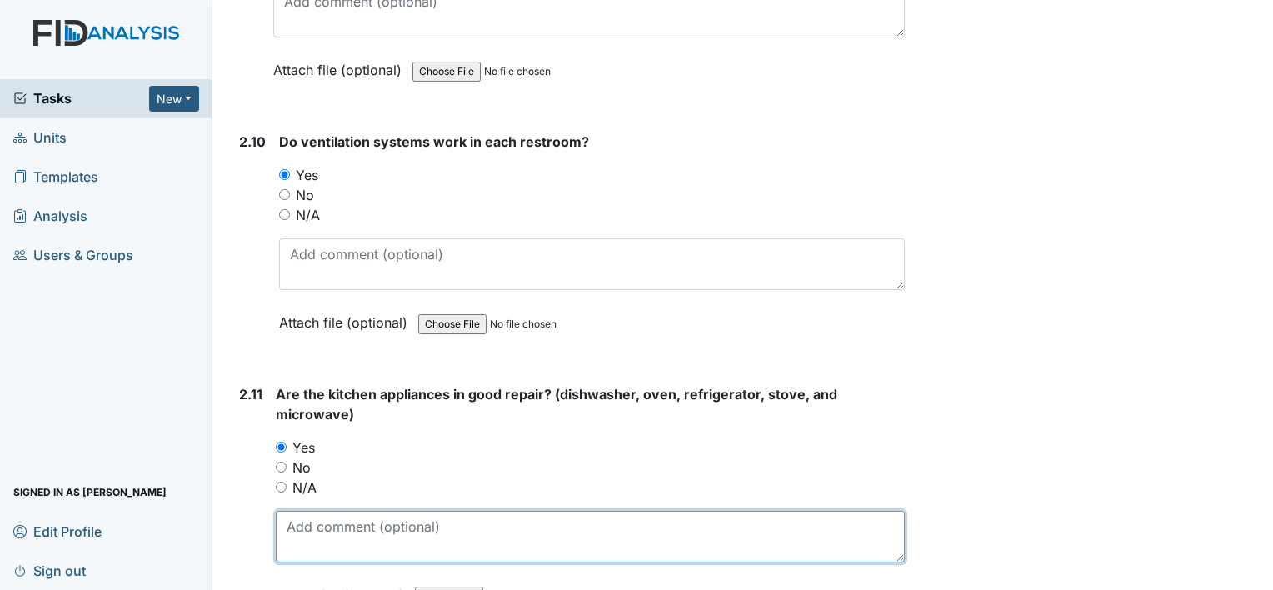
click at [481, 522] on textarea at bounding box center [590, 537] width 629 height 52
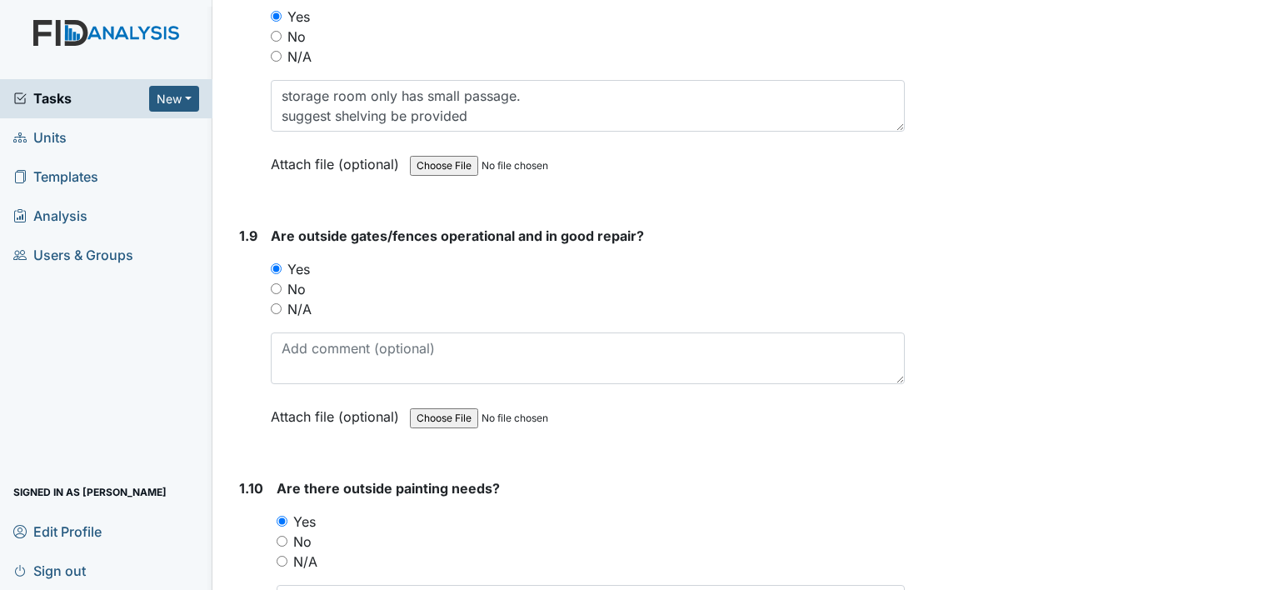
scroll to position [1646, 0]
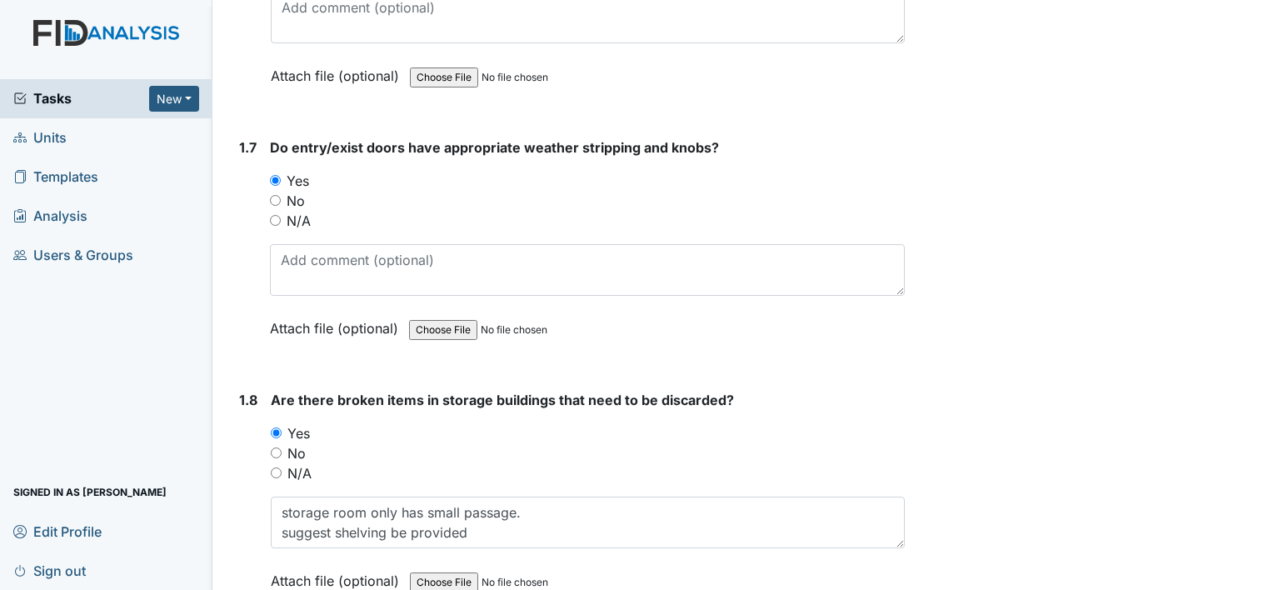
type textarea "oven needs to be deep cleaned especially the door"
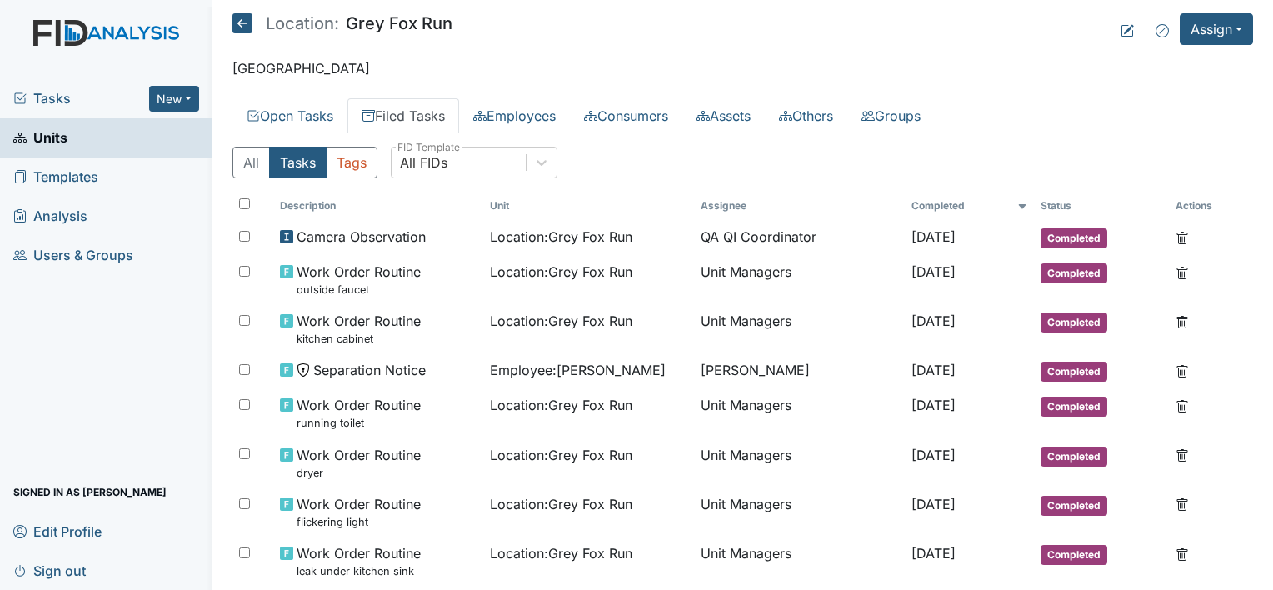
click at [409, 114] on link "Filed Tasks" at bounding box center [403, 115] width 112 height 35
click at [451, 163] on div "All FIDs" at bounding box center [458, 162] width 134 height 30
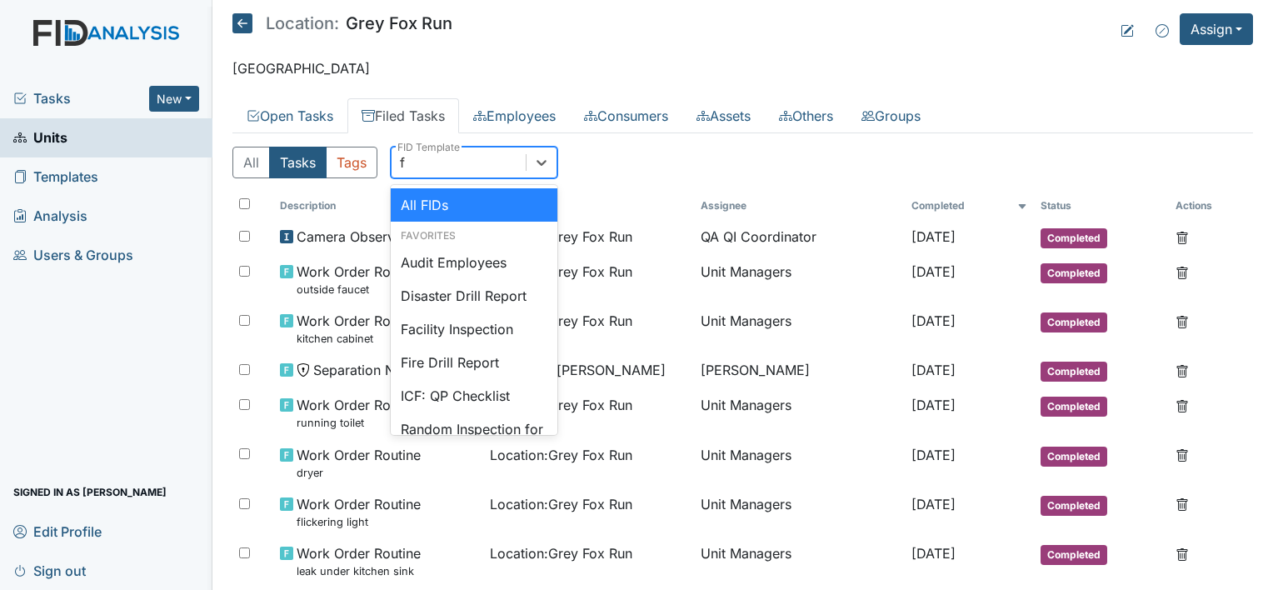
type input "fa"
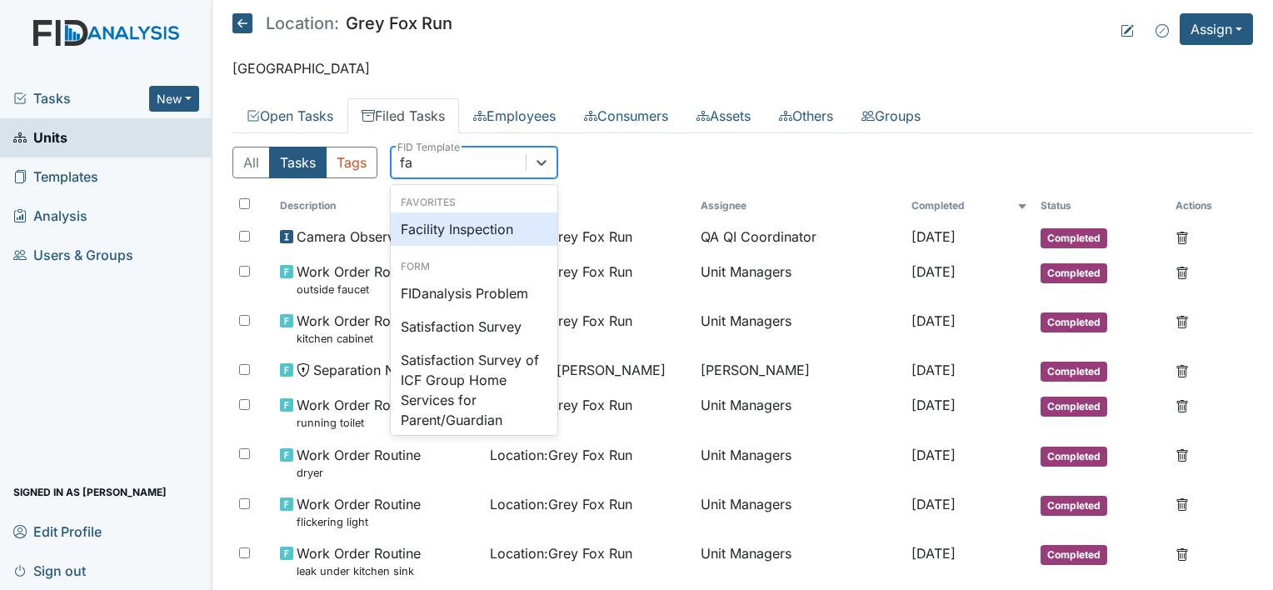
click at [451, 224] on div "Facility Inspection" at bounding box center [474, 228] width 167 height 33
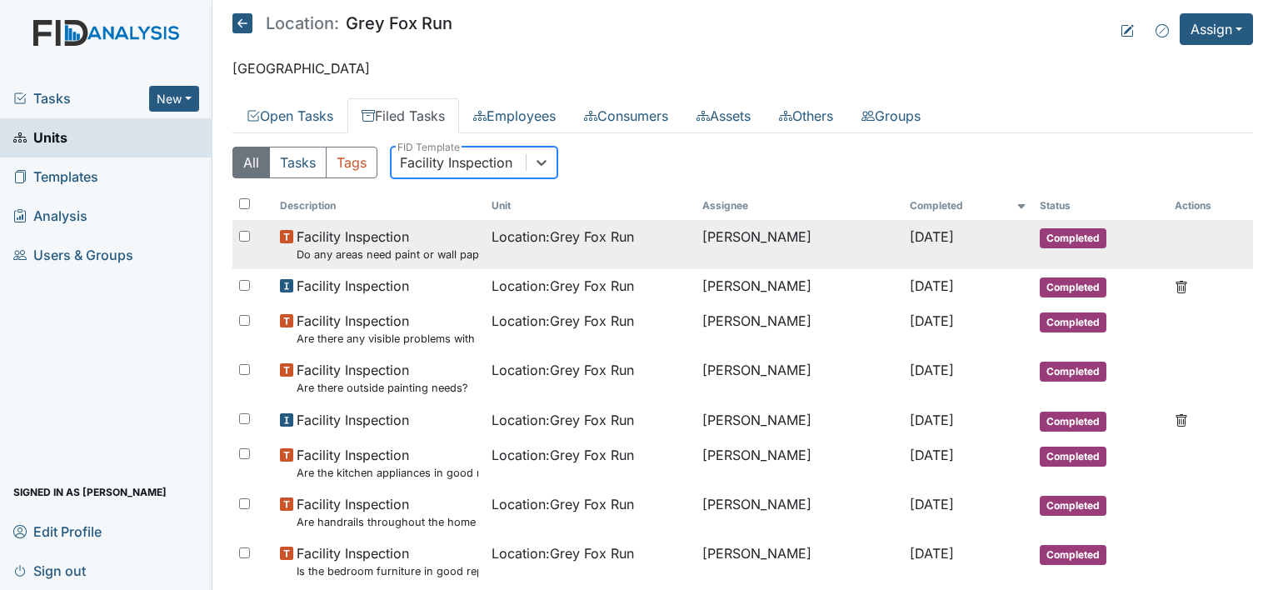
click at [410, 247] on small "Do any areas need paint or wall paper?" at bounding box center [387, 255] width 182 height 16
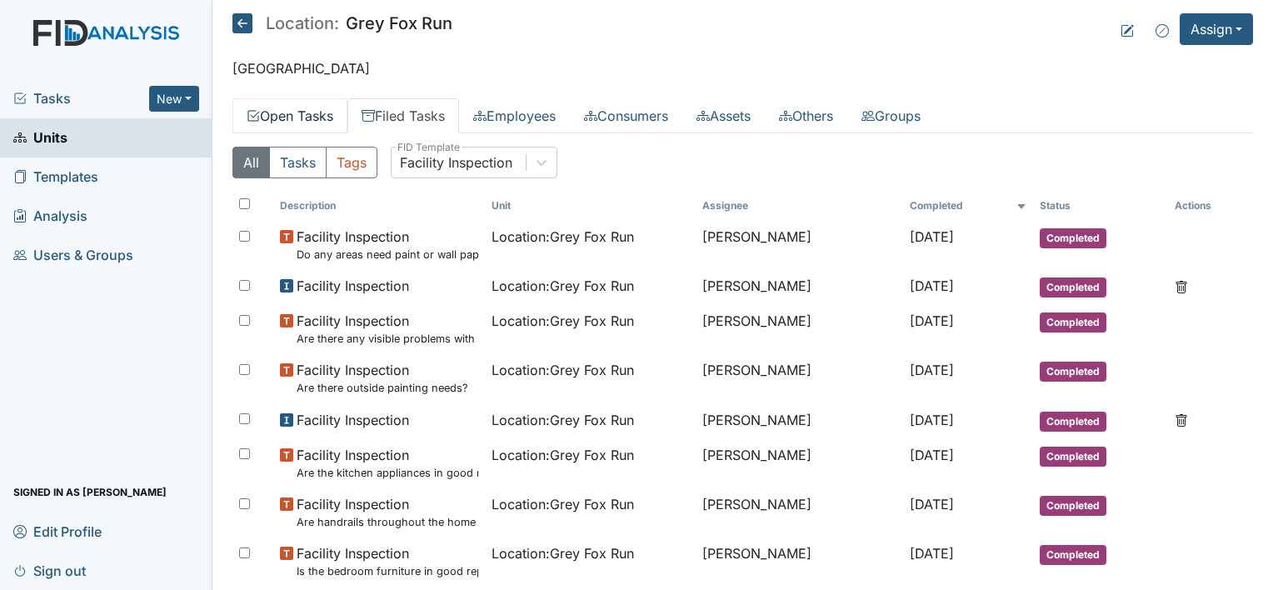
click at [316, 114] on link "Open Tasks" at bounding box center [289, 115] width 115 height 35
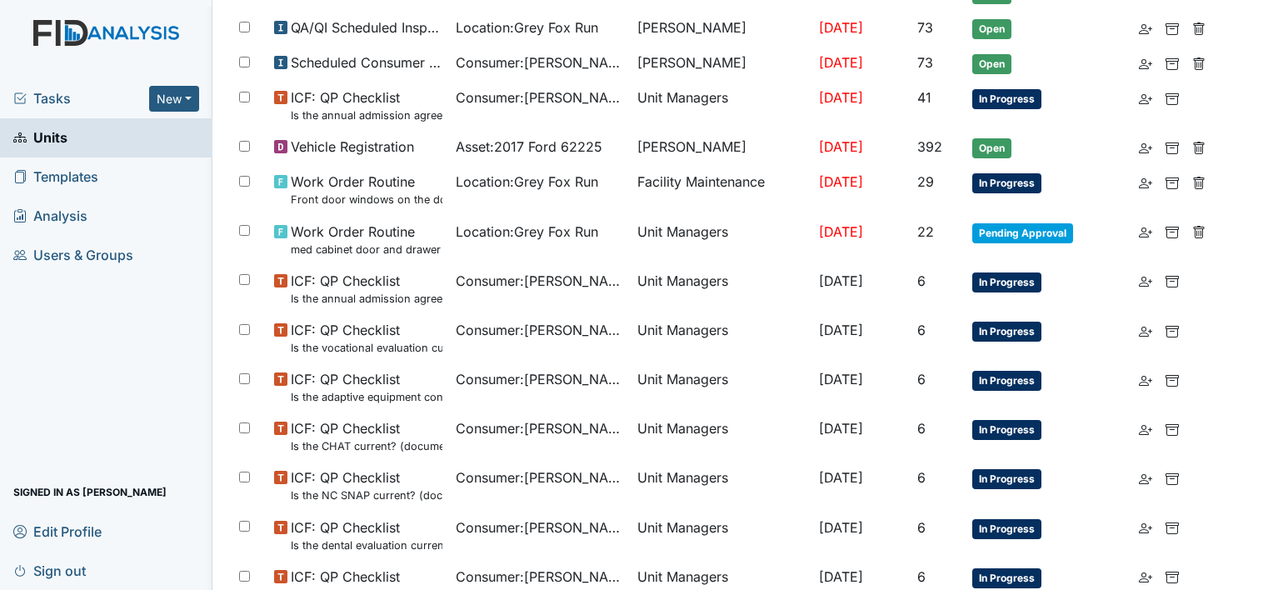
scroll to position [543, 0]
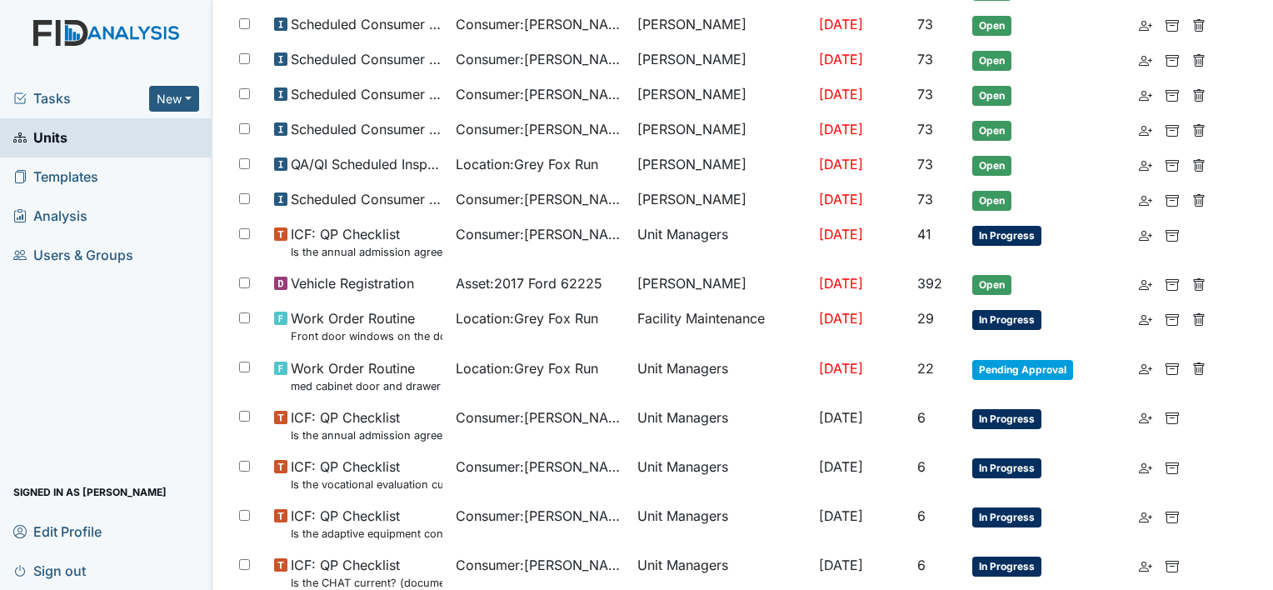
drag, startPoint x: 51, startPoint y: 92, endPoint x: 66, endPoint y: 92, distance: 15.0
click at [51, 92] on span "Tasks" at bounding box center [81, 98] width 136 height 20
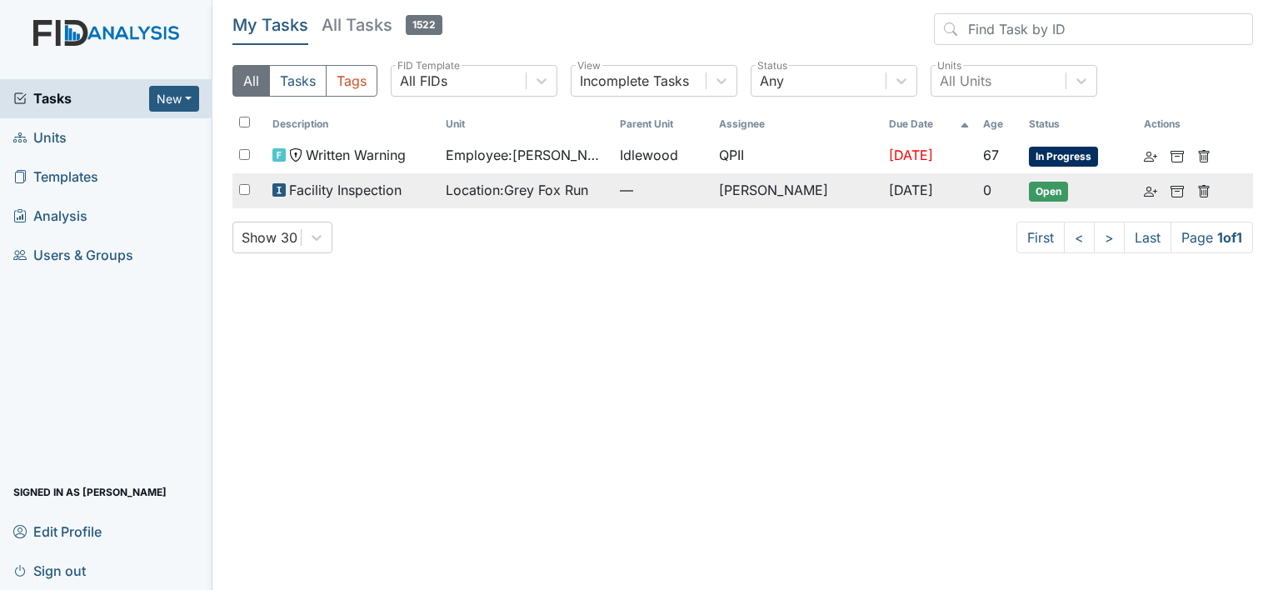
click at [378, 191] on span "Facility Inspection" at bounding box center [345, 190] width 112 height 20
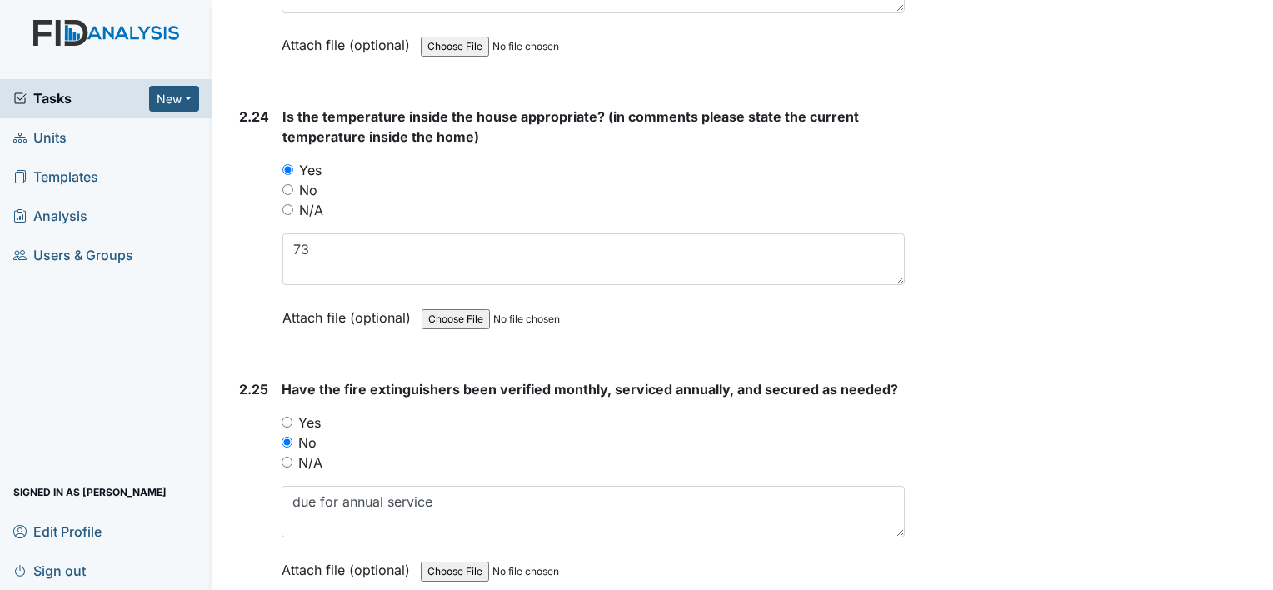
scroll to position [8559, 0]
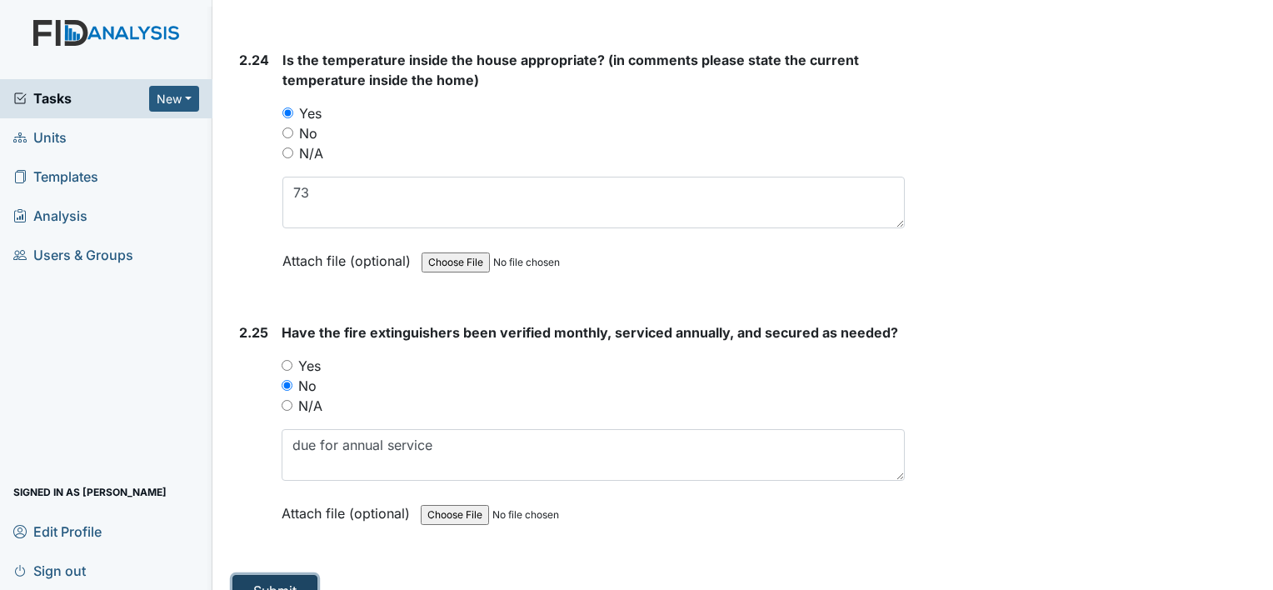
click at [275, 575] on button "Submit" at bounding box center [274, 591] width 85 height 32
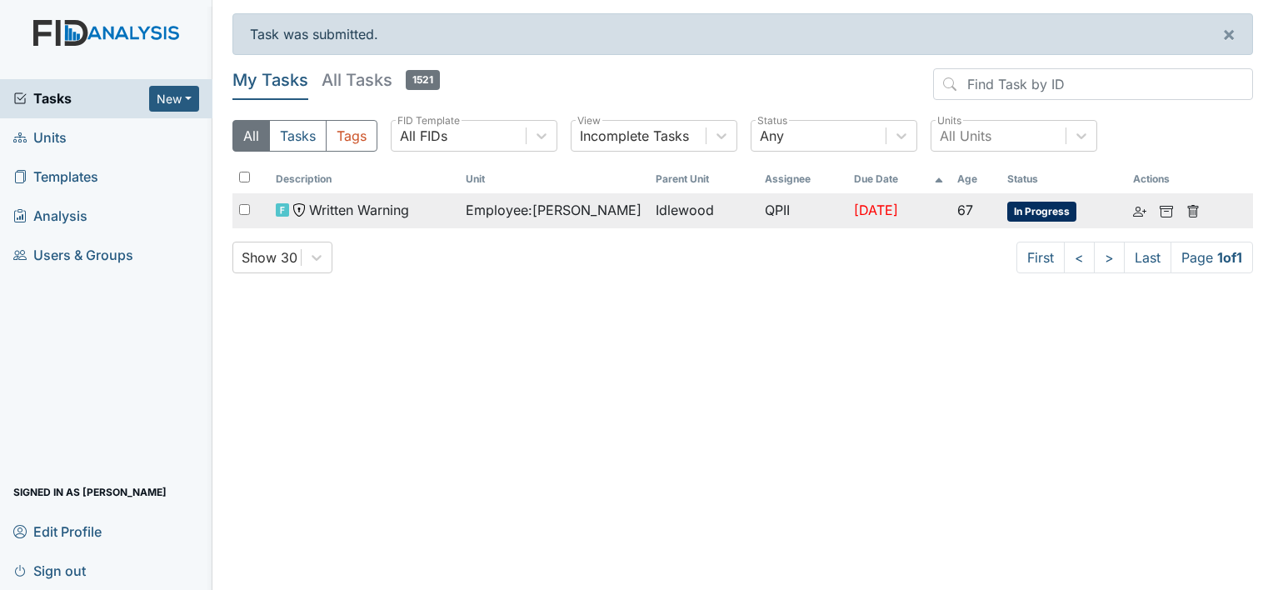
click at [337, 212] on span "Written Warning" at bounding box center [359, 210] width 100 height 20
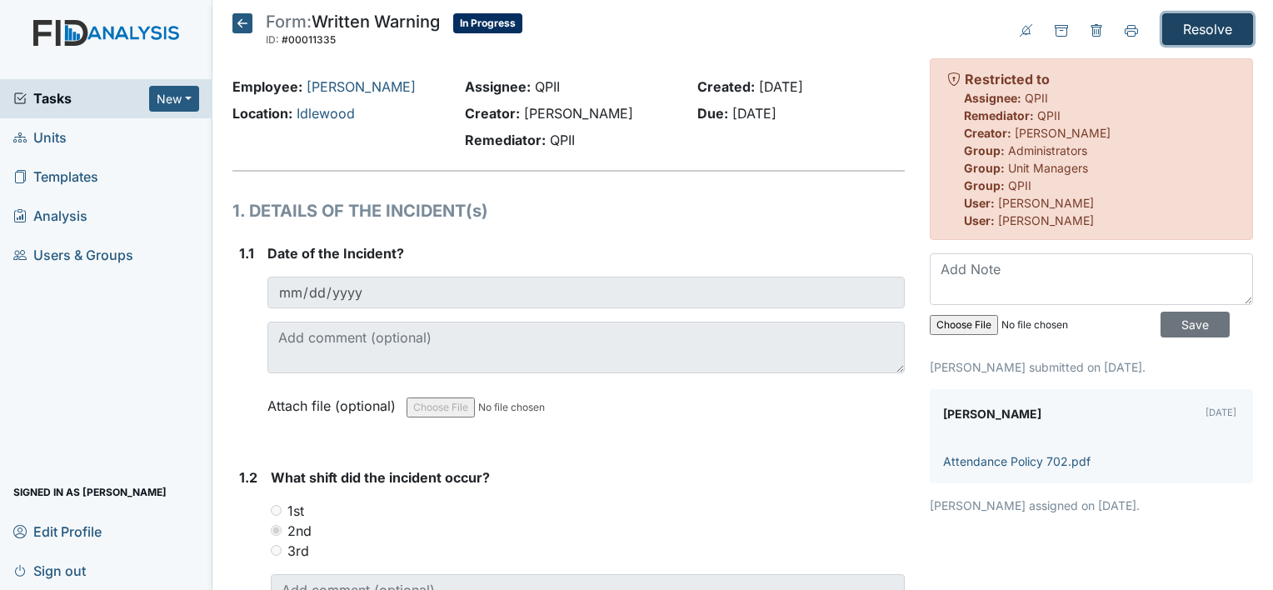
click at [1191, 33] on input "Resolve" at bounding box center [1207, 29] width 91 height 32
